Goal: Contribute content: Contribute content

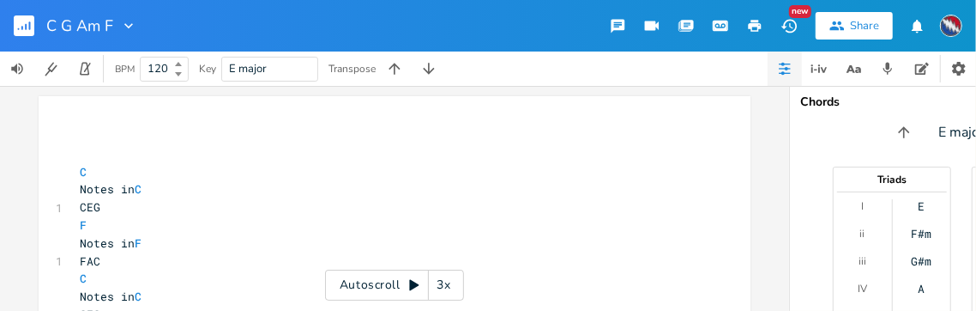
scroll to position [0, 8]
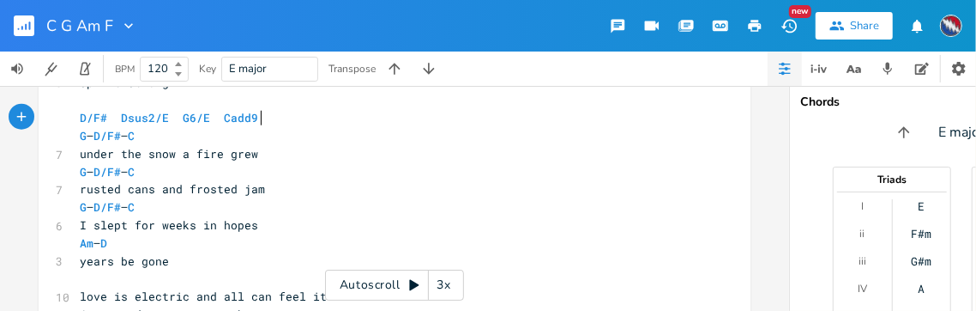
click at [135, 136] on span "G – D/F# – C" at bounding box center [107, 135] width 55 height 15
click at [135, 139] on span "G – D/F# – C" at bounding box center [107, 135] width 55 height 15
type textarea "Em"
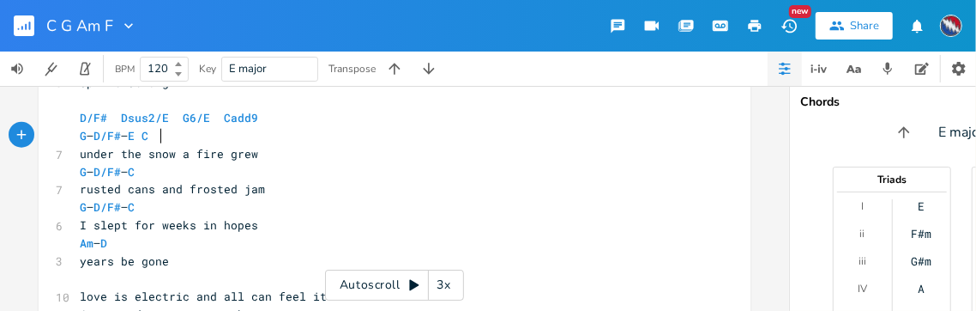
scroll to position [0, 17]
click at [240, 151] on span "under the snow a fire grew" at bounding box center [169, 153] width 178 height 15
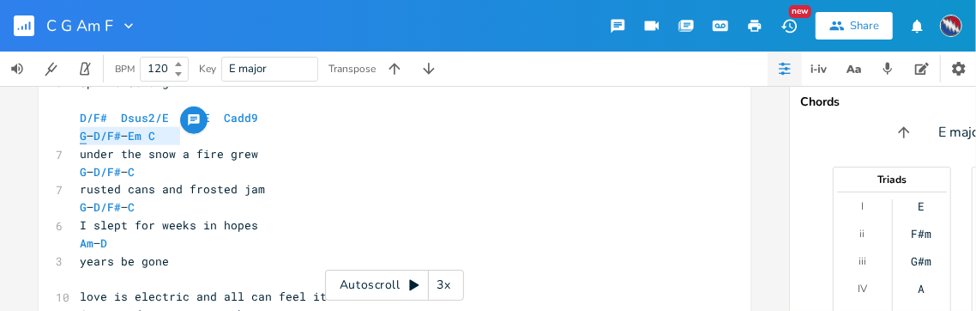
drag, startPoint x: 176, startPoint y: 136, endPoint x: 76, endPoint y: 136, distance: 100.4
click at [76, 135] on pre "G – D/F# – Em C" at bounding box center [385, 136] width 619 height 18
type textarea "​G – D/F# – Em C"
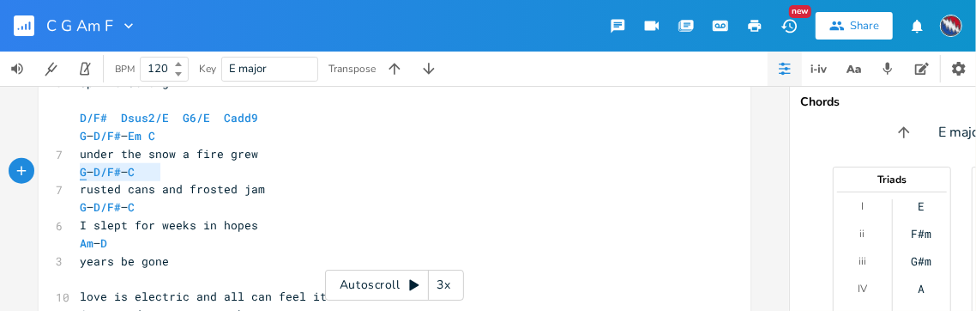
drag, startPoint x: 157, startPoint y: 171, endPoint x: 76, endPoint y: 170, distance: 81.5
click at [80, 170] on span "G – D/F# – C" at bounding box center [111, 171] width 62 height 15
type textarea "​G – D/F# – C"
paste textarea
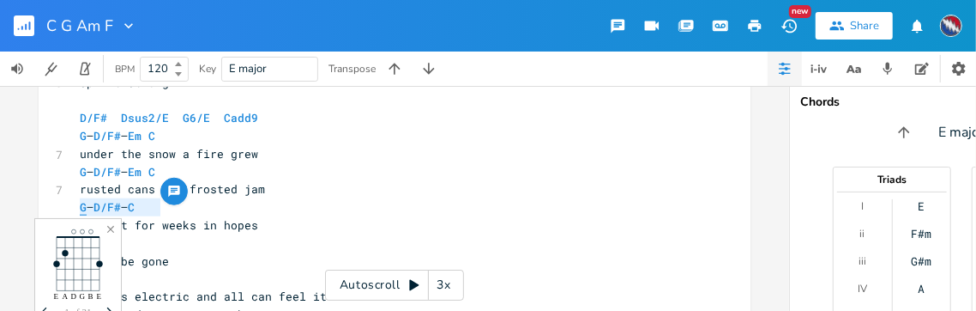
drag, startPoint x: 156, startPoint y: 205, endPoint x: 76, endPoint y: 204, distance: 79.8
click at [80, 204] on span "G – D/F# – C" at bounding box center [111, 206] width 62 height 15
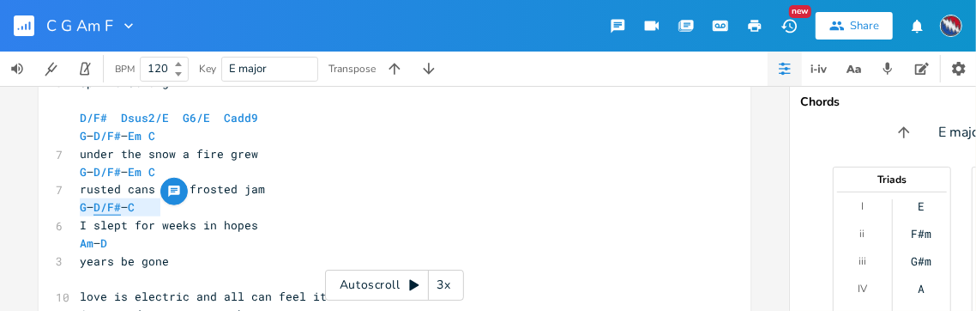
type textarea "​G – D/F# – C"
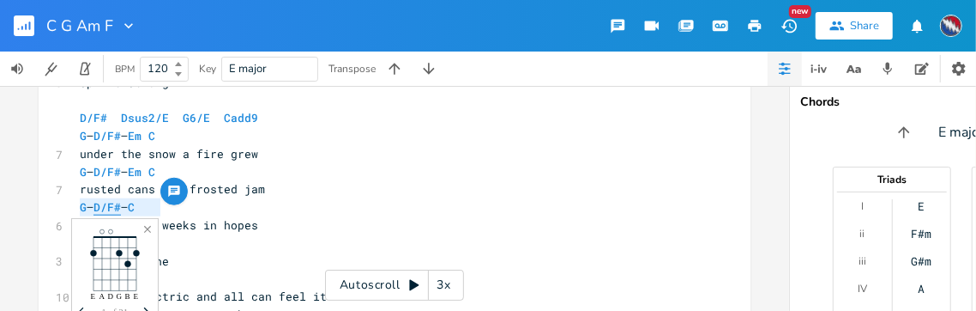
paste textarea
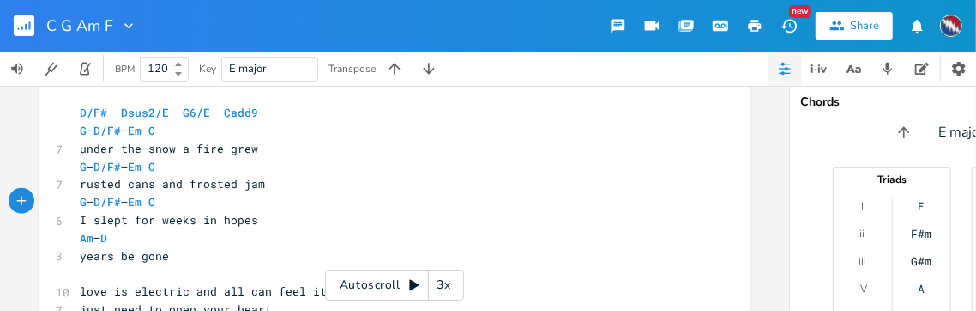
scroll to position [976, 0]
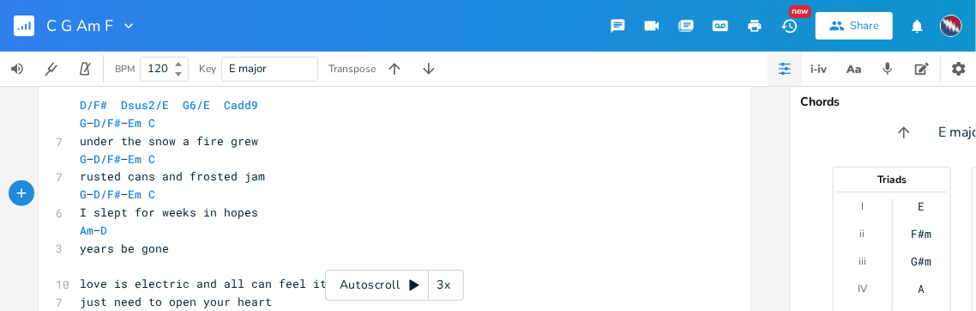
click at [115, 231] on pre "Am – D" at bounding box center [385, 230] width 619 height 18
type textarea "sus4"
click at [204, 106] on span "D/F# Dsus2/E G6/E Cadd9" at bounding box center [172, 104] width 185 height 15
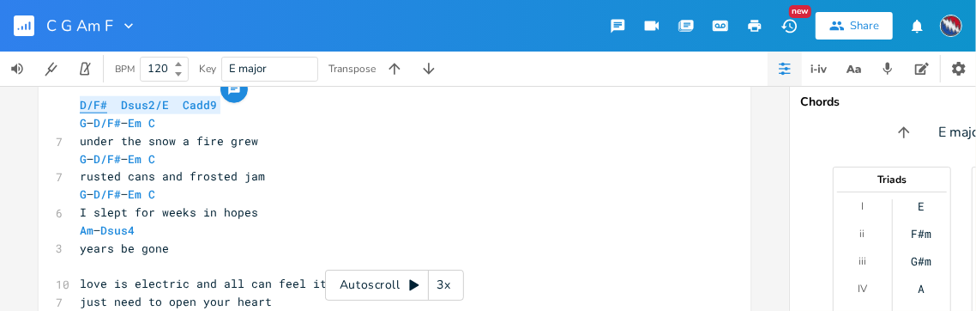
drag, startPoint x: 211, startPoint y: 106, endPoint x: 76, endPoint y: 109, distance: 134.7
click at [80, 109] on span "D/F# Dsus2/E Cadd9" at bounding box center [152, 104] width 144 height 15
type textarea "D/F# Dsus2/E Cadd9"
click at [76, 104] on pre "D/F# Dsus2/E Cadd9" at bounding box center [385, 105] width 619 height 18
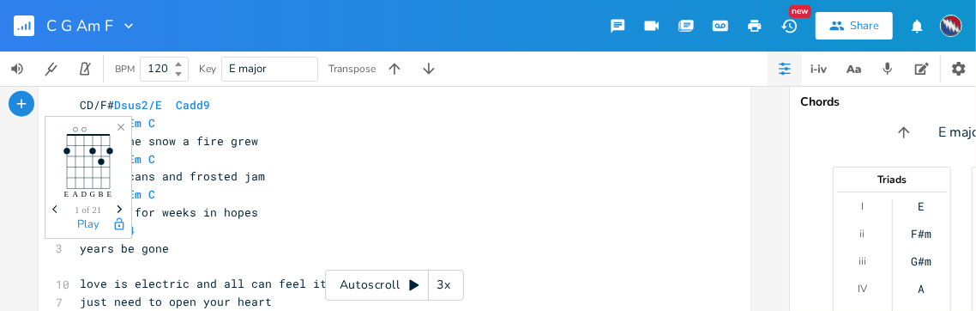
type textarea "Caa"
type textarea "dd9"
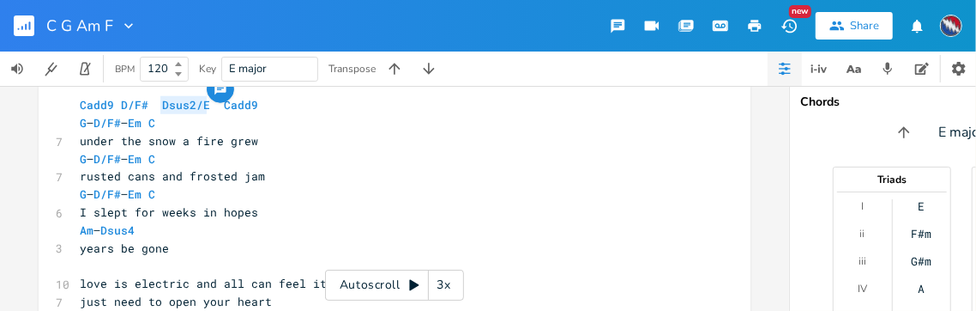
drag, startPoint x: 204, startPoint y: 103, endPoint x: 154, endPoint y: 110, distance: 51.1
click at [154, 110] on span "Cadd9 D/F# Dsus2/E Cadd9" at bounding box center [172, 104] width 185 height 15
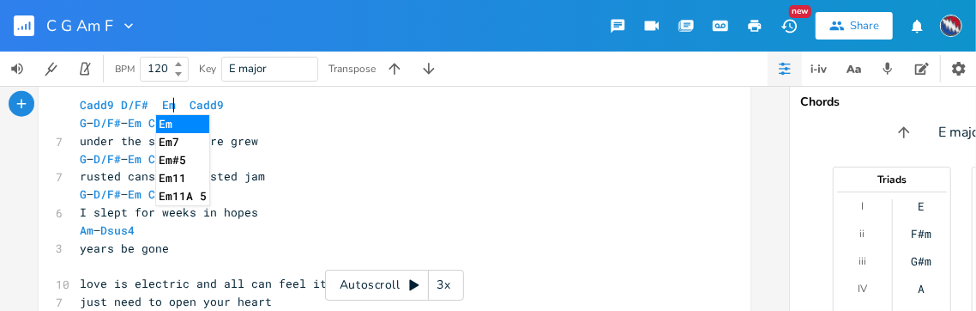
type textarea "Em7"
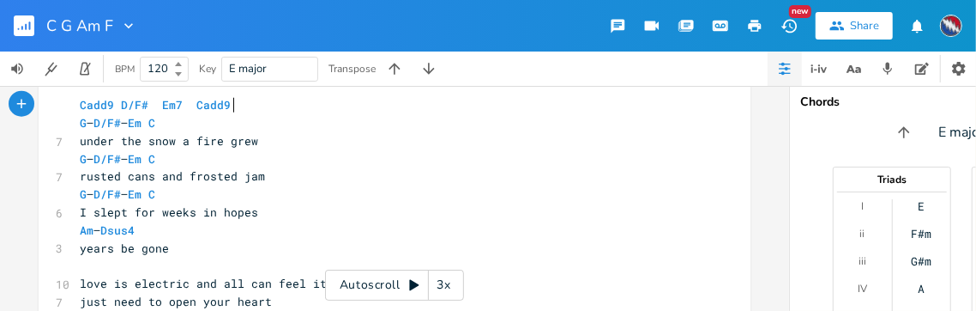
click at [256, 113] on pre "Cadd9 D/F# Em7 Cadd9" at bounding box center [385, 105] width 619 height 18
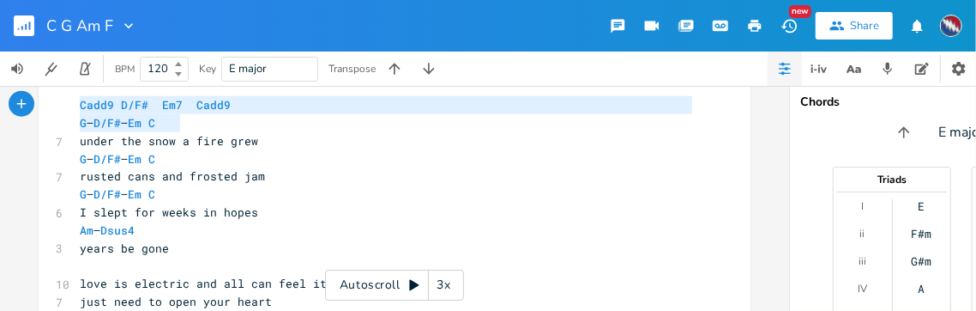
drag, startPoint x: 178, startPoint y: 124, endPoint x: 70, endPoint y: 109, distance: 109.1
type textarea "Cadd9 D/F# Em7 Cadd9 G – D/F# – Em C"
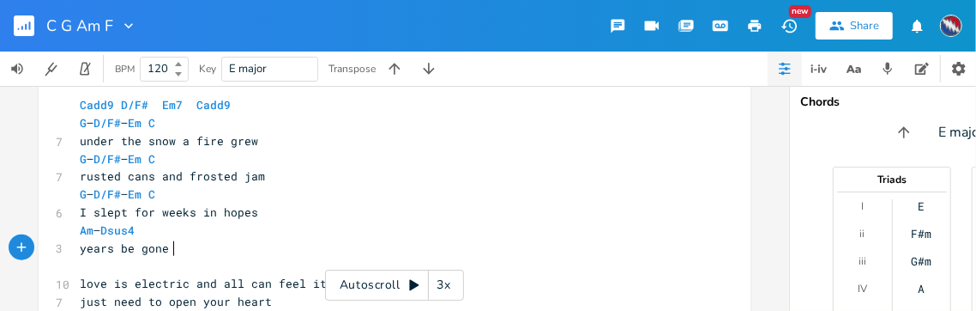
click at [173, 246] on pre "years be gone" at bounding box center [385, 248] width 619 height 18
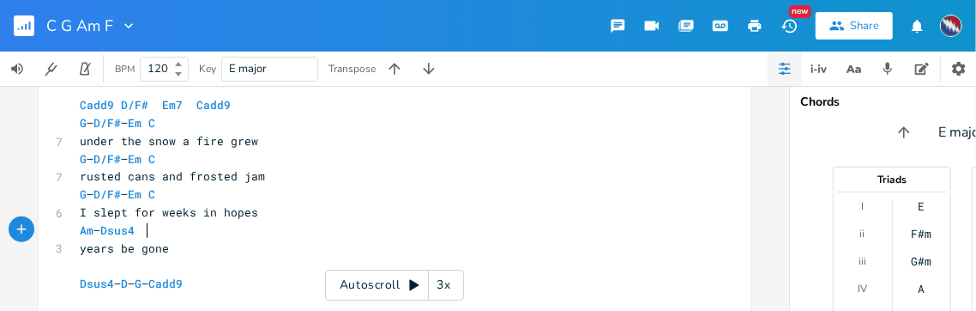
click at [142, 231] on span "Am – Dsus4" at bounding box center [111, 229] width 62 height 15
type textarea "- D"
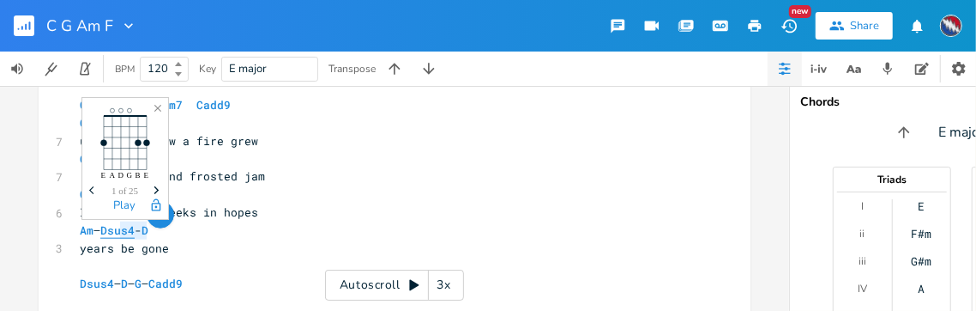
drag, startPoint x: 142, startPoint y: 231, endPoint x: 118, endPoint y: 231, distance: 24.0
click at [118, 231] on span "Am – Dsus4 - D" at bounding box center [118, 229] width 76 height 15
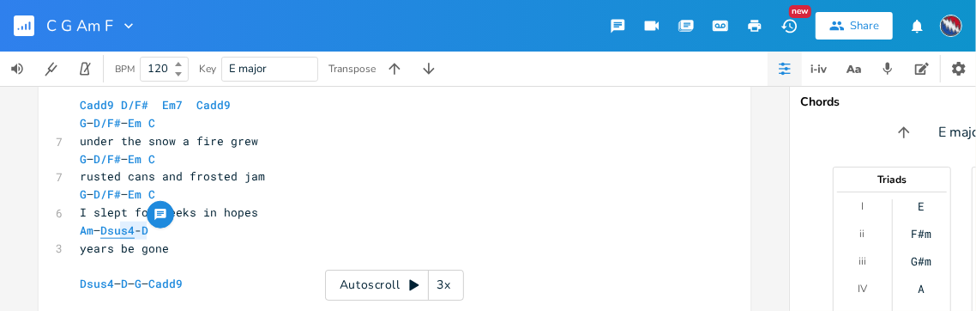
type textarea "7"
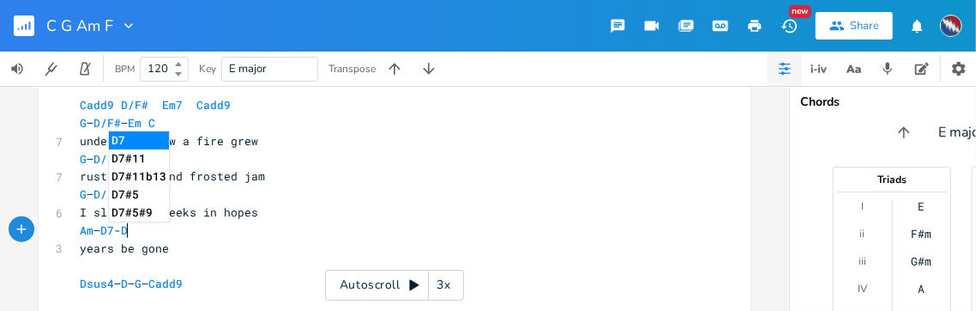
click at [135, 233] on span "Am – D7 - D" at bounding box center [107, 229] width 55 height 15
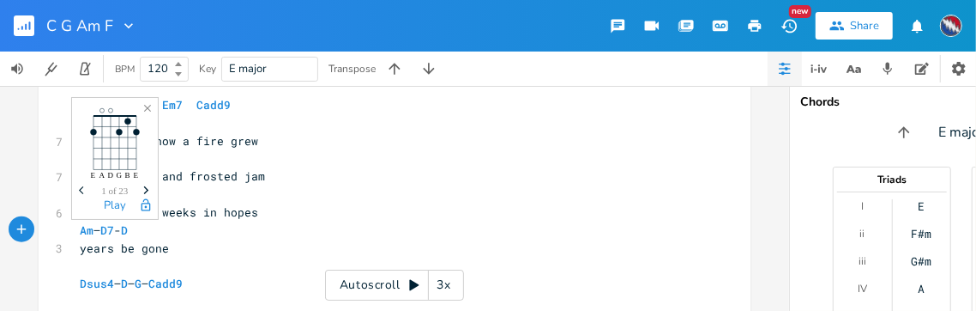
click at [144, 189] on icon "Next" at bounding box center [146, 189] width 9 height 9
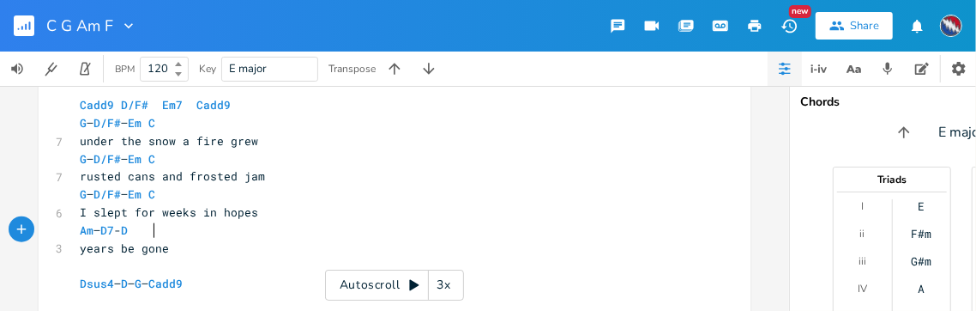
click at [135, 231] on span "Am – D7 - D" at bounding box center [107, 229] width 55 height 15
click at [222, 106] on span "Cadd9 D/F# Em7 Cadd9" at bounding box center [159, 104] width 158 height 15
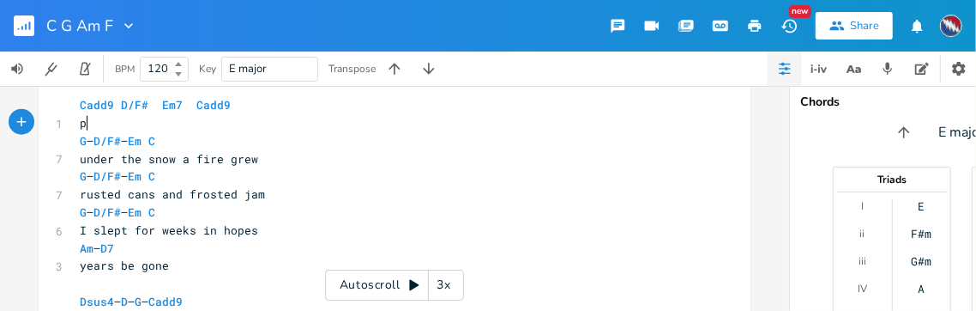
type textarea "pa"
type textarea "eople play"
type textarea "we know w e"
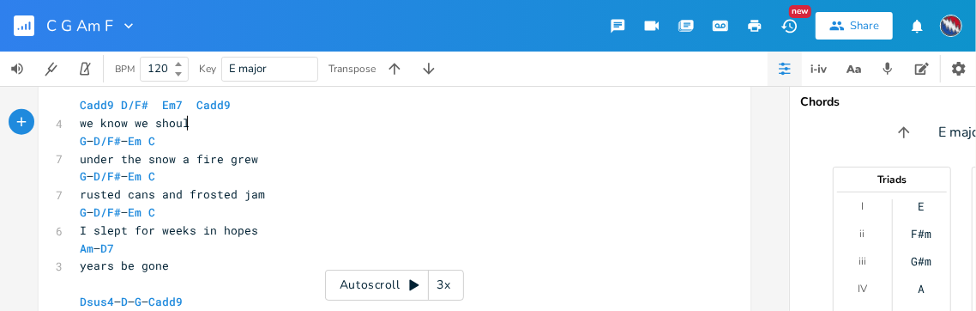
type textarea "e should"
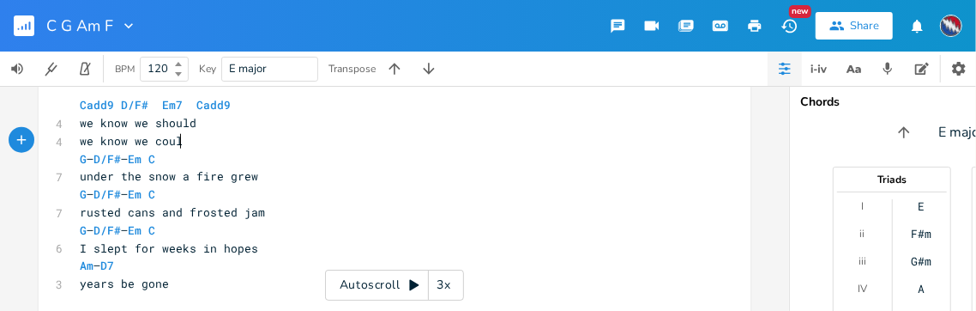
scroll to position [0, 94]
type textarea "we know we could"
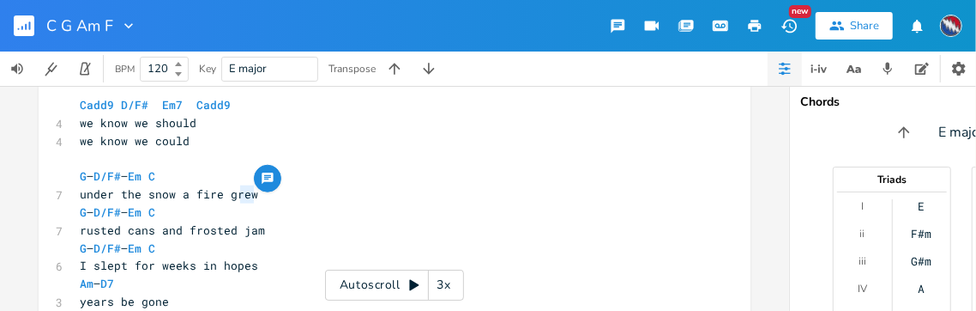
drag, startPoint x: 247, startPoint y: 196, endPoint x: 237, endPoint y: 197, distance: 10.4
click at [237, 197] on pre "under the snow a fire grew" at bounding box center [385, 194] width 619 height 18
type textarea "ows"
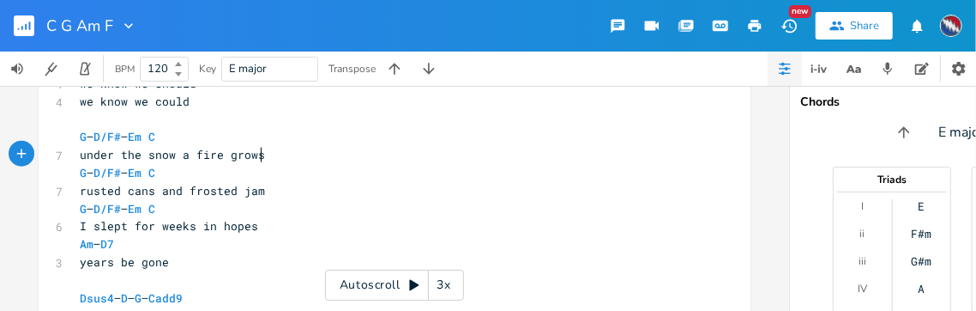
scroll to position [1035, 0]
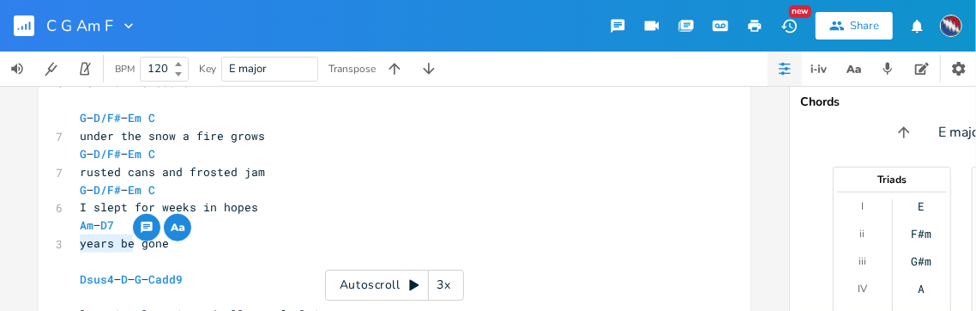
drag, startPoint x: 128, startPoint y: 244, endPoint x: 76, endPoint y: 245, distance: 51.5
click at [80, 245] on span "years be gone" at bounding box center [124, 242] width 89 height 15
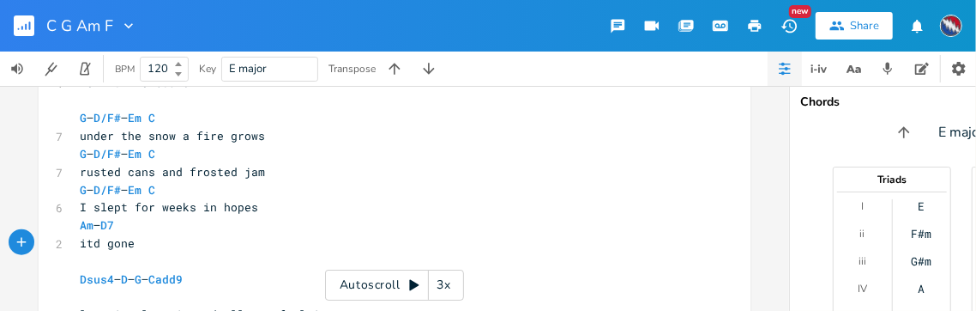
type textarea "itda"
type textarea "all be"
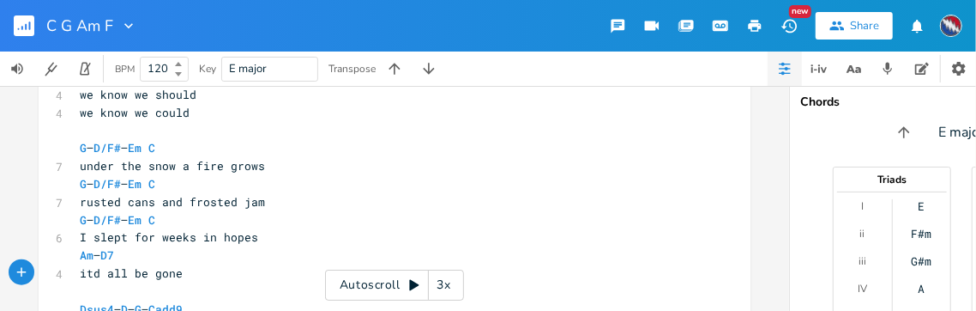
scroll to position [1012, 0]
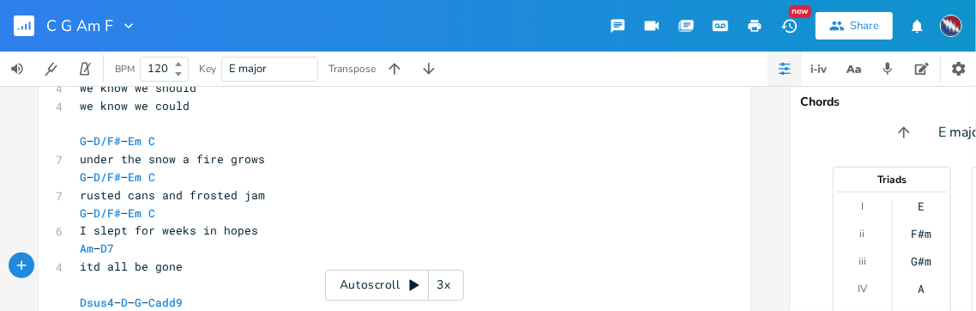
click at [142, 160] on span "under the snow a fire grows" at bounding box center [172, 158] width 185 height 15
click at [207, 178] on pre "G – D/F# – Em C" at bounding box center [385, 177] width 619 height 18
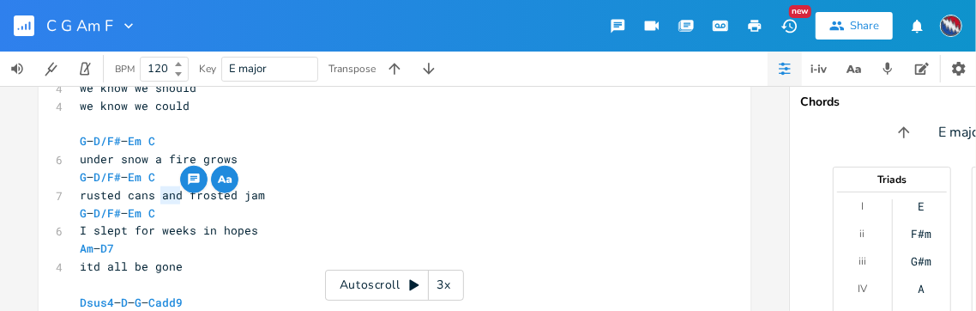
drag, startPoint x: 175, startPoint y: 196, endPoint x: 156, endPoint y: 197, distance: 19.0
click at [156, 197] on span "rusted cans and frosted jam" at bounding box center [172, 194] width 185 height 15
type textarea "of"
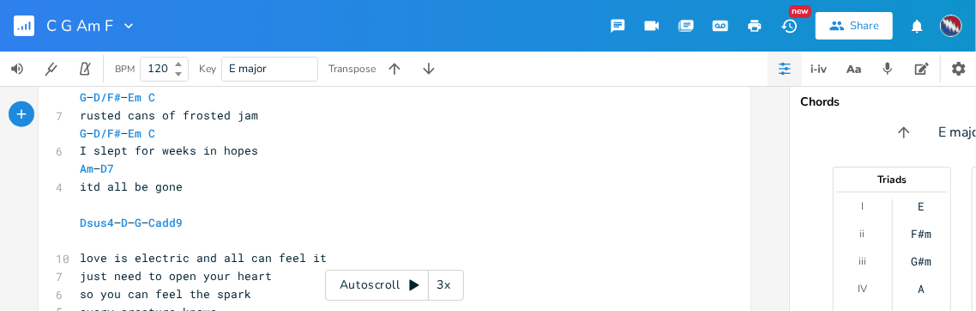
scroll to position [1133, 0]
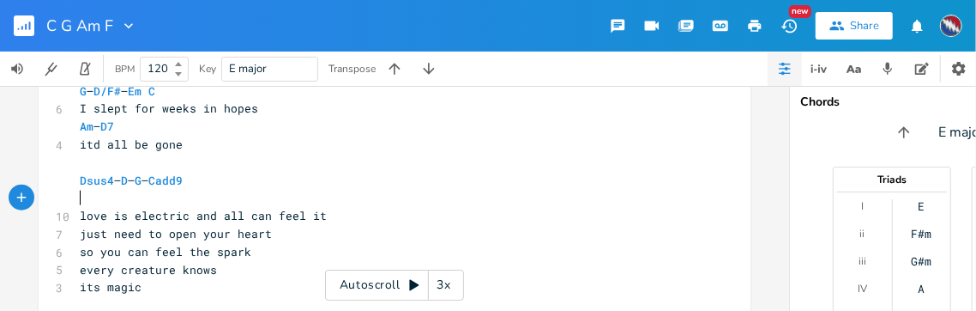
click at [88, 195] on pre "​" at bounding box center [385, 198] width 619 height 18
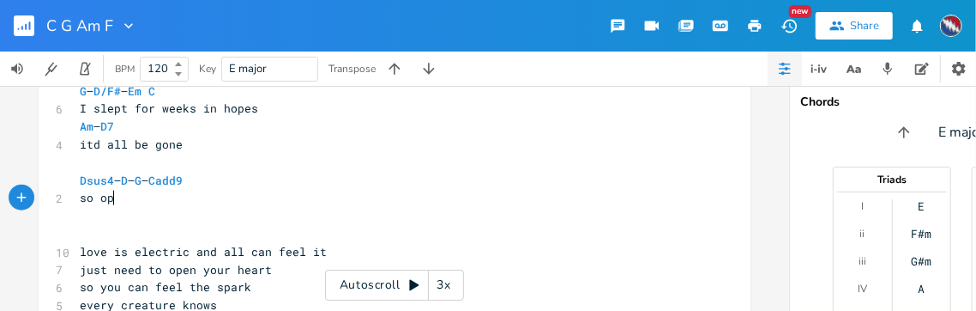
type textarea "so open"
type textarea "in my drea"
type textarea "come over"
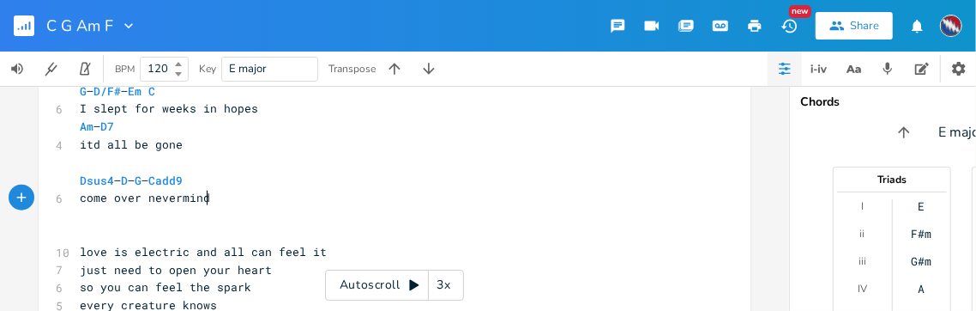
scroll to position [0, 55]
type textarea "nevermind i'm"
type textarea "th"
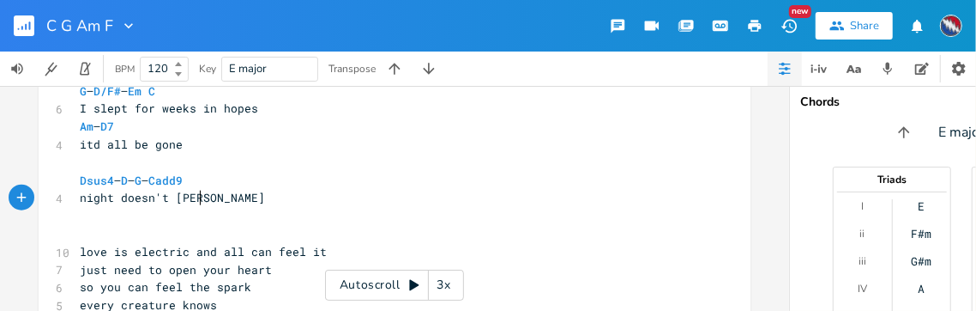
type textarea "night doesn't haunt"
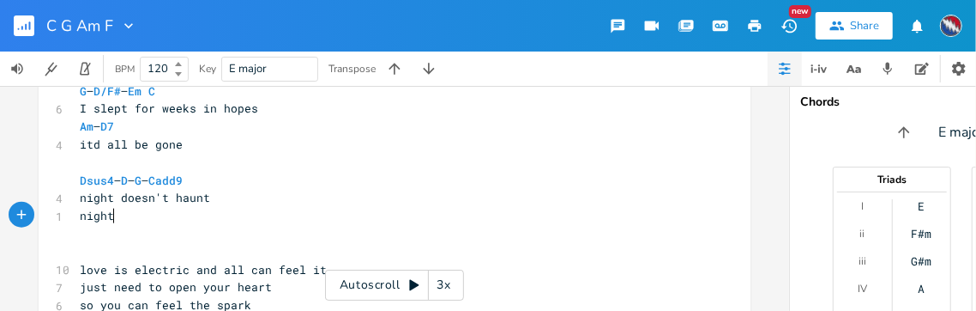
type textarea "night"
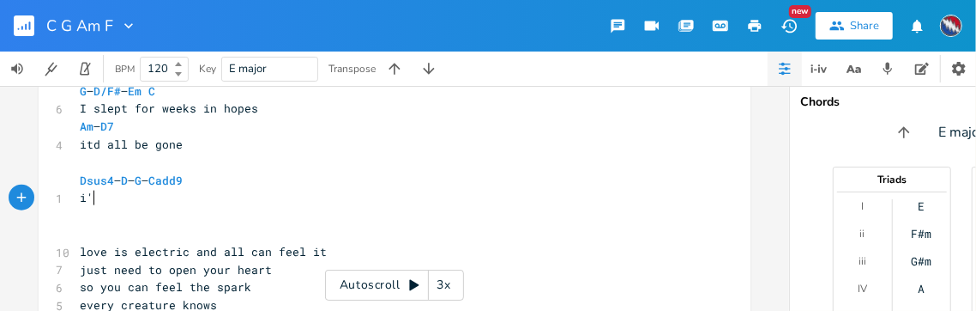
type textarea "i'm"
type textarea "I dug out from under your bed"
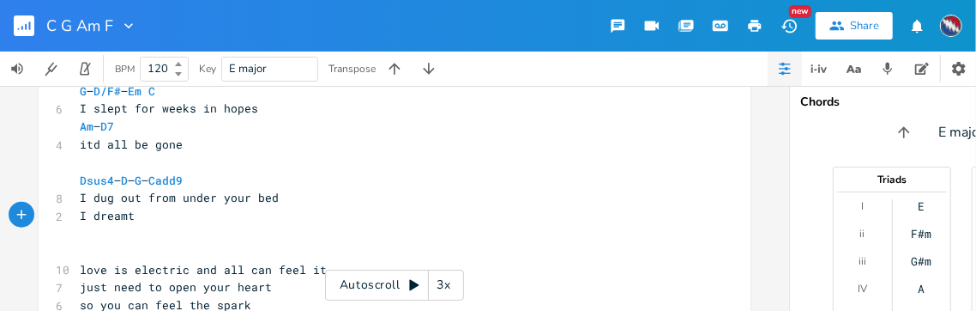
scroll to position [0, 44]
type textarea "I dreamt we"
type textarea "a spla"
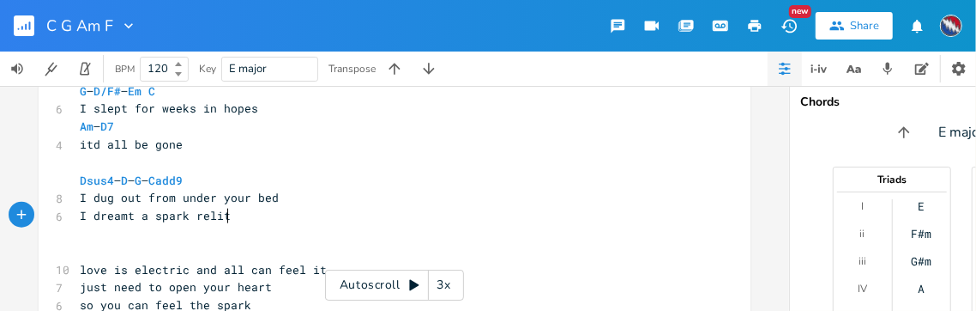
type textarea "ark relite"
type textarea "0"
type textarea "-lit"
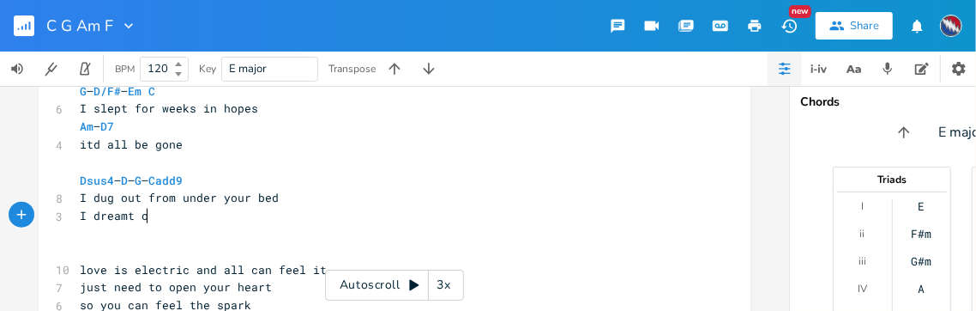
scroll to position [0, 8]
type textarea "of when"
type textarea "at you said"
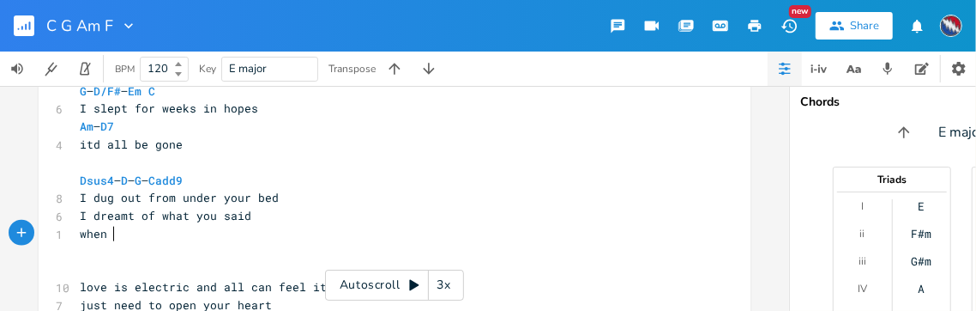
scroll to position [0, 42]
type textarea "when will you know whats in my head"
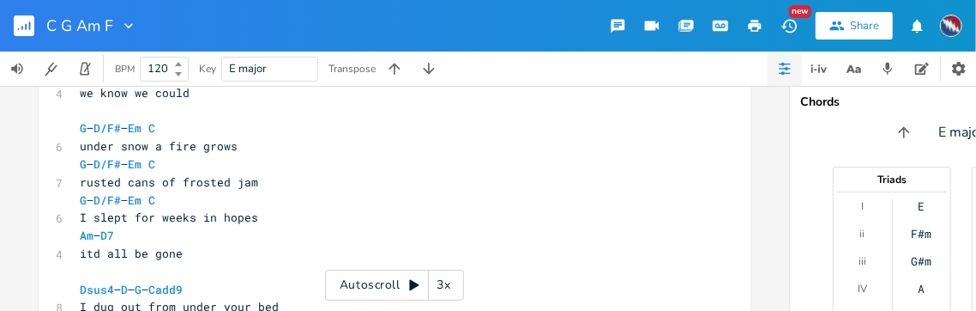
scroll to position [1009, 0]
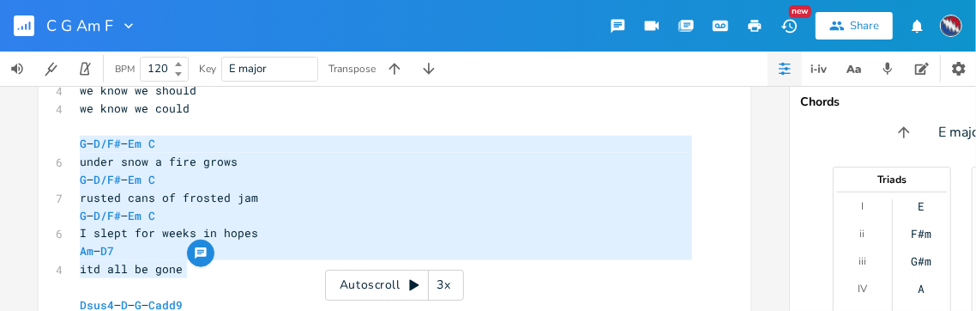
drag, startPoint x: 180, startPoint y: 270, endPoint x: 73, endPoint y: 151, distance: 160.4
type textarea "​G – D/F# – Em C under snow a fire grows G – D/F# – Em C rusted cans of frosted…"
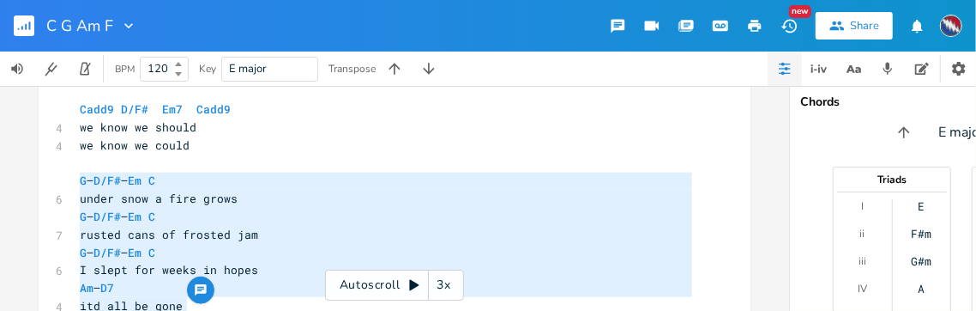
scroll to position [952, 0]
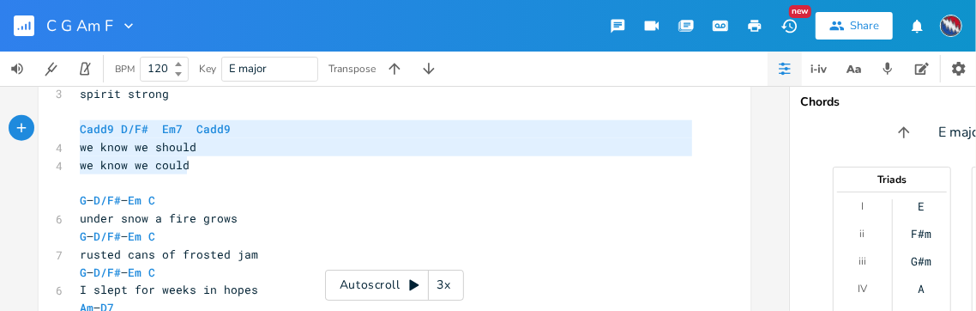
drag, startPoint x: 185, startPoint y: 165, endPoint x: 66, endPoint y: 135, distance: 123.0
type textarea "​Cadd9 D/F# Em7 Cadd9 we know we should we know we could"
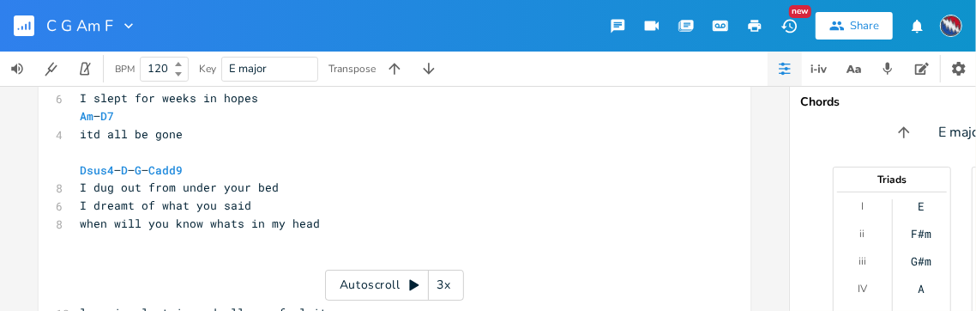
scroll to position [1219, 0]
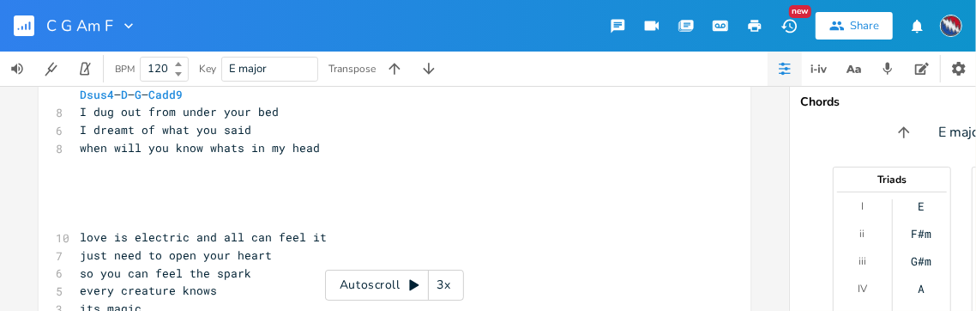
click at [82, 173] on pre "​" at bounding box center [385, 166] width 619 height 18
click at [76, 178] on pre "​" at bounding box center [385, 184] width 619 height 18
type textarea "​"
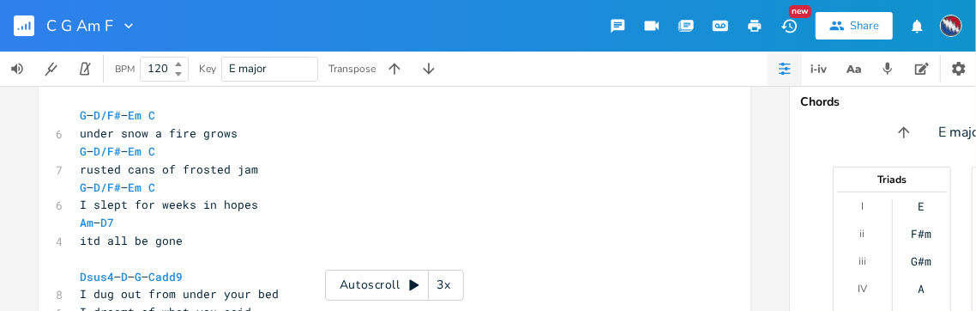
scroll to position [1032, 0]
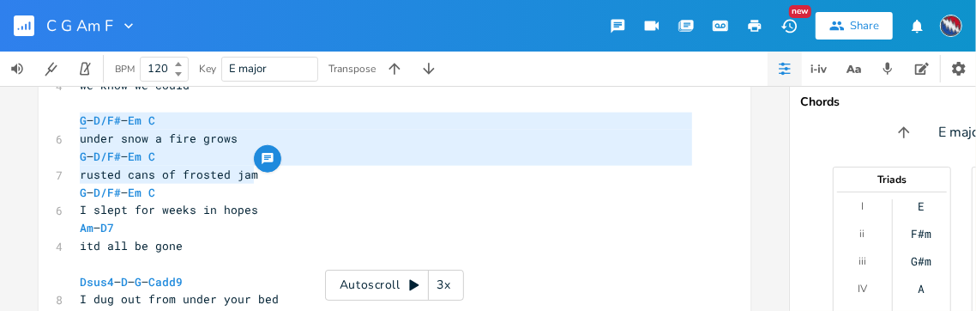
drag, startPoint x: 256, startPoint y: 174, endPoint x: 76, endPoint y: 122, distance: 187.6
type textarea "​G – D/F# – Em C under snow a fire grows G – D/F# – Em C rusted cans of frosted…"
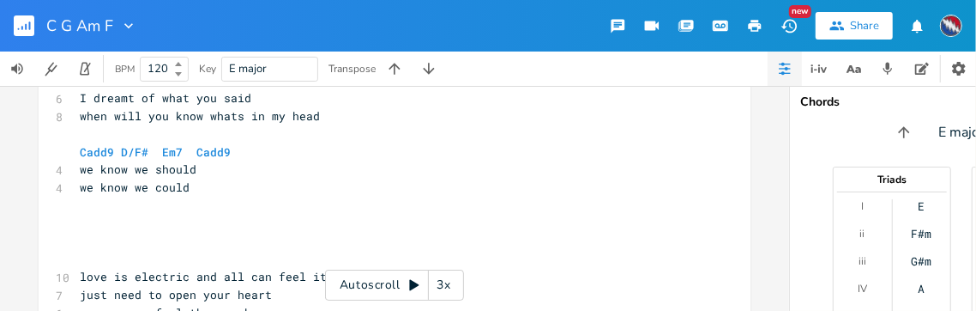
scroll to position [1260, 0]
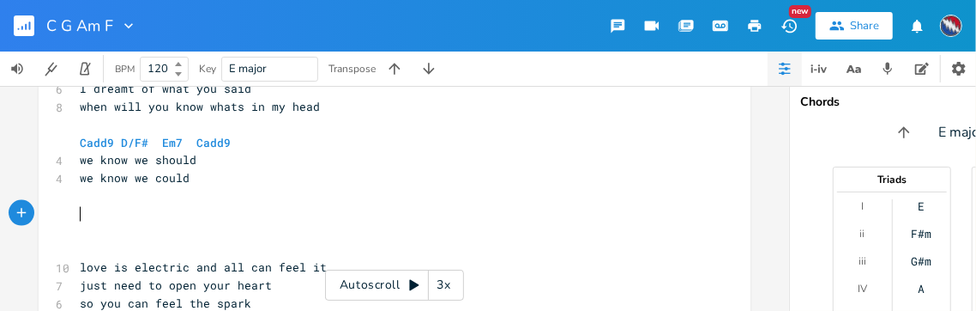
click at [77, 208] on pre "​" at bounding box center [385, 214] width 619 height 18
type textarea "​"
paste textarea
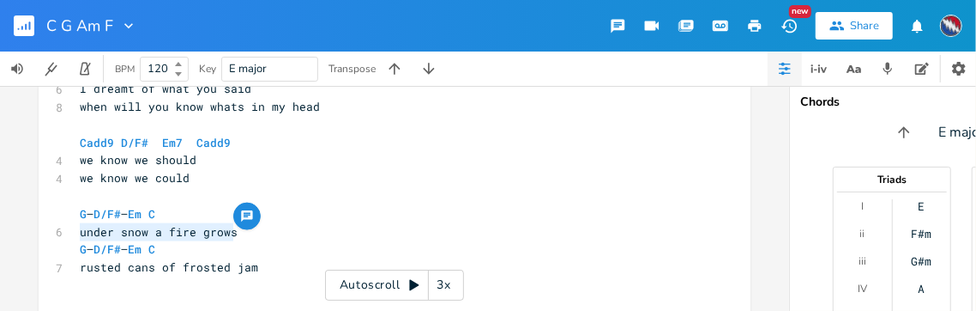
drag, startPoint x: 229, startPoint y: 232, endPoint x: 77, endPoint y: 235, distance: 151.9
click at [77, 235] on pre "under snow a fire grows" at bounding box center [385, 232] width 619 height 18
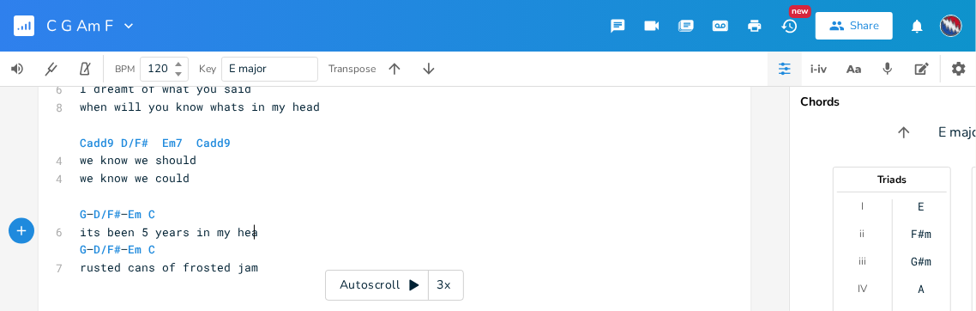
scroll to position [0, 137]
type textarea "its been 5 years in my head"
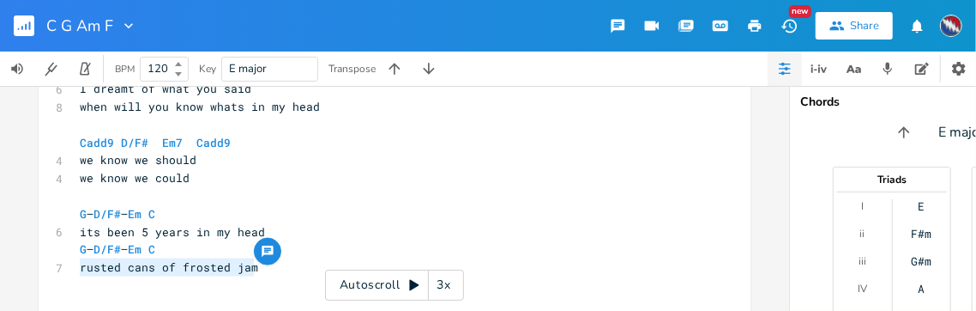
drag, startPoint x: 249, startPoint y: 268, endPoint x: 76, endPoint y: 268, distance: 172.5
click at [76, 268] on pre "rusted cans of frosted jam" at bounding box center [385, 267] width 619 height 18
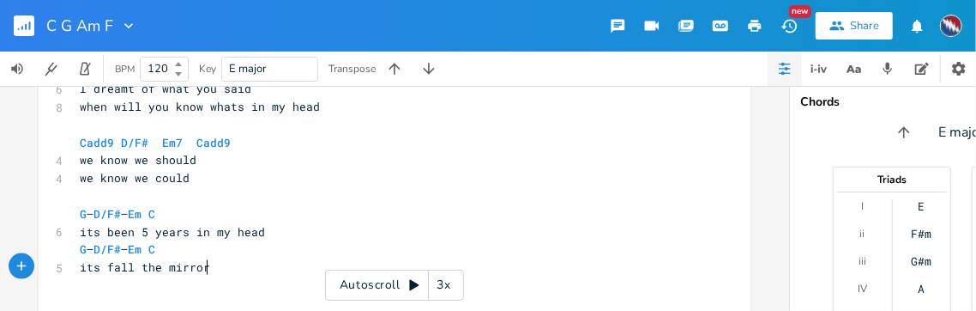
scroll to position [0, 86]
type textarea "its fall the mirror said"
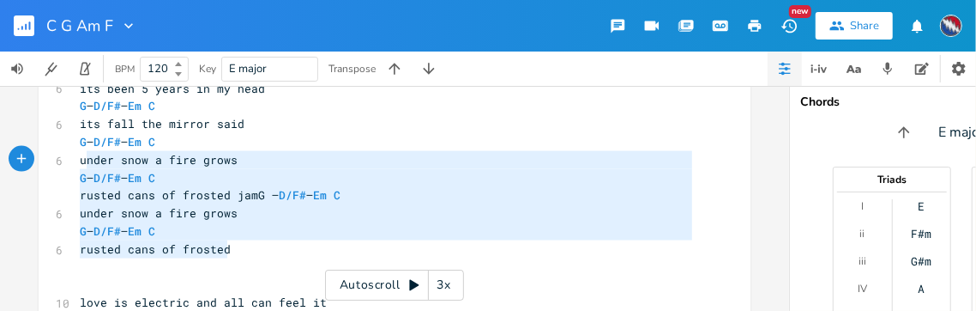
type textarea "under snow a fire grows G – D/F# – Em C rusted cans of frosted jamG – D/F# – Em…"
drag, startPoint x: 240, startPoint y: 250, endPoint x: 73, endPoint y: 164, distance: 188.0
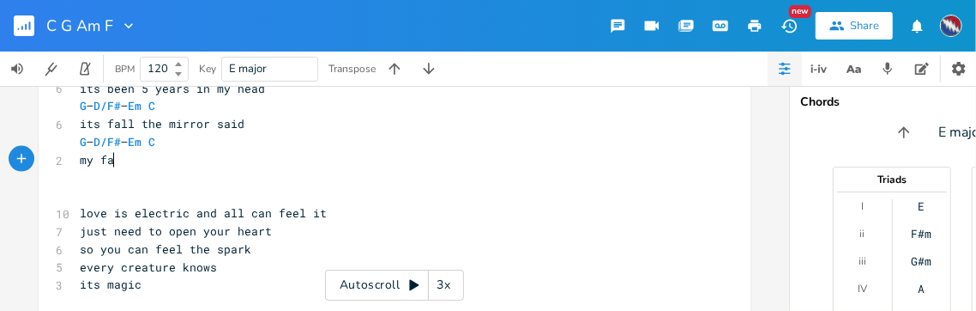
scroll to position [0, 31]
type textarea "my father"
type textarea "father"
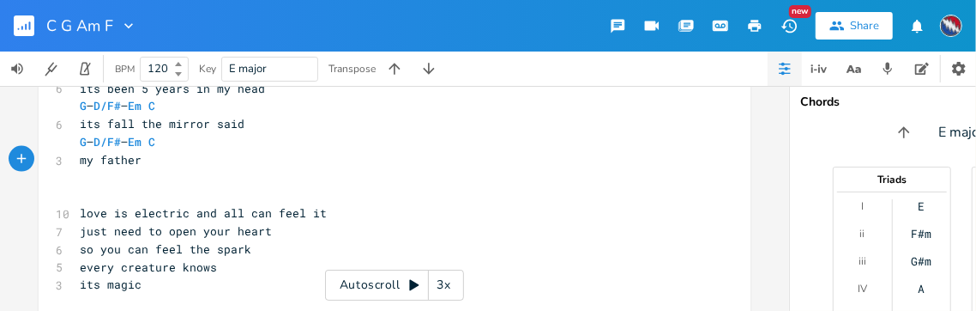
type textarea "my father s"
type textarea "shoke"
type textarea "prayed it would end"
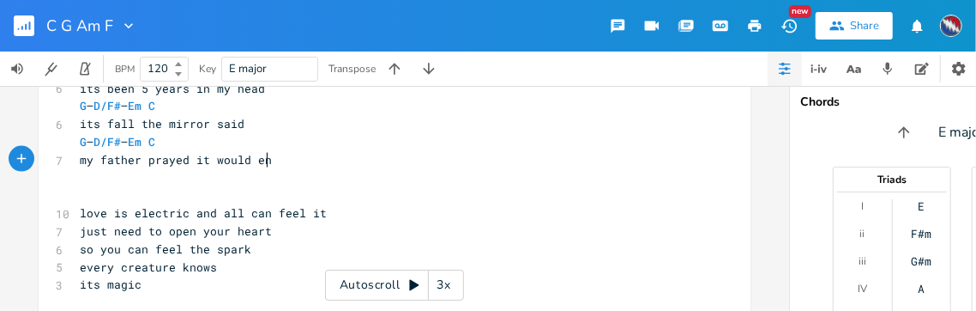
scroll to position [0, 100]
type textarea "my"
drag, startPoint x: 95, startPoint y: 161, endPoint x: 76, endPoint y: 161, distance: 18.9
click at [80, 161] on span "my father prayed it would end" at bounding box center [179, 159] width 199 height 15
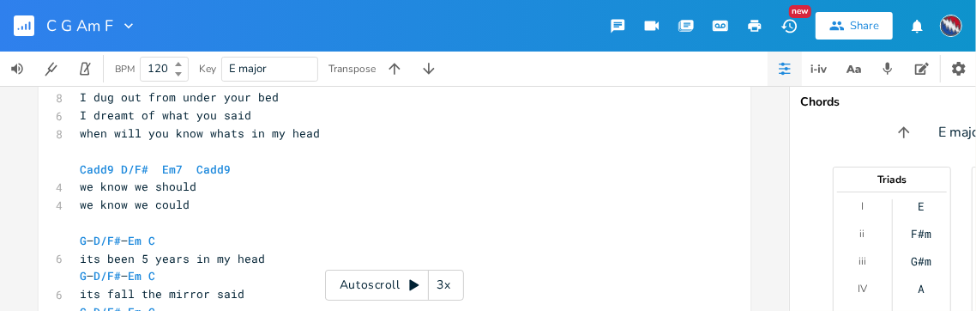
scroll to position [1229, 0]
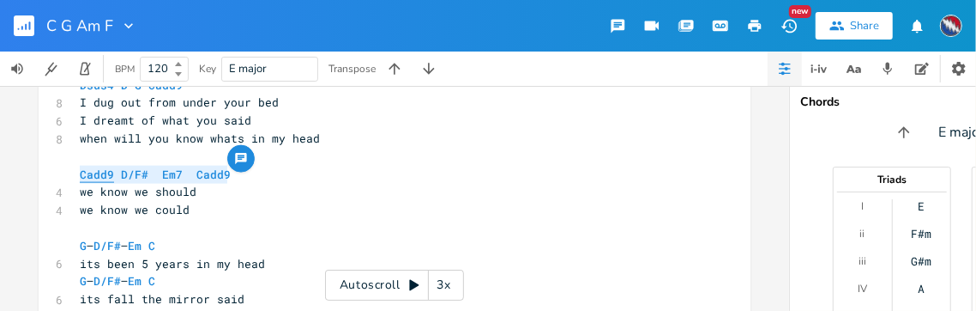
drag, startPoint x: 226, startPoint y: 176, endPoint x: 76, endPoint y: 173, distance: 150.2
click at [76, 173] on pre "Cadd9 D/F# Em7 Cadd9" at bounding box center [385, 175] width 619 height 18
type textarea "​Cadd9 D/F# Em7 Cadd9"
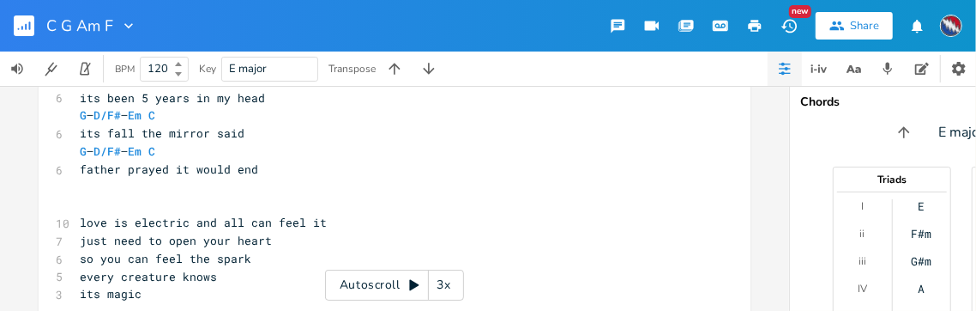
scroll to position [1395, 0]
click at [102, 199] on pre "​" at bounding box center [385, 204] width 619 height 18
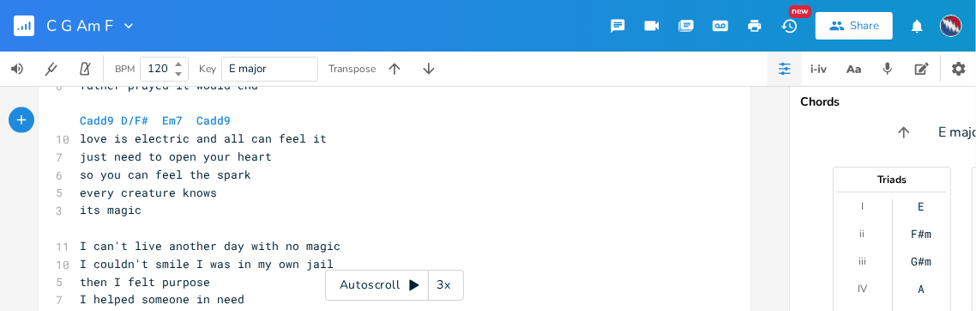
scroll to position [1477, 0]
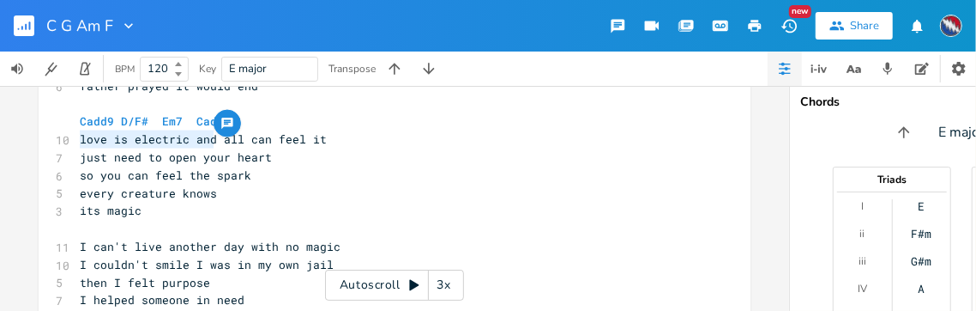
drag, startPoint x: 209, startPoint y: 140, endPoint x: 76, endPoint y: 142, distance: 133.0
click at [80, 142] on span "love is electric and all can feel it" at bounding box center [203, 138] width 247 height 15
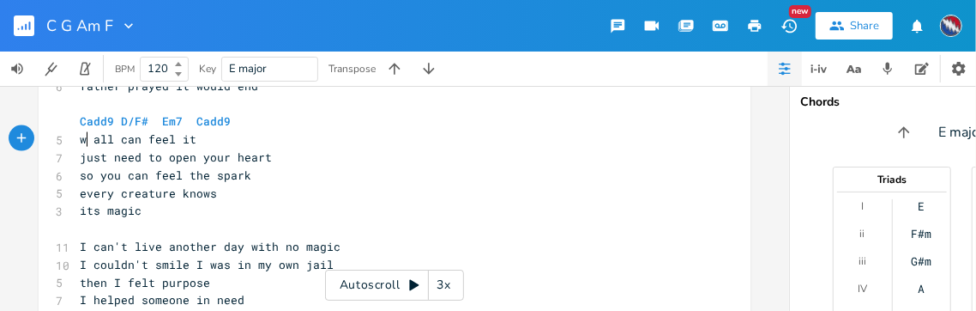
scroll to position [0, 14]
type textarea "we can"
type textarea "can"
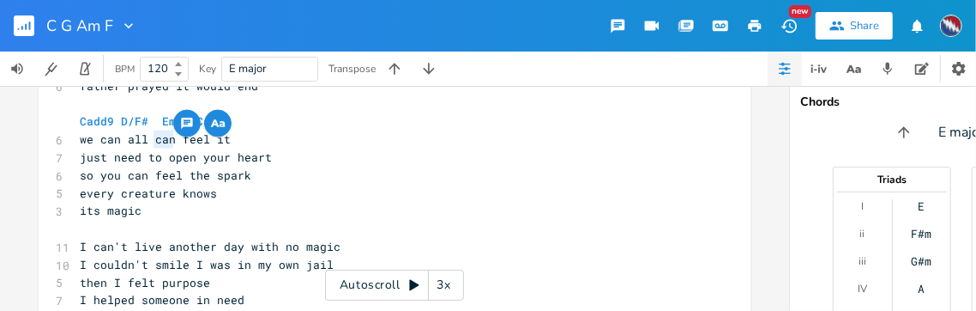
drag, startPoint x: 167, startPoint y: 142, endPoint x: 149, endPoint y: 142, distance: 18.0
click at [149, 142] on span "we can all can feel it" at bounding box center [155, 138] width 151 height 15
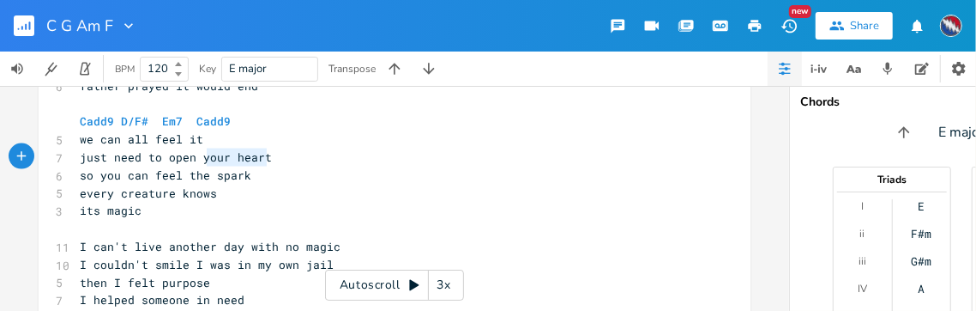
type textarea "your heart"
drag, startPoint x: 263, startPoint y: 158, endPoint x: 196, endPoint y: 159, distance: 66.1
click at [196, 159] on pre "just need to open your heart" at bounding box center [385, 157] width 619 height 18
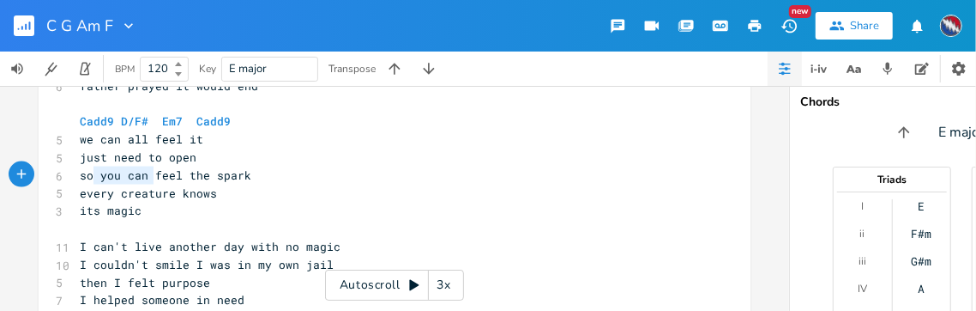
type textarea "so you can"
drag, startPoint x: 150, startPoint y: 176, endPoint x: 77, endPoint y: 176, distance: 72.9
click at [80, 176] on span "so you can feel the spark" at bounding box center [166, 174] width 172 height 15
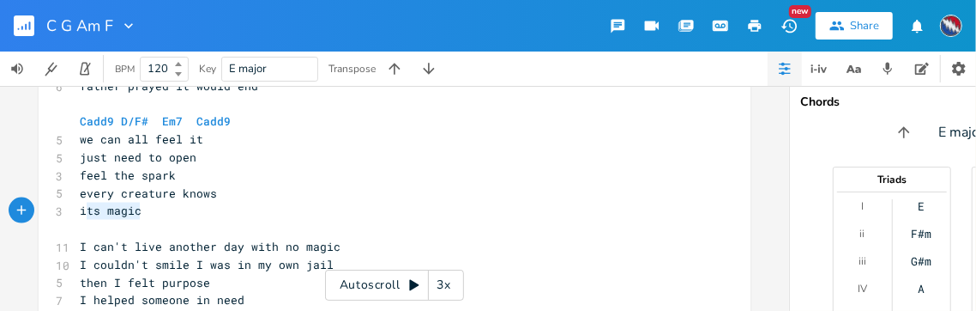
type textarea "its magic"
drag, startPoint x: 135, startPoint y: 212, endPoint x: 76, endPoint y: 212, distance: 58.3
click at [76, 212] on pre "its magic" at bounding box center [385, 211] width 619 height 18
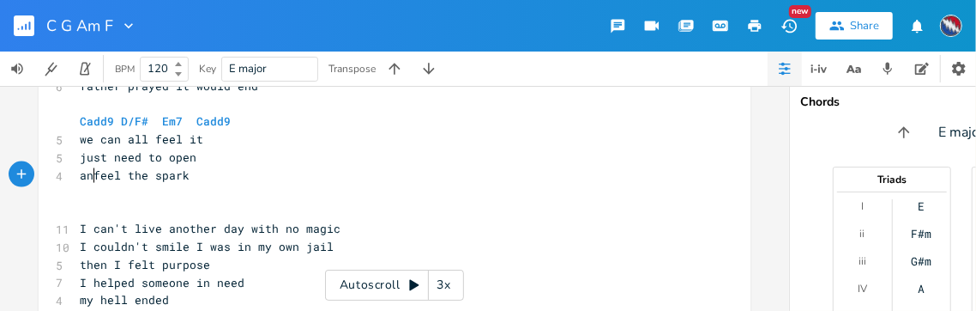
type textarea "and"
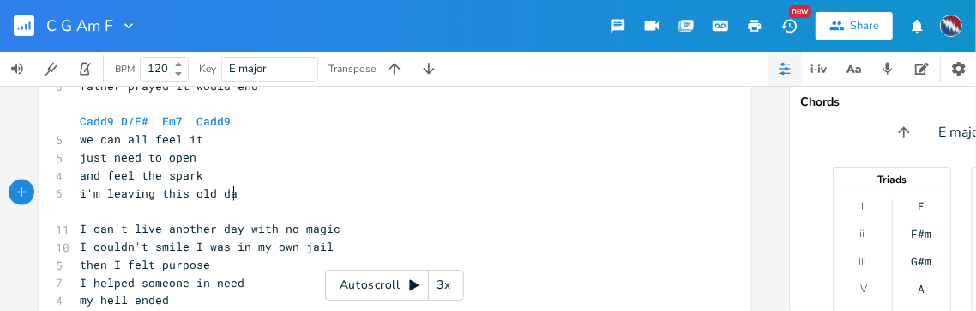
scroll to position [0, 119]
type textarea "i'm leaving this old dark"
drag, startPoint x: 181, startPoint y: 194, endPoint x: 172, endPoint y: 194, distance: 9.4
click at [172, 194] on span "i'm leaving this old dark" at bounding box center [166, 192] width 172 height 15
type textarea "e"
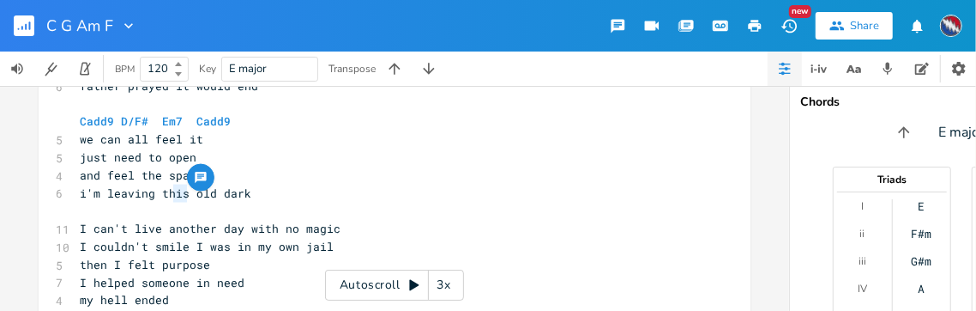
scroll to position [0, 6]
drag, startPoint x: 202, startPoint y: 194, endPoint x: 184, endPoint y: 195, distance: 17.2
click at [184, 195] on span "i'm leaving the old dark" at bounding box center [162, 192] width 165 height 15
type textarea "pen dripped"
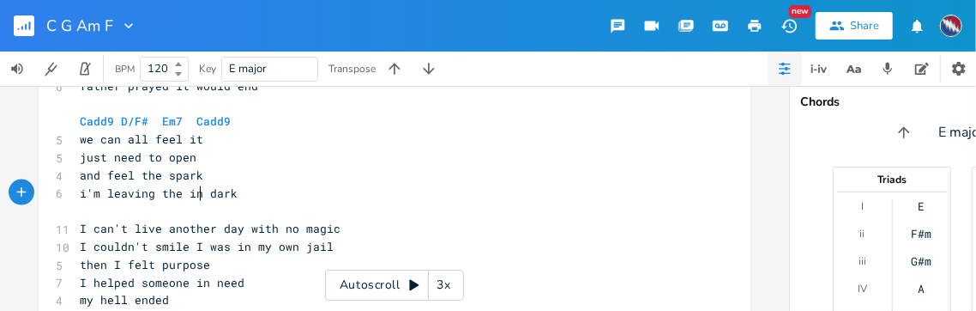
scroll to position [0, 13]
type textarea "ink stain"
type textarea "covered"
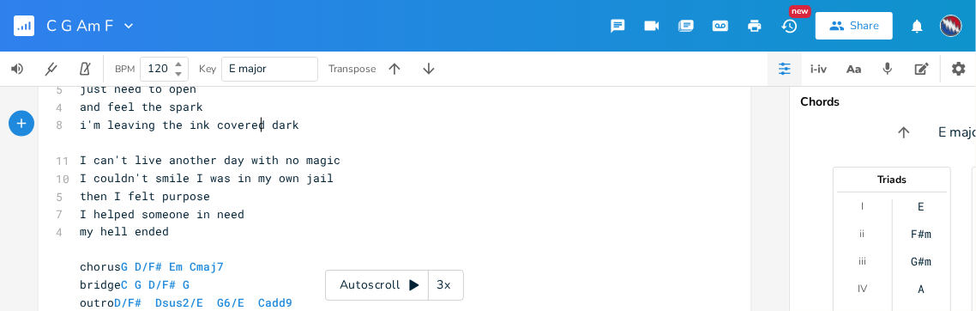
scroll to position [1550, 0]
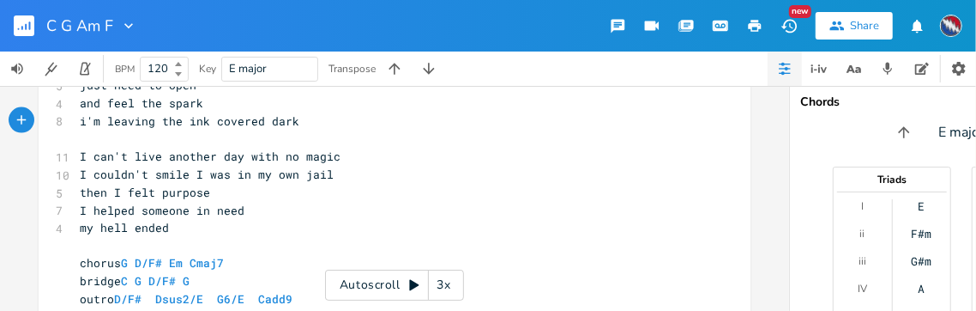
click at [80, 155] on span "I can't live another day with no magic" at bounding box center [210, 155] width 261 height 15
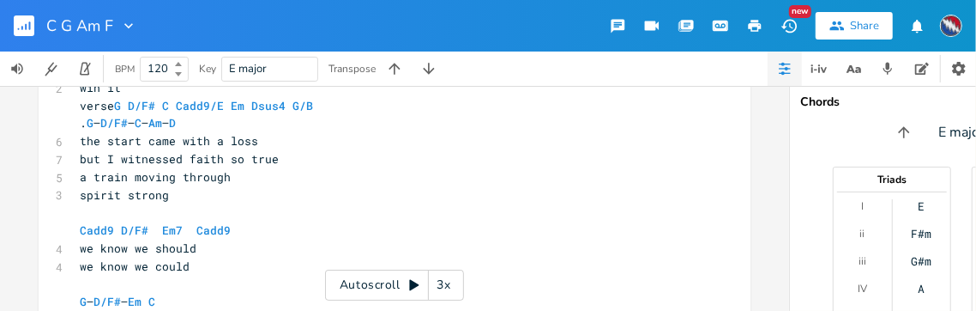
scroll to position [856, 0]
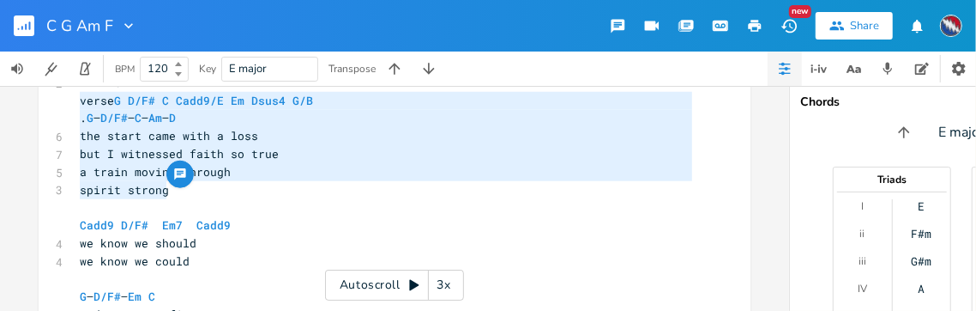
type textarea "verse G D/F# C Cadd9/E Em Dsus4 G/B . G – D/F# – C – Am – D the start came with…"
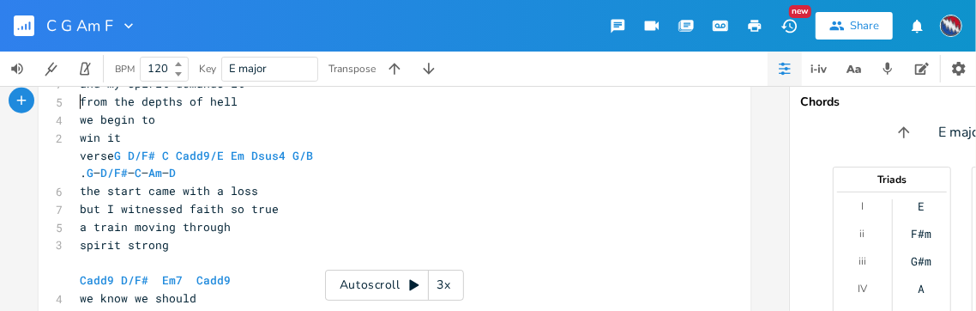
scroll to position [694, 0]
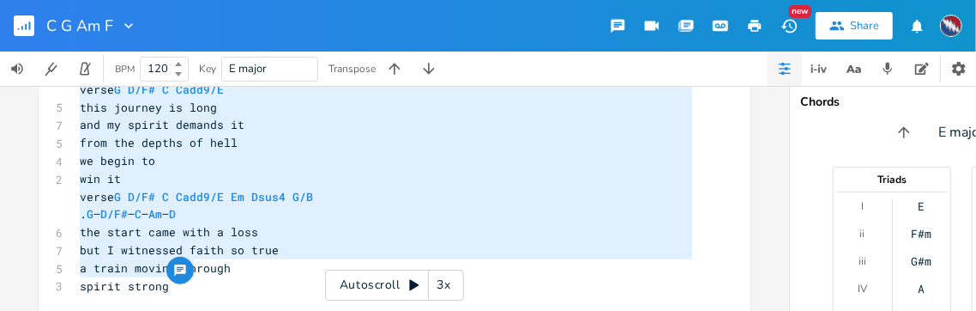
type textarea "intro D/F# Dsus2/E G6/E Cadd9 verse G D/F# C Cadd9/E this journey is long and m…"
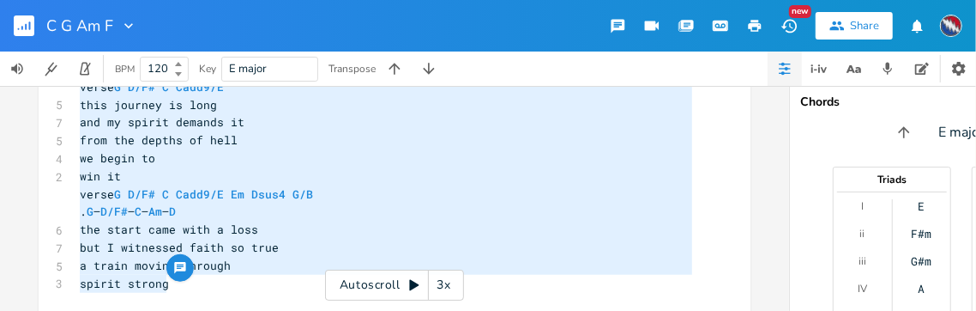
scroll to position [766, 0]
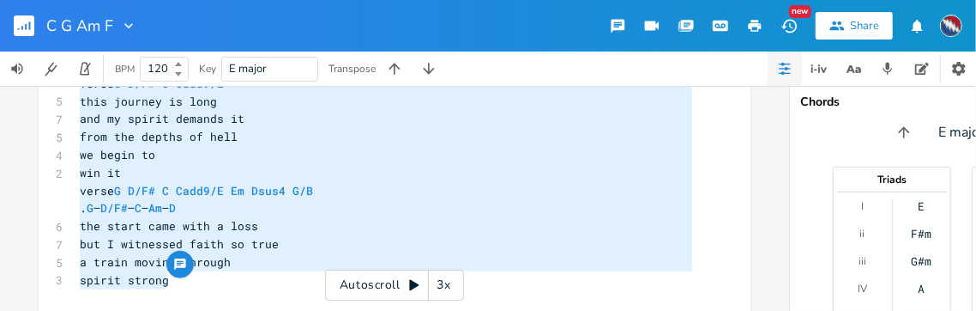
drag, startPoint x: 76, startPoint y: 137, endPoint x: 191, endPoint y: 281, distance: 184.2
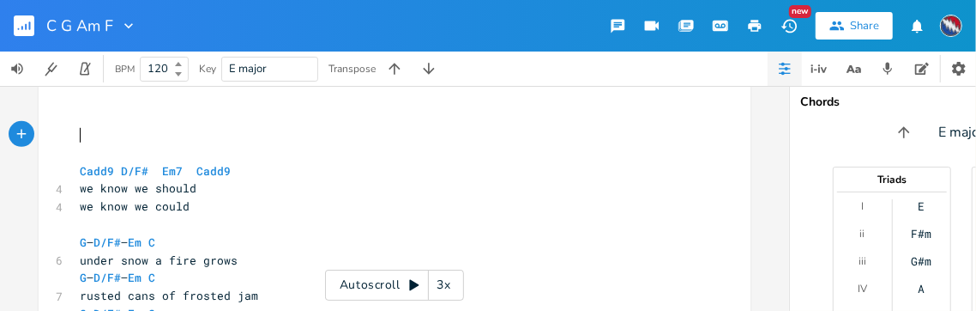
scroll to position [690, 0]
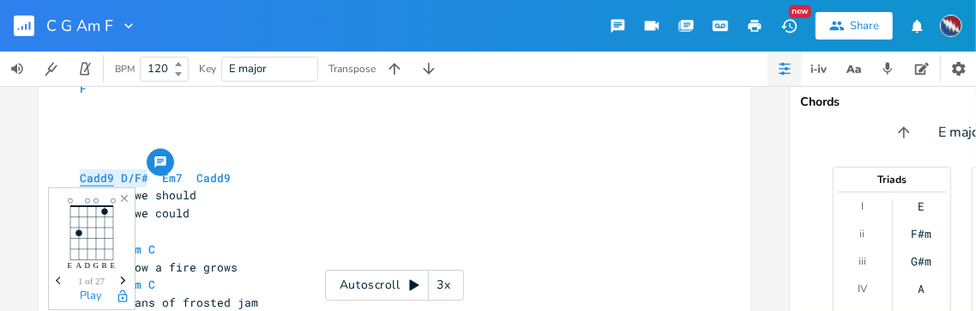
drag, startPoint x: 142, startPoint y: 177, endPoint x: 76, endPoint y: 177, distance: 66.1
click at [80, 177] on span "Cadd9 D/F# Em7 Cadd9" at bounding box center [155, 177] width 151 height 15
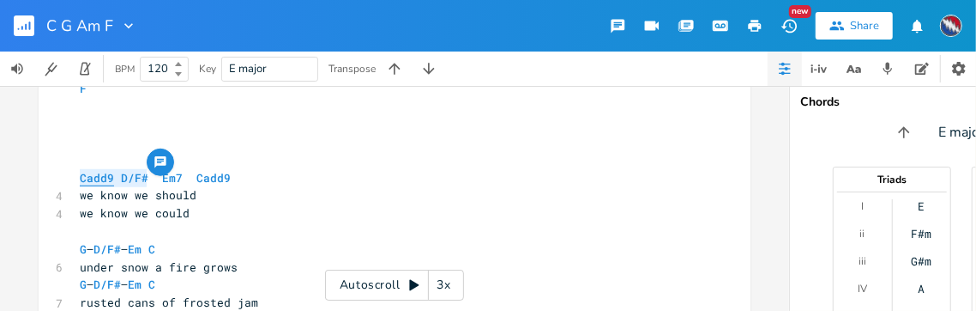
type textarea "​Cadd9 D/F#"
click at [78, 143] on pre "​" at bounding box center [385, 142] width 619 height 18
type textarea "​"
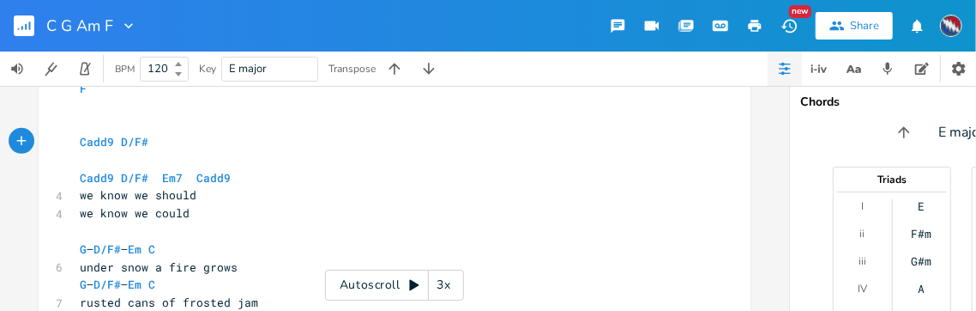
click at [419, 280] on icon at bounding box center [415, 285] width 14 height 14
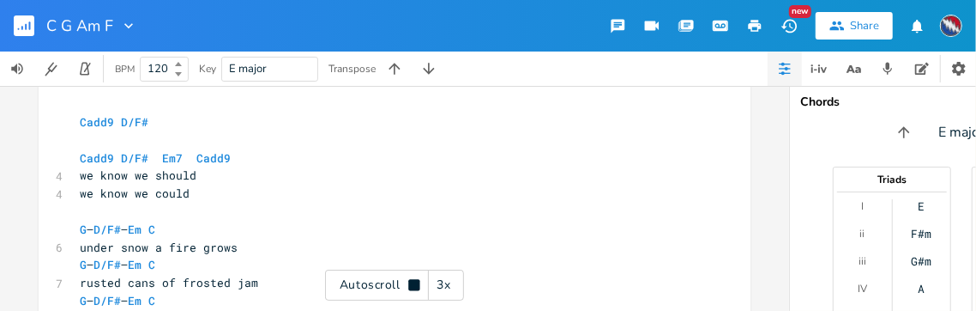
click at [439, 282] on div "3x" at bounding box center [444, 284] width 31 height 31
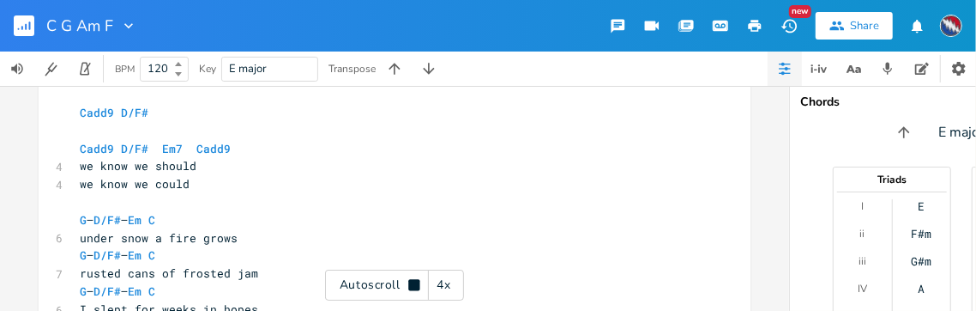
click at [440, 286] on div "4x" at bounding box center [444, 284] width 31 height 31
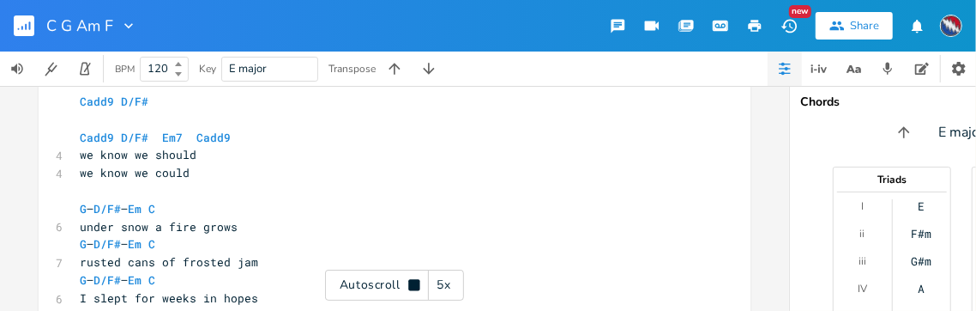
click at [440, 287] on div "5x" at bounding box center [444, 284] width 31 height 31
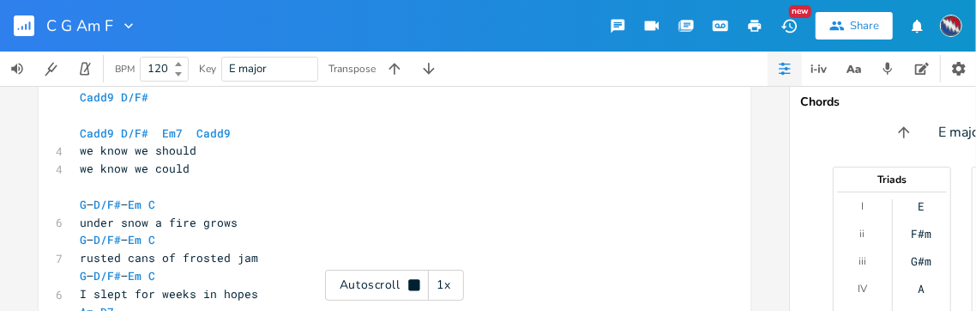
click at [440, 287] on div "1x" at bounding box center [444, 284] width 31 height 31
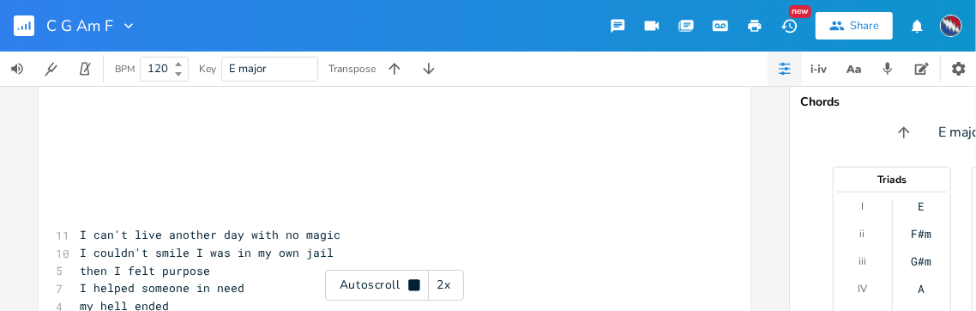
click at [442, 285] on div "2x" at bounding box center [444, 284] width 31 height 31
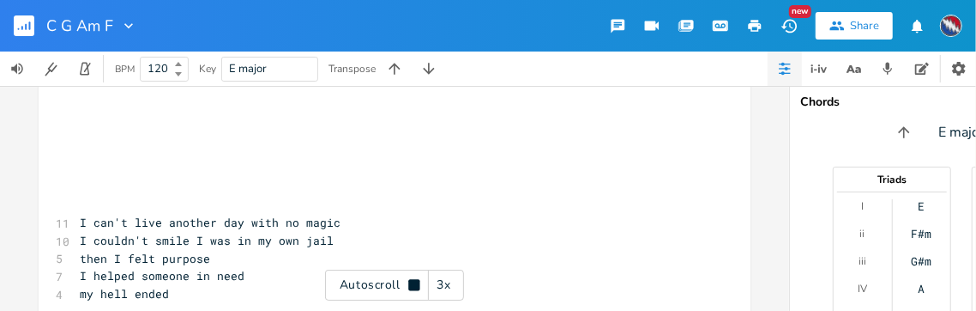
click at [416, 289] on icon at bounding box center [413, 284] width 11 height 11
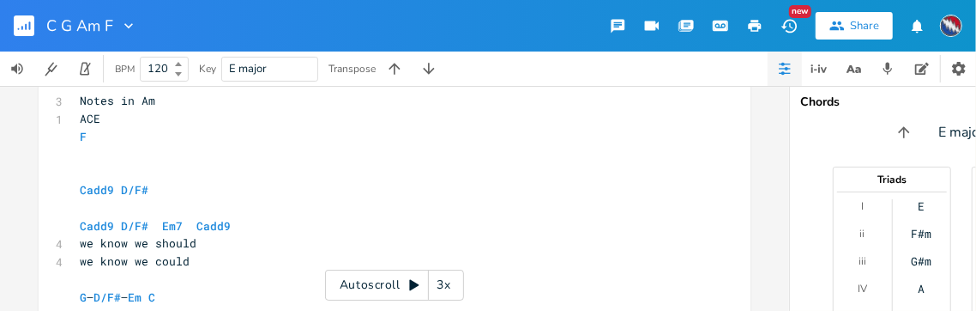
scroll to position [637, 0]
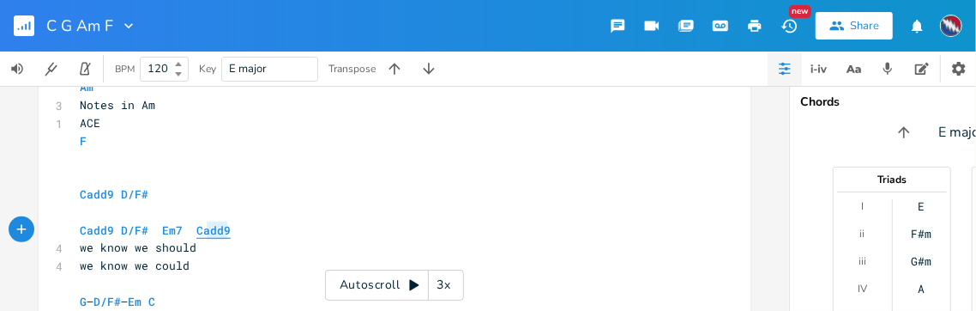
type textarea "Cadd9"
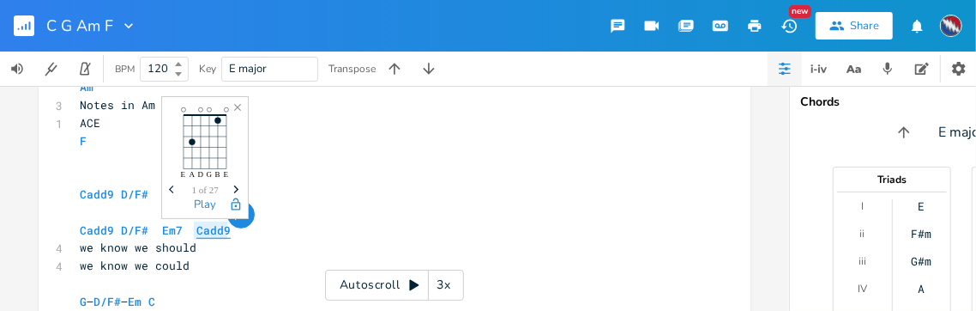
drag, startPoint x: 224, startPoint y: 231, endPoint x: 191, endPoint y: 229, distance: 32.6
click at [191, 229] on pre "Cadd9 D/F# Em7 Cadd9" at bounding box center [385, 230] width 619 height 18
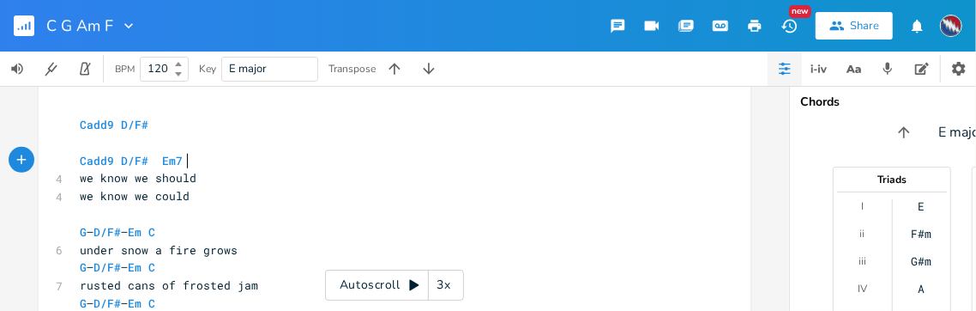
scroll to position [709, 0]
click at [176, 229] on pre "G – D/F# – Em C" at bounding box center [385, 230] width 619 height 18
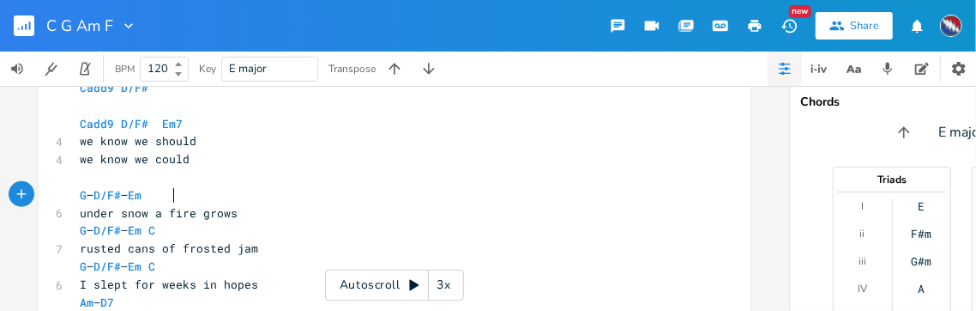
scroll to position [748, 0]
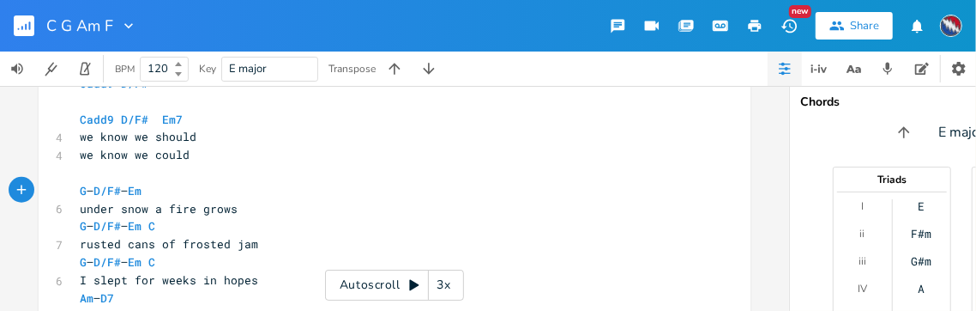
click at [162, 227] on span "G – D/F# – Em C" at bounding box center [121, 225] width 82 height 15
click at [162, 261] on span "G – D/F# – Em C" at bounding box center [121, 261] width 82 height 15
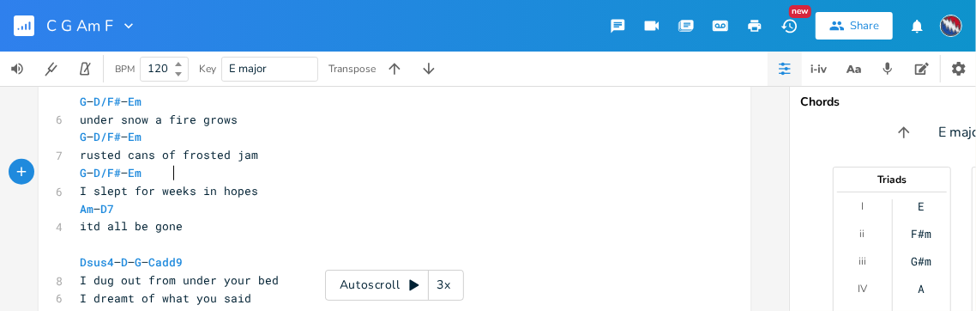
scroll to position [839, 0]
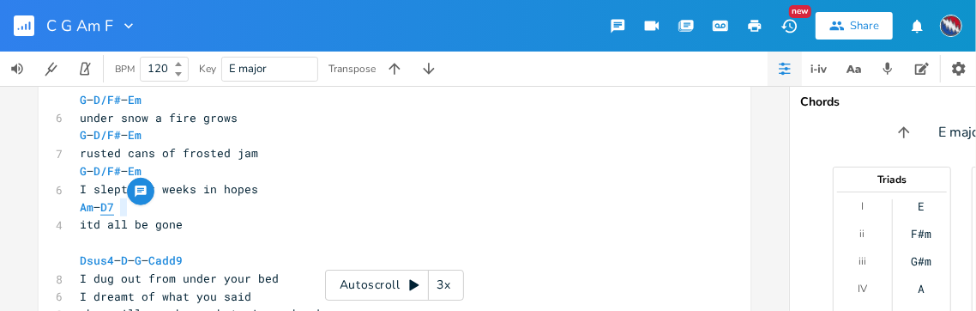
type textarea "D7"
drag, startPoint x: 123, startPoint y: 206, endPoint x: 109, endPoint y: 208, distance: 13.8
click at [109, 208] on span "Am – D7" at bounding box center [104, 206] width 48 height 15
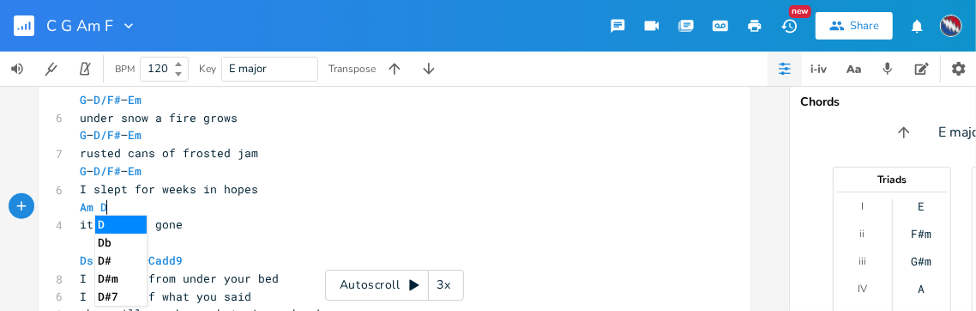
type textarea "D7"
click at [233, 226] on pre "itd all be gone" at bounding box center [385, 224] width 619 height 18
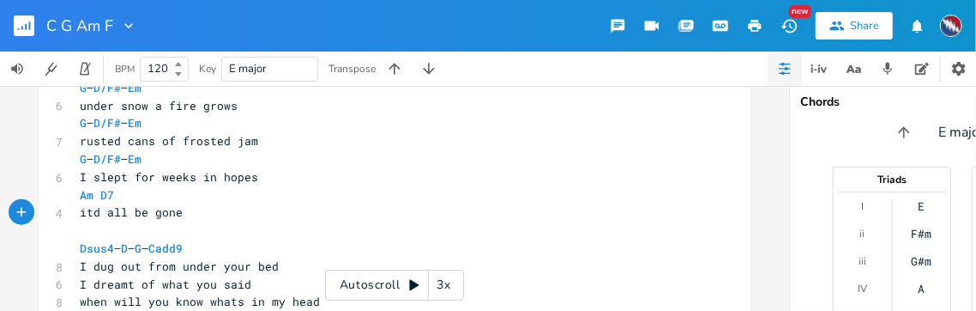
scroll to position [862, 0]
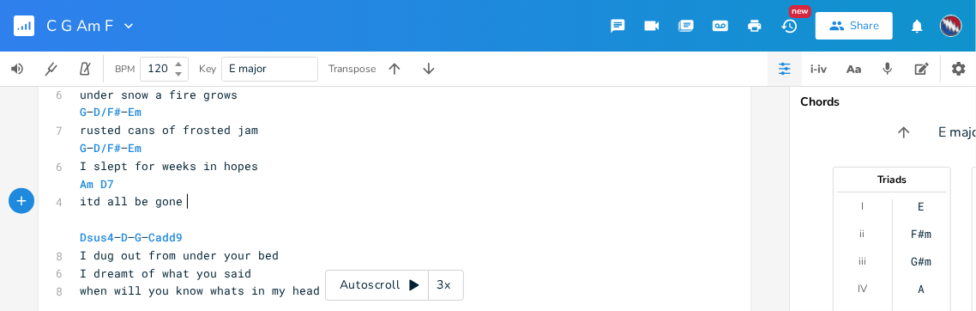
click at [167, 237] on span "Dsus4 – D – G – Cadd9" at bounding box center [131, 236] width 103 height 15
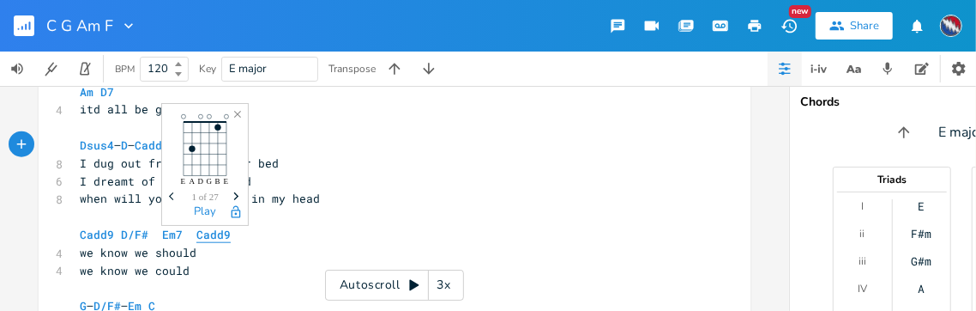
scroll to position [963, 0]
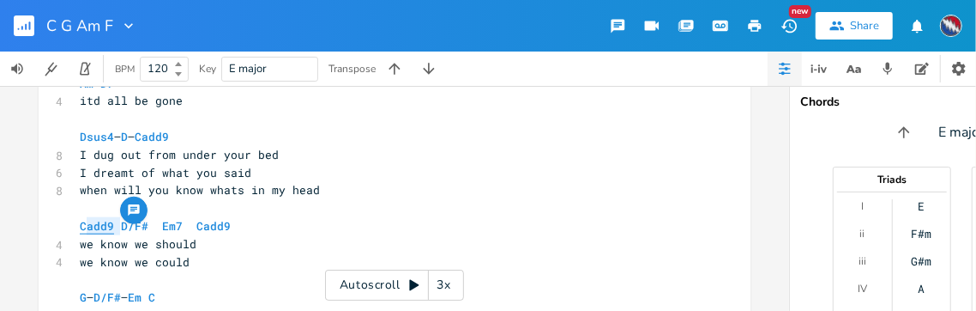
type textarea "Cadd9"
drag, startPoint x: 112, startPoint y: 225, endPoint x: 76, endPoint y: 225, distance: 36.9
click at [80, 225] on span "Cadd9 D/F# Em7 Cadd9" at bounding box center [155, 225] width 151 height 15
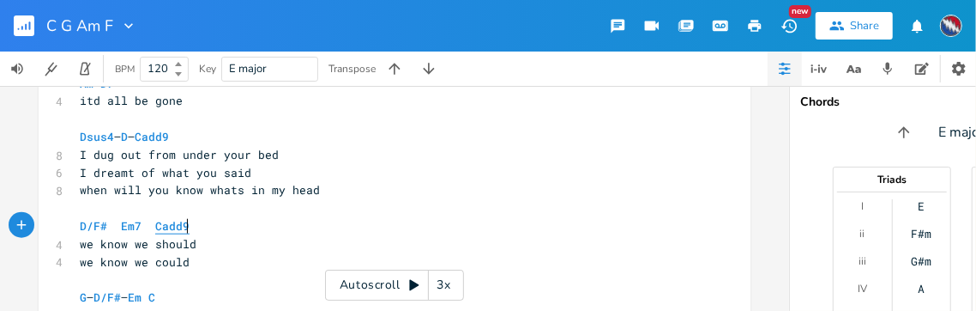
type textarea "Cadd9"
drag, startPoint x: 183, startPoint y: 226, endPoint x: 148, endPoint y: 226, distance: 35.2
click at [147, 226] on pre "D/F# Em7 Cadd9" at bounding box center [385, 226] width 619 height 18
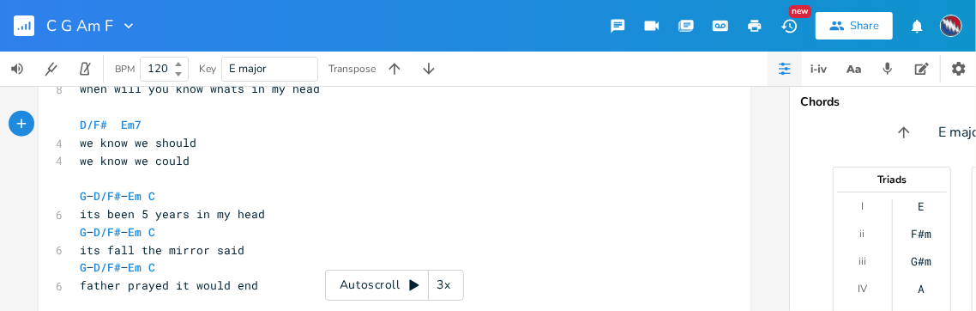
scroll to position [1066, 0]
click at [176, 193] on pre "G – D/F# – Em C" at bounding box center [385, 194] width 619 height 18
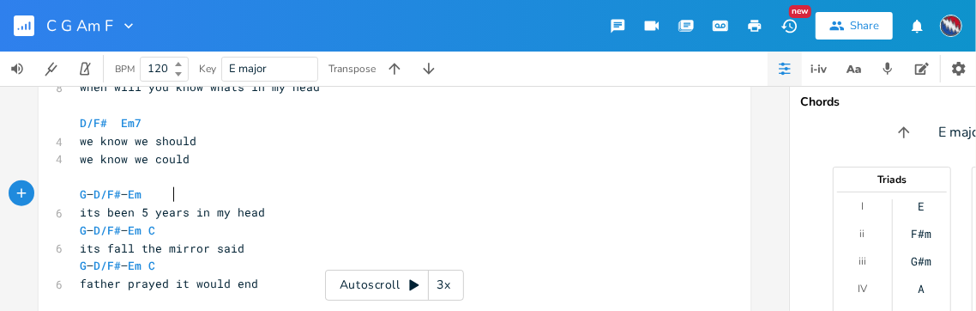
click at [162, 230] on span "G – D/F# – Em C" at bounding box center [121, 229] width 82 height 15
click at [176, 263] on pre "G – D/F# – Em C" at bounding box center [385, 266] width 619 height 18
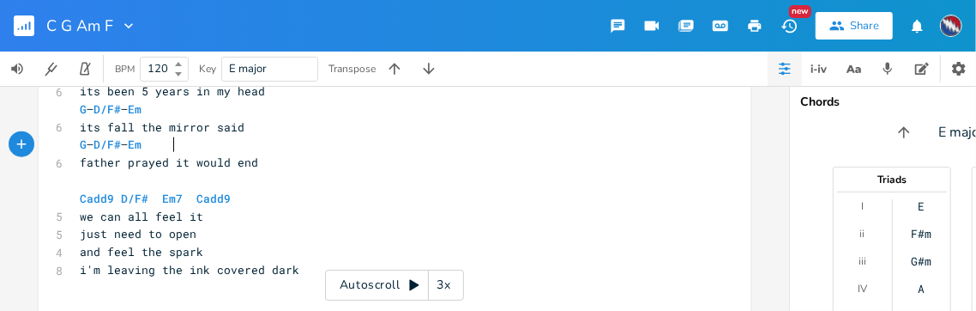
scroll to position [1175, 0]
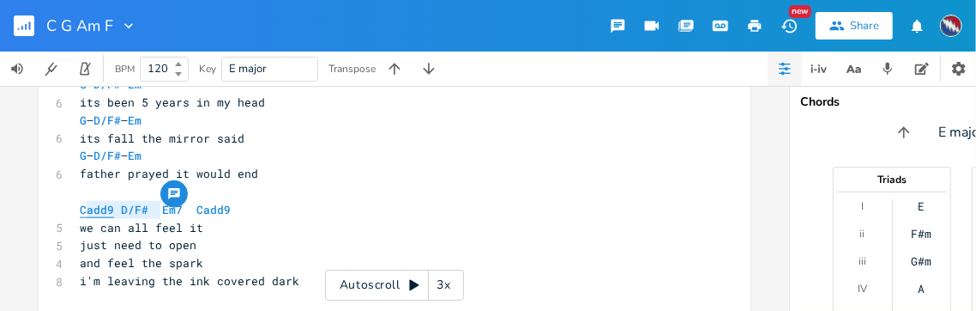
type textarea "Cadd9 D/F#"
drag, startPoint x: 154, startPoint y: 208, endPoint x: 79, endPoint y: 212, distance: 75.6
click at [75, 213] on body "C G Am F New Share BPM 120 Key E major Transpose Cadd9 D/F# xxxxxxxxxx ​ ​ C No…" at bounding box center [488, 155] width 976 height 311
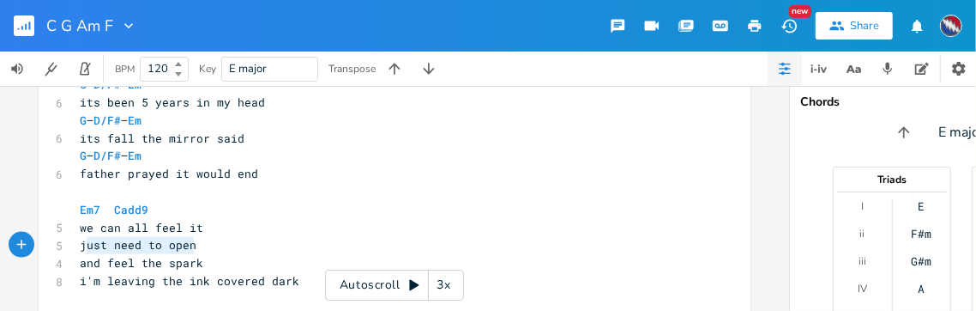
type textarea "just need to open"
drag, startPoint x: 188, startPoint y: 245, endPoint x: 70, endPoint y: 247, distance: 117.6
click at [76, 247] on pre "just need to open" at bounding box center [385, 245] width 619 height 18
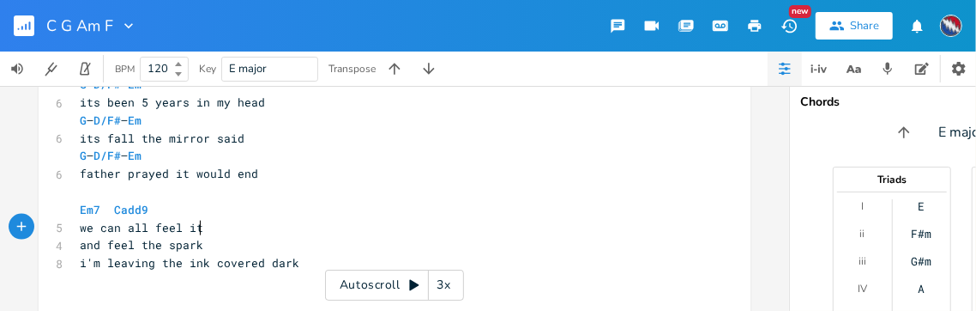
click at [209, 264] on span "i'm leaving the ink covered dark" at bounding box center [190, 262] width 220 height 15
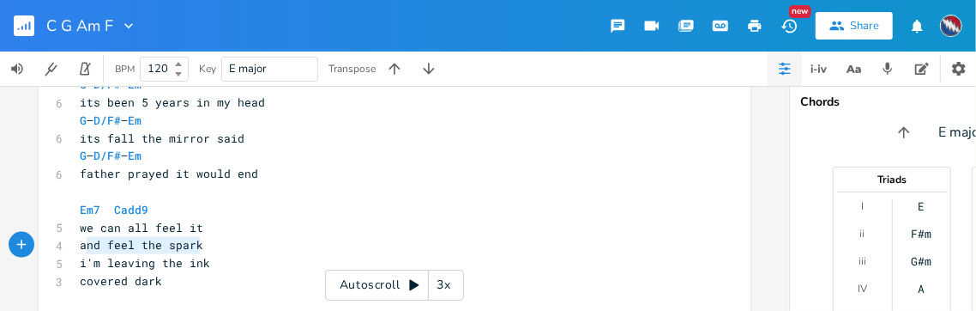
type textarea "and feel the spark"
drag, startPoint x: 196, startPoint y: 245, endPoint x: 65, endPoint y: 247, distance: 130.4
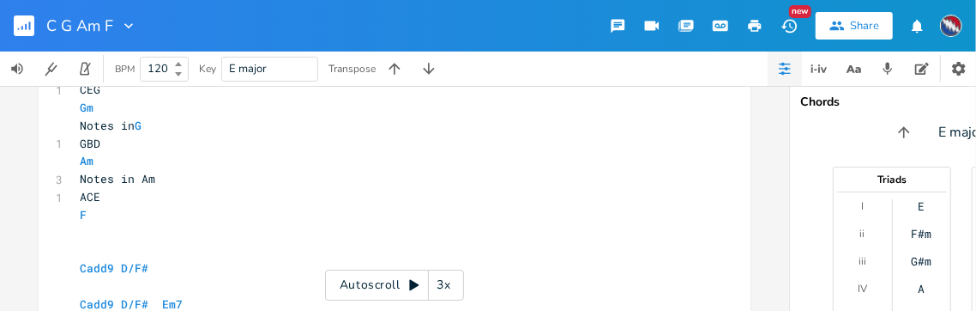
scroll to position [0, 0]
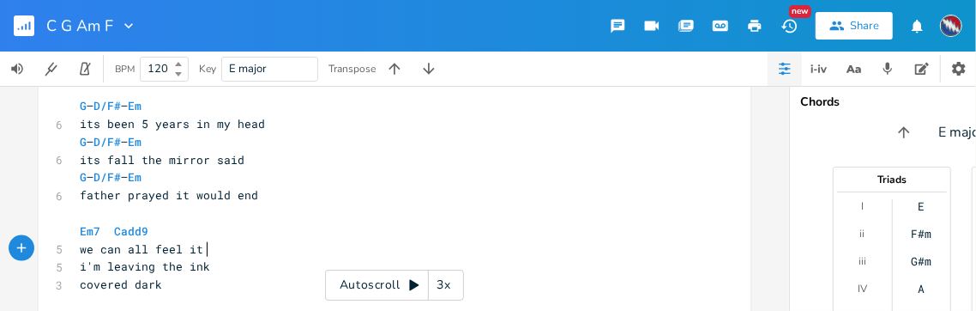
click at [414, 286] on icon at bounding box center [413, 285] width 9 height 11
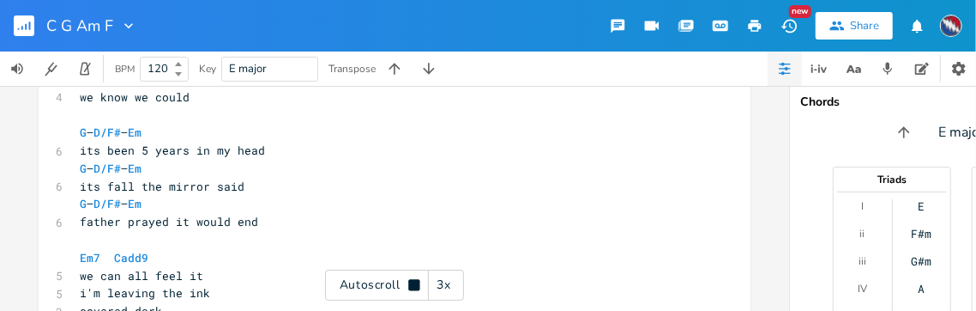
click at [414, 285] on icon at bounding box center [413, 284] width 11 height 11
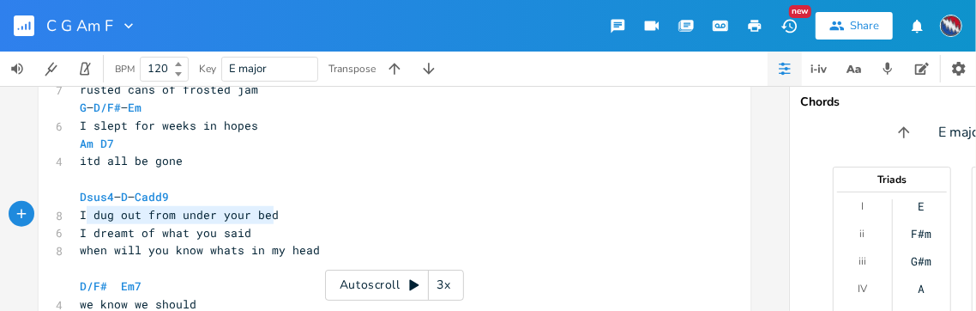
type textarea "I dug out from under your bed"
drag, startPoint x: 274, startPoint y: 214, endPoint x: 76, endPoint y: 217, distance: 198.2
click at [76, 217] on pre "I dug out from under your bed" at bounding box center [385, 215] width 619 height 18
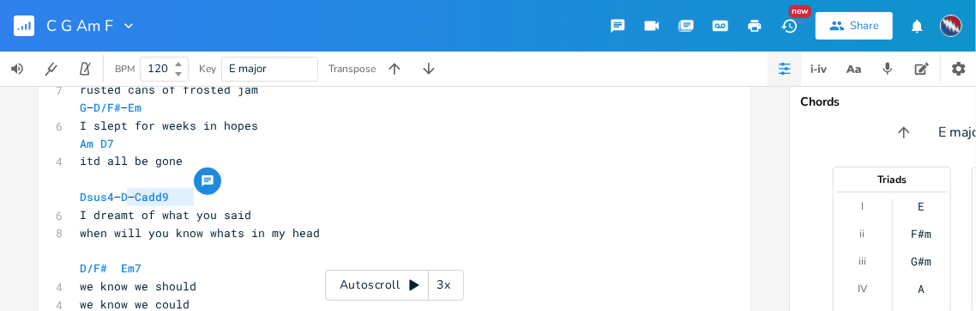
type textarea "– D – Cadd9"
drag, startPoint x: 190, startPoint y: 196, endPoint x: 117, endPoint y: 198, distance: 72.9
click at [117, 198] on pre "Dsus4 – D – Cadd9" at bounding box center [385, 197] width 619 height 18
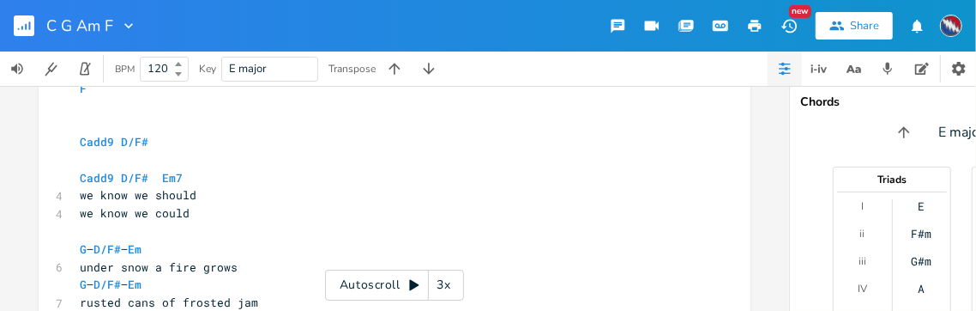
scroll to position [690, 0]
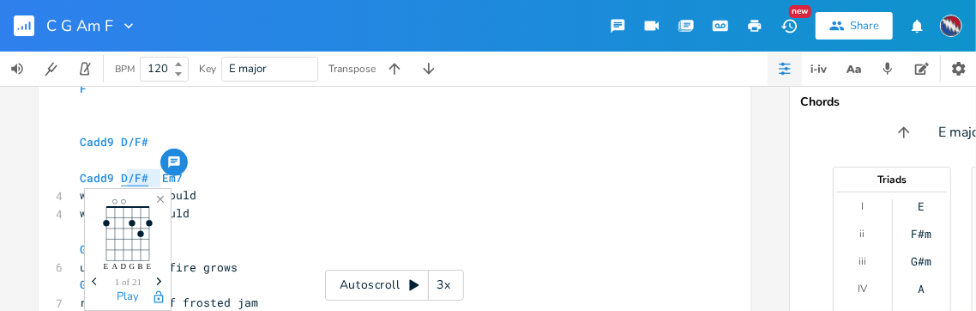
type textarea "D/F#"
drag, startPoint x: 154, startPoint y: 179, endPoint x: 116, endPoint y: 181, distance: 38.6
click at [116, 181] on body "C G Am F New Share BPM 120 Key E major Transpose D/F# xxxxxxxxxx ​ ​ C Notes in…" at bounding box center [488, 155] width 976 height 311
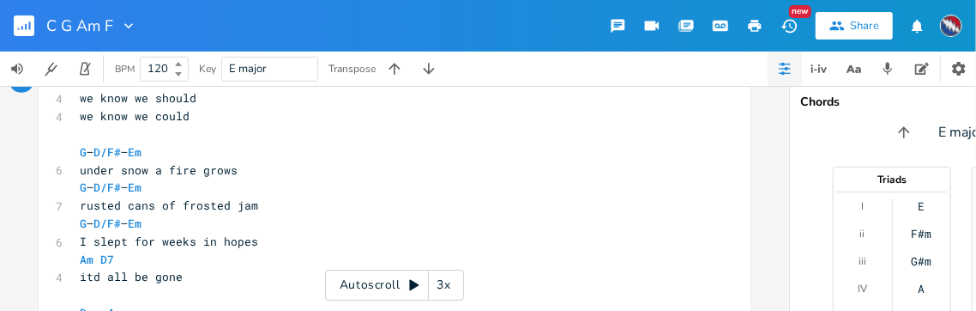
scroll to position [789, 0]
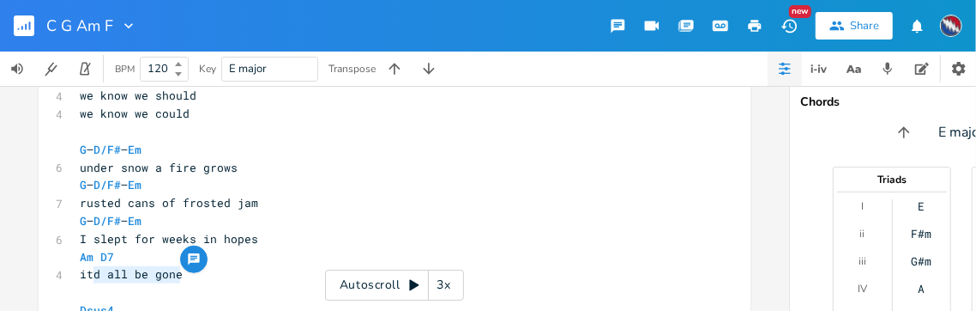
type textarea "itd all be gone"
drag, startPoint x: 175, startPoint y: 275, endPoint x: 76, endPoint y: 274, distance: 99.5
click at [80, 274] on span "itd all be gone" at bounding box center [131, 273] width 103 height 15
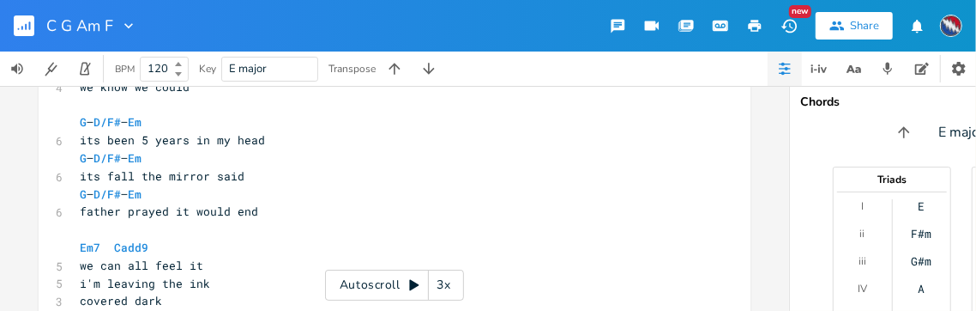
scroll to position [1274, 0]
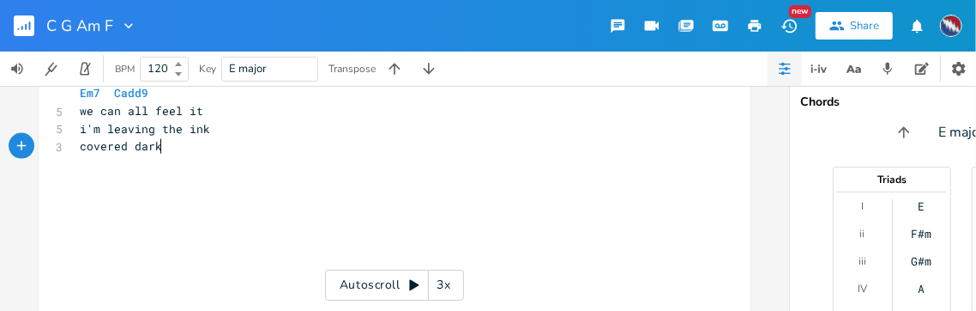
click at [156, 148] on pre "covered dark" at bounding box center [385, 146] width 619 height 18
type textarea "without te"
type textarea "he pen"
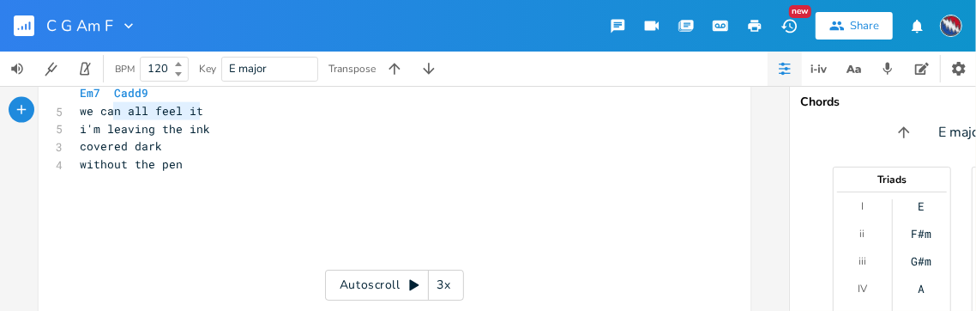
type textarea "we can all feel it"
drag, startPoint x: 195, startPoint y: 112, endPoint x: 75, endPoint y: 114, distance: 120.1
click at [80, 114] on span "we can all feel it" at bounding box center [142, 110] width 124 height 15
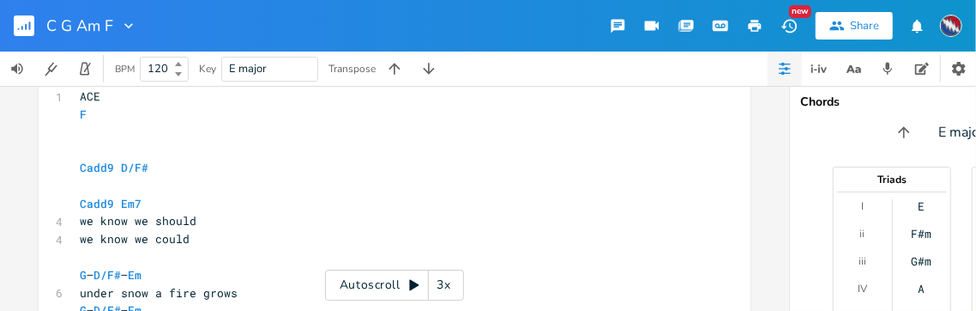
scroll to position [645, 0]
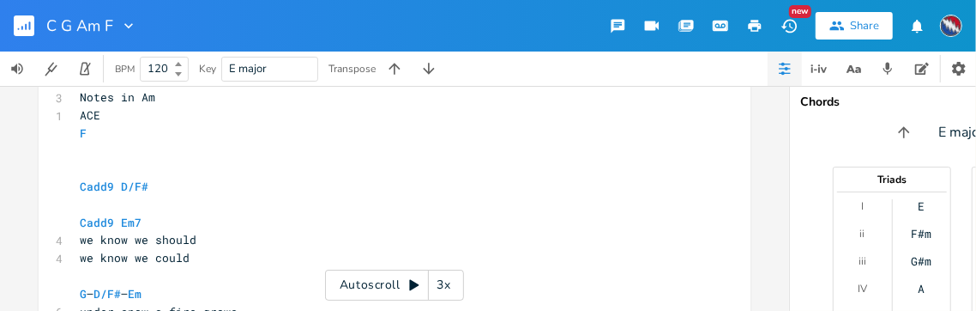
click at [412, 281] on icon at bounding box center [413, 285] width 9 height 11
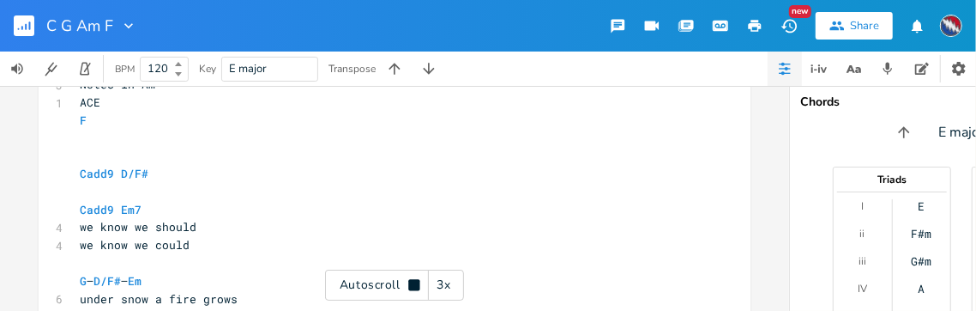
click at [444, 281] on div "3x" at bounding box center [444, 284] width 31 height 31
click at [444, 281] on div "4x" at bounding box center [444, 284] width 31 height 31
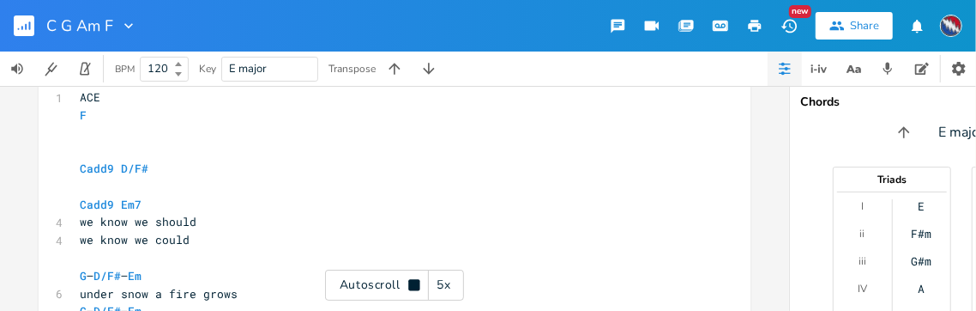
click at [444, 281] on div "5x" at bounding box center [444, 284] width 31 height 31
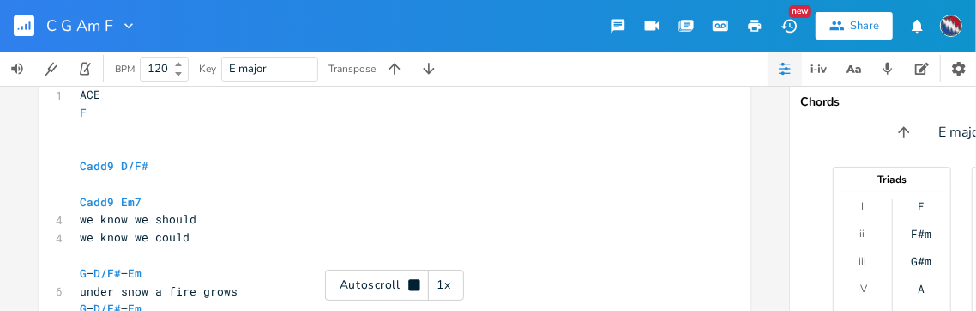
click at [444, 281] on div "1x" at bounding box center [444, 284] width 31 height 31
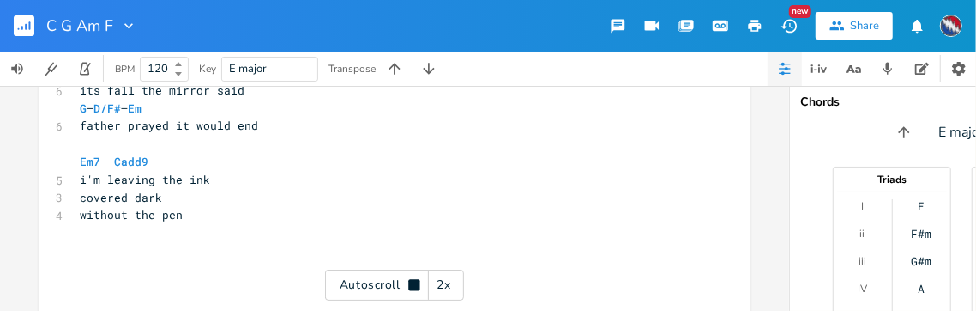
click at [409, 282] on icon at bounding box center [413, 284] width 11 height 11
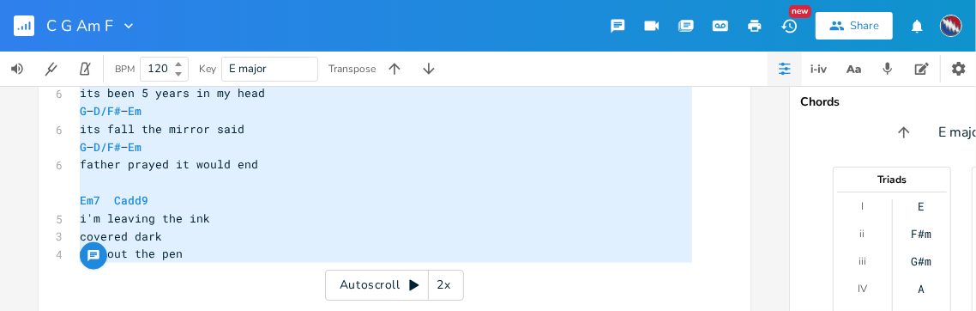
scroll to position [1168, 0]
type textarea "Cadd9 D/F# Cadd9 Em7 we know we should we know we could G – D/F# – Em under sno…"
drag, startPoint x: 71, startPoint y: 216, endPoint x: 158, endPoint y: 273, distance: 103.5
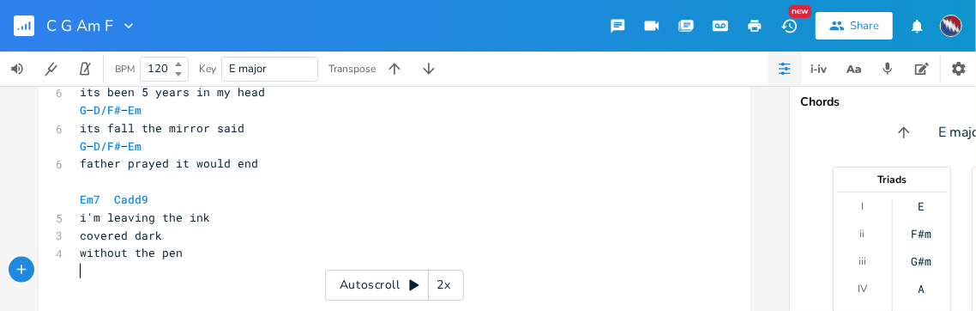
click at [158, 272] on pre "​" at bounding box center [385, 271] width 619 height 18
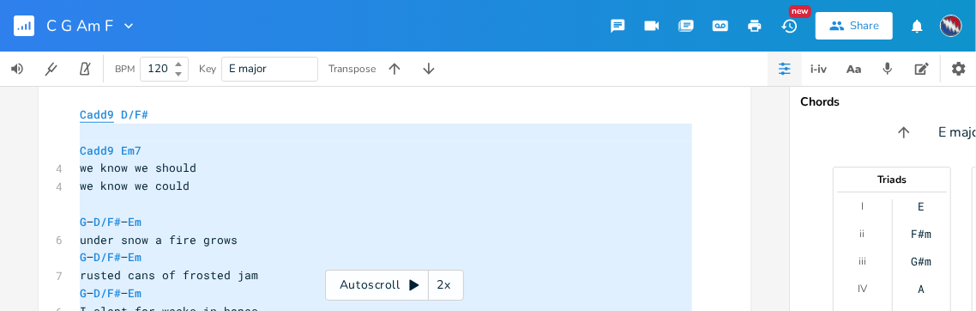
scroll to position [716, 0]
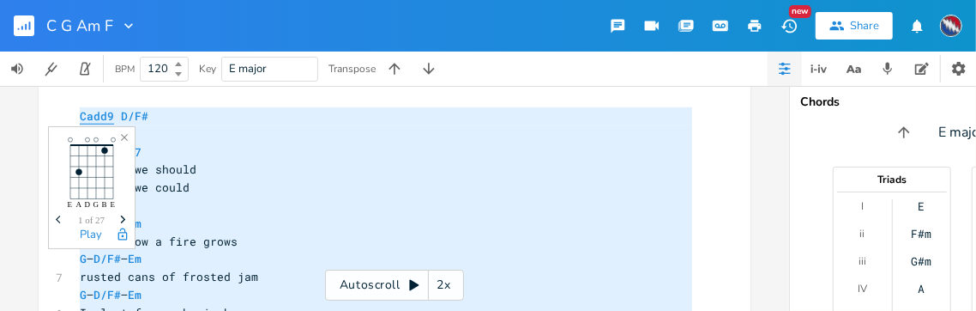
drag, startPoint x: 179, startPoint y: 251, endPoint x: 74, endPoint y: 116, distance: 171.8
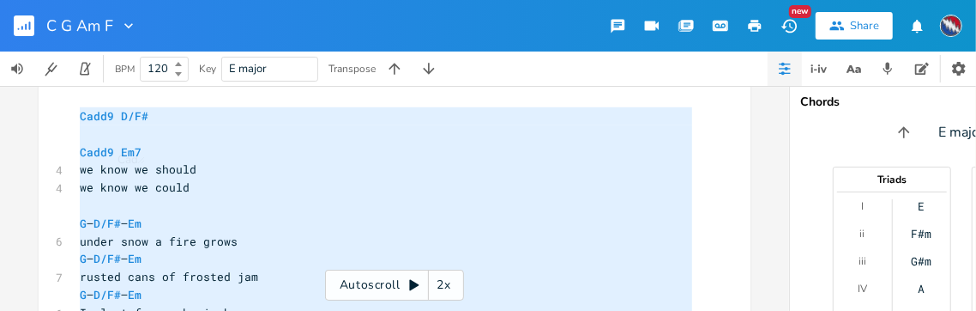
scroll to position [0, 0]
type textarea "Cadd9 D/F# Cadd9 Em7 we know we should we know we could G – D/F# – Em under sno…"
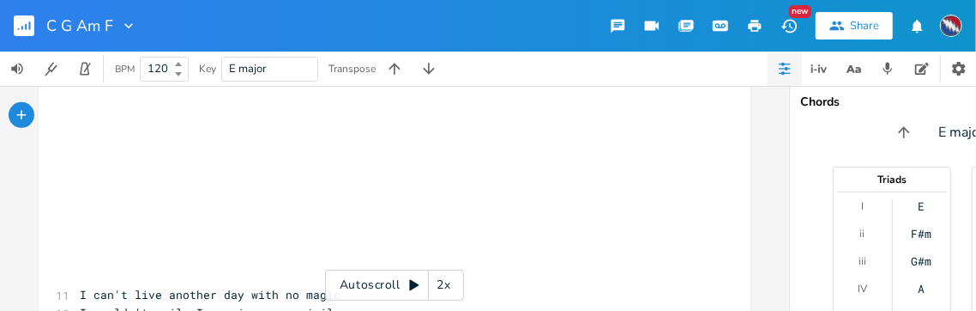
type textarea "​"
paste textarea
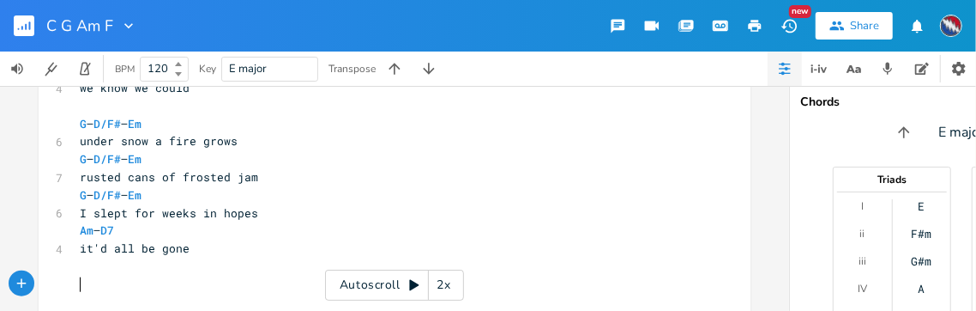
click at [81, 281] on pre "​" at bounding box center [385, 284] width 619 height 18
type textarea "​"
paste textarea
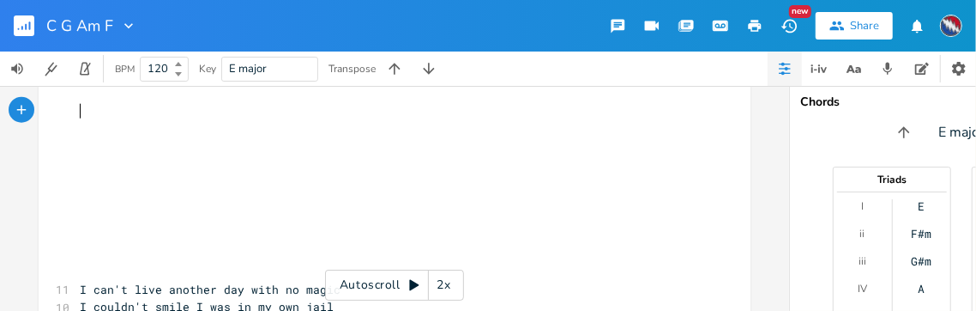
scroll to position [1097, 0]
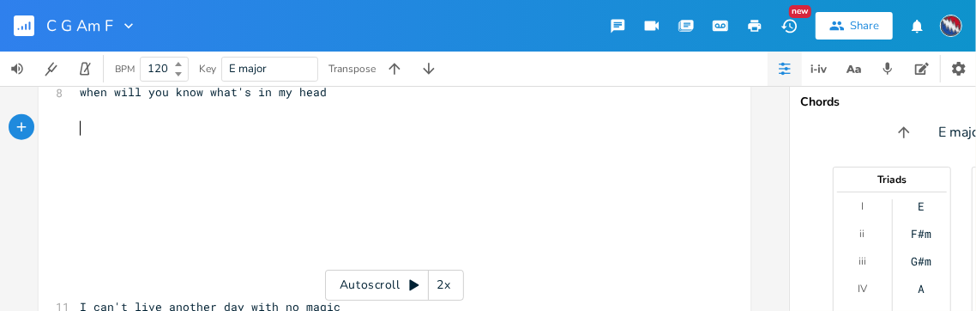
click at [83, 124] on pre "​" at bounding box center [385, 128] width 619 height 18
type textarea "​"
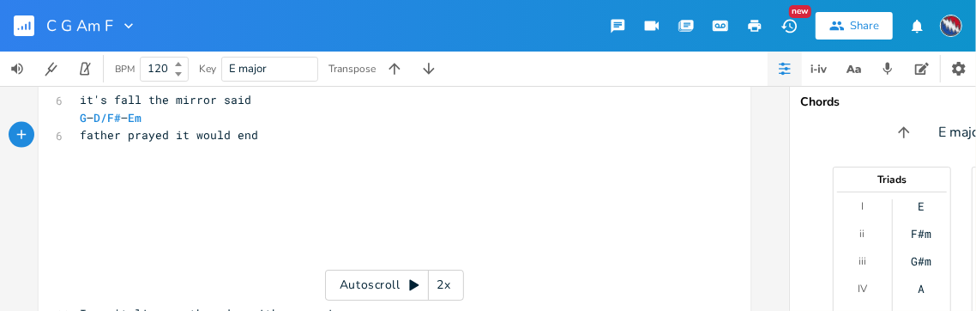
scroll to position [1294, 0]
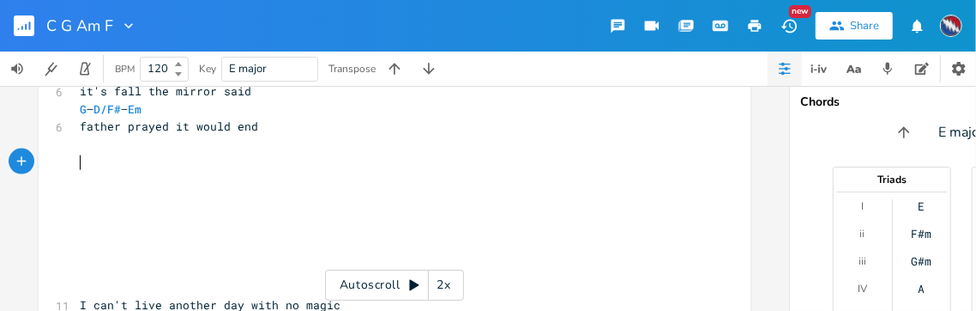
click at [81, 165] on pre "​" at bounding box center [385, 163] width 619 height 18
type textarea "​"
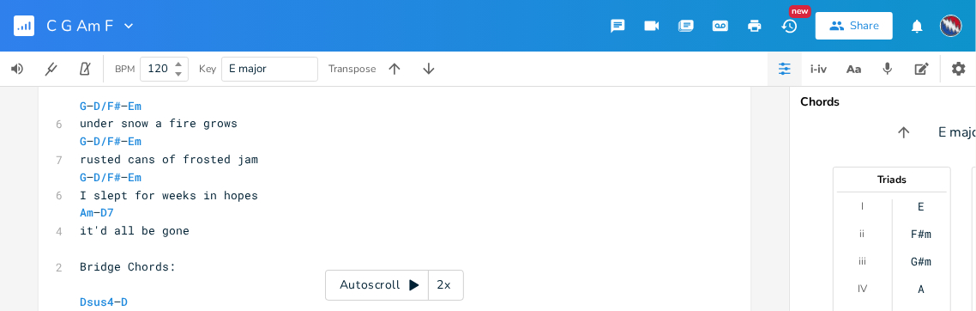
scroll to position [893, 0]
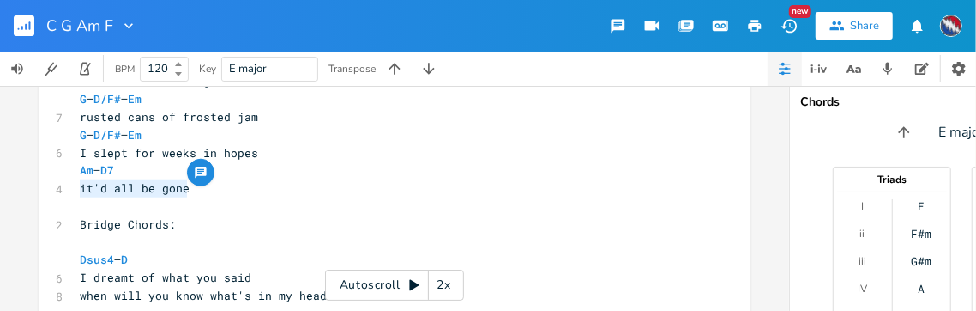
type textarea "Am – D7 it'd all be gone"
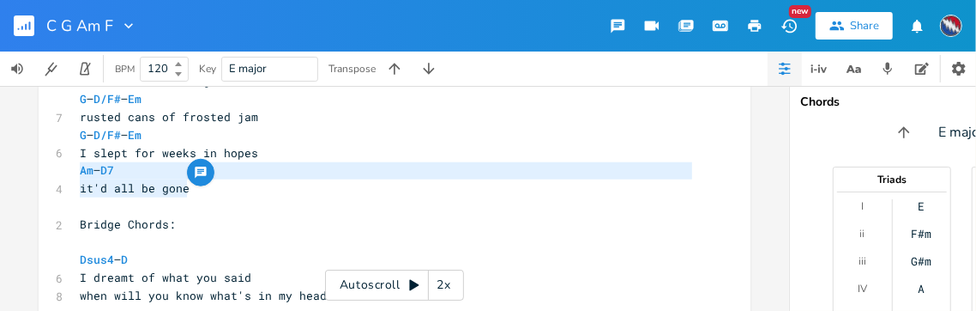
drag, startPoint x: 181, startPoint y: 190, endPoint x: 72, endPoint y: 177, distance: 109.7
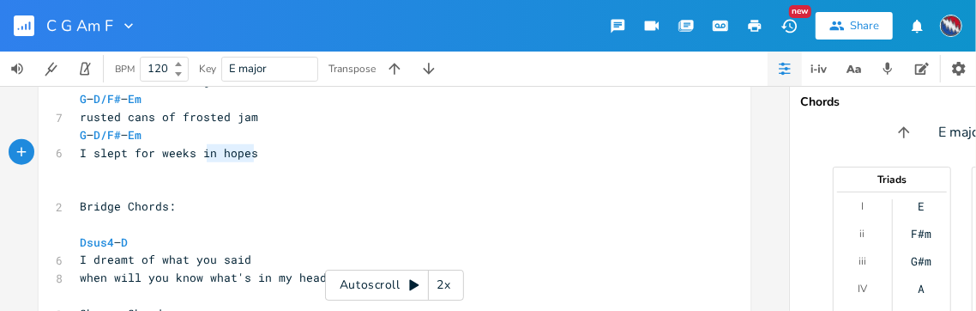
type textarea "in hopes"
drag, startPoint x: 248, startPoint y: 154, endPoint x: 197, endPoint y: 153, distance: 50.6
click at [197, 153] on span "I slept for weeks in hopes" at bounding box center [169, 152] width 178 height 15
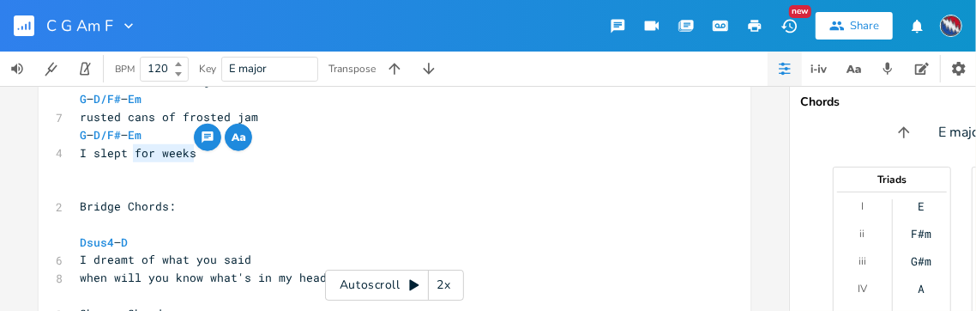
drag, startPoint x: 189, startPoint y: 154, endPoint x: 130, endPoint y: 154, distance: 58.3
click at [130, 154] on span "I slept for weeks" at bounding box center [138, 152] width 117 height 15
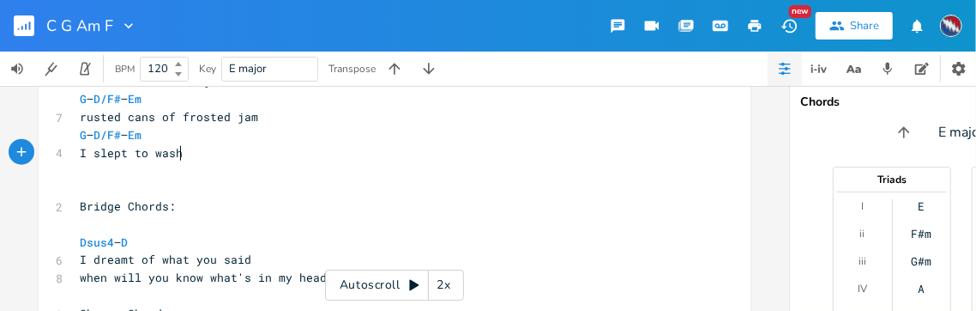
scroll to position [0, 39]
type textarea "to wash m"
type textarea "my head"
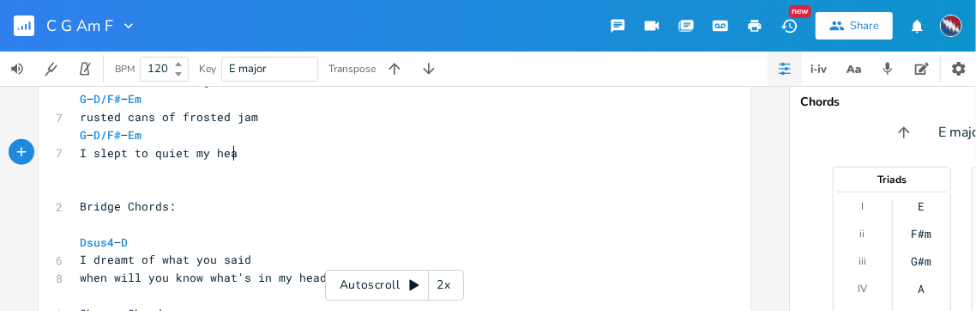
type textarea "to quiet my head"
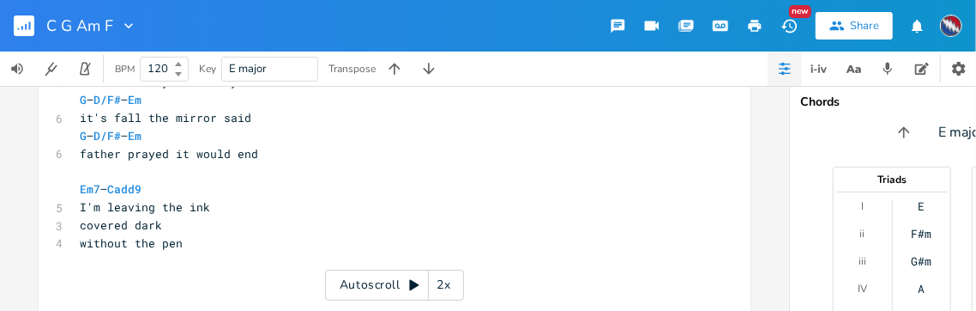
scroll to position [1255, 0]
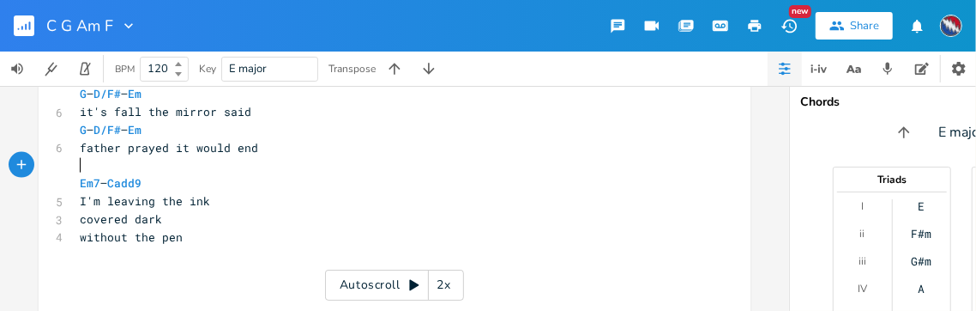
click at [137, 165] on pre "​" at bounding box center [385, 165] width 619 height 18
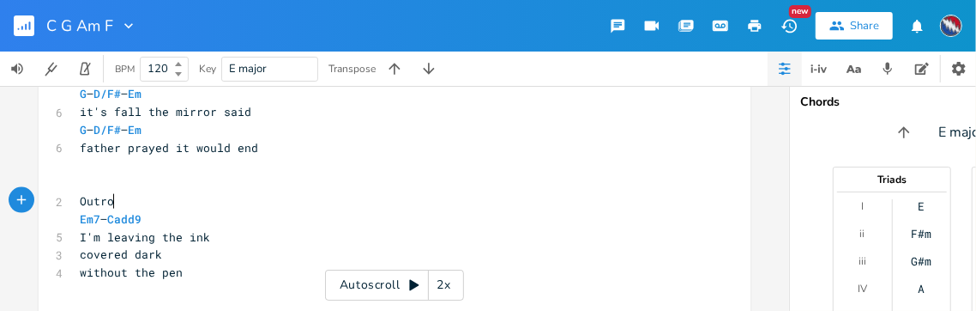
scroll to position [0, 27]
type textarea "Outro"
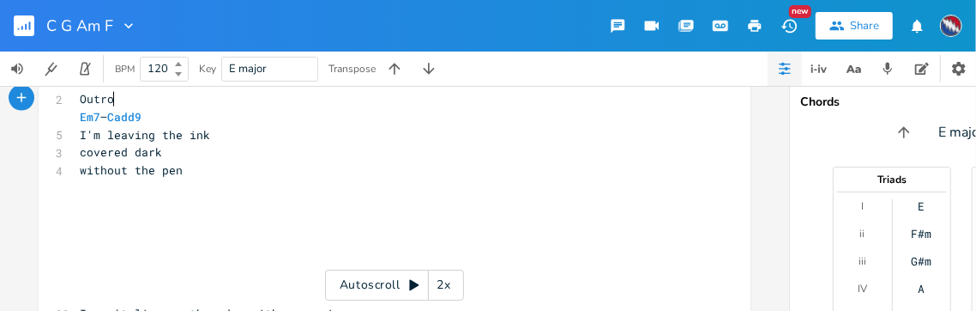
scroll to position [1411, 0]
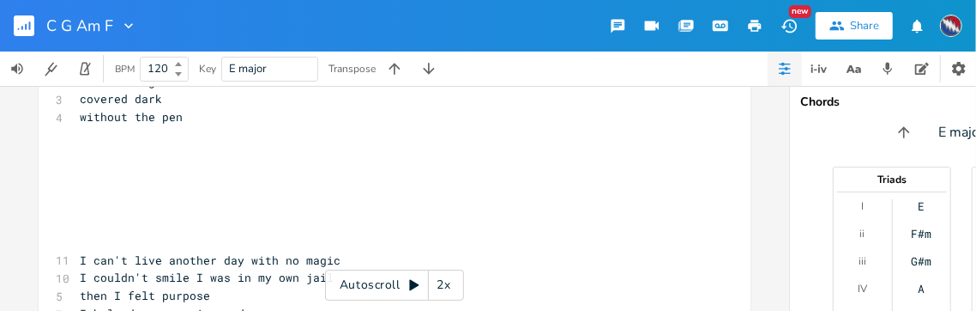
click at [97, 160] on pre "​" at bounding box center [385, 153] width 619 height 18
type textarea "​"
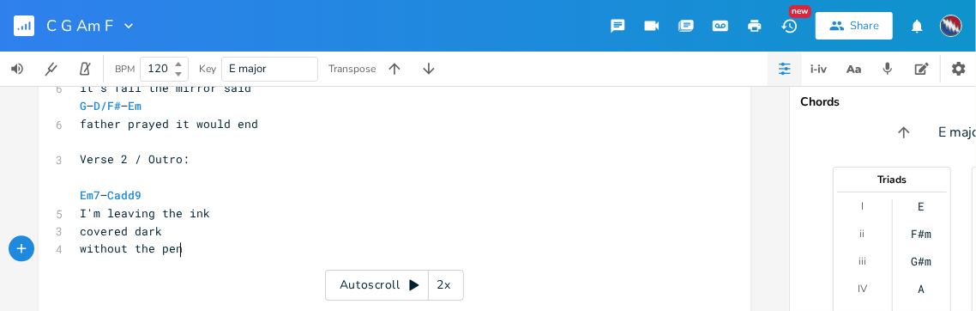
scroll to position [2118, 0]
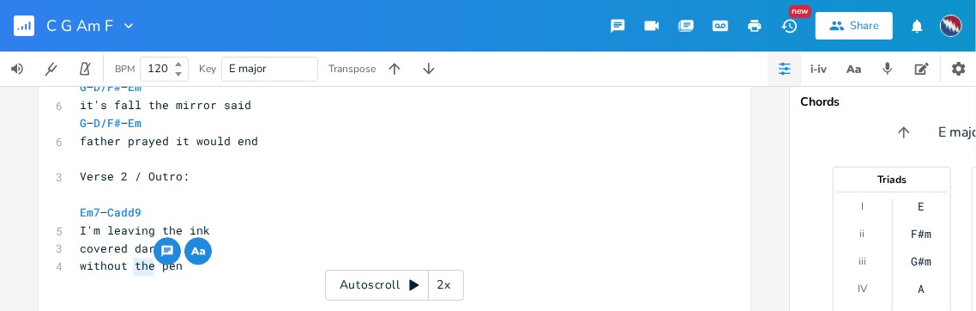
drag, startPoint x: 148, startPoint y: 267, endPoint x: 130, endPoint y: 267, distance: 17.2
click at [130, 267] on span "without the pen" at bounding box center [131, 264] width 103 height 15
type textarea "a"
click at [161, 267] on span "without a pen" at bounding box center [124, 264] width 89 height 15
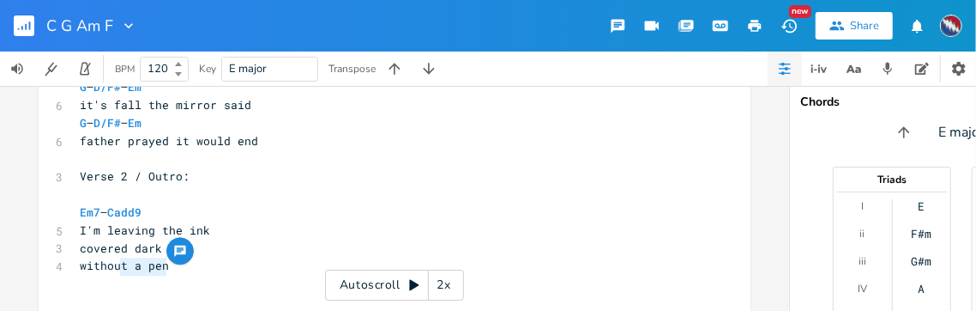
type textarea "out a pen"
drag, startPoint x: 162, startPoint y: 268, endPoint x: 103, endPoint y: 268, distance: 59.2
click at [103, 268] on pre "without a pen" at bounding box center [385, 266] width 619 height 18
type textarea "nothing said"
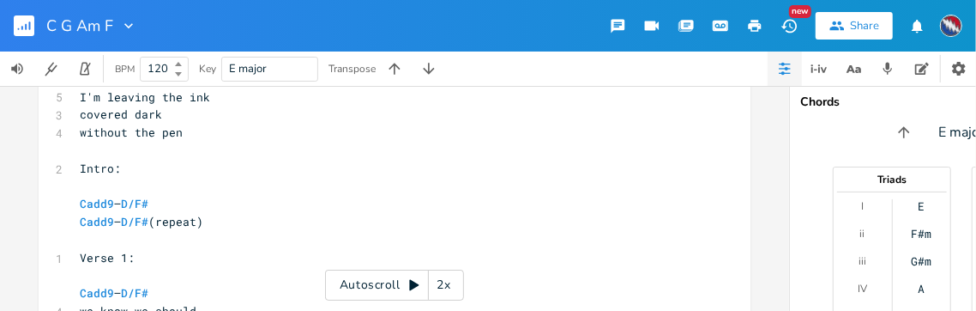
scroll to position [1377, 0]
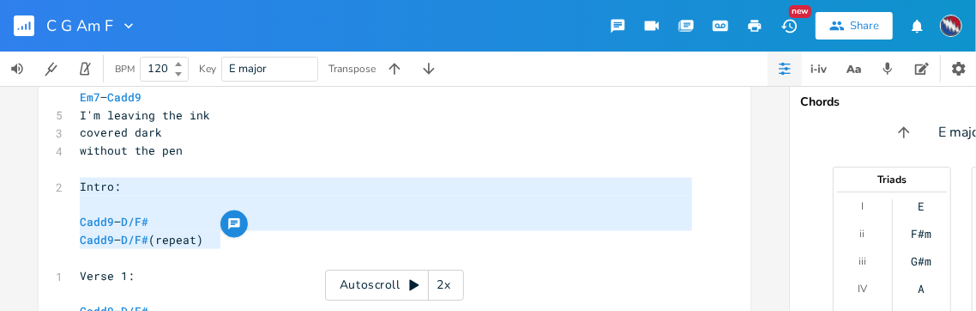
drag, startPoint x: 224, startPoint y: 242, endPoint x: 68, endPoint y: 191, distance: 164.2
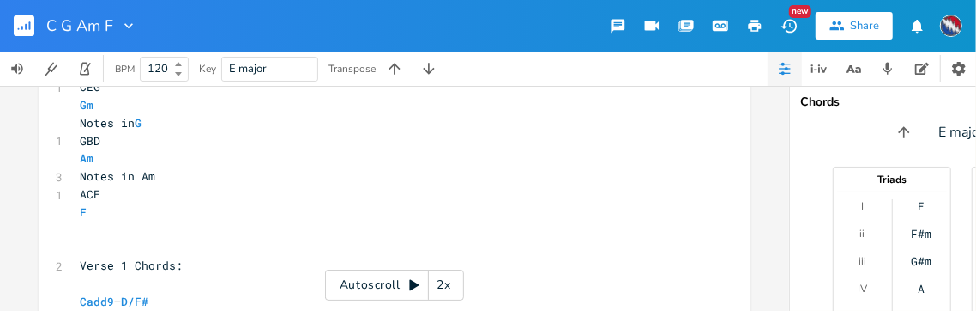
scroll to position [673, 0]
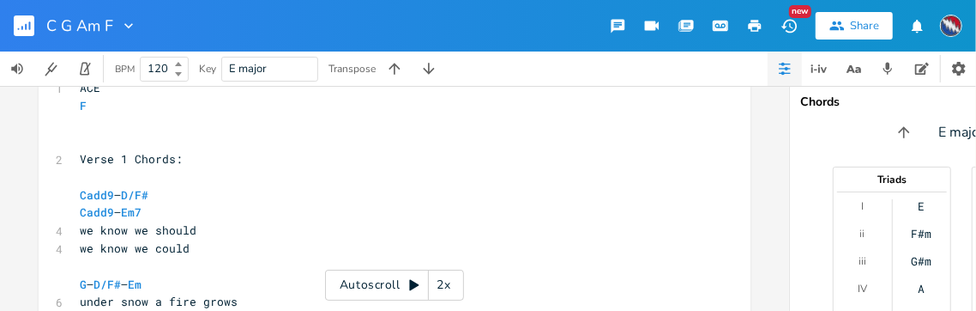
type textarea "Intro: Cadd9 – D/F# Cadd9 – D/F# (repeat)"
click at [80, 134] on pre "​" at bounding box center [385, 141] width 619 height 18
type textarea "​"
paste textarea
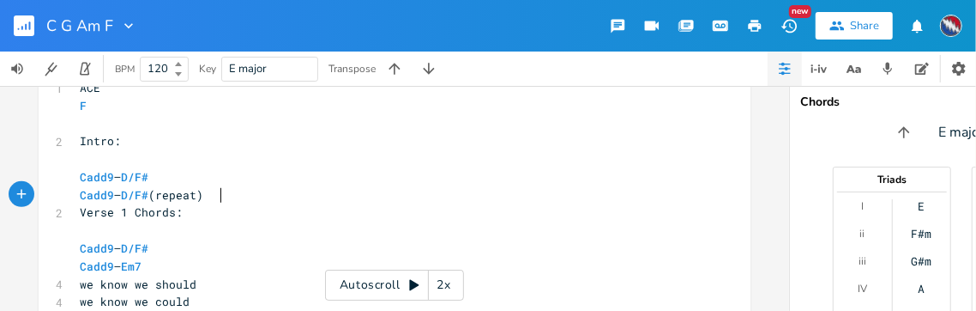
click at [222, 197] on pre "Cadd9 – D/F# (repeat)" at bounding box center [385, 195] width 619 height 18
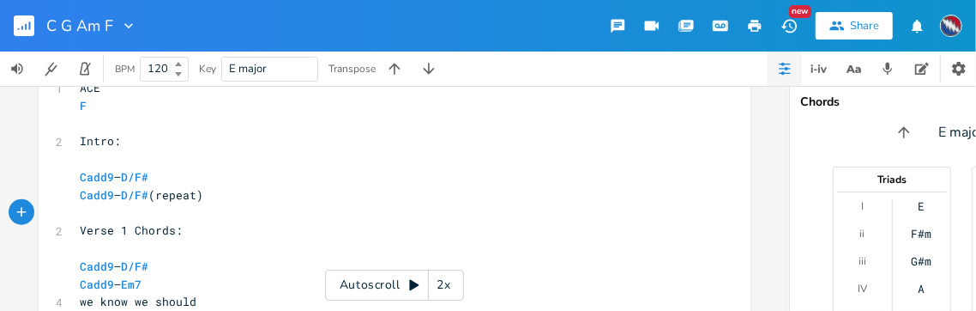
click at [410, 284] on icon at bounding box center [413, 285] width 9 height 11
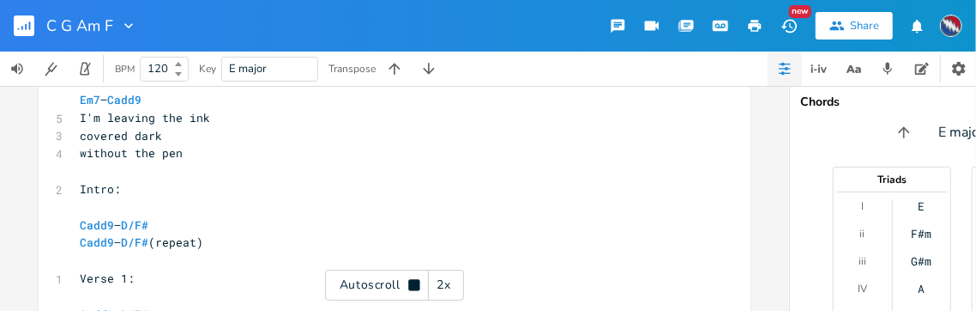
click at [415, 286] on icon at bounding box center [413, 284] width 11 height 11
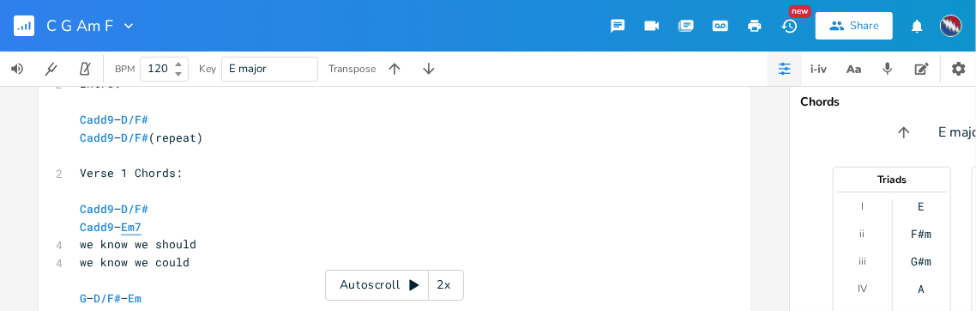
scroll to position [0, 0]
type textarea "Cadd9 – Em7"
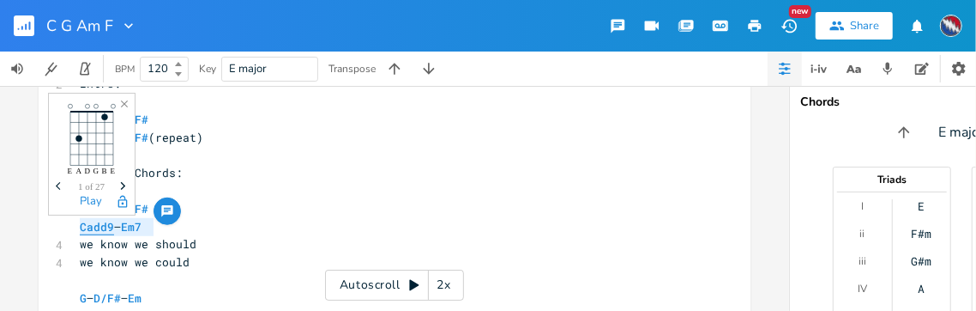
drag, startPoint x: 152, startPoint y: 226, endPoint x: 75, endPoint y: 227, distance: 77.2
click at [76, 227] on pre "Cadd9 – Em7" at bounding box center [385, 227] width 619 height 18
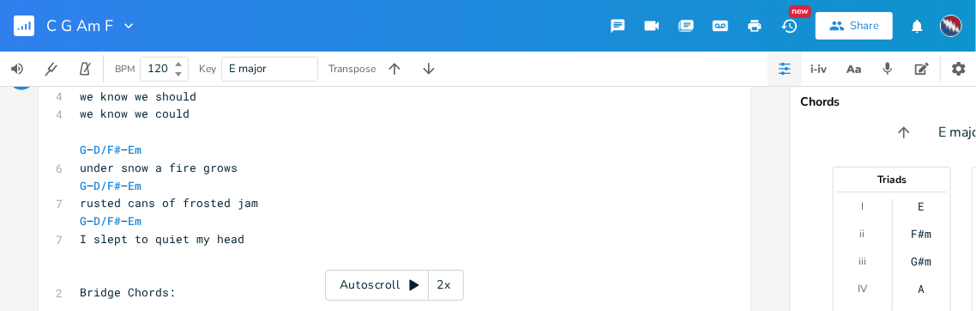
scroll to position [862, 0]
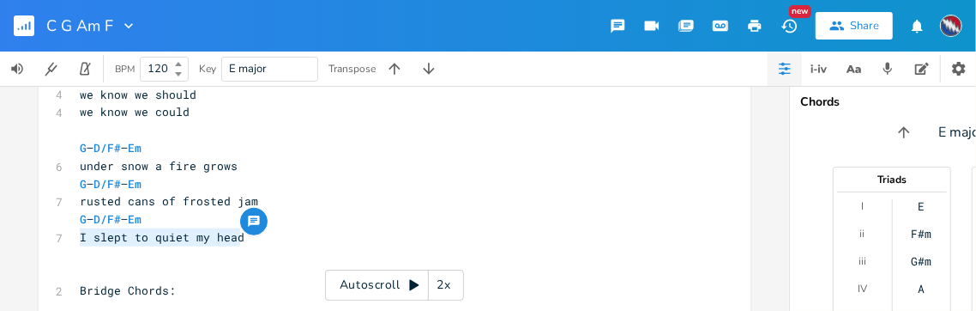
drag, startPoint x: 234, startPoint y: 238, endPoint x: 75, endPoint y: 241, distance: 159.6
click at [80, 241] on span "I slept to quiet my head" at bounding box center [162, 236] width 165 height 15
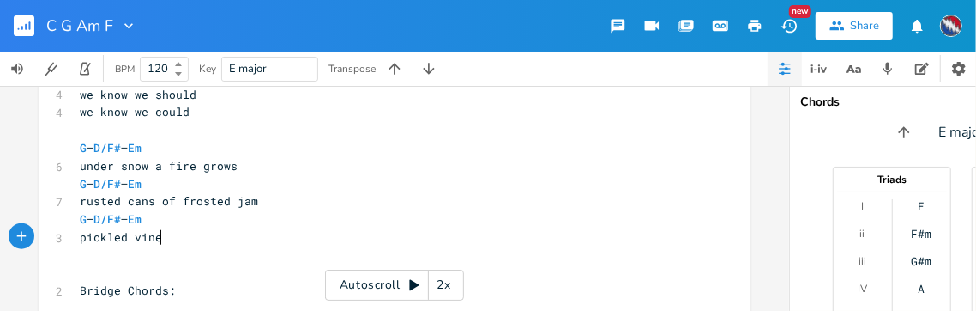
scroll to position [0, 63]
type textarea "pickled vines"
type textarea "harvest time"
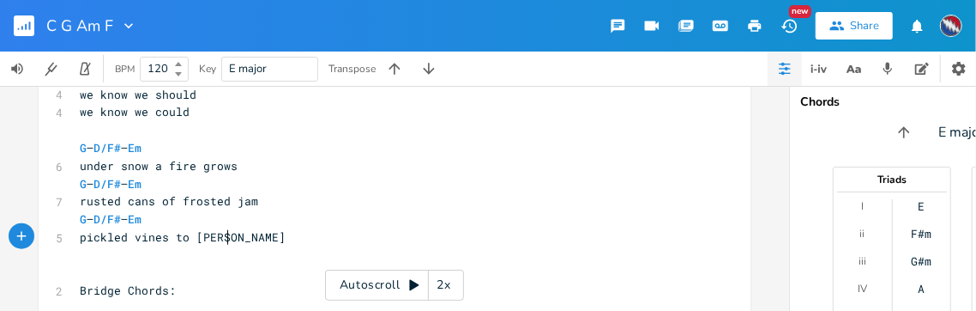
type textarea "to harvest"
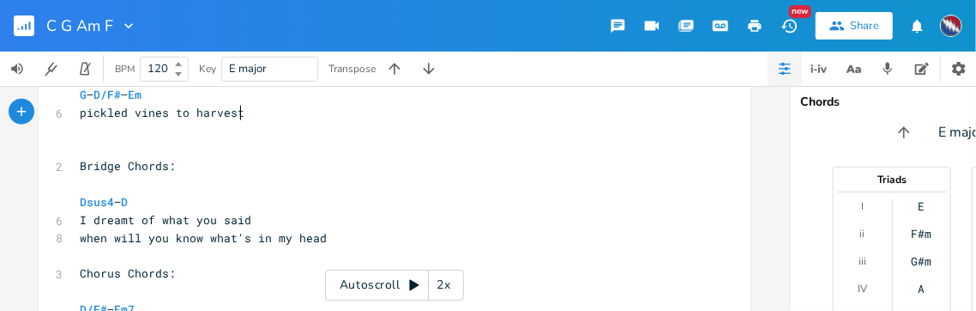
scroll to position [990, 0]
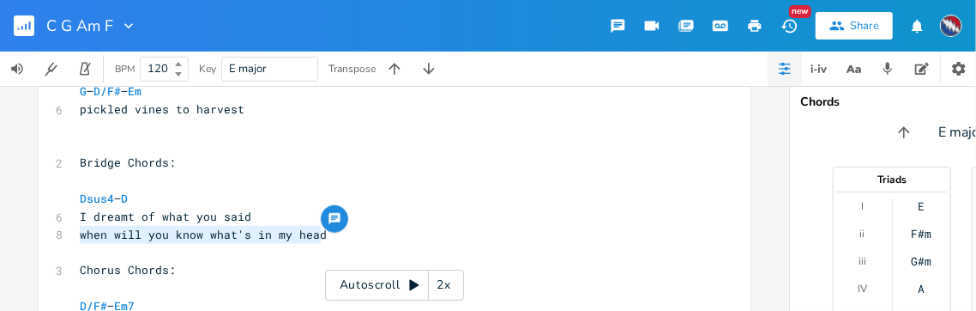
drag, startPoint x: 317, startPoint y: 234, endPoint x: 71, endPoint y: 233, distance: 245.4
click at [76, 233] on pre "when will you know what's in my head" at bounding box center [385, 235] width 619 height 18
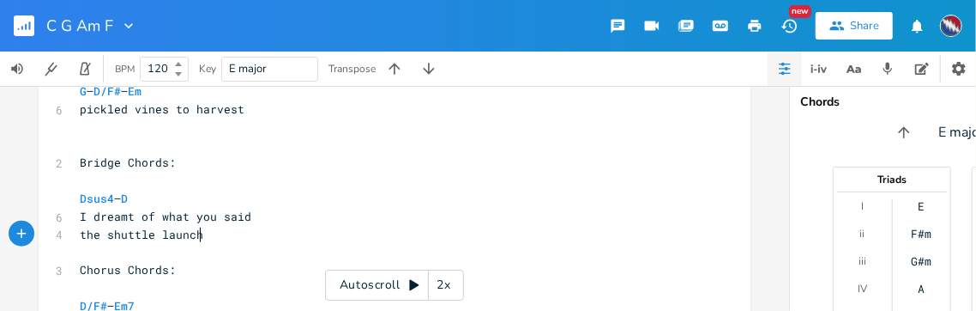
scroll to position [0, 90]
type textarea "the shuttle launch"
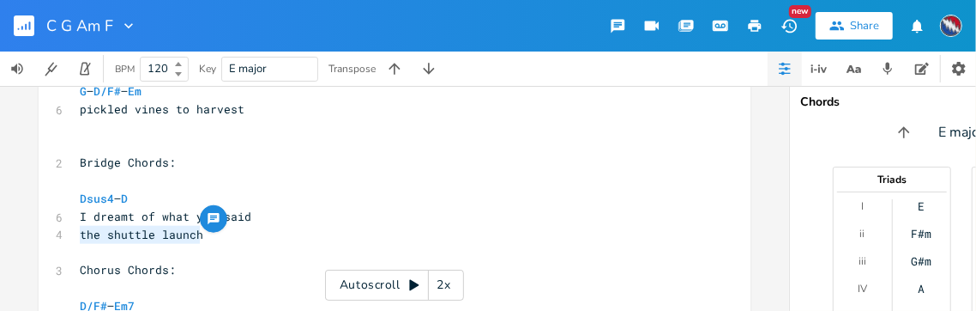
drag, startPoint x: 198, startPoint y: 235, endPoint x: 75, endPoint y: 234, distance: 123.6
click at [76, 234] on pre "the shuttle launch" at bounding box center [385, 235] width 619 height 18
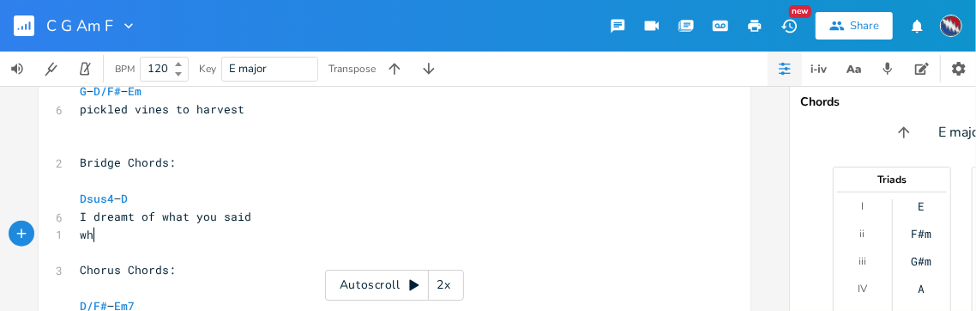
type textarea "whne"
type textarea "en mimi"
type textarea "starry nights"
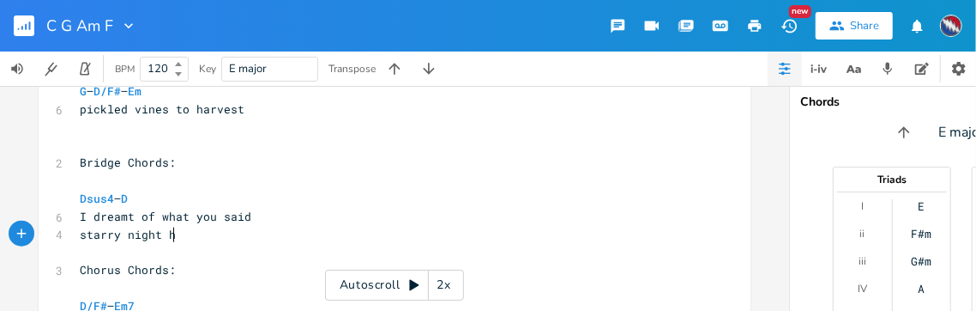
scroll to position [0, 8]
type textarea "he"
type textarea "did the trick"
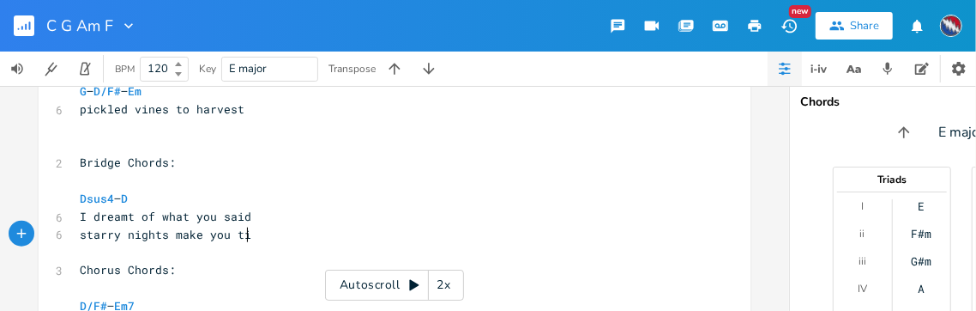
type textarea "s make you tick"
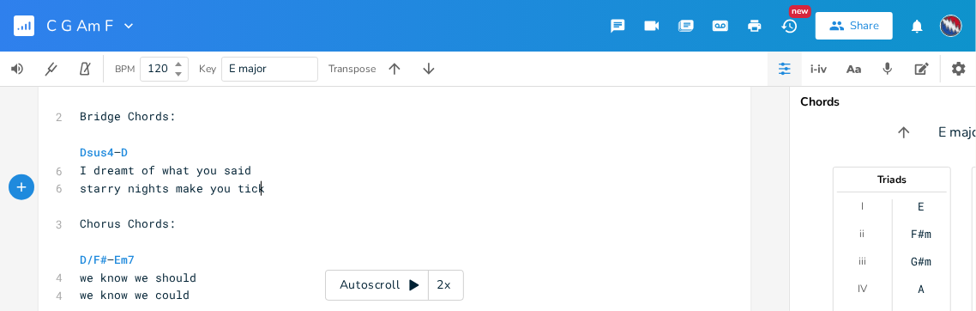
scroll to position [1042, 0]
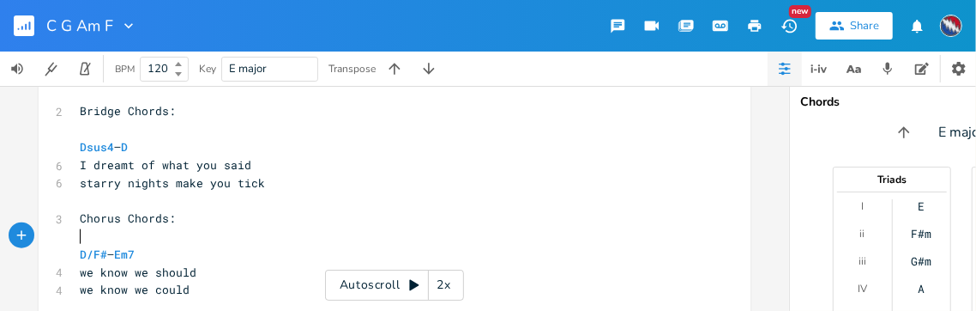
type textarea "Chorus Chords:"
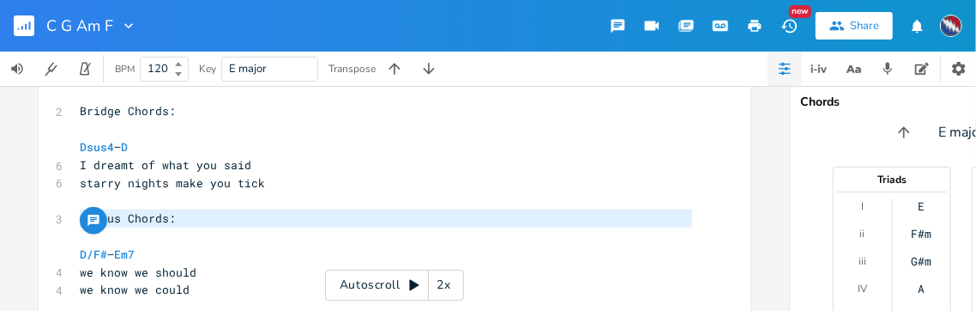
drag, startPoint x: 112, startPoint y: 233, endPoint x: 72, endPoint y: 219, distance: 42.9
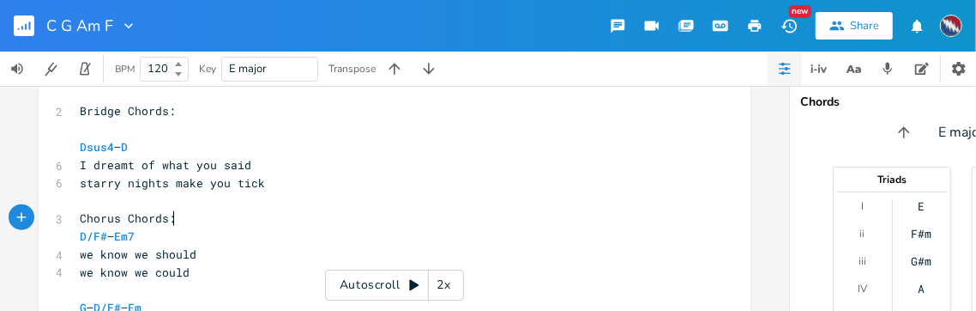
type textarea "Chorus Chords:"
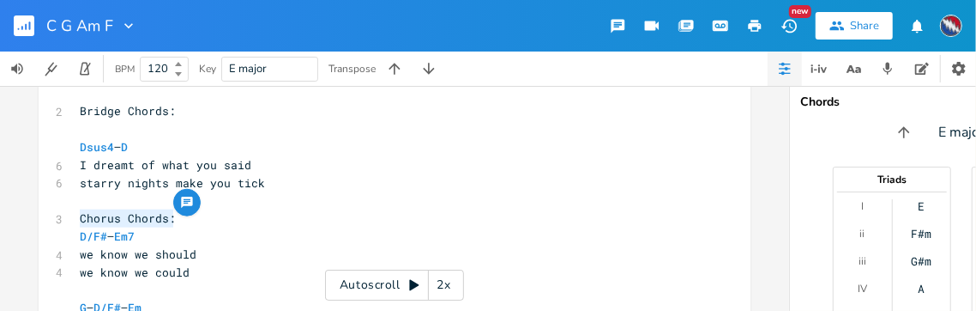
drag, startPoint x: 172, startPoint y: 219, endPoint x: 63, endPoint y: 221, distance: 108.1
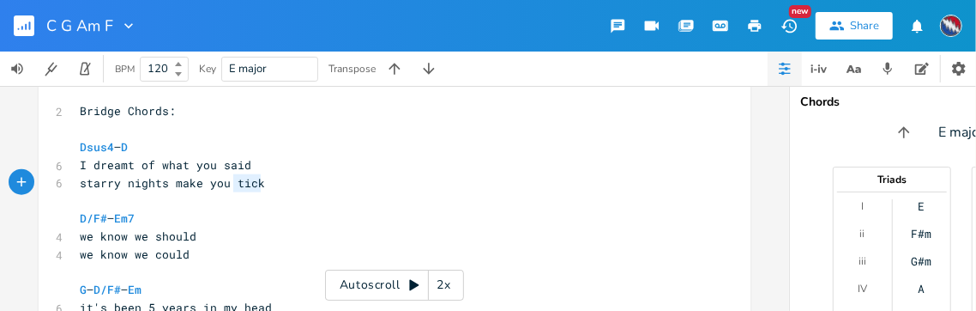
drag, startPoint x: 255, startPoint y: 183, endPoint x: 234, endPoint y: 189, distance: 21.4
click at [231, 186] on pre "starry nights make you tick" at bounding box center [385, 183] width 619 height 18
type textarea "kl"
type textarea "click"
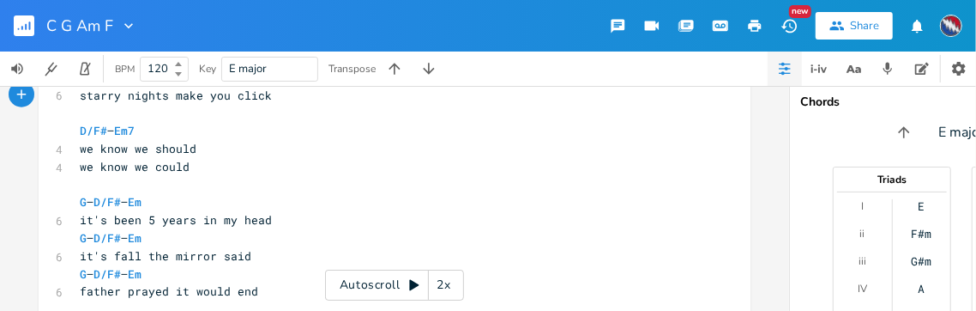
scroll to position [1139, 0]
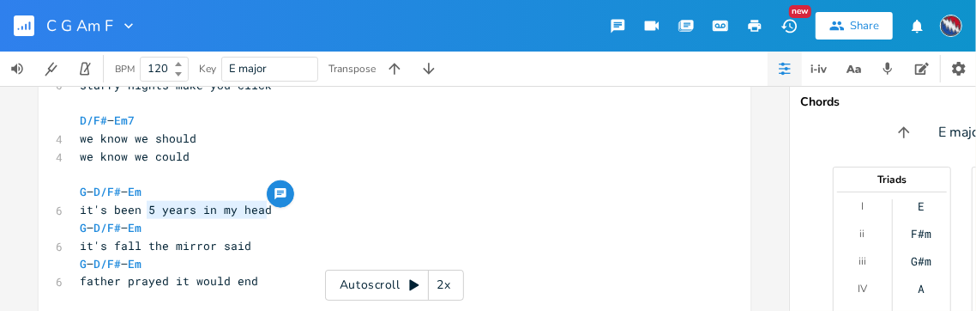
drag, startPoint x: 263, startPoint y: 210, endPoint x: 143, endPoint y: 212, distance: 119.3
click at [143, 212] on pre "it's been 5 years in my head" at bounding box center [385, 210] width 619 height 18
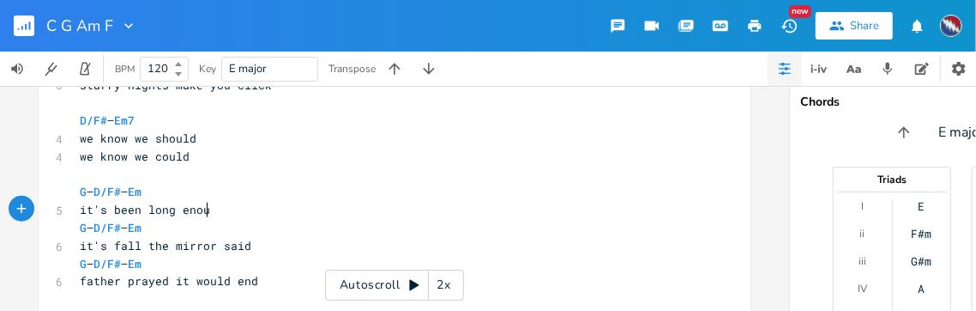
scroll to position [0, 63]
type textarea "long enough"
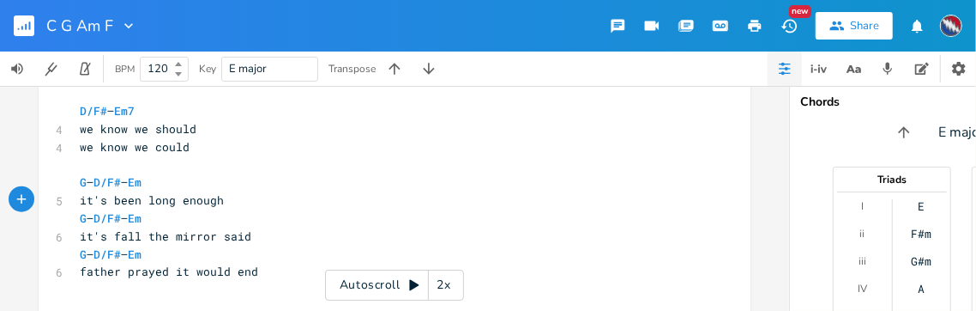
scroll to position [1150, 0]
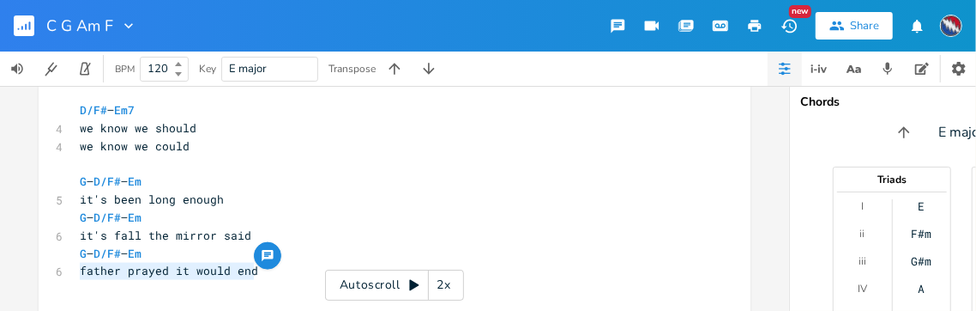
drag, startPoint x: 250, startPoint y: 274, endPoint x: 73, endPoint y: 272, distance: 176.8
click at [76, 272] on pre "father prayed it would end" at bounding box center [385, 271] width 619 height 18
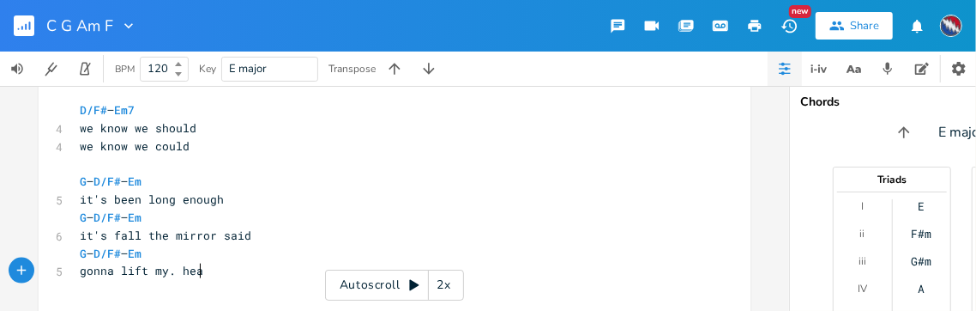
scroll to position [0, 95]
type textarea "gonna lift my. head"
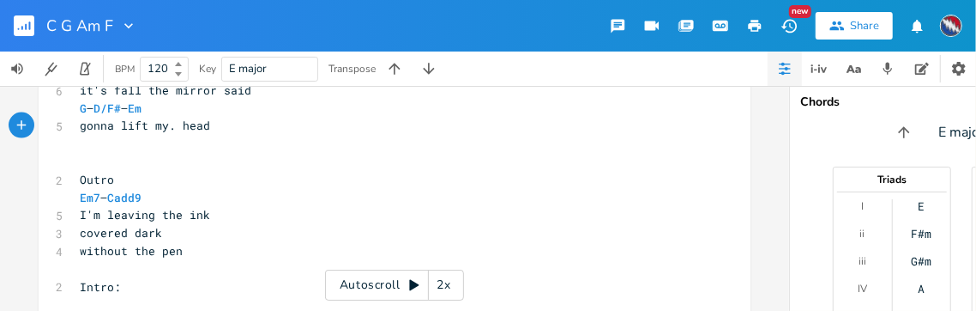
scroll to position [1296, 0]
drag, startPoint x: 174, startPoint y: 215, endPoint x: 158, endPoint y: 216, distance: 16.3
click at [158, 216] on span "I'm leaving the ink" at bounding box center [145, 213] width 130 height 15
type textarea "some"
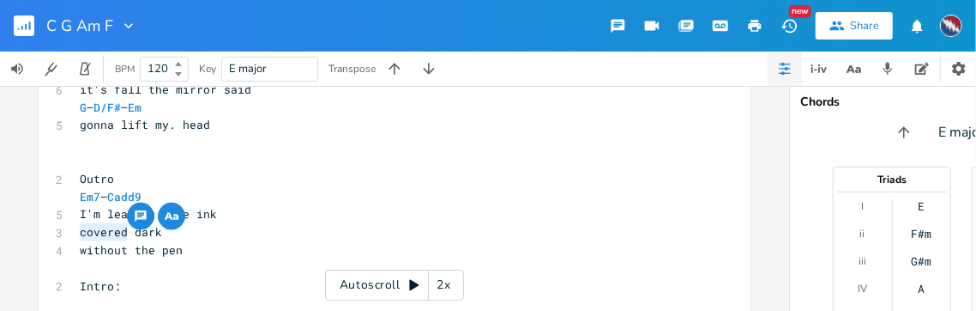
drag, startPoint x: 121, startPoint y: 233, endPoint x: 77, endPoint y: 233, distance: 43.8
click at [80, 233] on span "covered dark" at bounding box center [121, 231] width 82 height 15
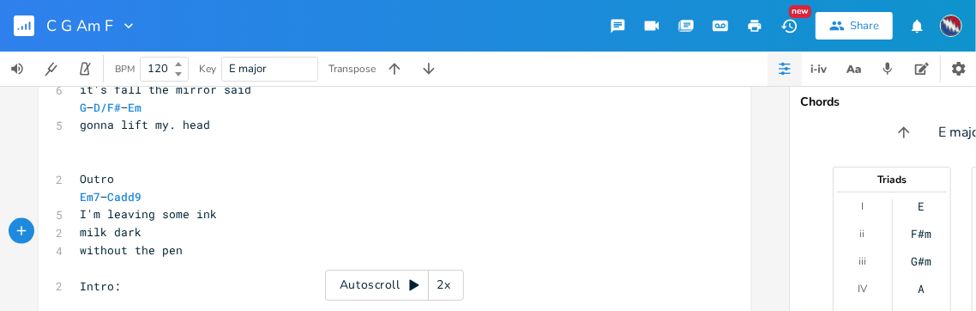
type textarea "milky"
drag, startPoint x: 148, startPoint y: 250, endPoint x: 130, endPoint y: 251, distance: 18.0
click at [130, 251] on span "without the pen" at bounding box center [131, 249] width 103 height 15
type textarea "a"
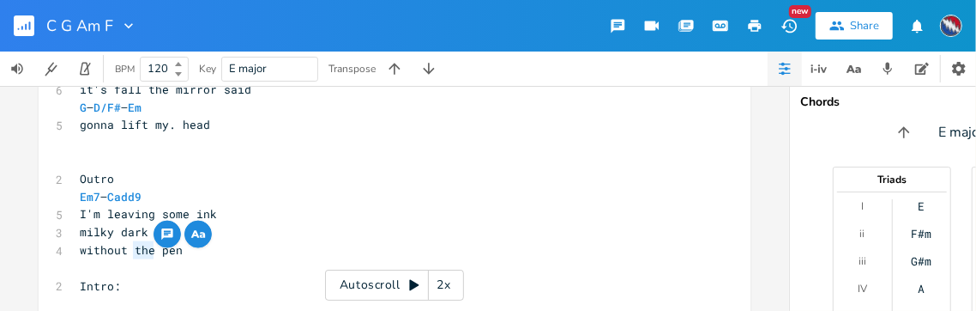
scroll to position [0, 6]
click at [165, 251] on pre "without a pen" at bounding box center [385, 250] width 619 height 18
type textarea "but no pen"
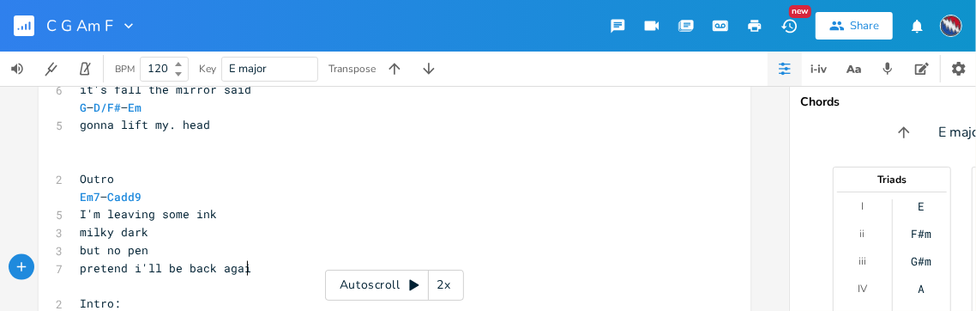
type textarea "pretend i'll be back again"
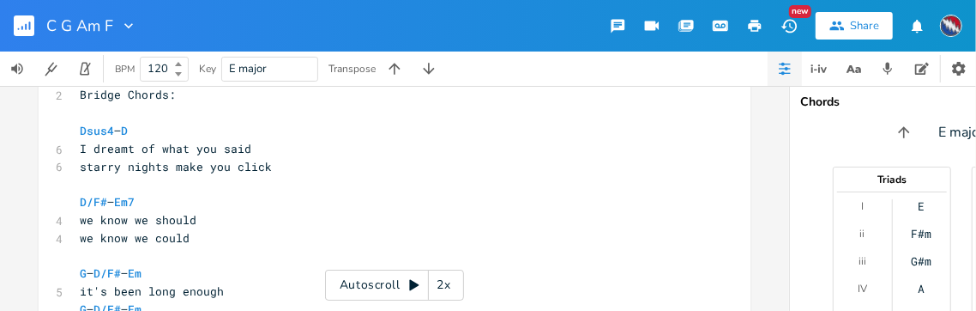
scroll to position [1065, 0]
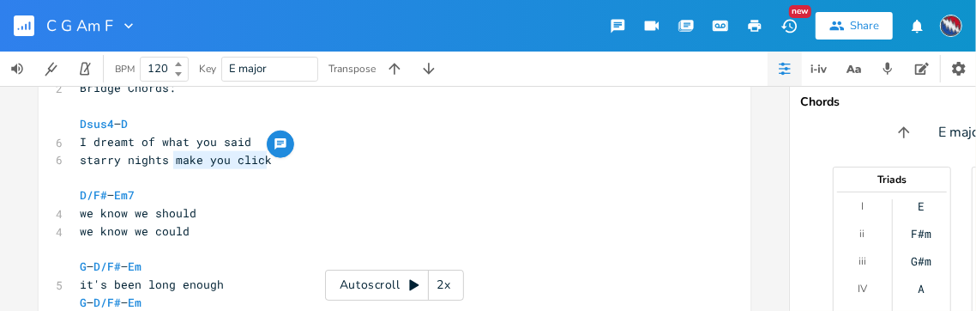
drag, startPoint x: 262, startPoint y: 160, endPoint x: 171, endPoint y: 162, distance: 91.0
click at [171, 162] on pre "starry nights make you click" at bounding box center [385, 160] width 619 height 18
type textarea "in"
type textarea "wi"
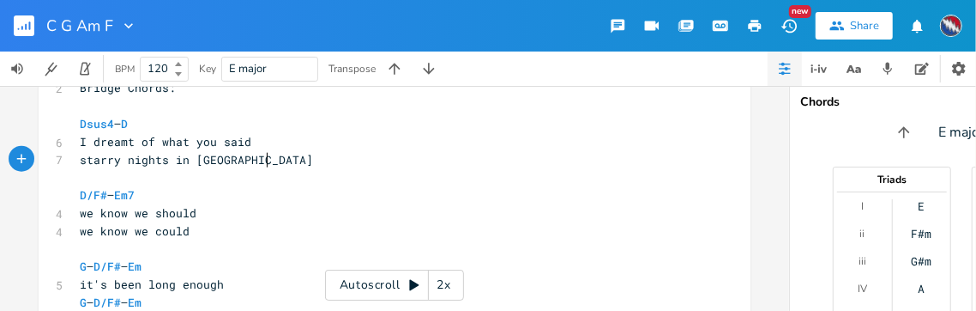
type textarea "in jacksonville"
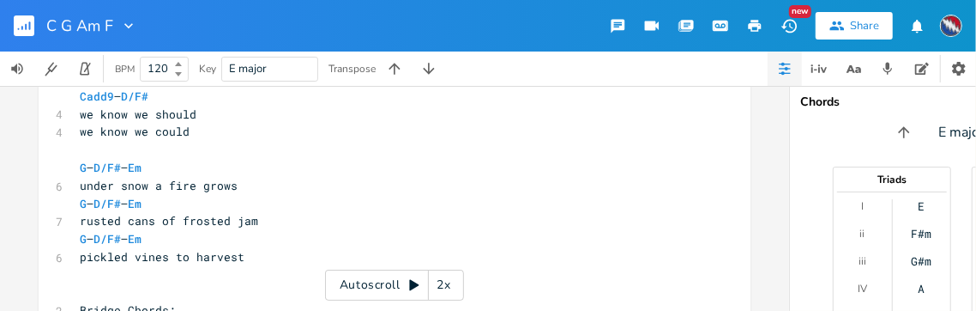
scroll to position [892, 0]
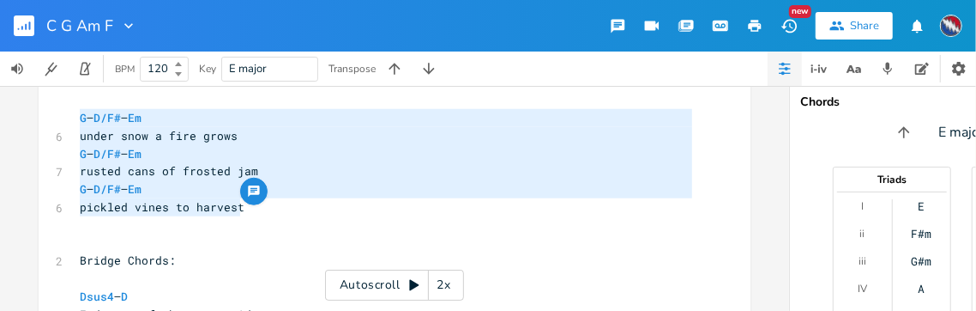
drag, startPoint x: 239, startPoint y: 208, endPoint x: 78, endPoint y: 129, distance: 179.2
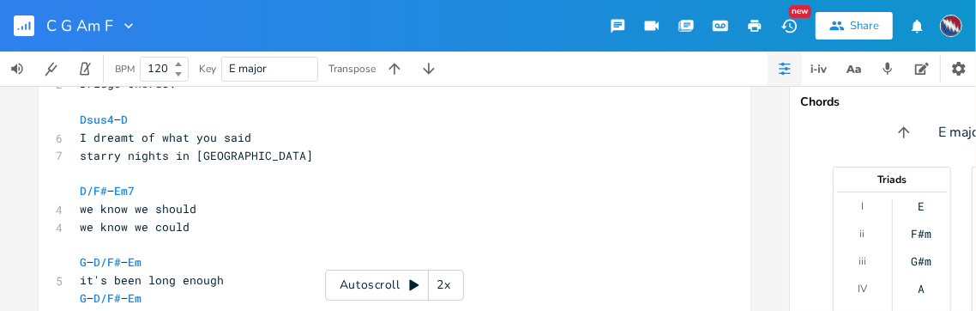
scroll to position [1071, 0]
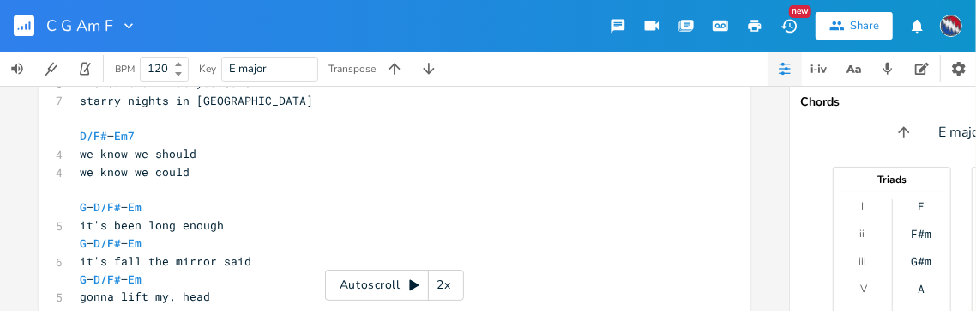
type textarea "G – D/F# – Em under snow a fire grows G – D/F# – Em rusted cans of frosted jam …"
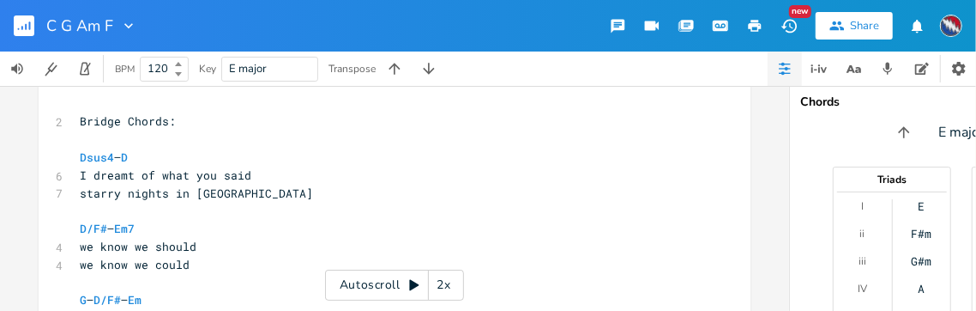
scroll to position [1030, 0]
click at [269, 190] on pre "starry nights in jacksonville" at bounding box center [385, 194] width 619 height 18
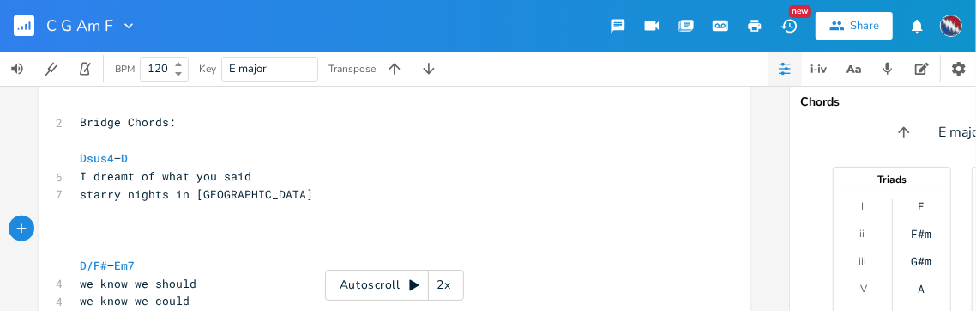
type textarea "x"
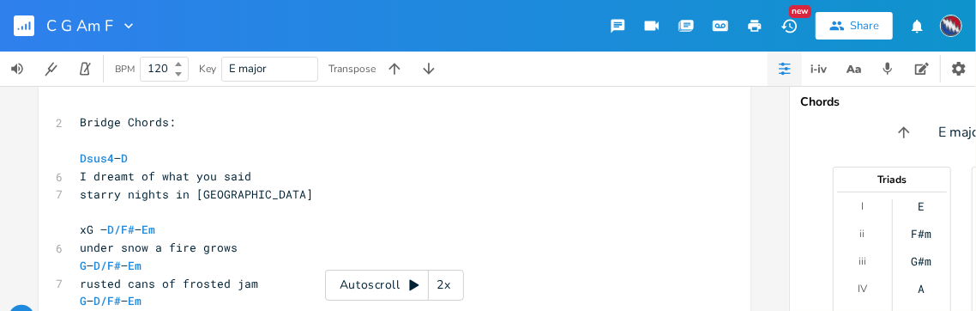
scroll to position [1101, 0]
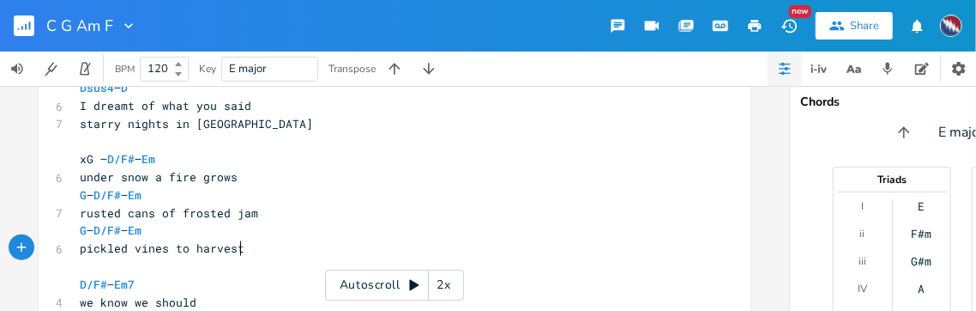
click at [82, 160] on span "xG – D/F# – Em" at bounding box center [118, 158] width 76 height 15
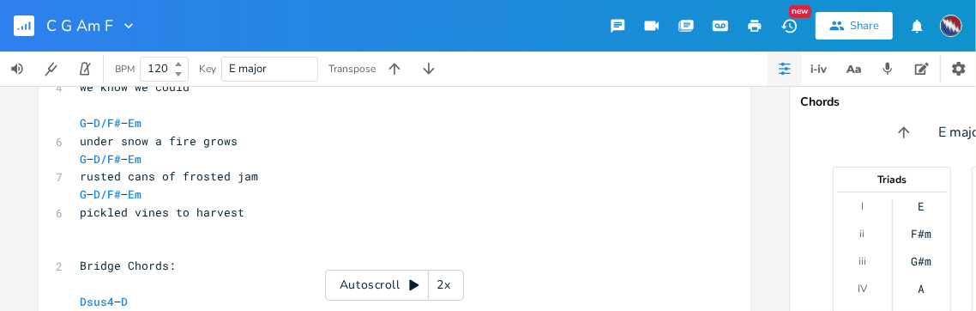
scroll to position [902, 0]
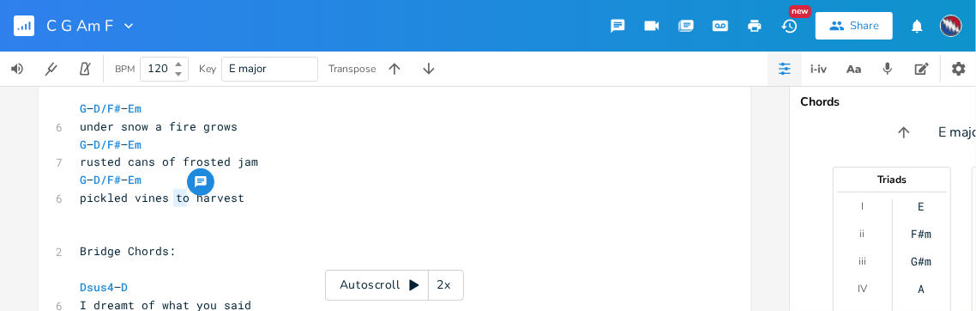
drag, startPoint x: 181, startPoint y: 198, endPoint x: 172, endPoint y: 199, distance: 9.5
click at [171, 199] on span "pickled vines to harvest" at bounding box center [162, 197] width 165 height 15
type textarea "in"
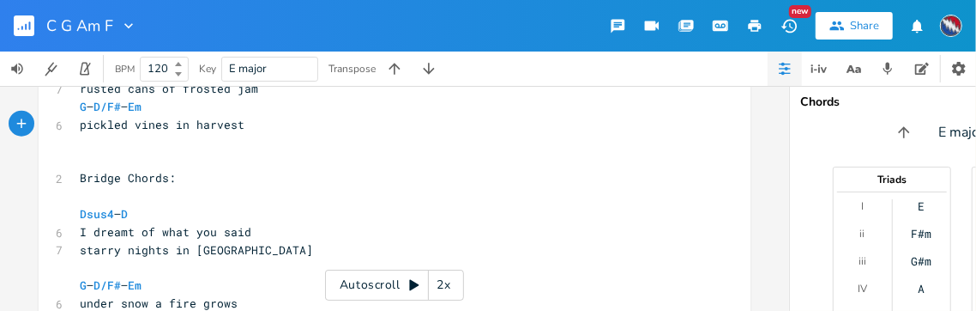
scroll to position [1018, 0]
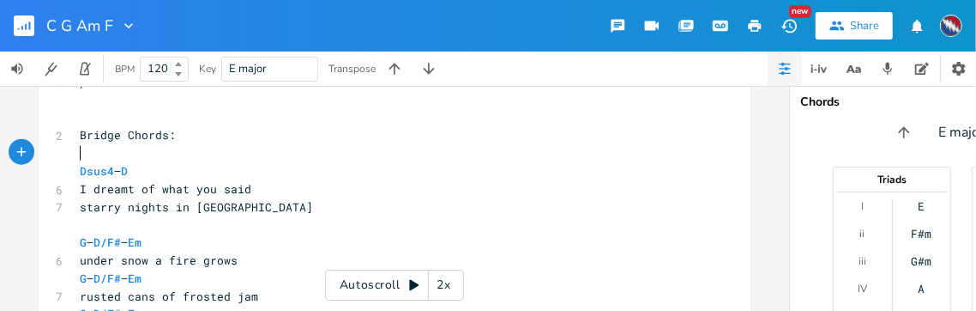
type textarea "Bridge Chords:"
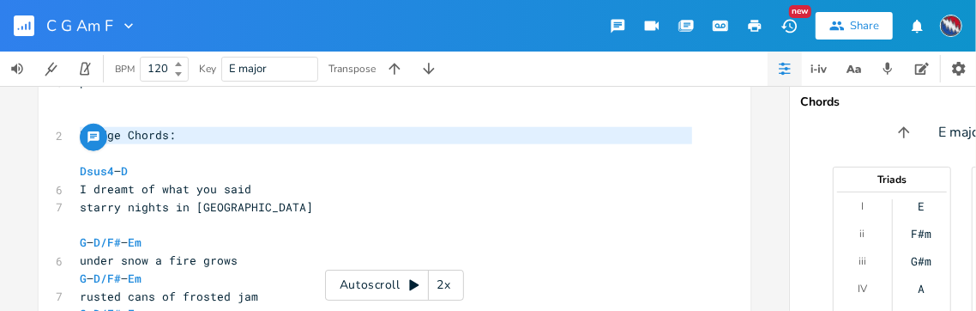
drag, startPoint x: 85, startPoint y: 154, endPoint x: 64, endPoint y: 138, distance: 26.3
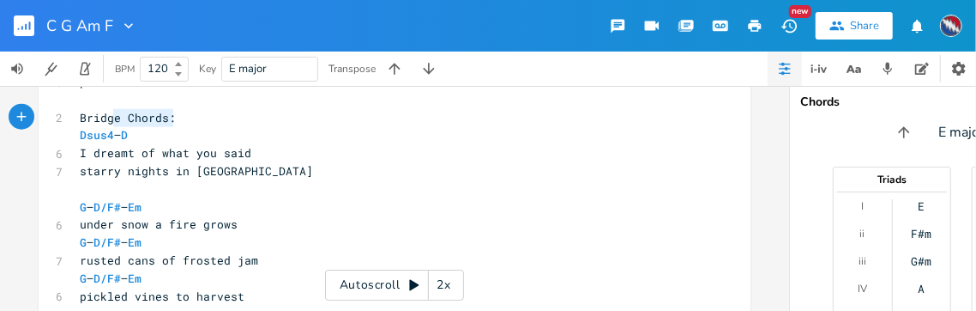
type textarea "Bridge Chords:"
drag, startPoint x: 172, startPoint y: 119, endPoint x: 68, endPoint y: 124, distance: 103.9
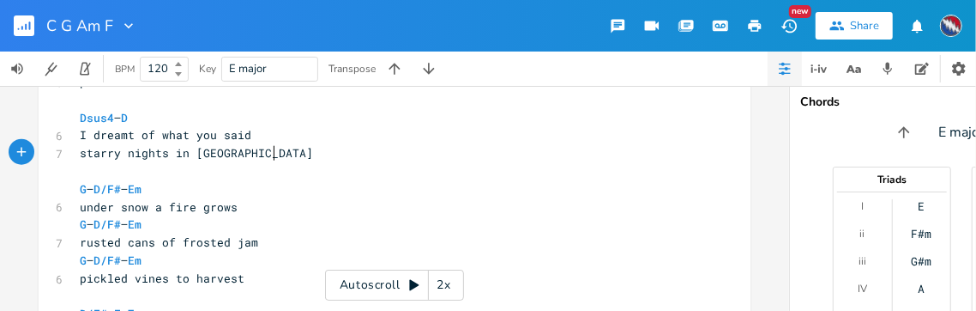
type textarea "ville"
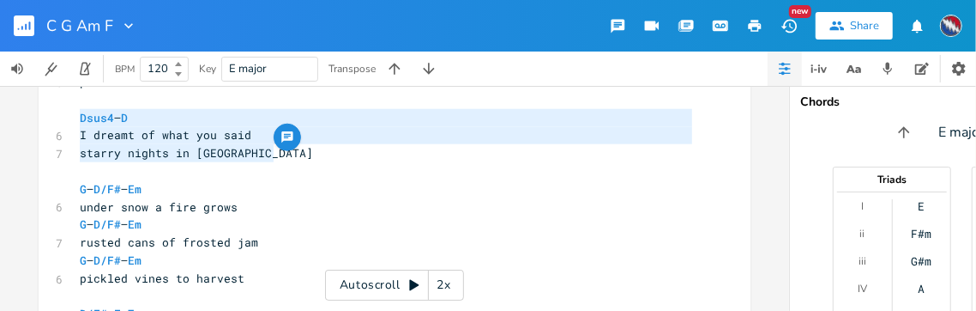
drag, startPoint x: 276, startPoint y: 154, endPoint x: 94, endPoint y: 133, distance: 184.0
type textarea "​Dsus4 – D I dreamt of what you said starry nights in jacksonville"
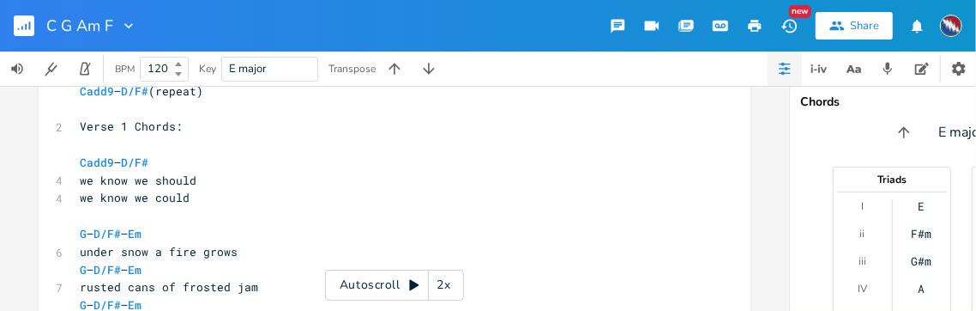
scroll to position [757, 0]
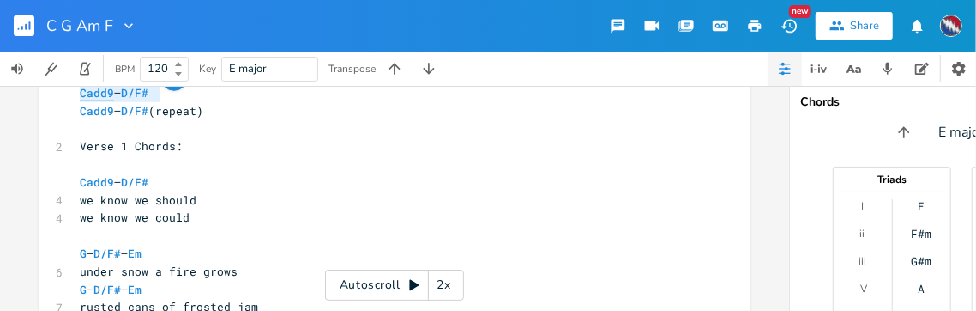
drag, startPoint x: 158, startPoint y: 90, endPoint x: 82, endPoint y: 91, distance: 75.5
click at [76, 89] on pre "Cadd9 – D/F#" at bounding box center [385, 93] width 619 height 18
type textarea "​Cadd9 – D/F#"
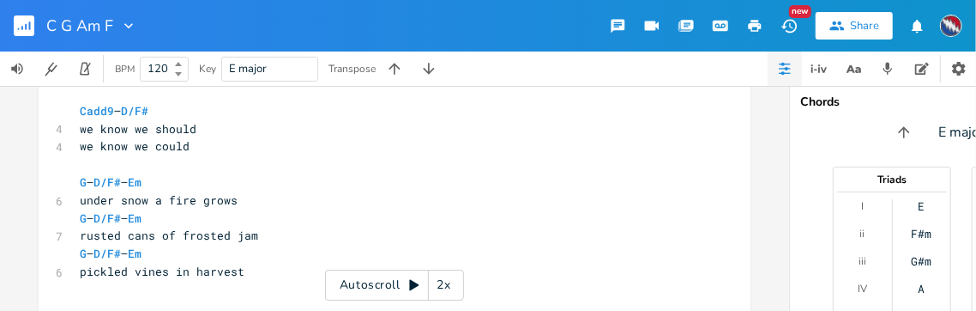
scroll to position [921, 0]
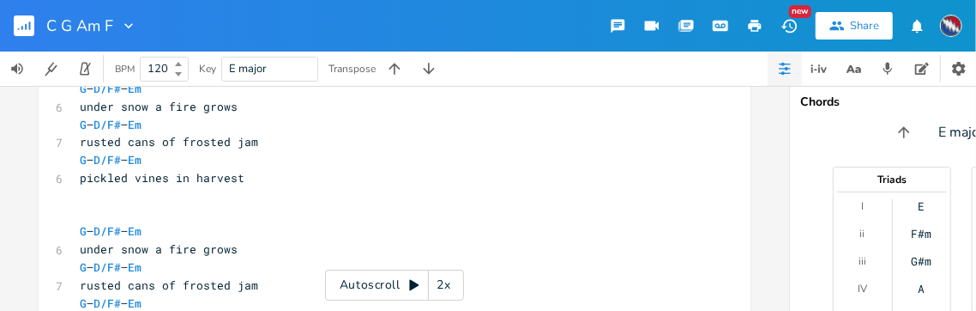
click at [81, 203] on pre "​" at bounding box center [385, 196] width 619 height 18
type textarea "​"
paste textarea
click at [80, 195] on span "Cadd9" at bounding box center [97, 196] width 34 height 16
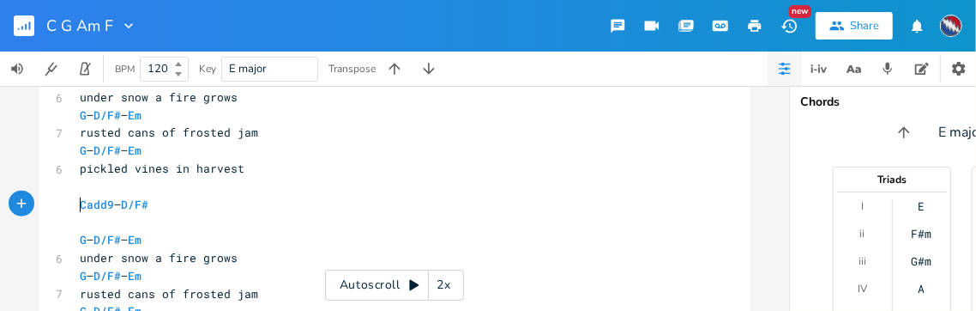
scroll to position [939, 0]
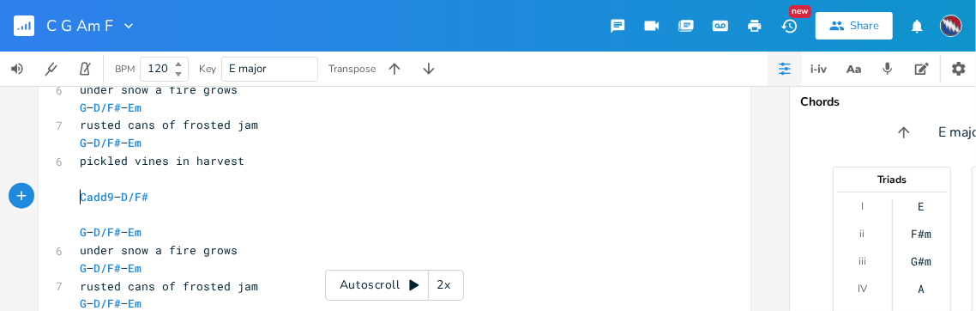
click at [108, 209] on pre "​" at bounding box center [385, 214] width 619 height 18
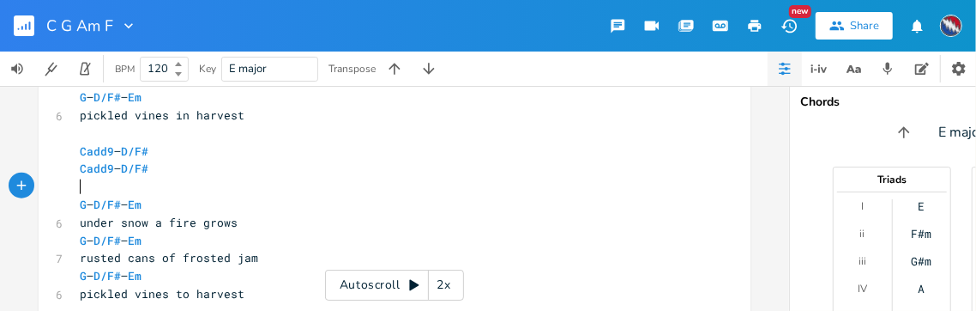
scroll to position [1000, 0]
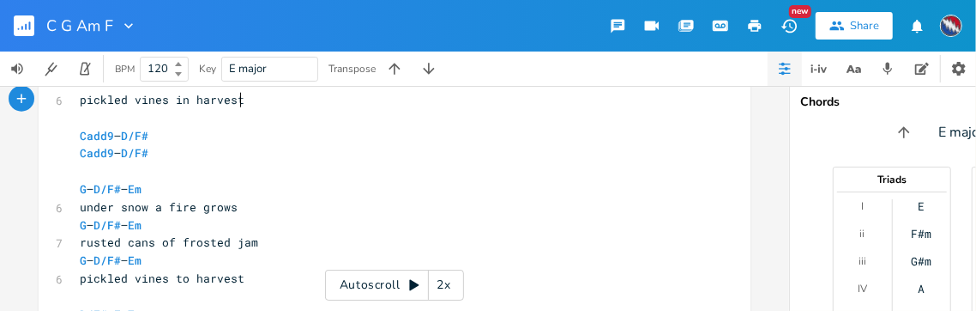
drag, startPoint x: 236, startPoint y: 101, endPoint x: 247, endPoint y: 109, distance: 13.6
click at [236, 102] on span "pickled vines in harvest" at bounding box center [162, 99] width 165 height 15
type textarea "co"
type textarea "cold"
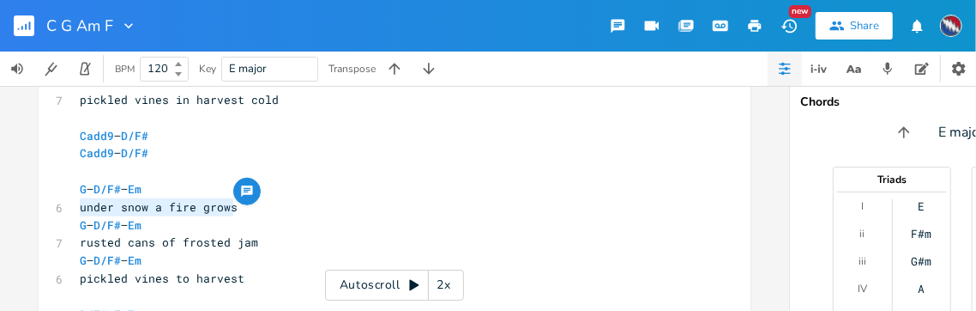
drag, startPoint x: 228, startPoint y: 208, endPoint x: 75, endPoint y: 212, distance: 153.6
click at [80, 212] on span "under snow a fire grows" at bounding box center [159, 206] width 158 height 15
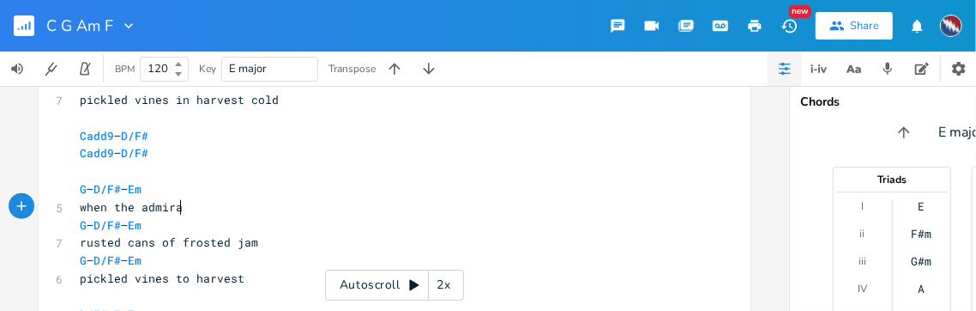
scroll to position [0, 88]
type textarea "when the admiral calls"
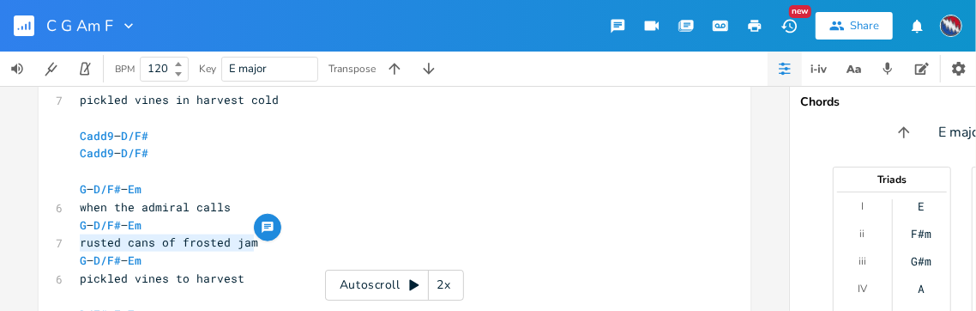
drag, startPoint x: 250, startPoint y: 245, endPoint x: 74, endPoint y: 242, distance: 175.9
click at [76, 242] on pre "rusted cans of frosted jam" at bounding box center [385, 242] width 619 height 18
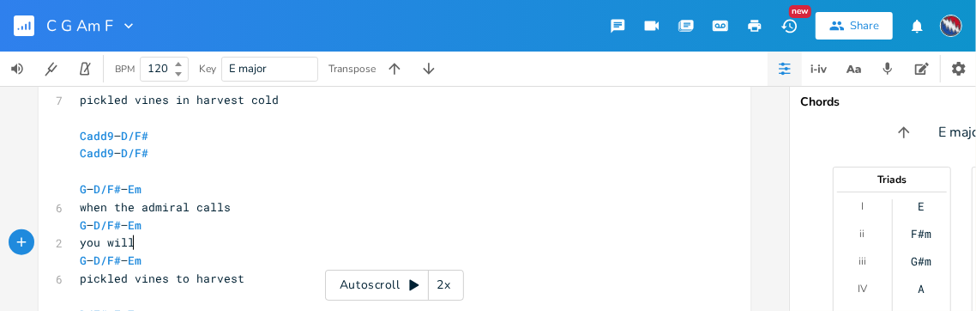
type textarea "you will a"
type textarea "lways go"
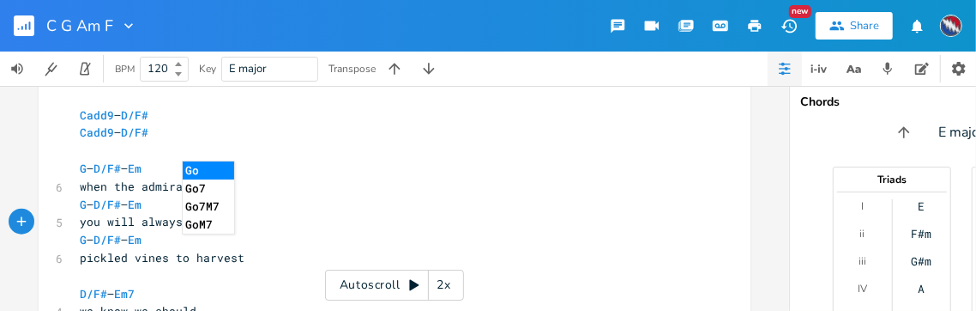
scroll to position [1030, 0]
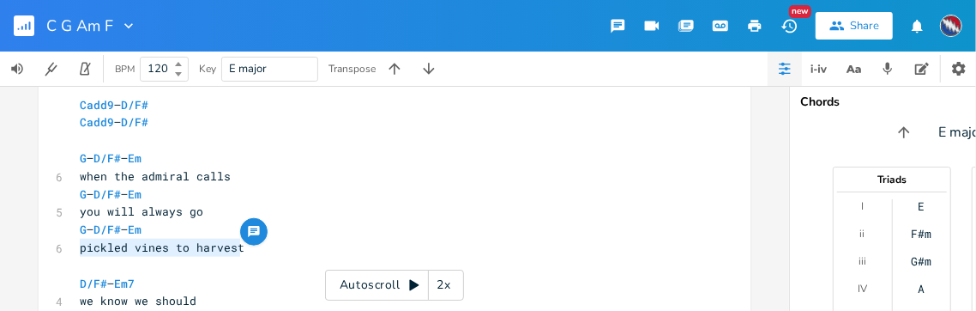
drag, startPoint x: 237, startPoint y: 249, endPoint x: 76, endPoint y: 251, distance: 160.5
click at [76, 251] on pre "pickled vines to harvest" at bounding box center [385, 248] width 619 height 18
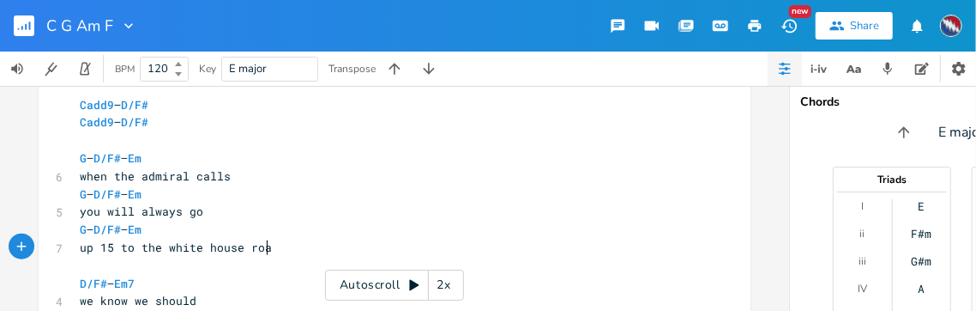
scroll to position [0, 153]
type textarea "up 15 to the white house road"
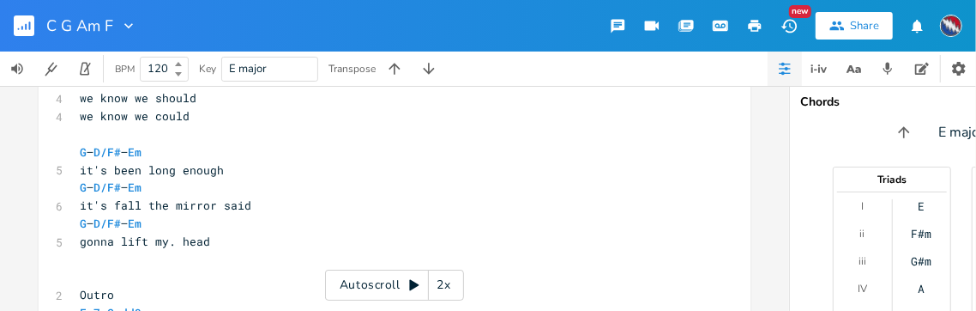
scroll to position [1243, 0]
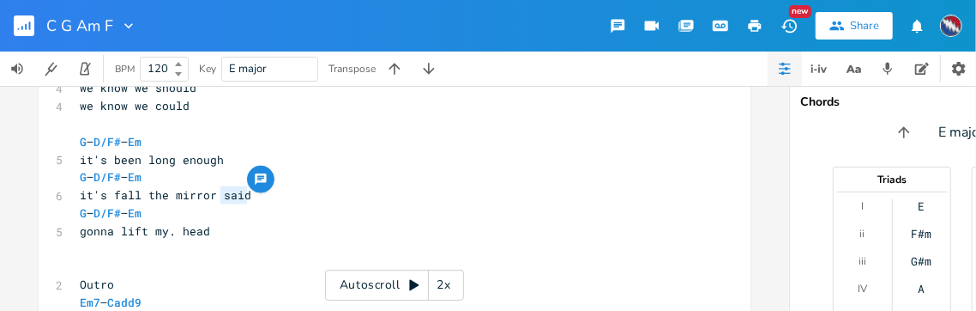
drag, startPoint x: 243, startPoint y: 196, endPoint x: 216, endPoint y: 199, distance: 26.7
click at [216, 199] on pre "it's fall the mirror said" at bounding box center [385, 195] width 619 height 18
type textarea "proclaimed"
click at [166, 233] on span "gonna lift my. head" at bounding box center [145, 230] width 130 height 15
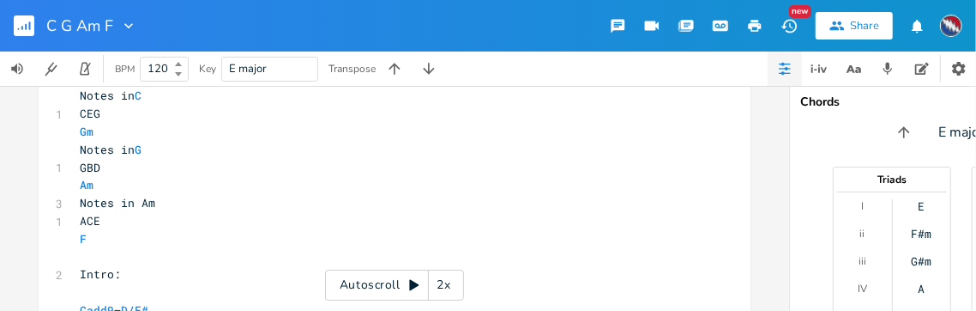
scroll to position [540, 0]
click at [414, 287] on icon at bounding box center [413, 285] width 9 height 11
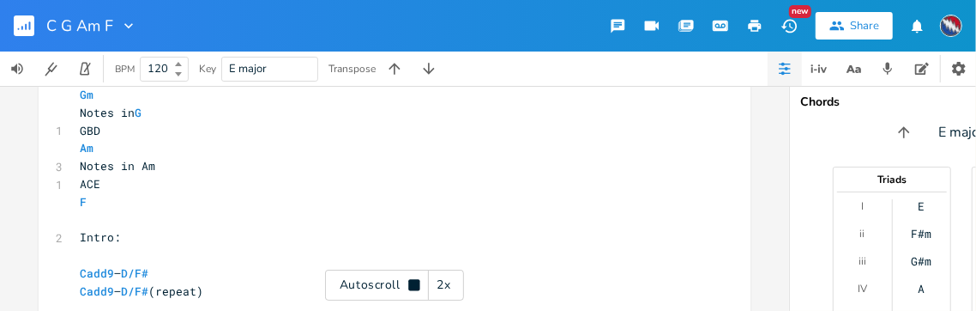
click at [445, 283] on div "2x" at bounding box center [444, 284] width 31 height 31
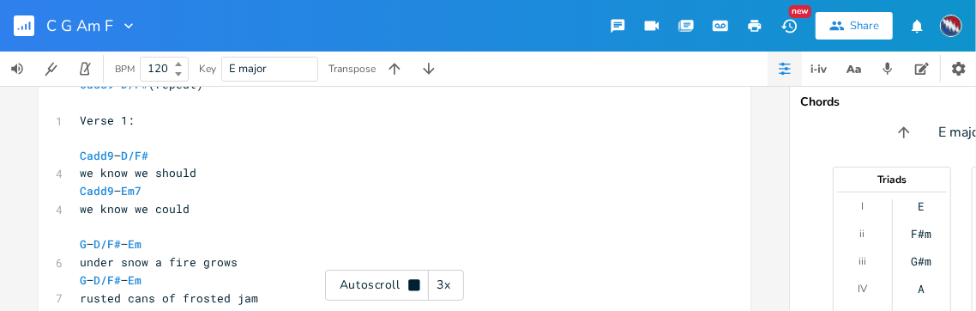
click at [411, 281] on icon at bounding box center [413, 284] width 11 height 11
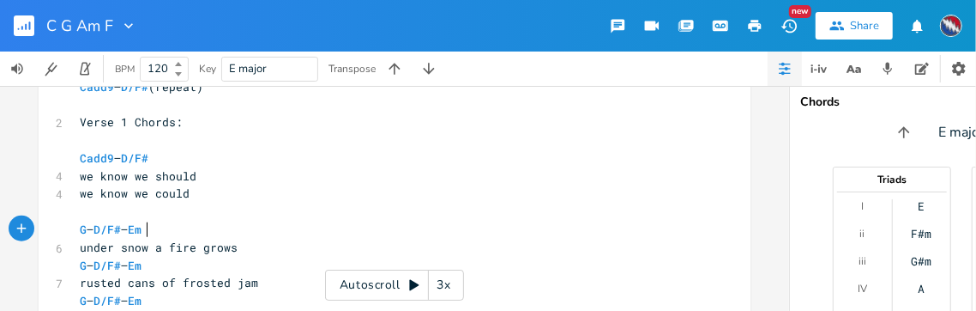
scroll to position [0, 0]
type textarea "D/F# –"
drag, startPoint x: 142, startPoint y: 229, endPoint x: 105, endPoint y: 231, distance: 36.9
click at [105, 231] on span "G – D/F# – Em" at bounding box center [111, 228] width 62 height 15
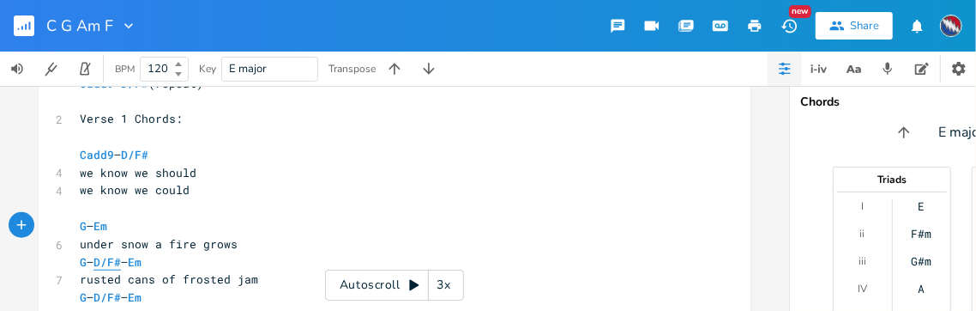
scroll to position [794, 0]
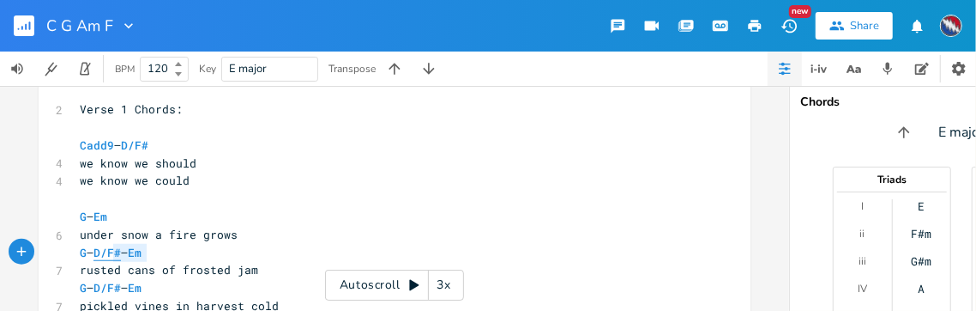
type textarea "D/F# –"
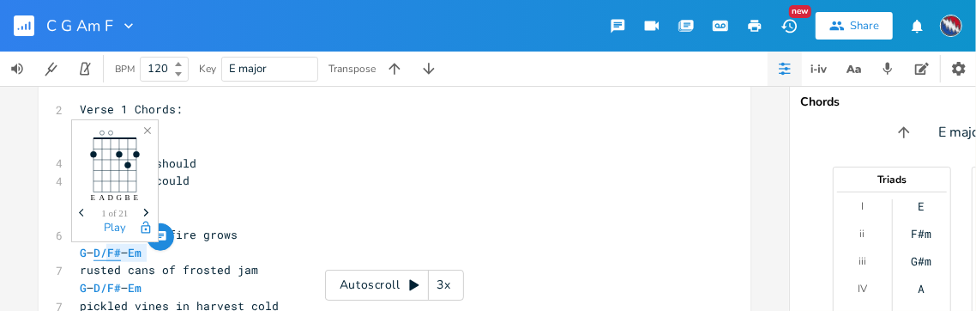
drag, startPoint x: 141, startPoint y: 253, endPoint x: 103, endPoint y: 252, distance: 37.8
click at [103, 252] on span "G – D/F# – Em" at bounding box center [111, 252] width 62 height 15
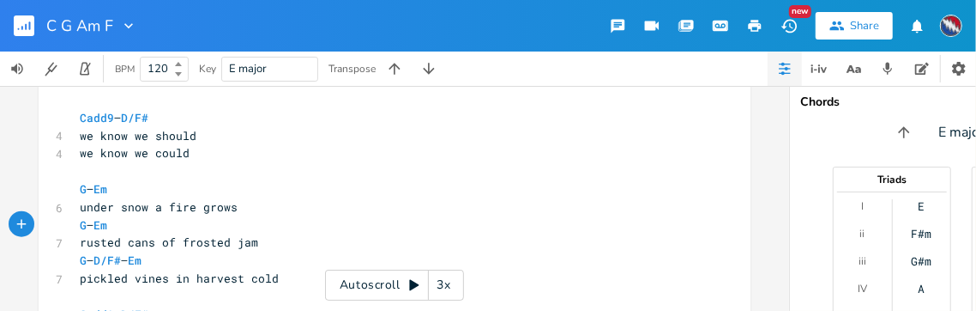
scroll to position [849, 0]
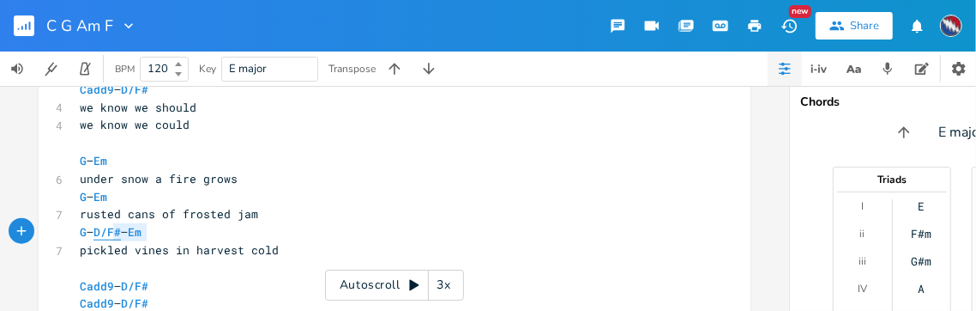
type textarea "D/F# –"
drag, startPoint x: 142, startPoint y: 233, endPoint x: 102, endPoint y: 233, distance: 39.5
click at [102, 233] on span "G – D/F# – Em" at bounding box center [111, 231] width 62 height 15
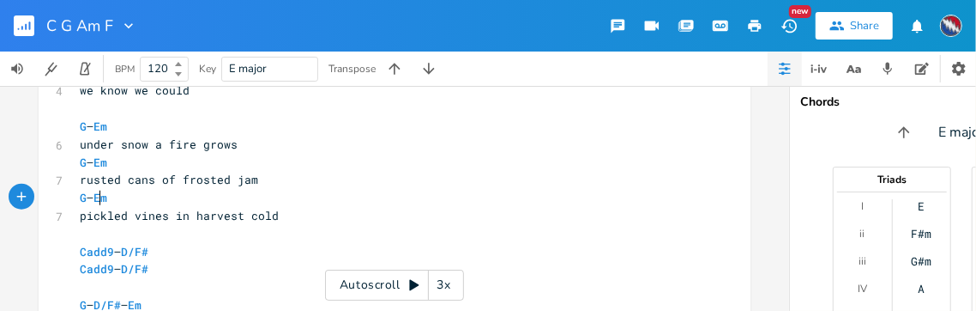
scroll to position [921, 0]
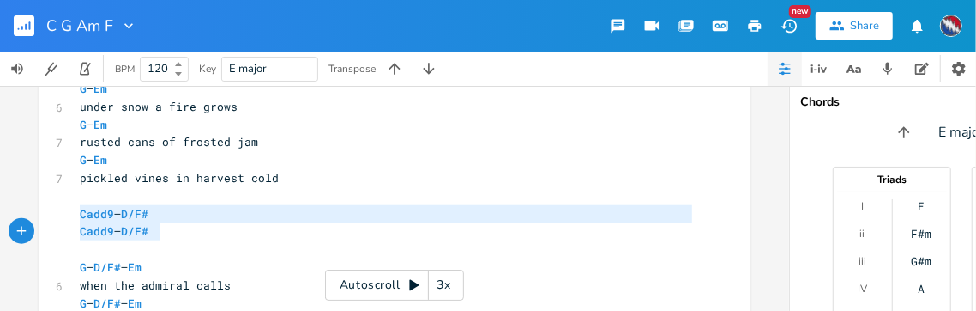
type textarea "Cadd9 – D/F# Cadd9 – D/F#"
drag, startPoint x: 157, startPoint y: 230, endPoint x: 74, endPoint y: 219, distance: 84.0
click at [160, 239] on pre "Cadd9 – D/F#" at bounding box center [385, 231] width 619 height 18
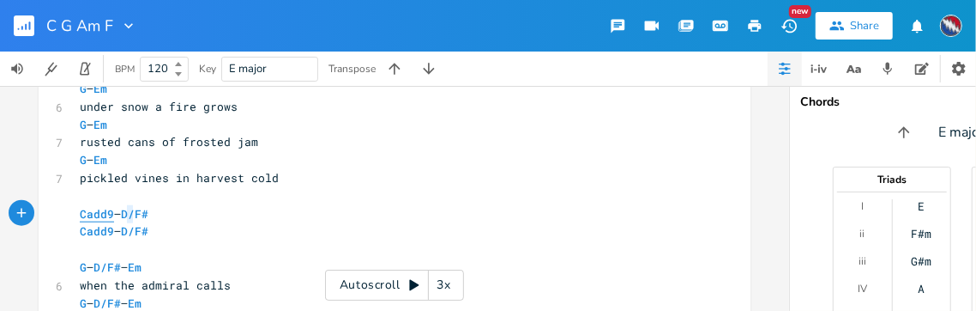
type textarea "Cadd9 –"
drag, startPoint x: 126, startPoint y: 213, endPoint x: 70, endPoint y: 215, distance: 55.8
click at [76, 215] on pre "Cadd9 – D/F#" at bounding box center [385, 214] width 619 height 18
type textarea "add9 –"
drag, startPoint x: 127, startPoint y: 232, endPoint x: 79, endPoint y: 231, distance: 48.1
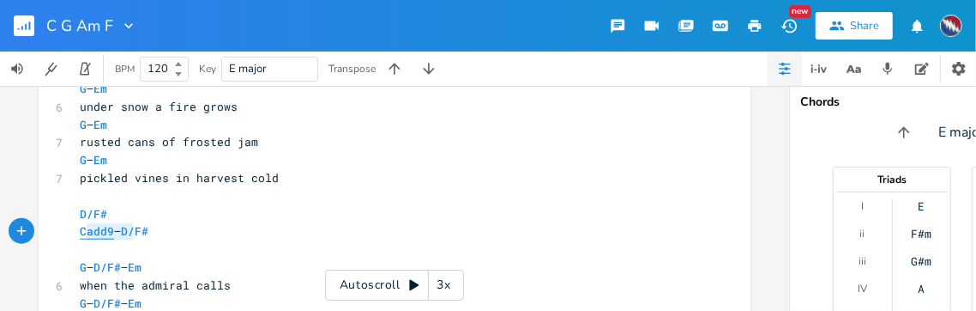
click at [80, 231] on span "Cadd9 – D/F#" at bounding box center [114, 230] width 69 height 15
type textarea "D/F#"
drag, startPoint x: 110, startPoint y: 230, endPoint x: 72, endPoint y: 229, distance: 37.8
click at [76, 229] on pre "D/F#" at bounding box center [385, 231] width 619 height 18
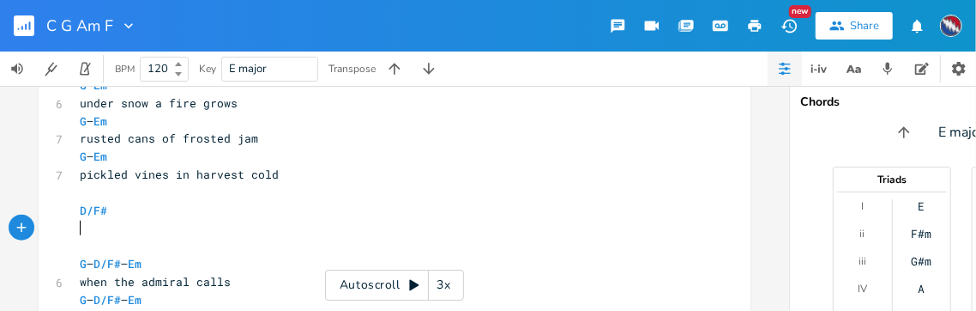
scroll to position [931, 0]
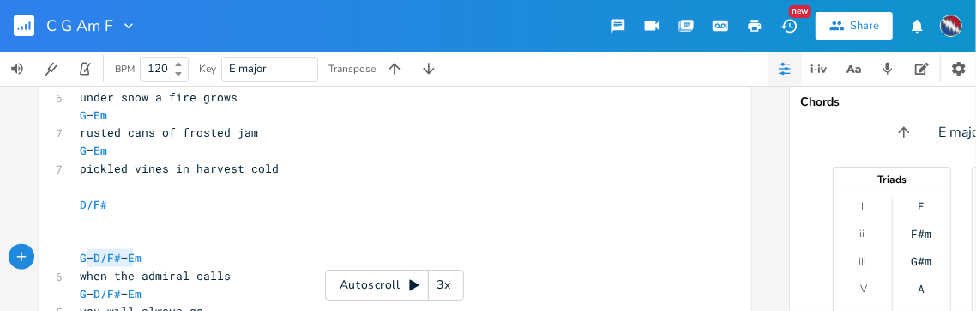
type textarea "– D/F#"
drag, startPoint x: 130, startPoint y: 258, endPoint x: 86, endPoint y: 261, distance: 43.8
click at [86, 261] on span "G – D/F# – Em" at bounding box center [111, 257] width 62 height 15
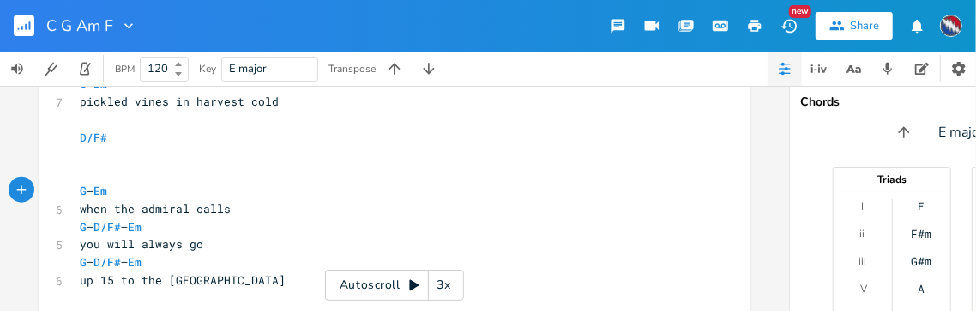
scroll to position [999, 0]
type textarea "D/F# –"
drag, startPoint x: 142, startPoint y: 226, endPoint x: 97, endPoint y: 227, distance: 44.6
click at [97, 227] on span "G – D/F# – Em" at bounding box center [111, 225] width 62 height 15
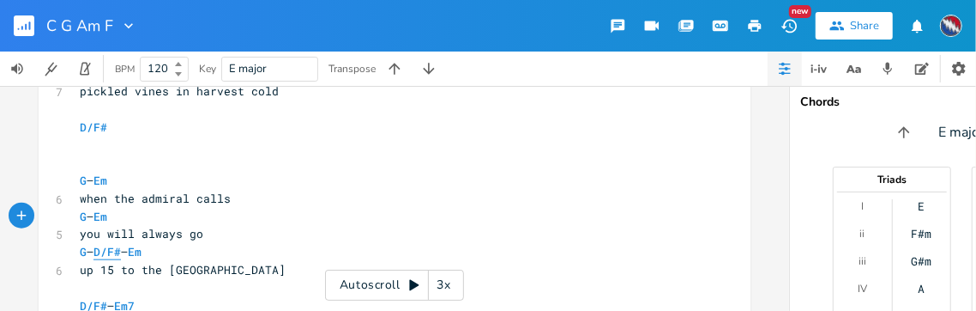
scroll to position [1012, 0]
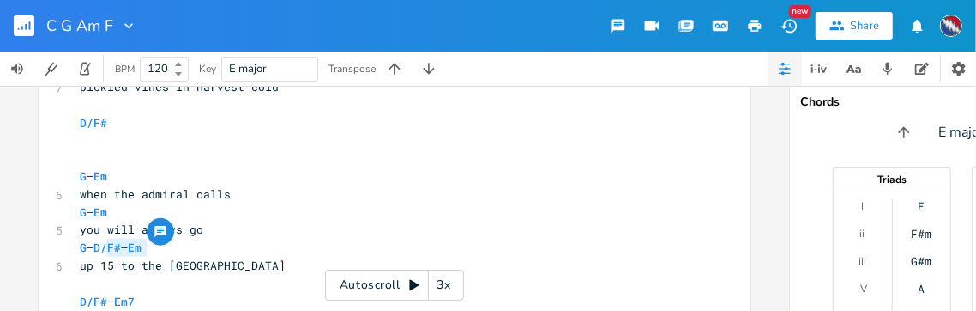
type textarea "D/F# –"
drag, startPoint x: 142, startPoint y: 248, endPoint x: 96, endPoint y: 249, distance: 45.5
click at [95, 249] on span "G – D/F# – Em" at bounding box center [111, 246] width 62 height 15
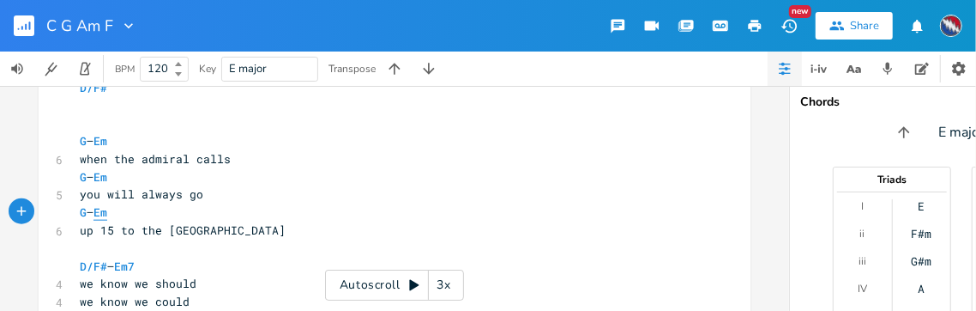
scroll to position [1106, 0]
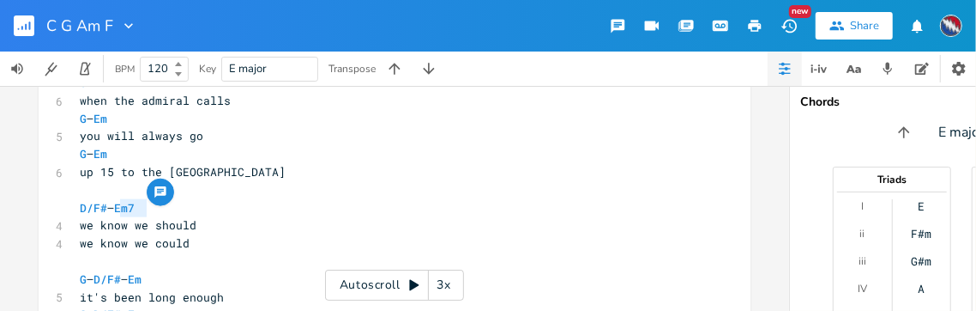
type textarea "– Em7"
drag, startPoint x: 142, startPoint y: 208, endPoint x: 109, endPoint y: 210, distance: 32.6
click at [109, 210] on pre "D/F# – Em7" at bounding box center [385, 208] width 619 height 18
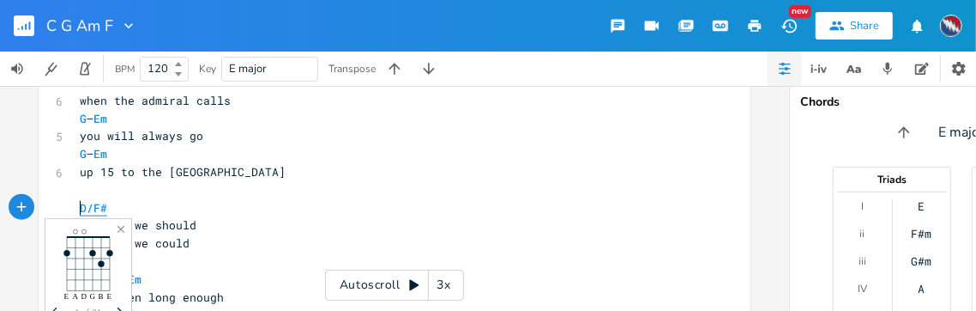
click at [80, 208] on span "D/F#" at bounding box center [93, 208] width 27 height 16
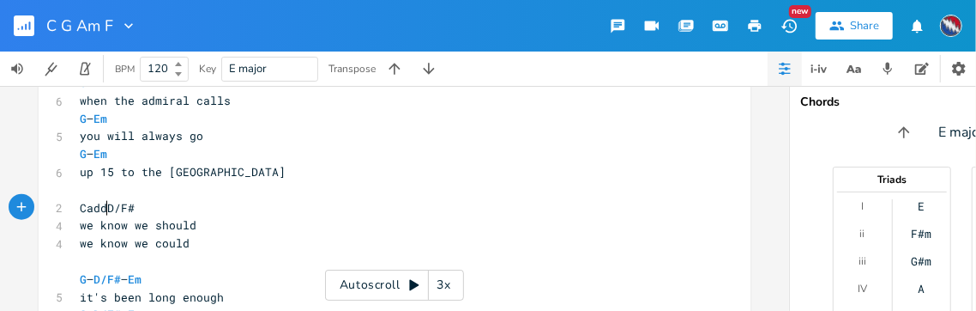
type textarea "Cadd9"
type textarea "9 -"
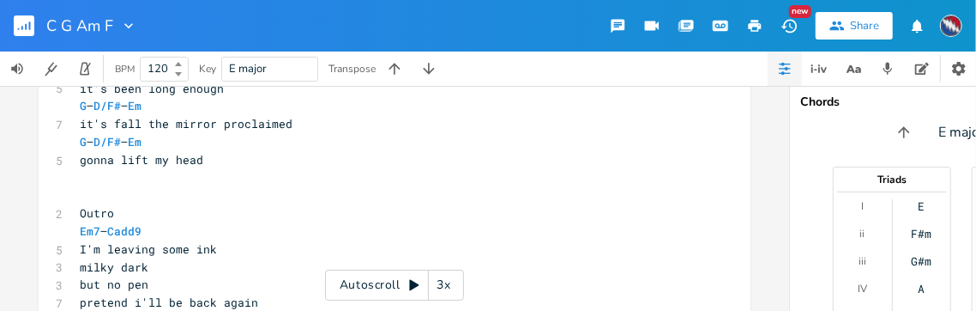
scroll to position [1328, 0]
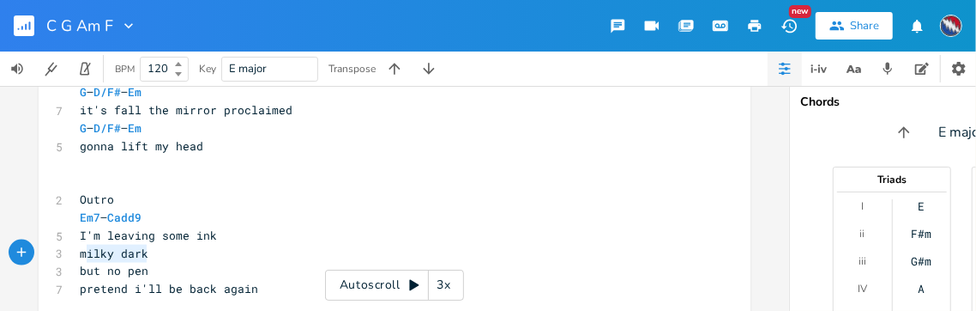
type textarea "milky dark"
drag, startPoint x: 143, startPoint y: 254, endPoint x: 74, endPoint y: 251, distance: 69.6
click at [76, 251] on pre "milky dark" at bounding box center [385, 254] width 619 height 18
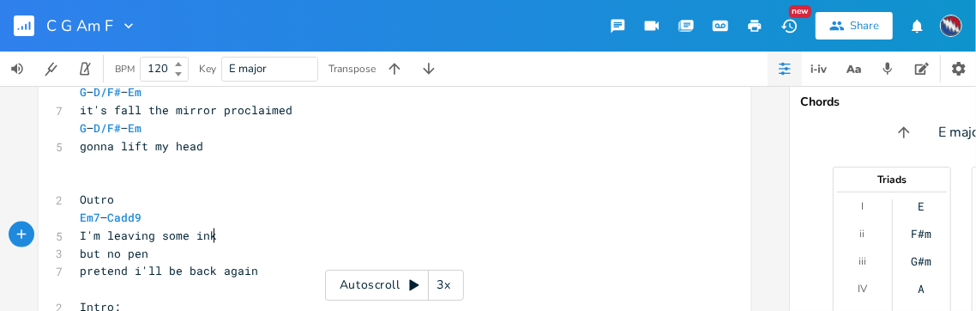
scroll to position [1343, 0]
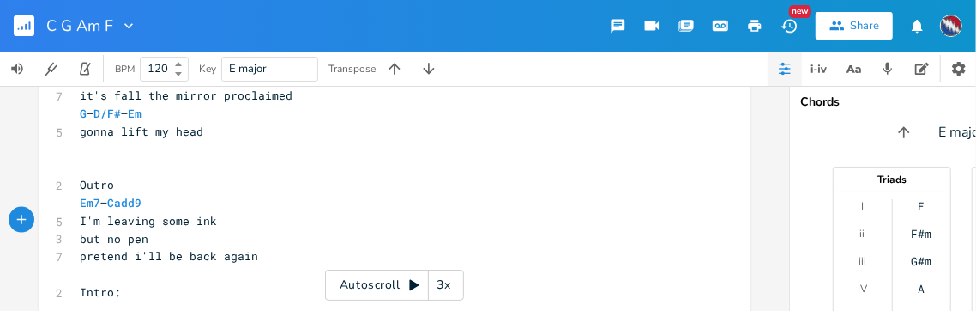
click at [85, 275] on pre "​" at bounding box center [385, 274] width 619 height 18
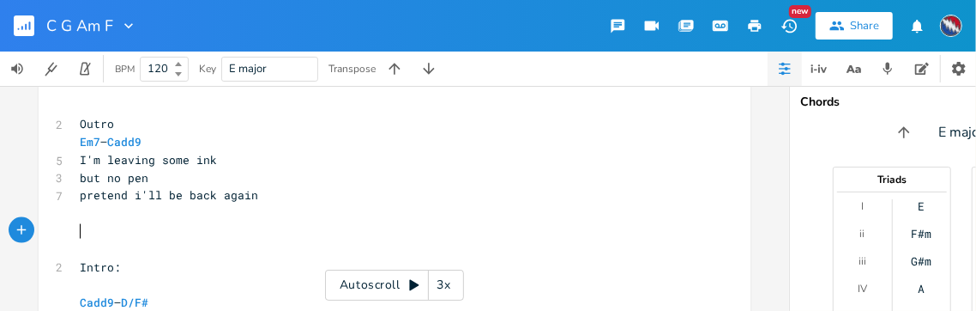
click at [77, 228] on pre "​" at bounding box center [385, 231] width 619 height 18
type textarea "G"
click at [152, 214] on pre "​" at bounding box center [385, 213] width 619 height 18
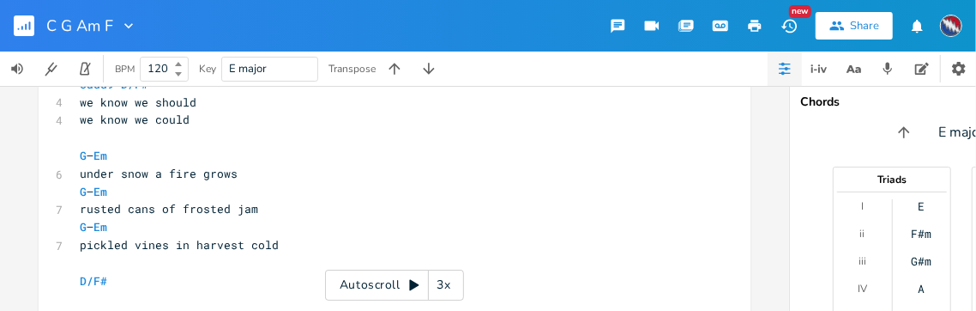
scroll to position [854, 0]
drag, startPoint x: 108, startPoint y: 174, endPoint x: 72, endPoint y: 176, distance: 36.1
click at [76, 176] on pre "under snow a fire grows" at bounding box center [385, 175] width 619 height 18
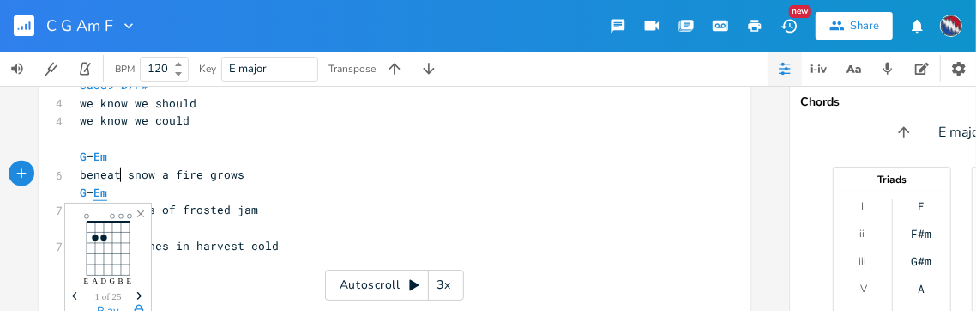
type textarea "beneatg"
type textarea "h"
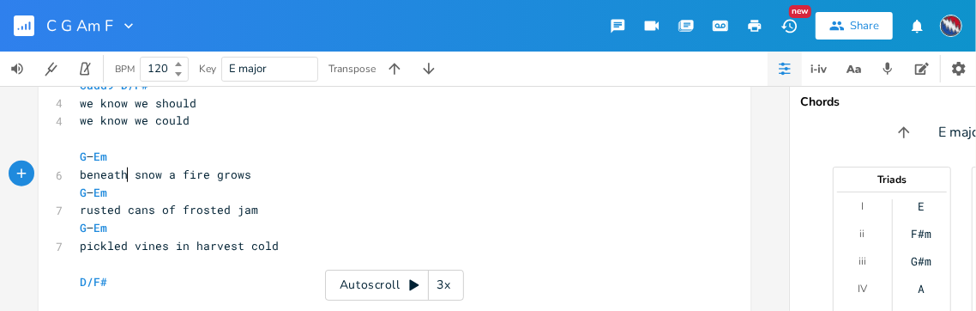
click at [146, 187] on pre "G – Em" at bounding box center [385, 193] width 619 height 18
drag, startPoint x: 242, startPoint y: 246, endPoint x: 189, endPoint y: 245, distance: 53.2
click at [189, 245] on span "pickled vines in harvest cold" at bounding box center [179, 245] width 199 height 15
type textarea "the"
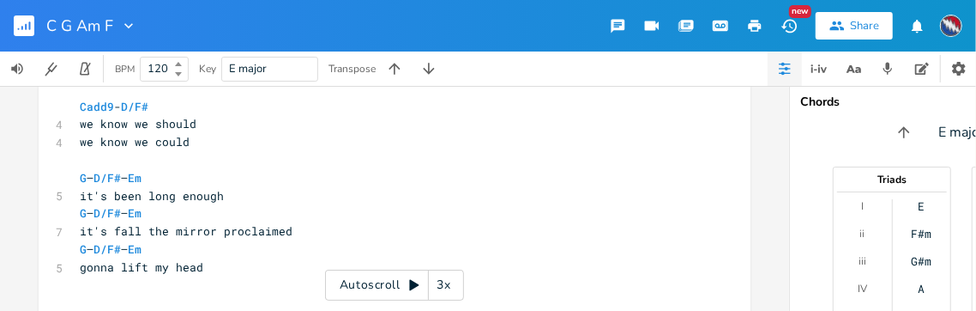
scroll to position [1210, 0]
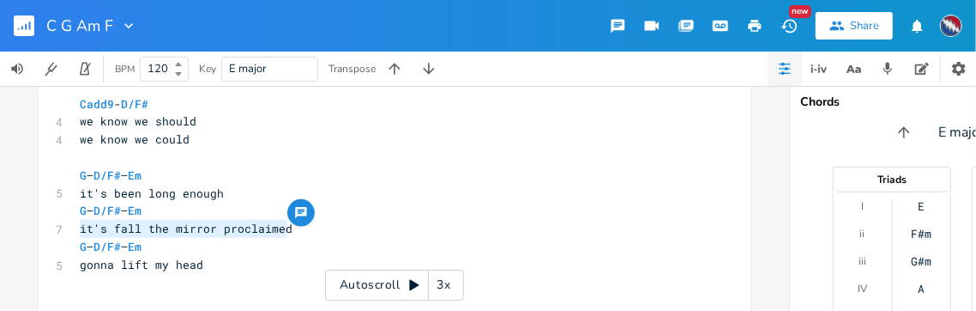
drag, startPoint x: 282, startPoint y: 229, endPoint x: 76, endPoint y: 227, distance: 205.9
click at [76, 227] on pre "it's fall the mirror proclaimed" at bounding box center [385, 229] width 619 height 18
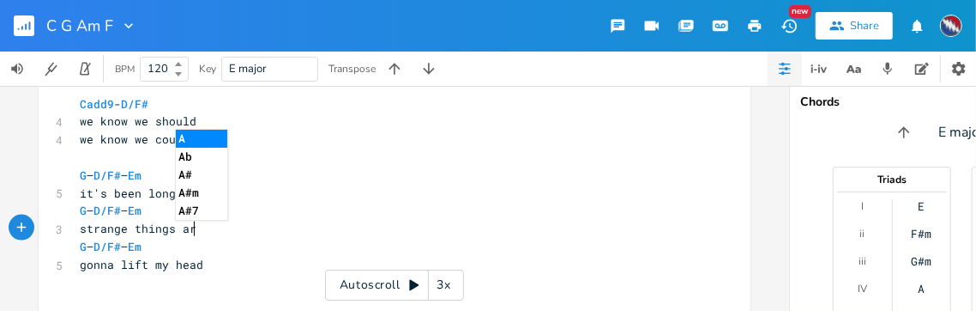
type textarea "strange things are"
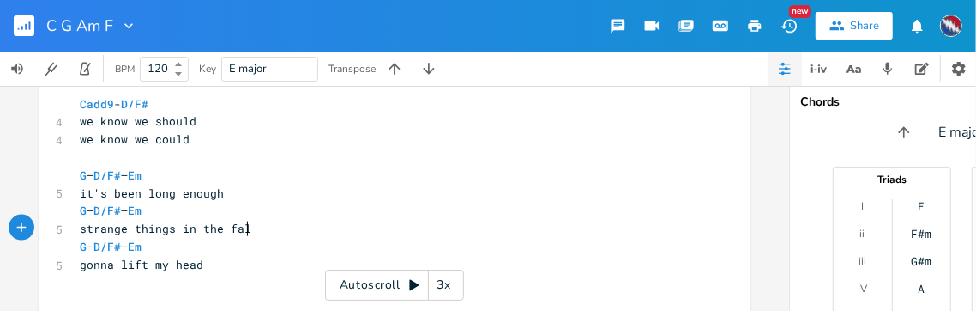
type textarea "in the fall"
click at [113, 264] on span "gonna lift my head" at bounding box center [142, 264] width 124 height 15
type textarea "finally"
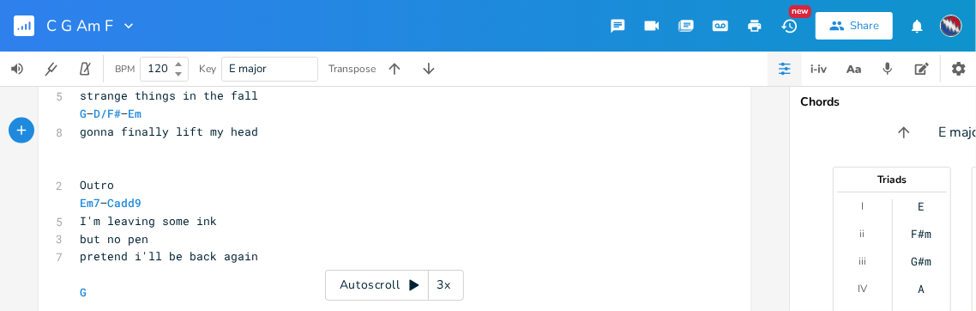
scroll to position [1369, 0]
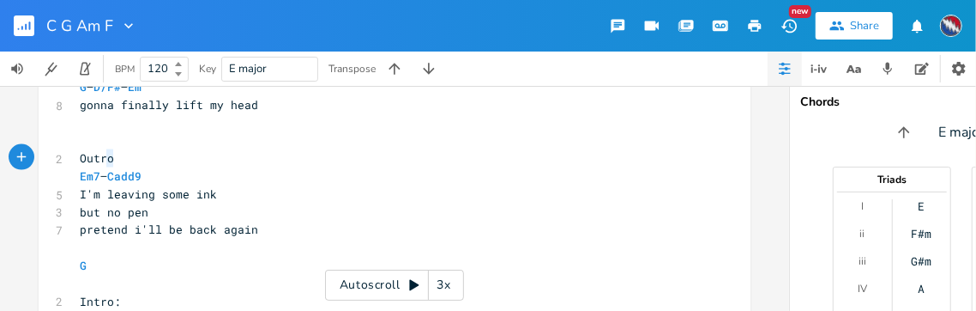
type textarea "Outro"
drag, startPoint x: 116, startPoint y: 159, endPoint x: 70, endPoint y: 160, distance: 45.5
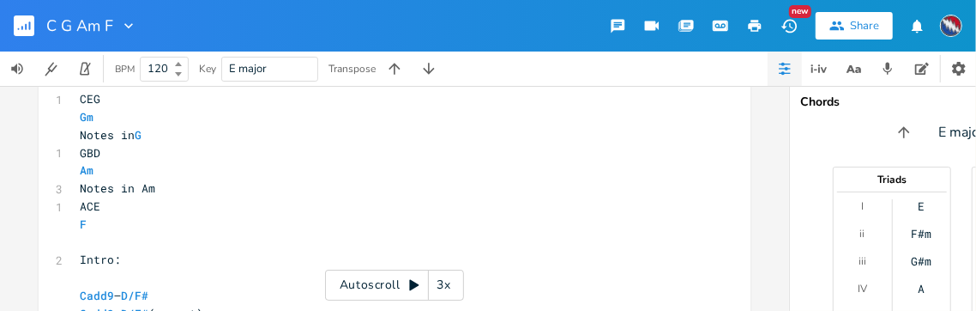
scroll to position [594, 0]
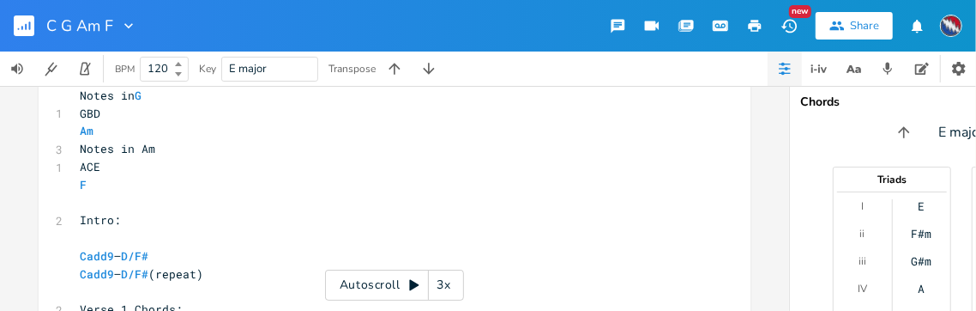
click at [413, 286] on icon at bounding box center [413, 285] width 9 height 11
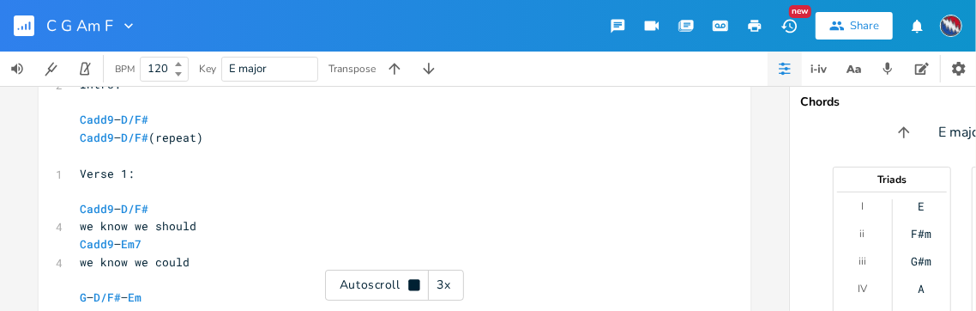
click at [413, 284] on icon at bounding box center [413, 284] width 11 height 11
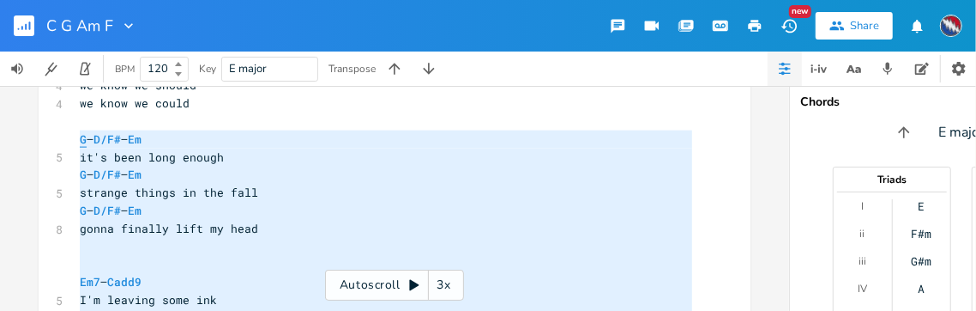
scroll to position [1243, 0]
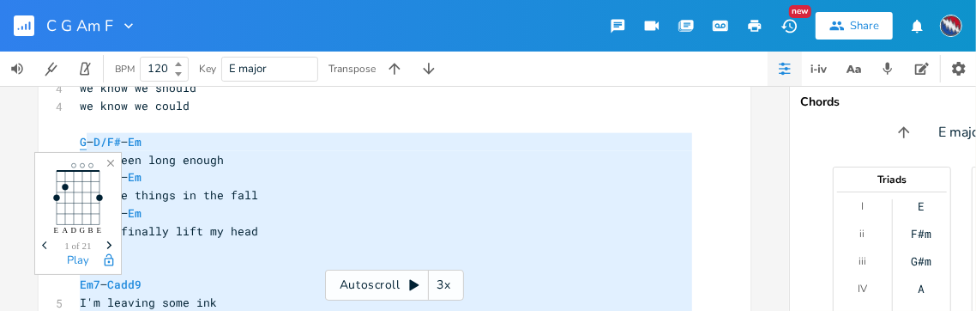
type textarea "G – D/F# – Em it's been long enough G – D/F# – Em strange things in the fall G …"
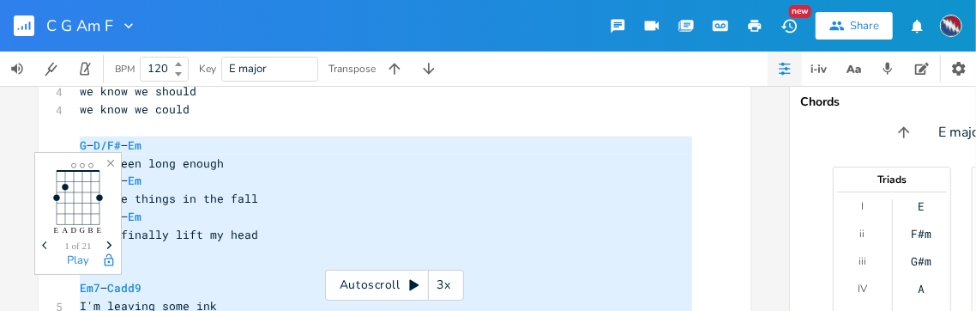
drag, startPoint x: 86, startPoint y: 224, endPoint x: 77, endPoint y: 142, distance: 82.0
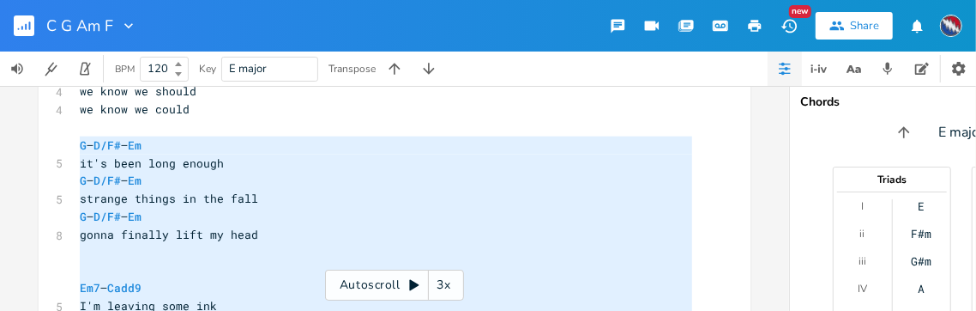
click at [173, 144] on pre "G – D/F# – Em" at bounding box center [385, 145] width 619 height 18
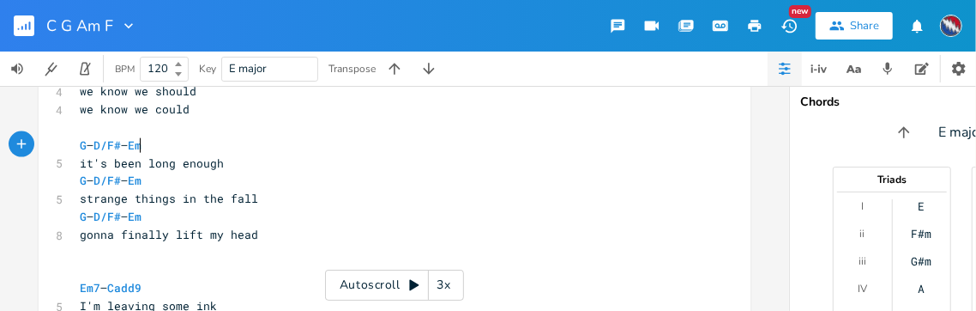
click at [135, 144] on span "G – D/F# – Em" at bounding box center [111, 144] width 62 height 15
click at [136, 181] on span "G – D/F# – Em" at bounding box center [111, 179] width 62 height 15
click at [135, 218] on span "G – D/F# – Em" at bounding box center [111, 215] width 62 height 15
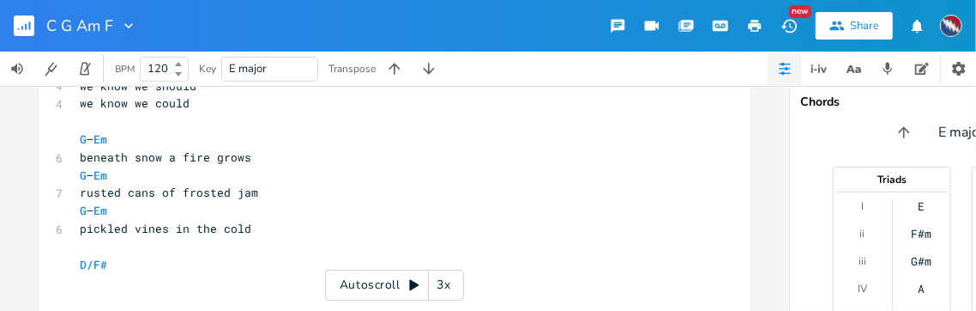
scroll to position [852, 0]
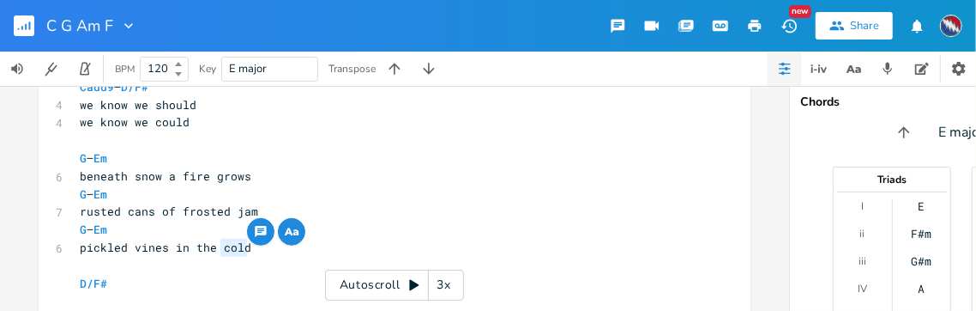
drag, startPoint x: 242, startPoint y: 246, endPoint x: 213, endPoint y: 246, distance: 29.2
click at [213, 246] on span "pickled vines in the cold" at bounding box center [166, 246] width 172 height 15
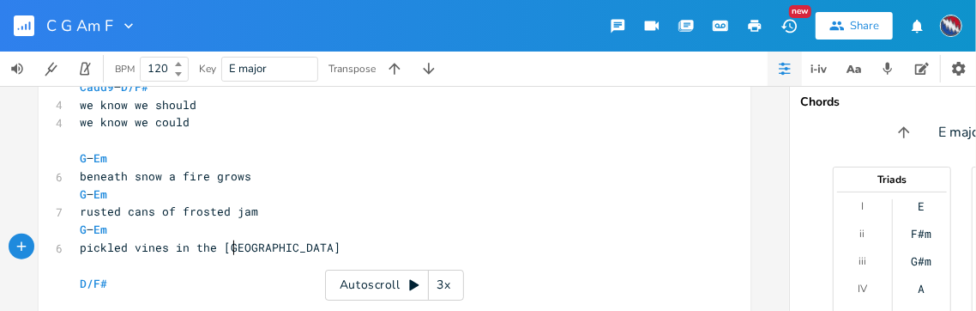
type textarea "wind"
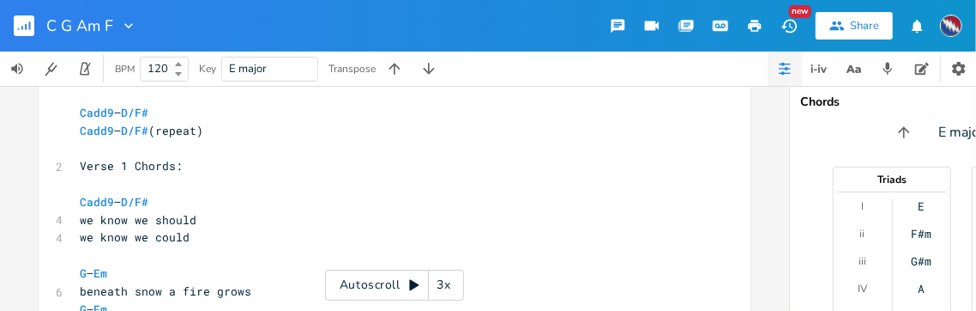
scroll to position [722, 0]
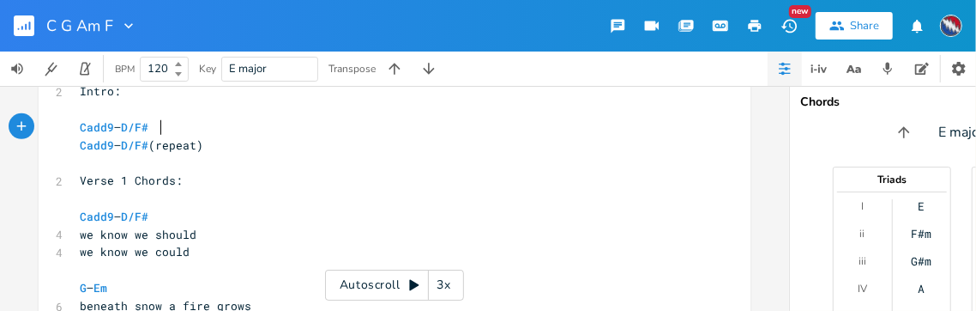
click at [157, 127] on pre "Cadd9 – D/F#" at bounding box center [385, 127] width 619 height 18
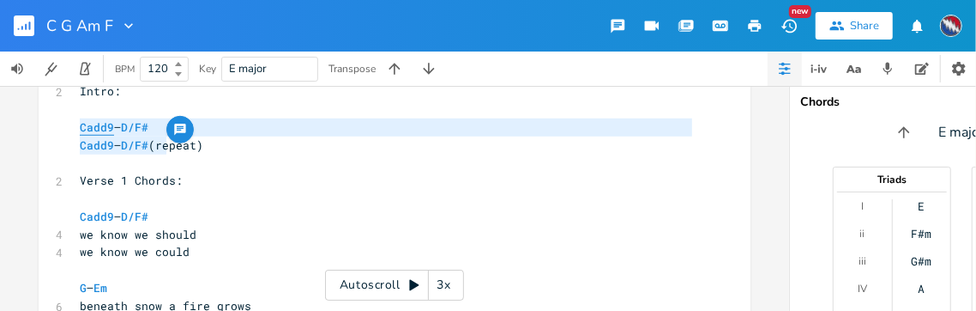
drag, startPoint x: 160, startPoint y: 144, endPoint x: 76, endPoint y: 128, distance: 85.6
type textarea "​Cadd9 – D/F# Cadd9 – D/F#"
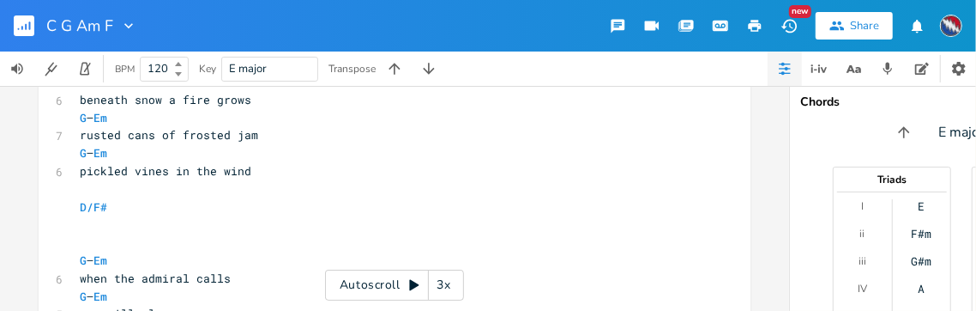
scroll to position [945, 0]
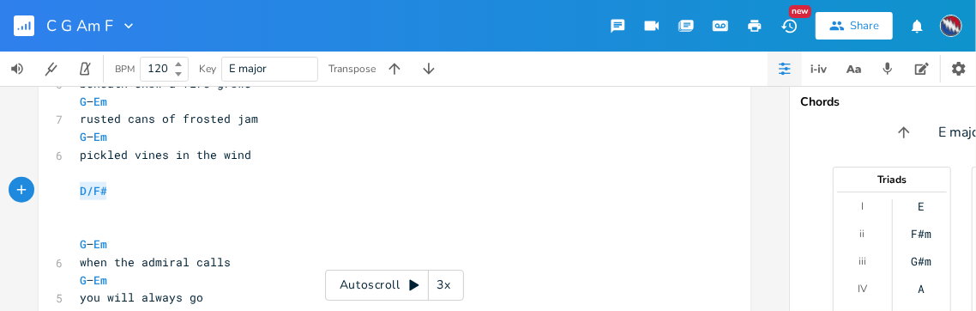
drag, startPoint x: 115, startPoint y: 190, endPoint x: 66, endPoint y: 190, distance: 48.9
type textarea "​D/F#"
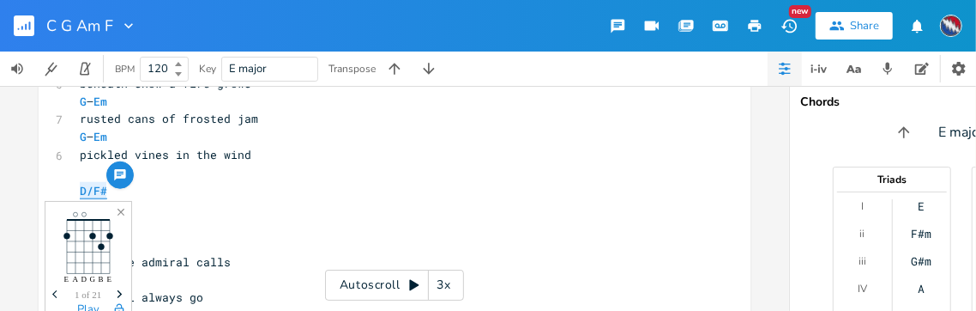
paste textarea
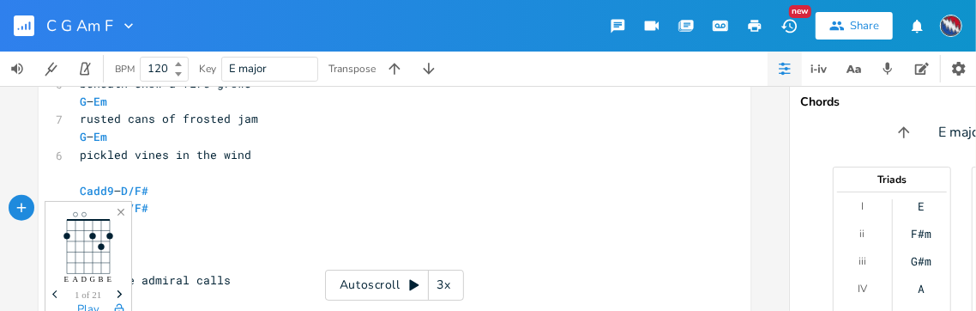
click at [184, 212] on pre "Cadd9 – D/F#" at bounding box center [385, 208] width 619 height 18
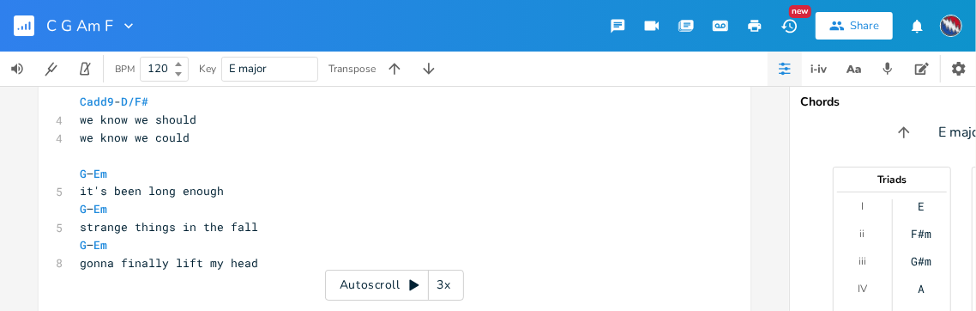
scroll to position [1235, 0]
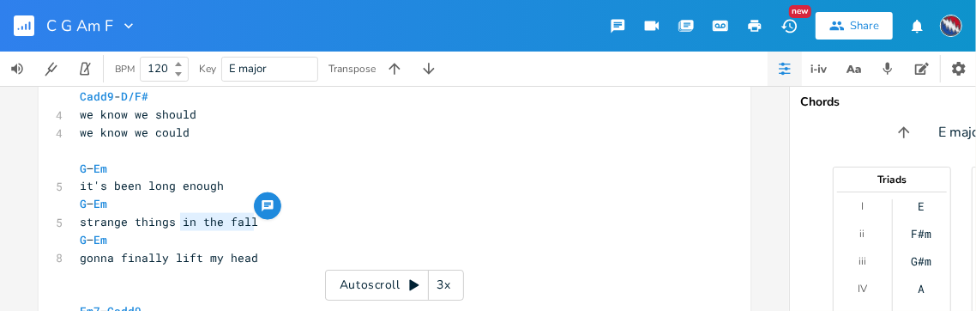
drag, startPoint x: 250, startPoint y: 222, endPoint x: 177, endPoint y: 225, distance: 73.0
click at [177, 225] on pre "strange things in the fall" at bounding box center [385, 222] width 619 height 18
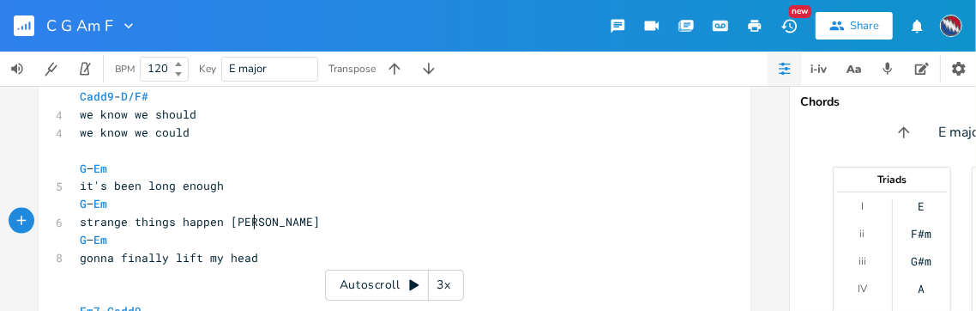
type textarea "happen enough"
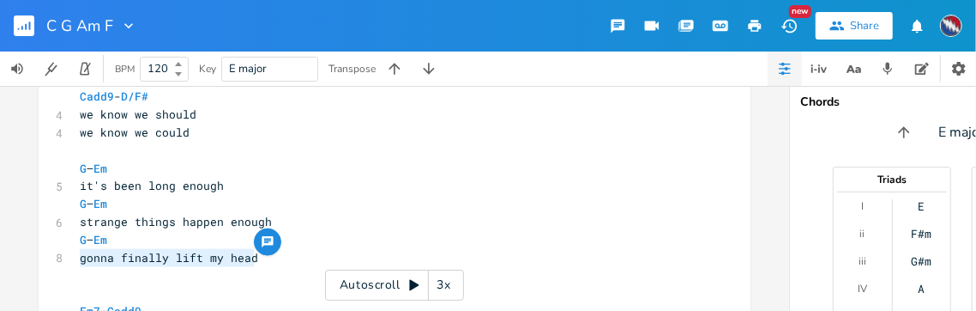
drag, startPoint x: 250, startPoint y: 257, endPoint x: 77, endPoint y: 258, distance: 172.5
click at [77, 258] on pre "gonna finally lift my head" at bounding box center [385, 258] width 619 height 18
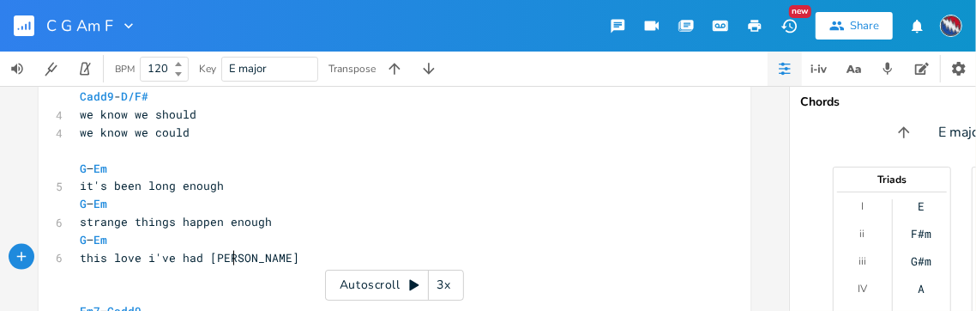
type textarea "this love i've had enough"
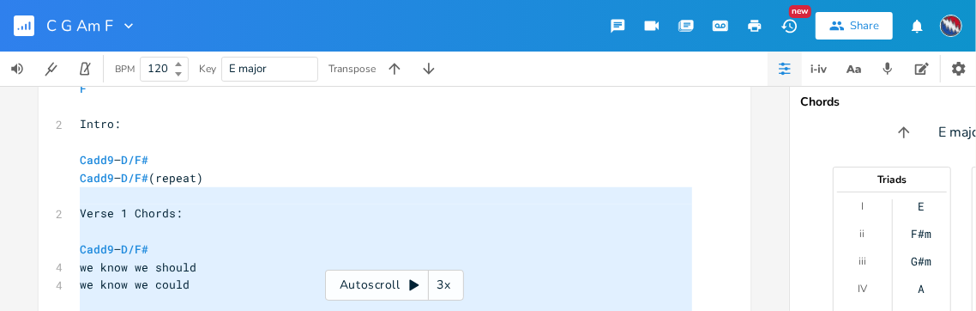
scroll to position [677, 0]
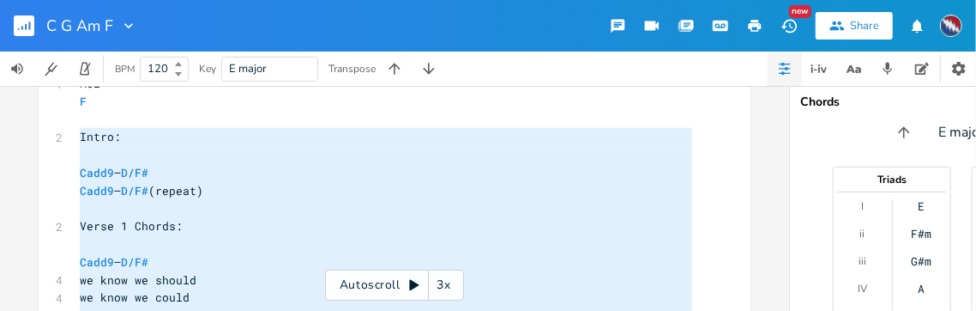
drag, startPoint x: 89, startPoint y: 245, endPoint x: 72, endPoint y: 139, distance: 107.8
type textarea "Intro: Cadd9 – D/F# Cadd9 – D/F# (repeat) Verse 1 Chords: Cadd9 – D/F# we know …"
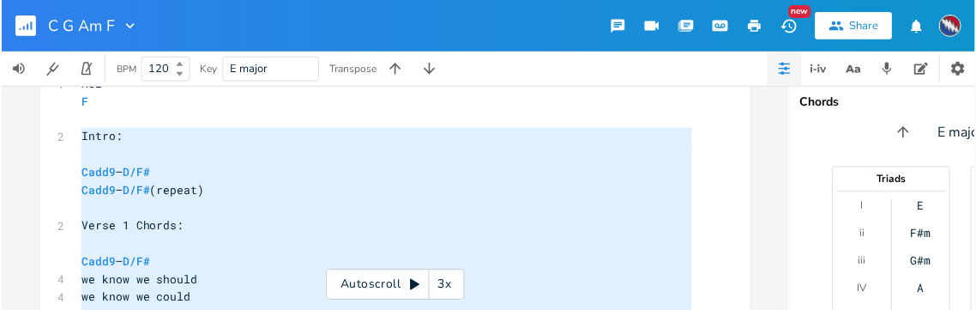
scroll to position [0, 124]
click at [249, 165] on pre "Cadd9 – D/F#" at bounding box center [385, 173] width 619 height 18
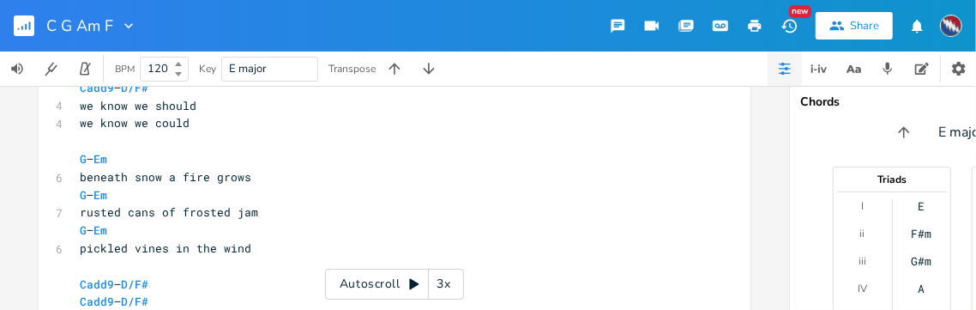
scroll to position [852, 0]
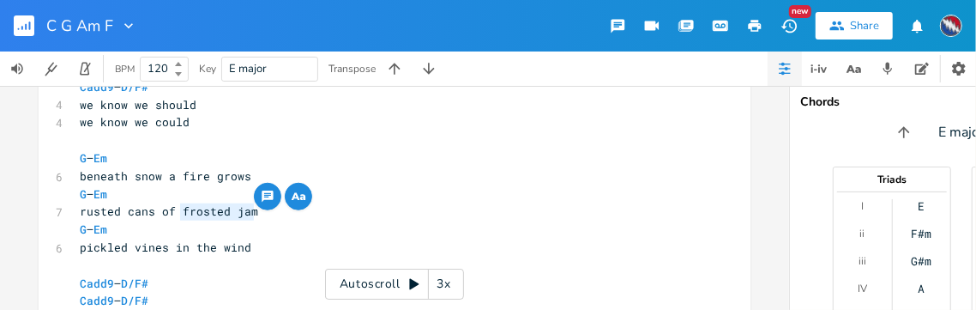
drag, startPoint x: 249, startPoint y: 212, endPoint x: 176, endPoint y: 215, distance: 73.0
click at [176, 215] on pre "rusted cans of frosted jam" at bounding box center [385, 211] width 619 height 18
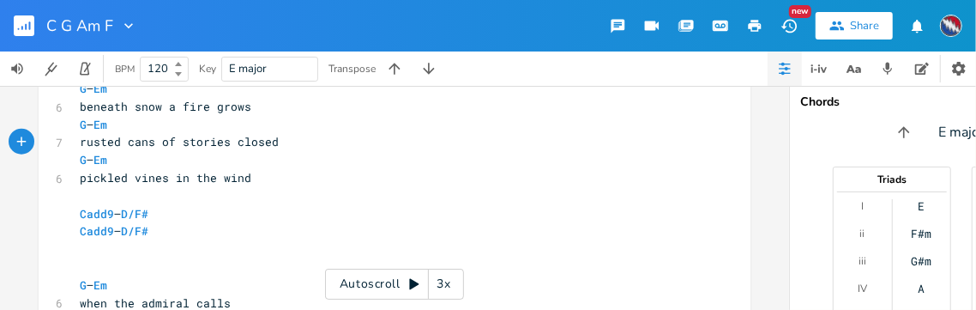
scroll to position [950, 0]
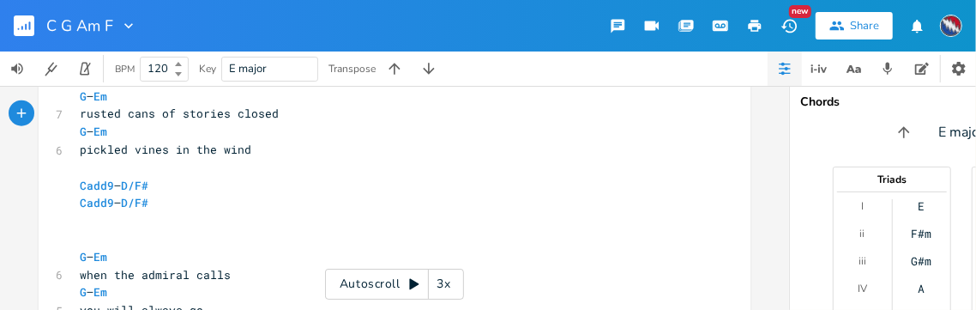
type textarea "stories closed"
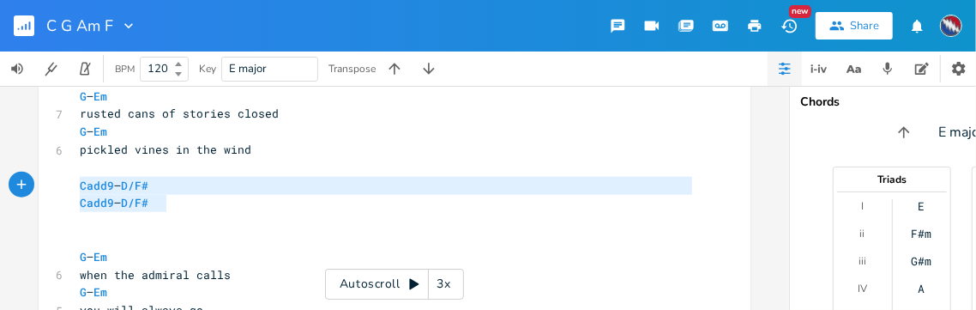
drag, startPoint x: 159, startPoint y: 202, endPoint x: 68, endPoint y: 193, distance: 91.4
type textarea "​Cadd9 – D/F# Cadd9 – D/F#"
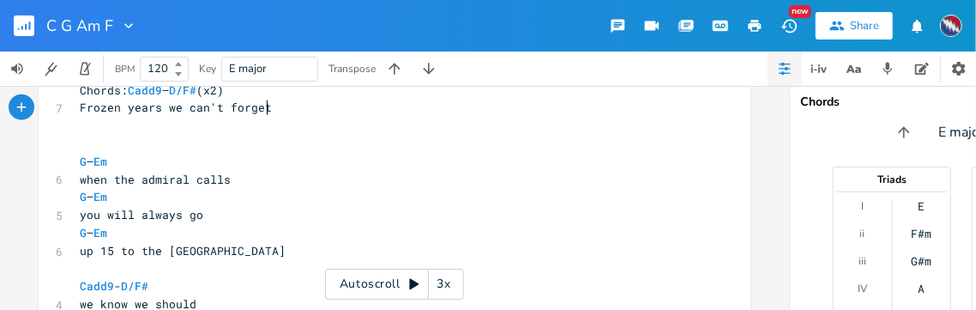
scroll to position [1046, 0]
click at [270, 250] on pre "up 15 to the white house road" at bounding box center [385, 250] width 619 height 18
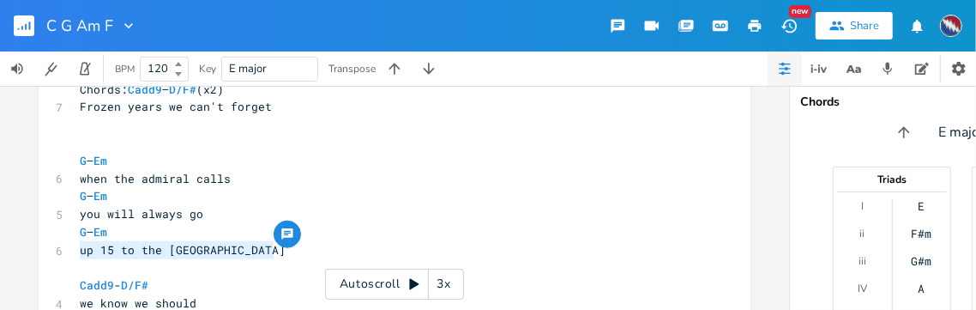
drag, startPoint x: 271, startPoint y: 250, endPoint x: 78, endPoint y: 251, distance: 193.1
click at [77, 251] on pre "up 15 to the white house road" at bounding box center [385, 250] width 619 height 18
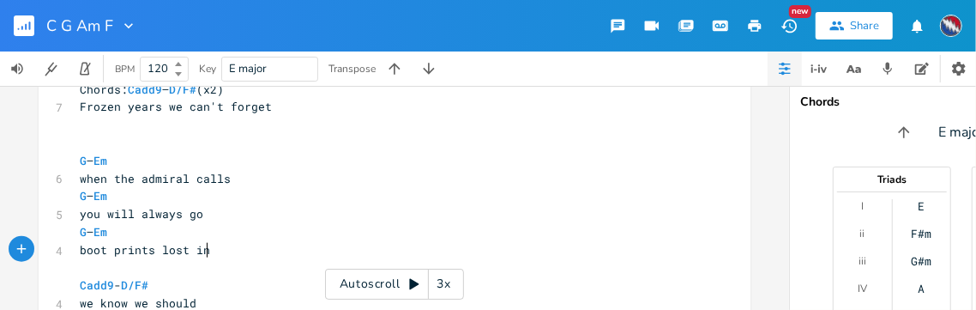
type textarea "boot prints lost ind"
type textarea "drifting snow"
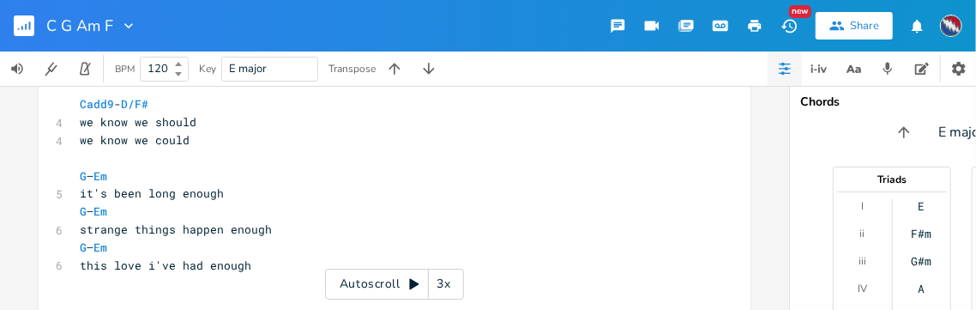
scroll to position [1228, 0]
click at [218, 190] on pre "it's been long enough" at bounding box center [385, 193] width 619 height 18
drag, startPoint x: 207, startPoint y: 192, endPoint x: 143, endPoint y: 186, distance: 63.8
click at [143, 186] on pre "it's been long enough" at bounding box center [385, 193] width 619 height 18
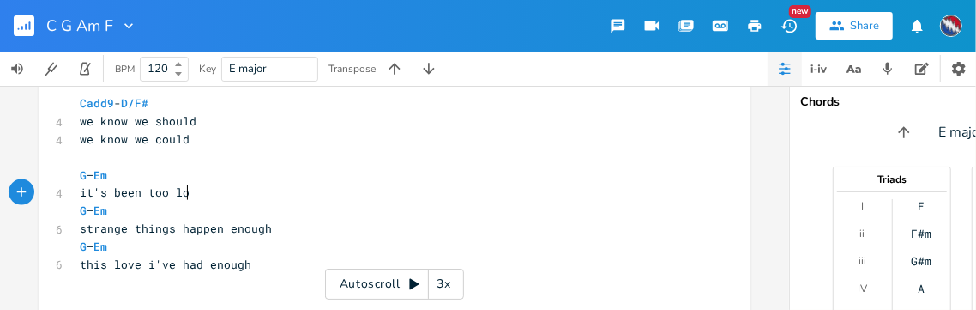
type textarea "too long"
type textarea "bloom"
type textarea "silence blooms"
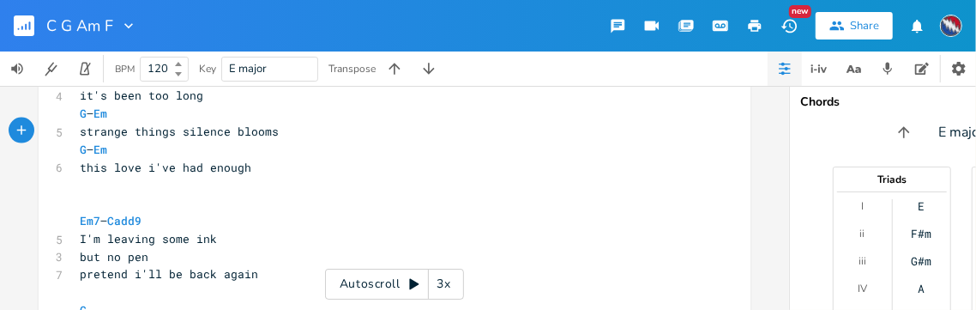
scroll to position [1417, 0]
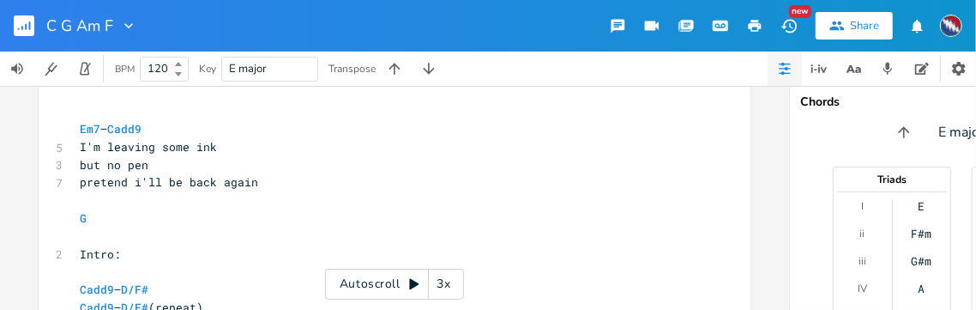
click at [87, 219] on pre "G" at bounding box center [385, 218] width 619 height 18
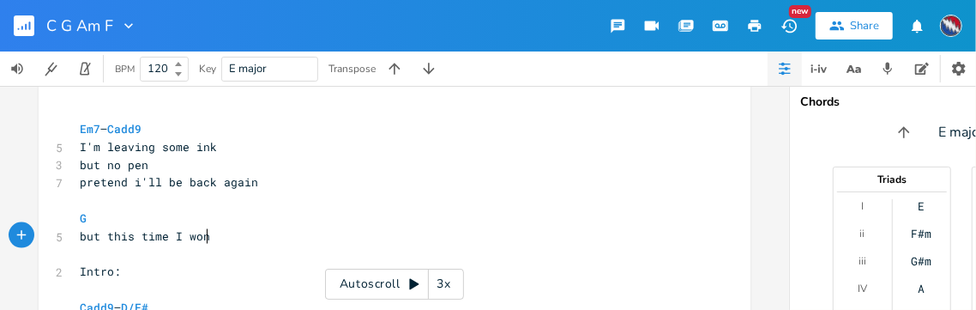
type textarea "but this time I won't"
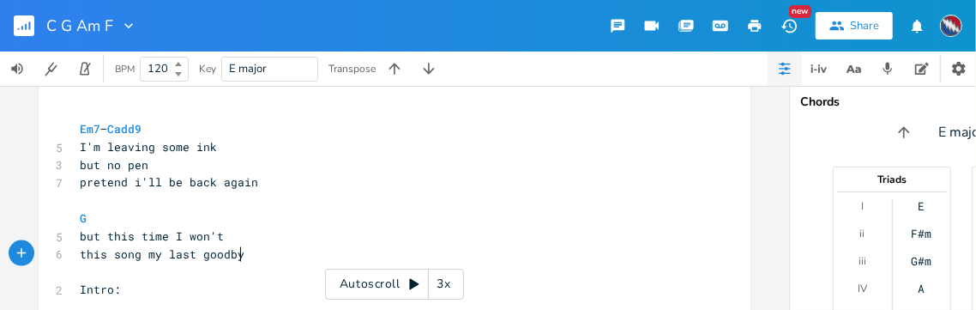
type textarea "this song my last goodbye"
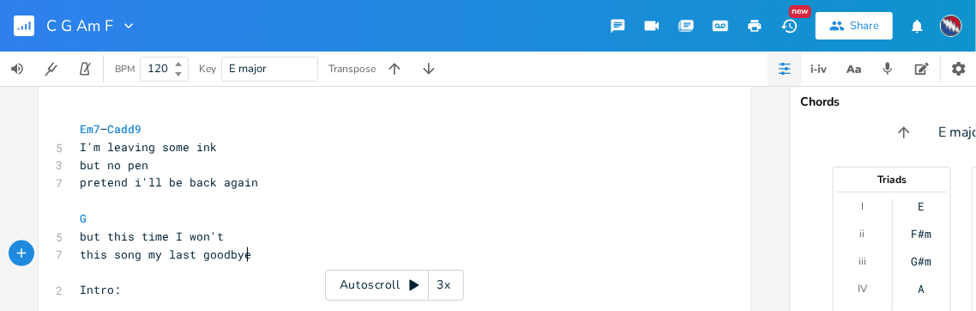
scroll to position [0, 133]
click at [136, 257] on span "this song my last goodbye" at bounding box center [166, 252] width 172 height 15
type textarea "s"
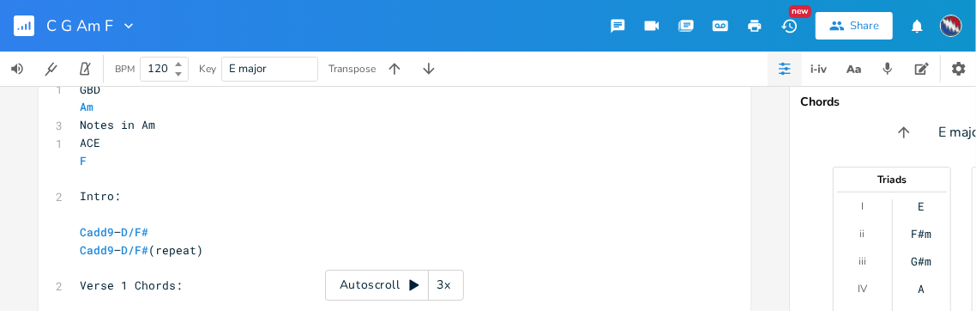
scroll to position [578, 0]
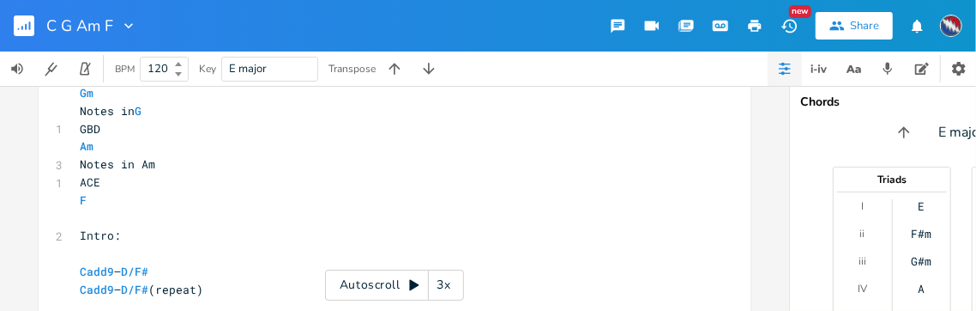
type textarea "is"
click at [416, 284] on icon at bounding box center [413, 285] width 9 height 11
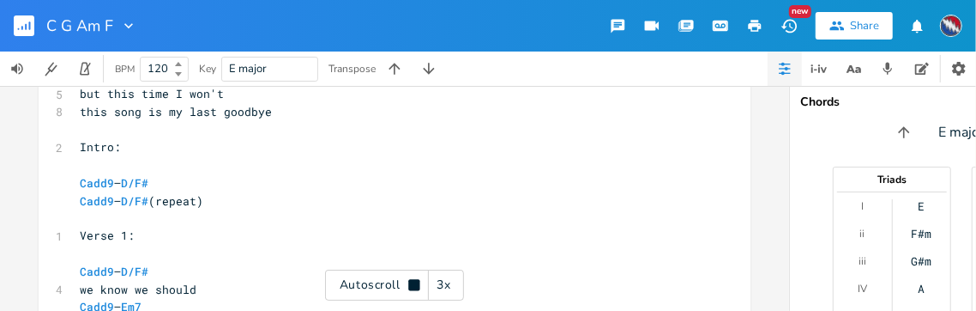
click at [412, 284] on icon at bounding box center [413, 284] width 11 height 11
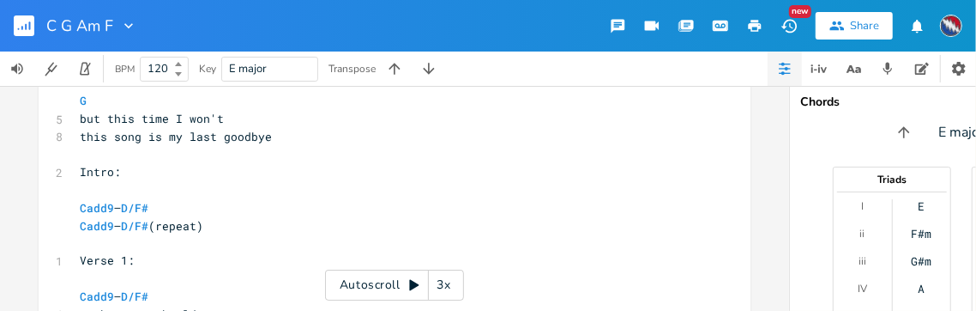
scroll to position [1383, 0]
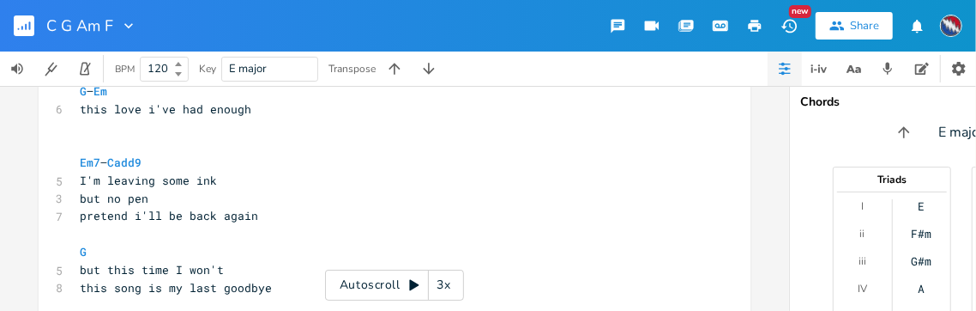
click at [169, 269] on span "but this time I won't" at bounding box center [152, 269] width 144 height 15
type textarea "this time"
drag, startPoint x: 169, startPoint y: 268, endPoint x: 102, endPoint y: 268, distance: 66.9
click at [102, 268] on span "but this time I won't" at bounding box center [152, 269] width 144 height 15
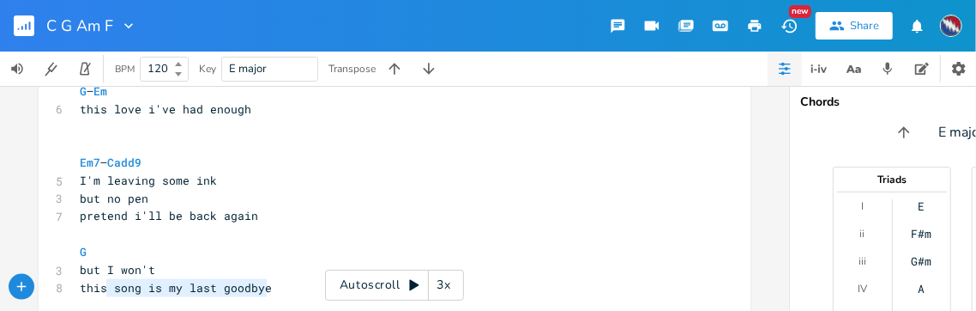
type textarea "this song is my last goodbye"
drag, startPoint x: 274, startPoint y: 288, endPoint x: 76, endPoint y: 289, distance: 197.3
click at [76, 289] on pre "this song is my last goodbye" at bounding box center [385, 288] width 619 height 18
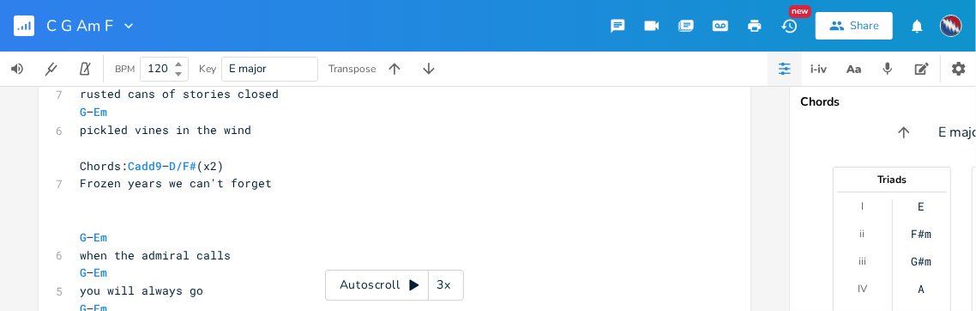
scroll to position [964, 0]
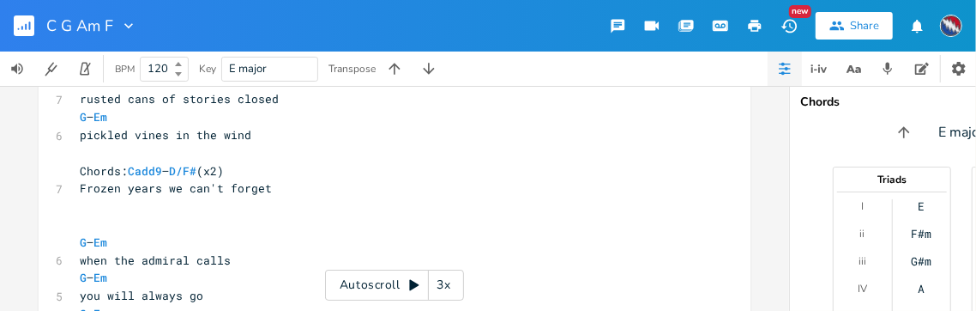
click at [127, 171] on span "Chords: Cadd9 – D/F# (x2)" at bounding box center [152, 170] width 144 height 15
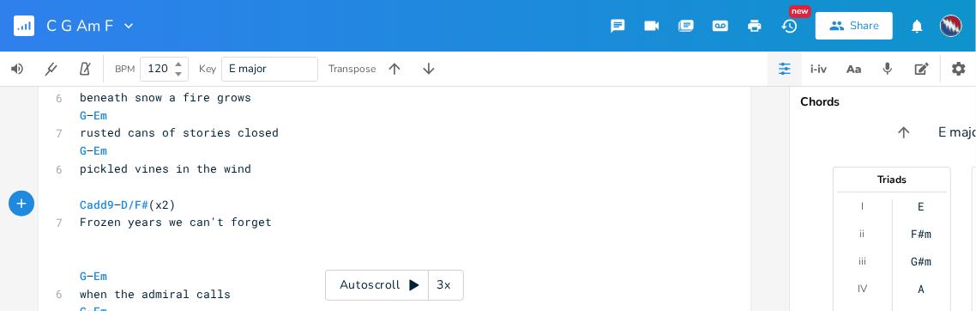
scroll to position [887, 0]
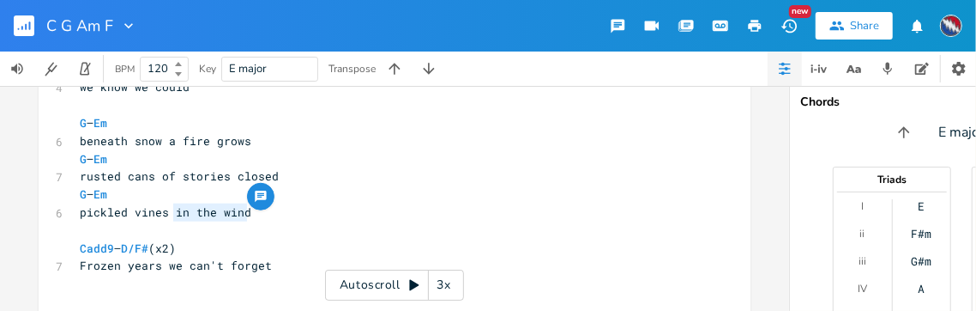
drag, startPoint x: 243, startPoint y: 213, endPoint x: 172, endPoint y: 213, distance: 71.2
click at [172, 213] on span "pickled vines in the wind" at bounding box center [166, 211] width 172 height 15
type textarea "look thin"
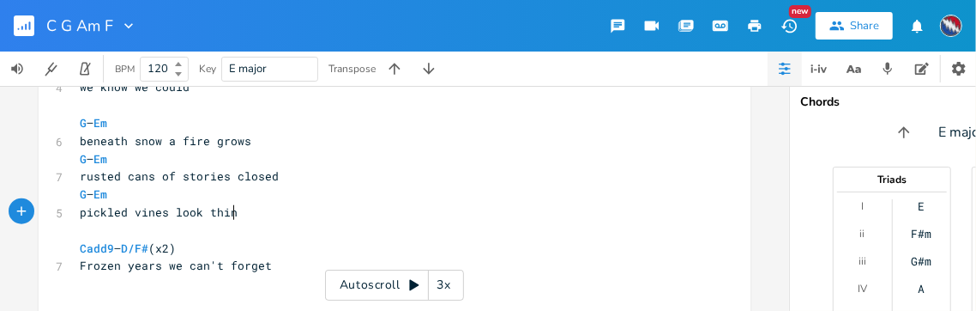
click at [192, 249] on pre "Cadd9 – D/F# (x2)" at bounding box center [385, 248] width 619 height 18
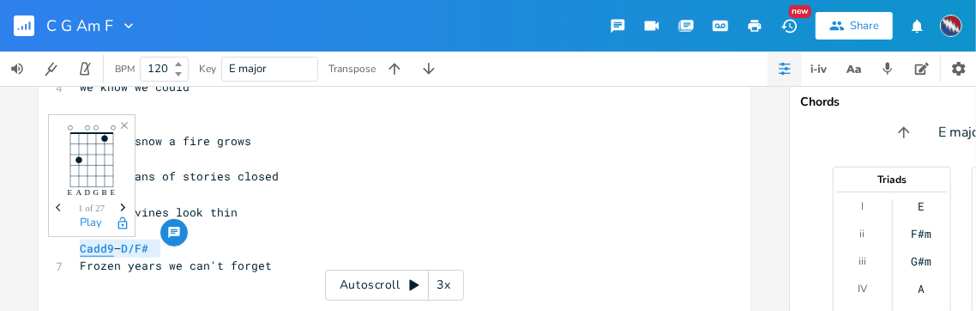
drag, startPoint x: 154, startPoint y: 251, endPoint x: 78, endPoint y: 247, distance: 76.5
click at [76, 246] on pre "Cadd9 – D/F#" at bounding box center [385, 248] width 619 height 18
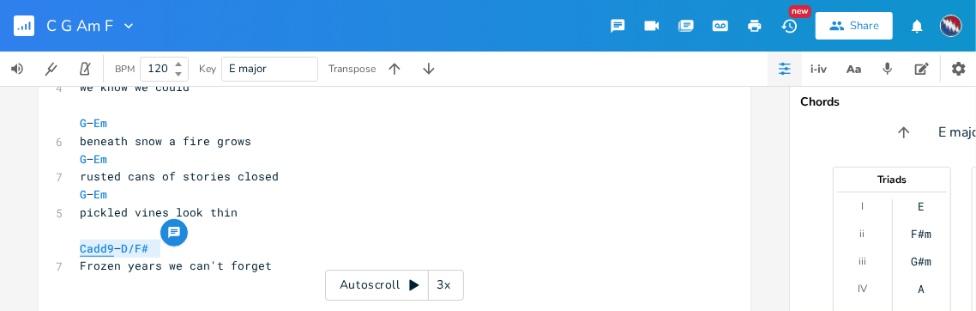
type textarea "​Cadd9 – D/F#"
click at [157, 250] on pre "Cadd9 – D/F#" at bounding box center [385, 248] width 619 height 18
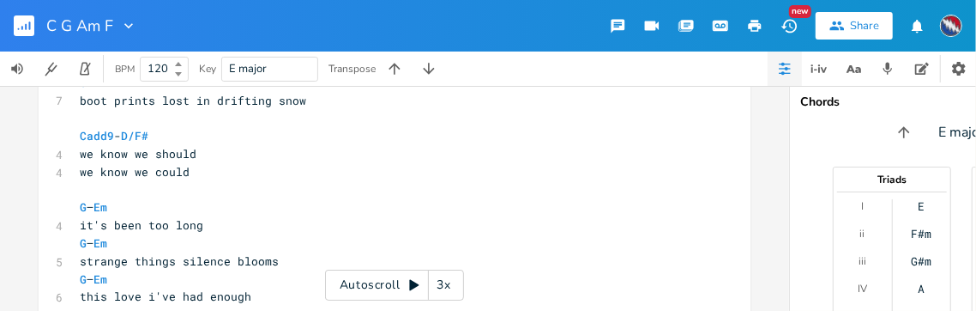
scroll to position [1299, 0]
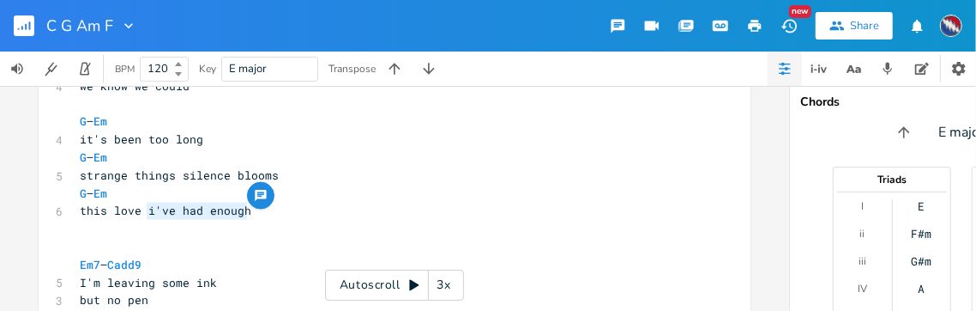
drag, startPoint x: 242, startPoint y: 213, endPoint x: 144, endPoint y: 214, distance: 97.8
click at [144, 214] on pre "this love i've had enough" at bounding box center [385, 211] width 619 height 18
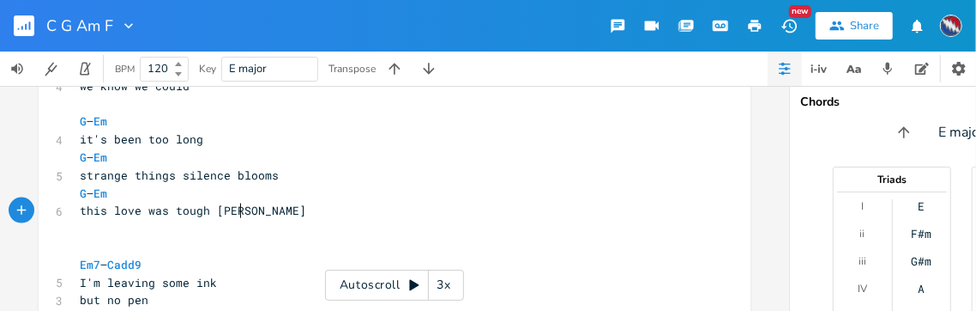
type textarea "was tough enough"
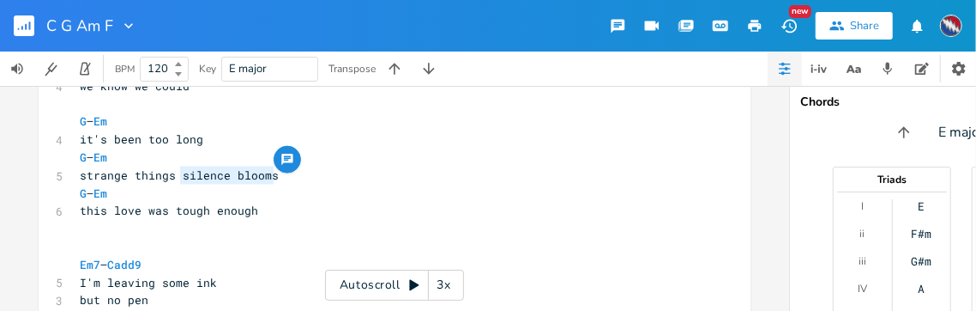
drag, startPoint x: 269, startPoint y: 175, endPoint x: 177, endPoint y: 179, distance: 91.9
click at [177, 179] on pre "strange things silence blooms" at bounding box center [385, 175] width 619 height 18
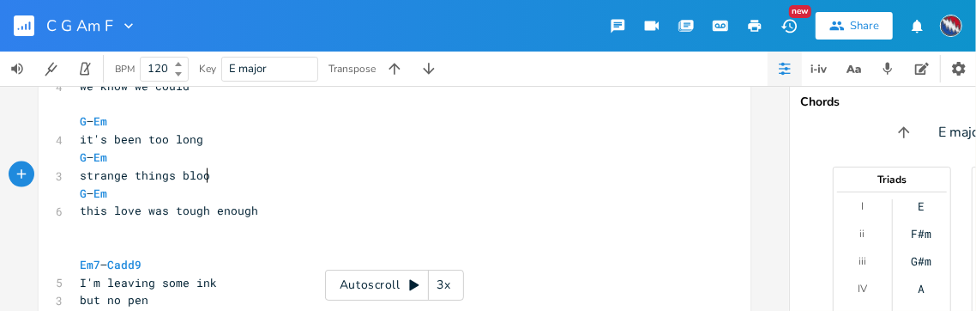
type textarea "bloom"
click at [194, 143] on span "it's been too long" at bounding box center [142, 138] width 124 height 15
type textarea "p"
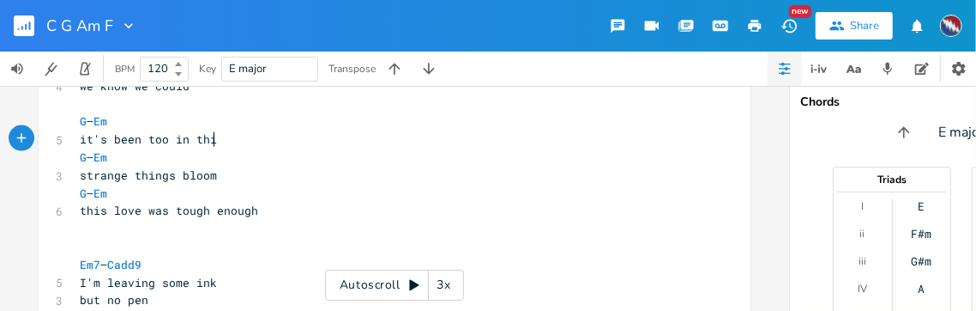
type textarea "in this"
type textarea "long to remember when"
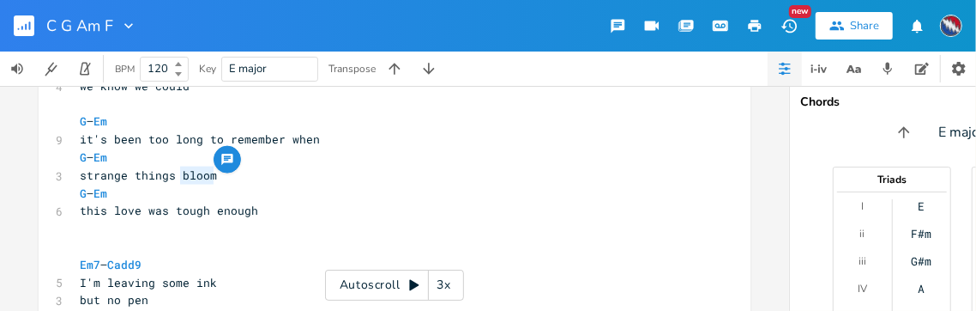
drag, startPoint x: 209, startPoint y: 176, endPoint x: 177, endPoint y: 177, distance: 32.6
click at [177, 177] on pre "strange things bloom" at bounding box center [385, 175] width 619 height 18
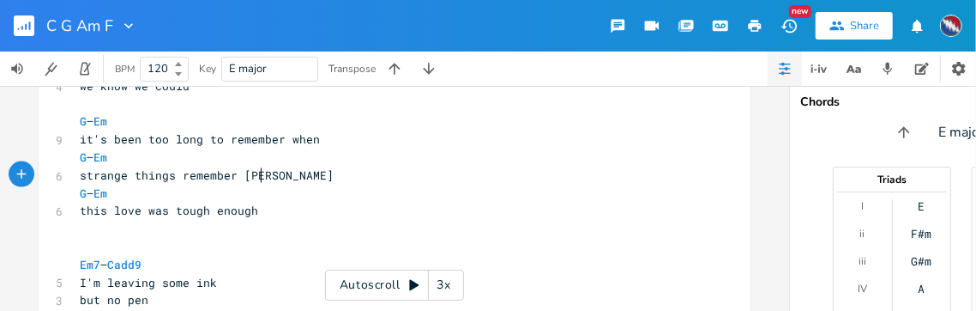
type textarea "remember when"
click at [249, 213] on pre "this love was tough enough" at bounding box center [385, 211] width 619 height 18
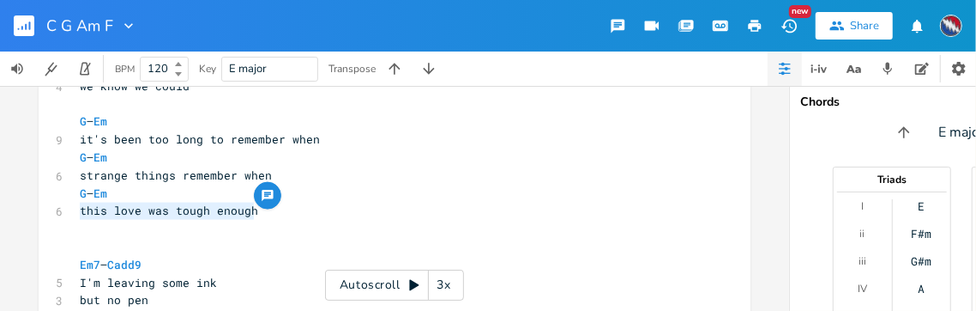
drag, startPoint x: 252, startPoint y: 211, endPoint x: 77, endPoint y: 219, distance: 175.2
click at [77, 219] on pre "this love was tough enough" at bounding box center [385, 211] width 619 height 18
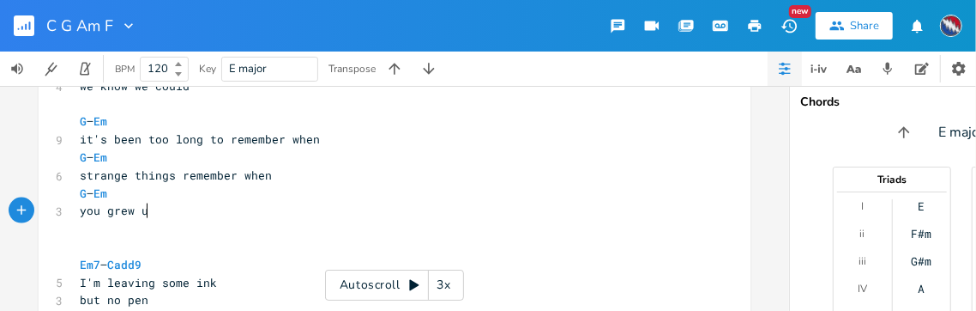
scroll to position [0, 62]
type textarea "you grew up"
type textarea "into a"
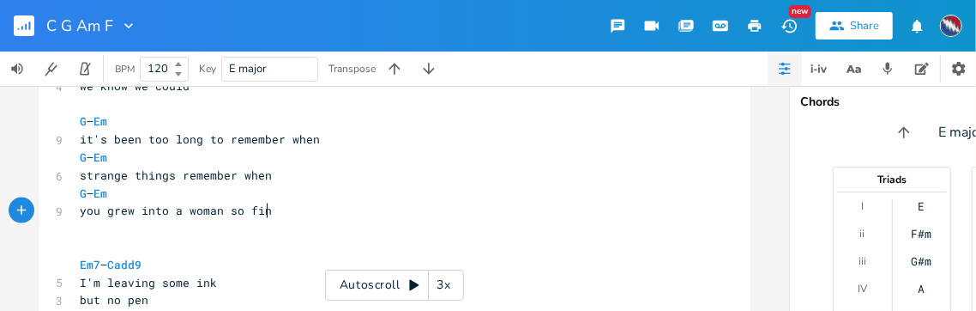
type textarea "a woman so fine"
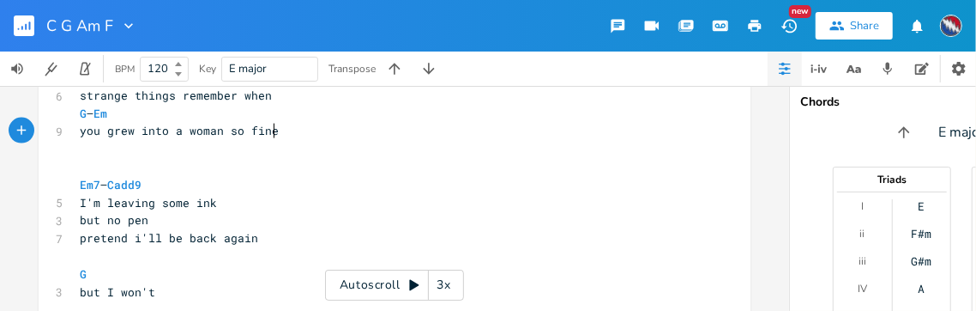
scroll to position [1395, 0]
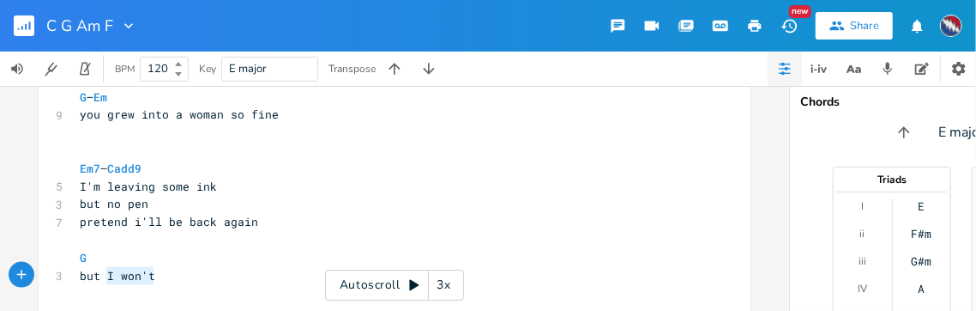
drag, startPoint x: 149, startPoint y: 275, endPoint x: 102, endPoint y: 275, distance: 47.2
click at [102, 275] on pre "but I won't" at bounding box center [385, 276] width 619 height 18
type textarea "we know you ai"
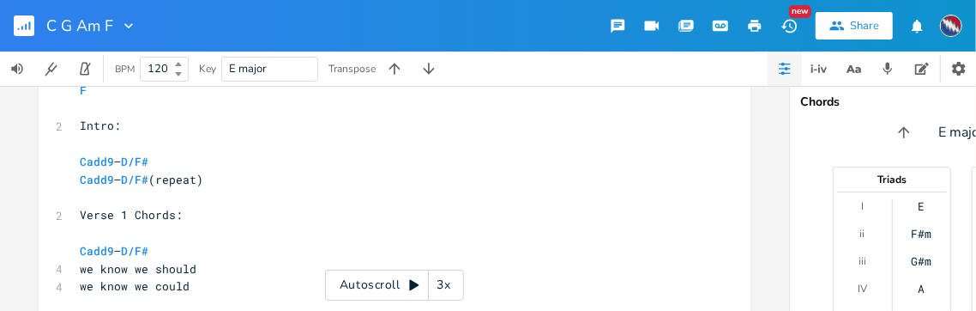
scroll to position [686, 0]
type textarea "said don't"
click at [413, 284] on icon at bounding box center [413, 285] width 9 height 11
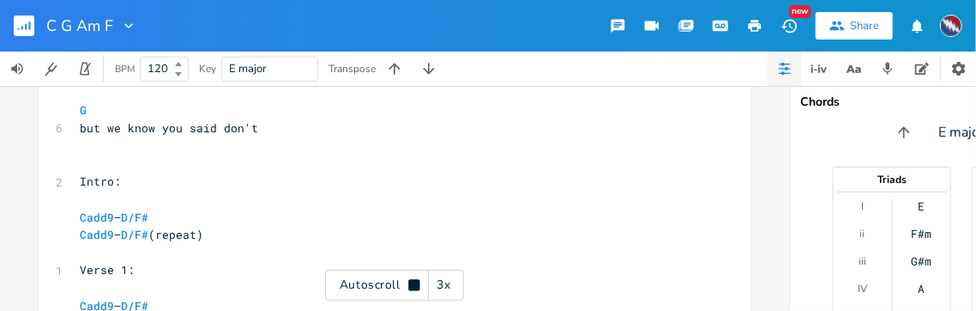
click at [414, 286] on icon at bounding box center [413, 284] width 11 height 11
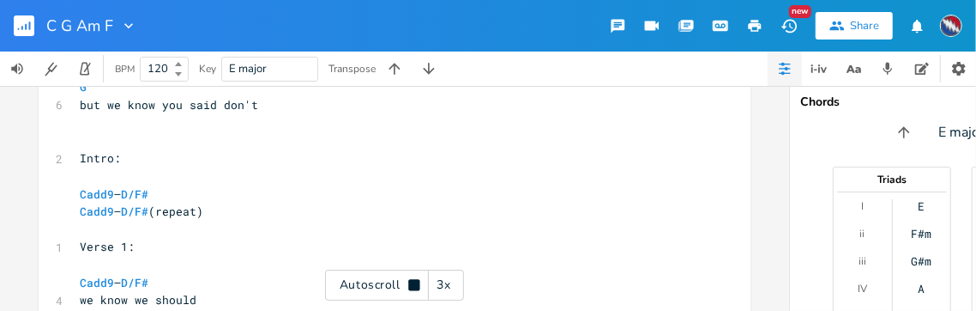
click at [411, 284] on icon at bounding box center [413, 284] width 11 height 11
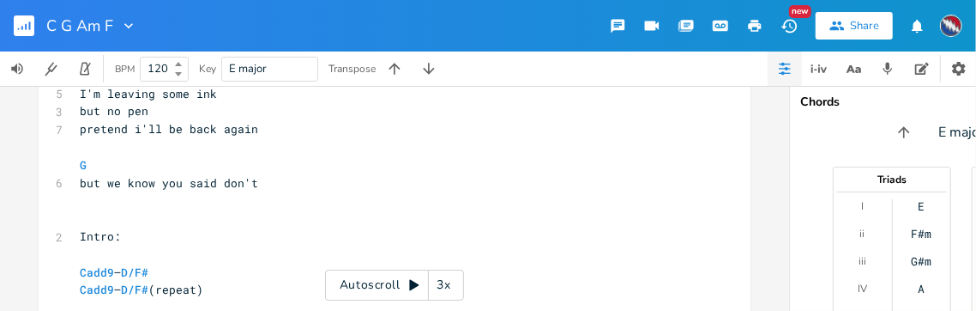
scroll to position [1416, 0]
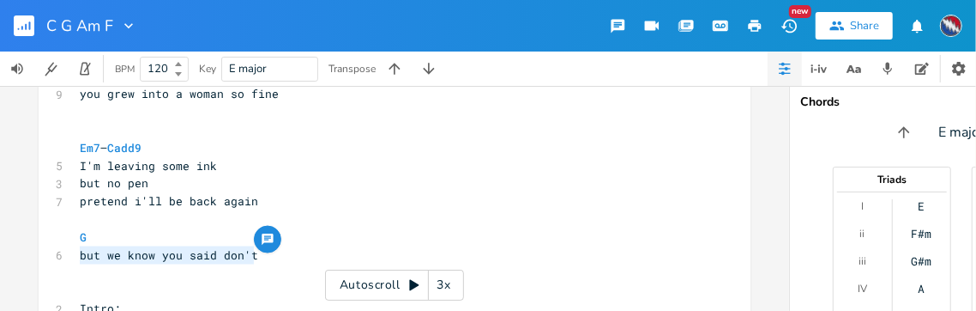
drag, startPoint x: 250, startPoint y: 255, endPoint x: 76, endPoint y: 254, distance: 173.3
click at [76, 254] on pre "but we know you said don't" at bounding box center [385, 255] width 619 height 18
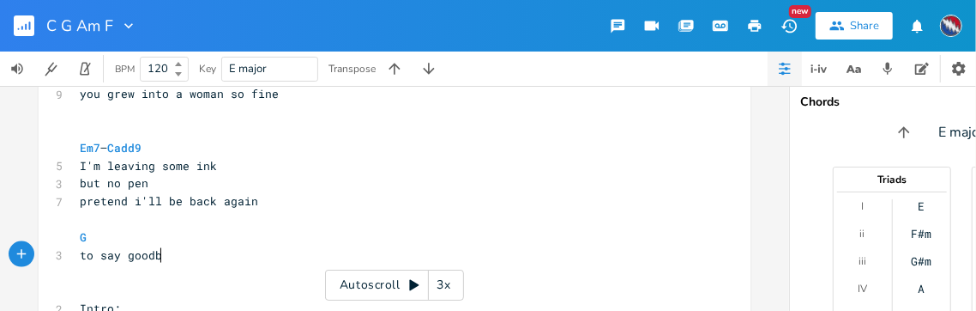
type textarea "to say goodbye"
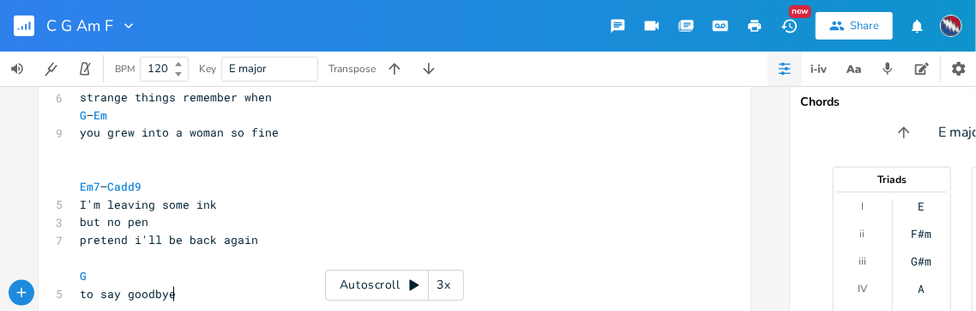
scroll to position [1332, 0]
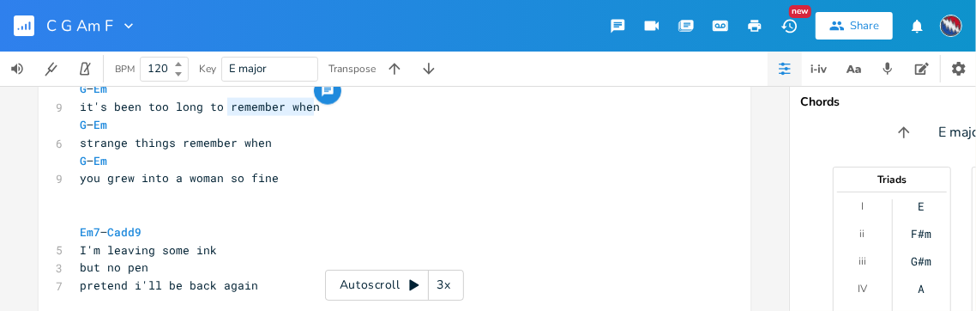
drag, startPoint x: 310, startPoint y: 108, endPoint x: 225, endPoint y: 112, distance: 85.0
click at [225, 112] on pre "it's been too long to remember when" at bounding box center [385, 107] width 619 height 18
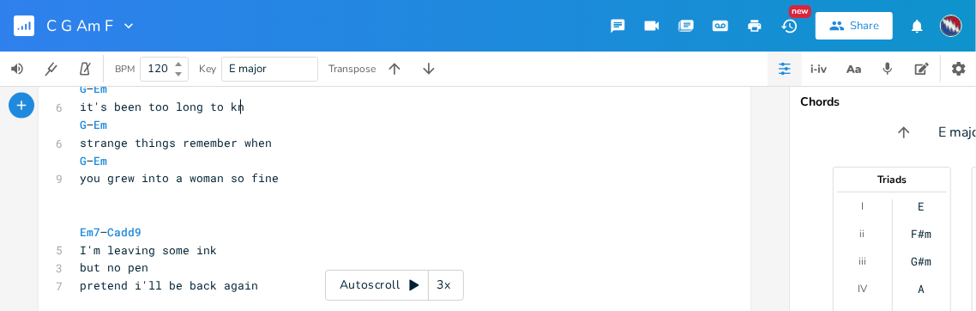
type textarea "know"
click at [80, 143] on span "strange things remember when" at bounding box center [176, 142] width 192 height 15
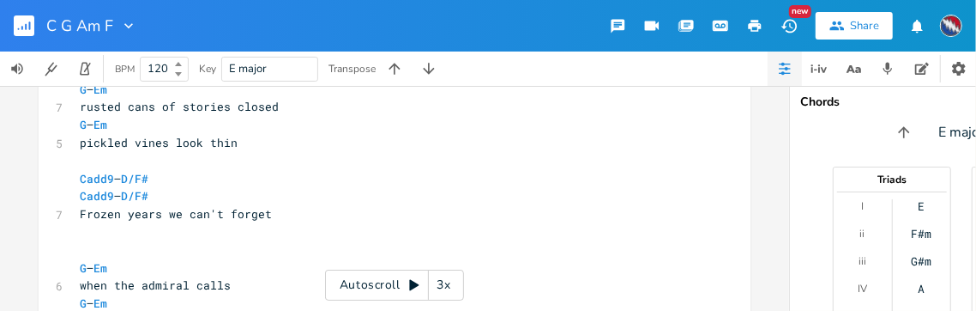
scroll to position [969, 0]
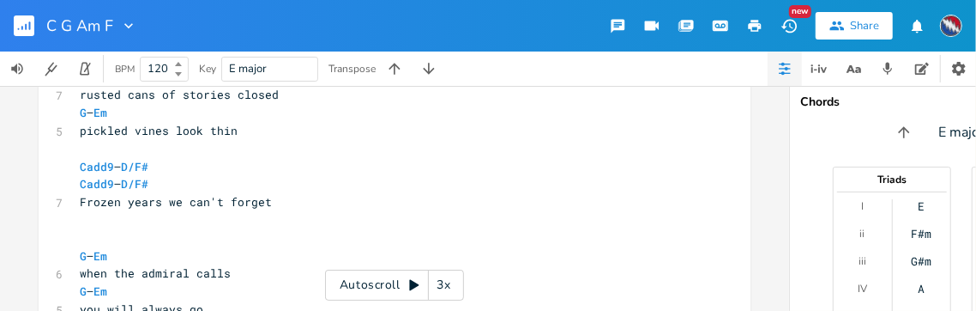
type textarea "the"
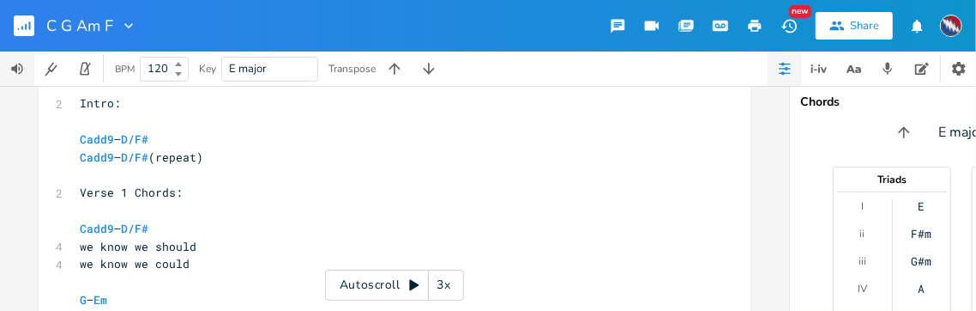
scroll to position [609, 0]
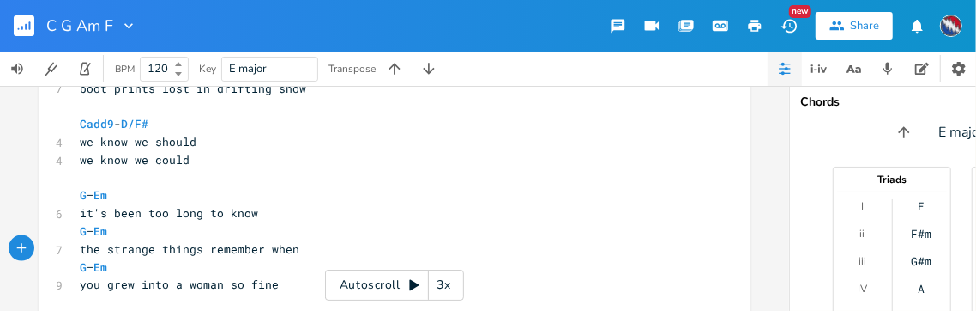
click at [413, 286] on icon at bounding box center [413, 285] width 9 height 11
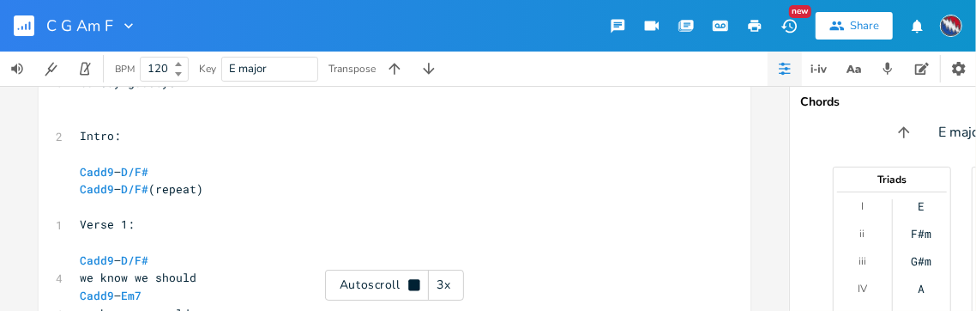
click at [412, 286] on icon at bounding box center [413, 284] width 11 height 11
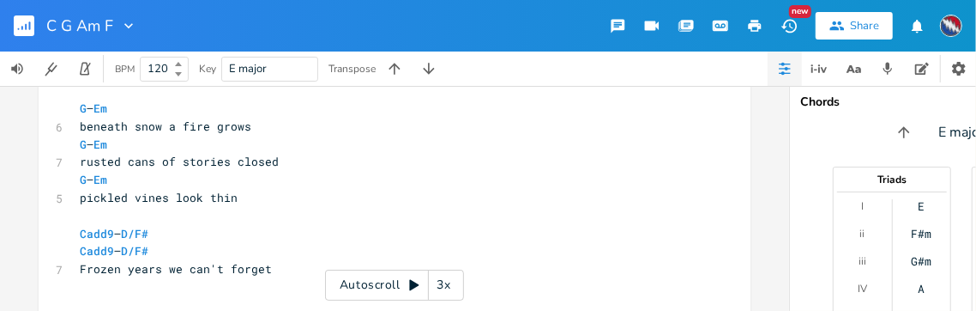
scroll to position [0, 0]
drag, startPoint x: 262, startPoint y: 269, endPoint x: 163, endPoint y: 274, distance: 98.8
click at [163, 274] on pre "Frozen years we can't forget" at bounding box center [385, 269] width 619 height 18
drag, startPoint x: 228, startPoint y: 200, endPoint x: 172, endPoint y: 204, distance: 56.8
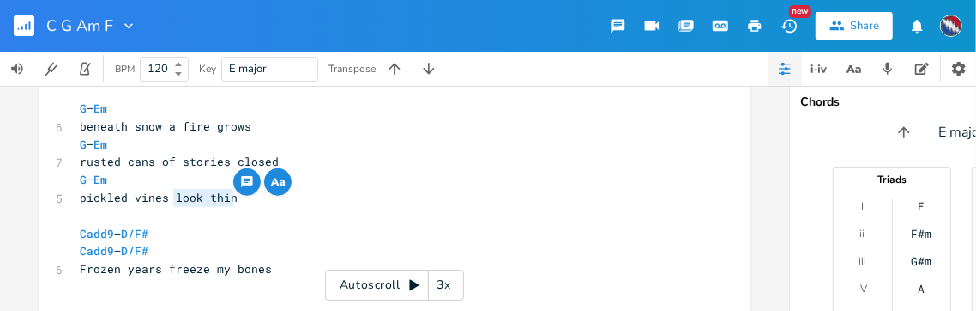
click at [172, 204] on span "pickled vines look thin" at bounding box center [159, 197] width 158 height 15
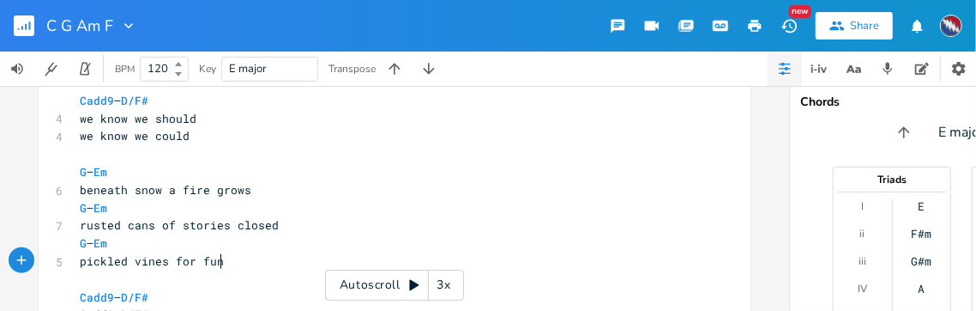
scroll to position [848, 0]
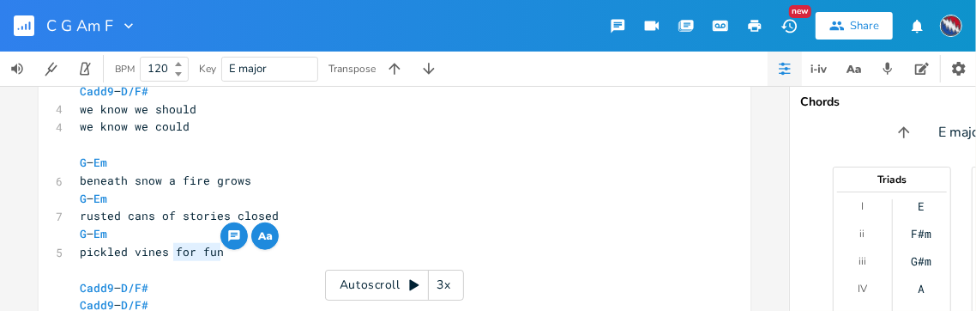
drag, startPoint x: 216, startPoint y: 251, endPoint x: 168, endPoint y: 251, distance: 48.1
click at [167, 251] on span "pickled vines for fun" at bounding box center [152, 251] width 144 height 15
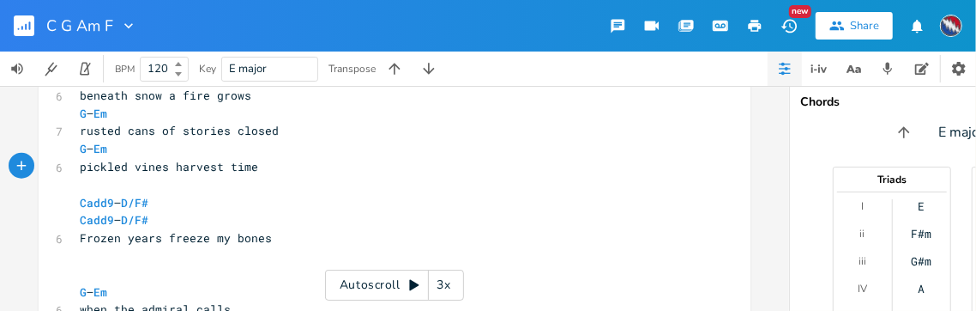
scroll to position [941, 0]
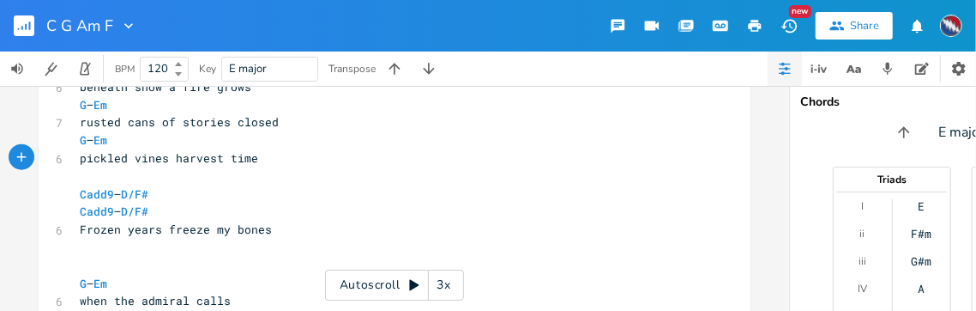
click at [262, 231] on pre "Frozen years freeze my bones" at bounding box center [385, 230] width 619 height 18
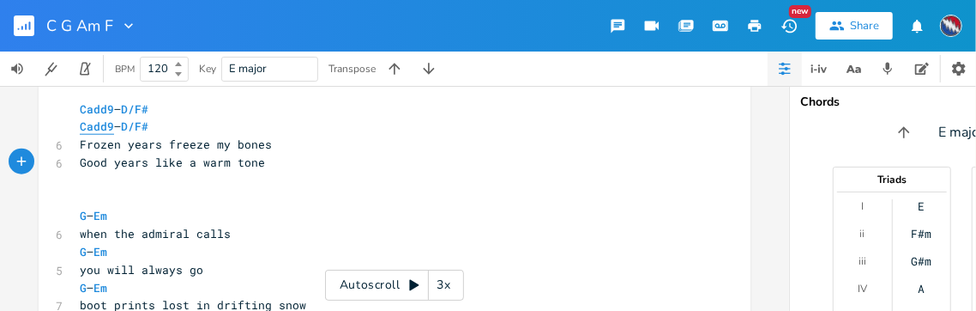
scroll to position [958, 0]
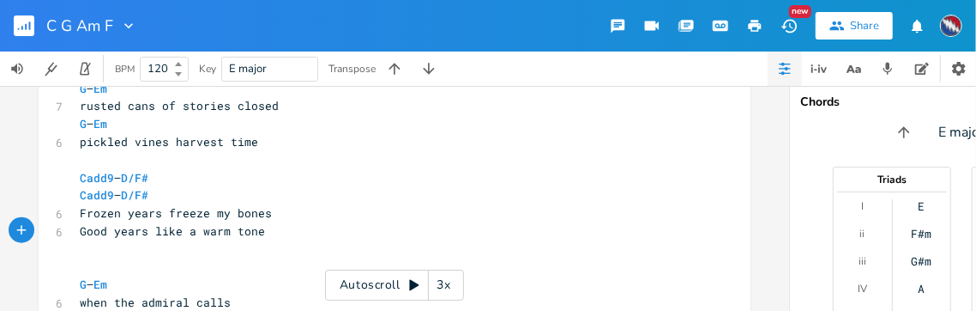
click at [93, 160] on pre "​" at bounding box center [385, 160] width 619 height 18
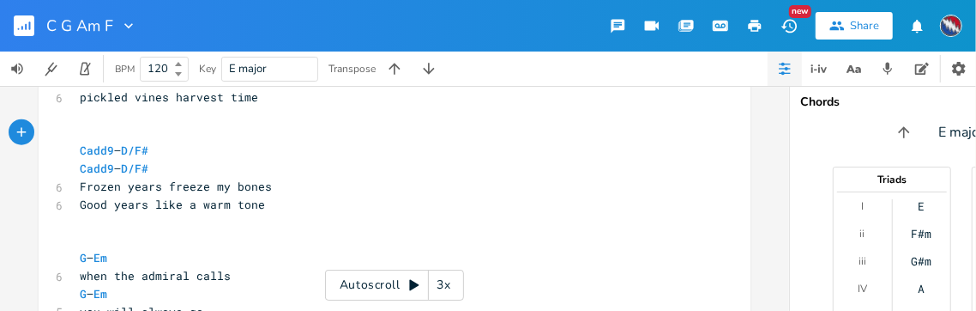
scroll to position [989, 0]
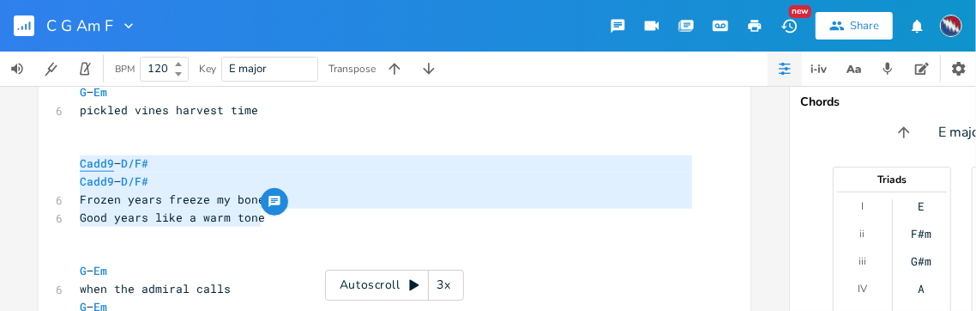
drag, startPoint x: 259, startPoint y: 220, endPoint x: 79, endPoint y: 168, distance: 187.4
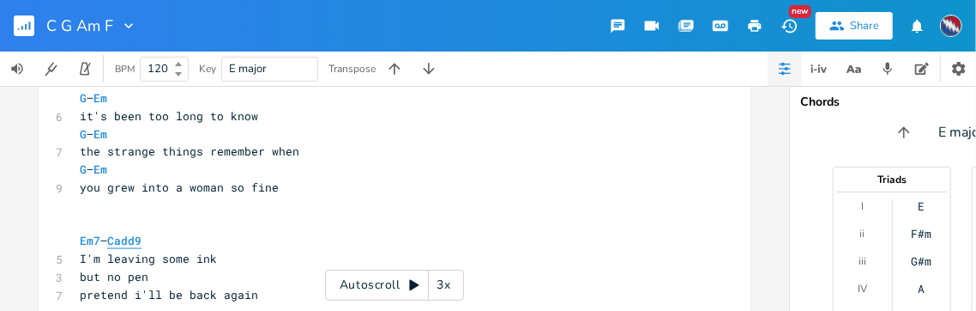
scroll to position [1388, 0]
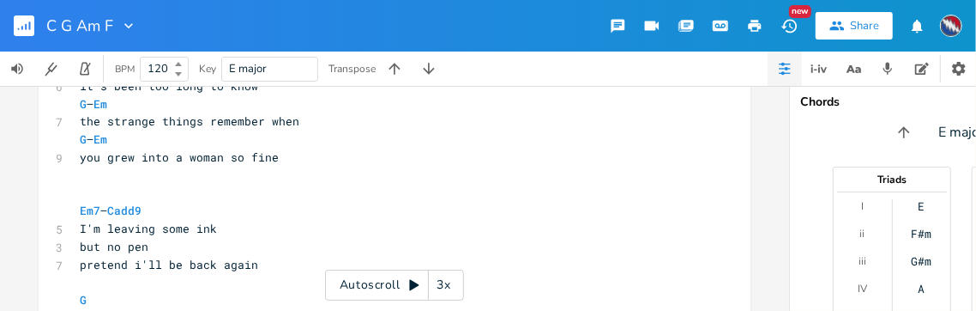
click at [107, 184] on pre "​" at bounding box center [385, 193] width 619 height 18
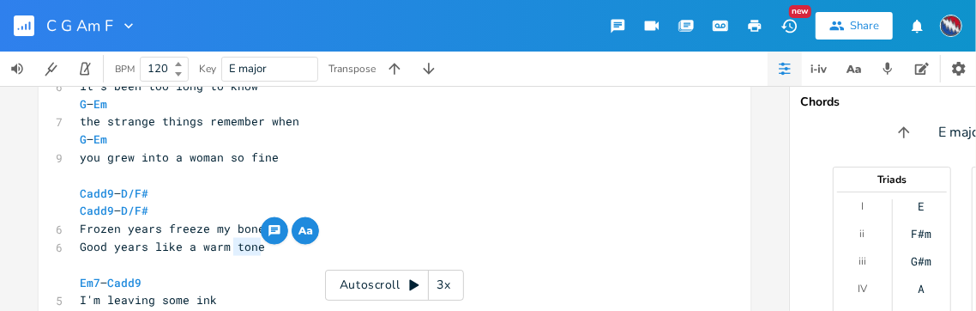
drag, startPoint x: 256, startPoint y: 248, endPoint x: 231, endPoint y: 248, distance: 24.9
click at [231, 248] on pre "Good years like a warm tone" at bounding box center [385, 247] width 619 height 18
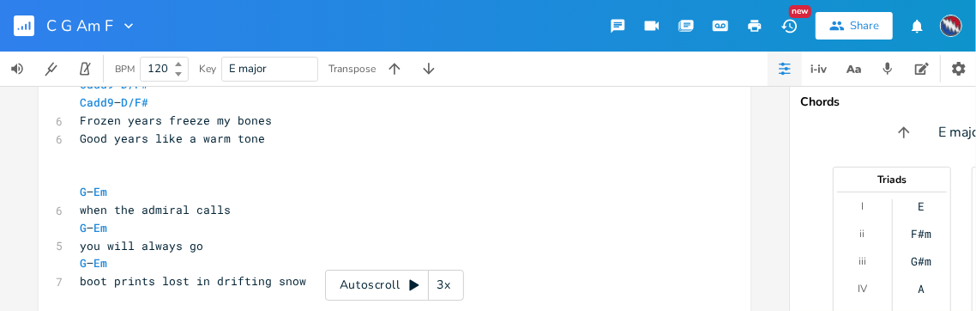
scroll to position [1026, 0]
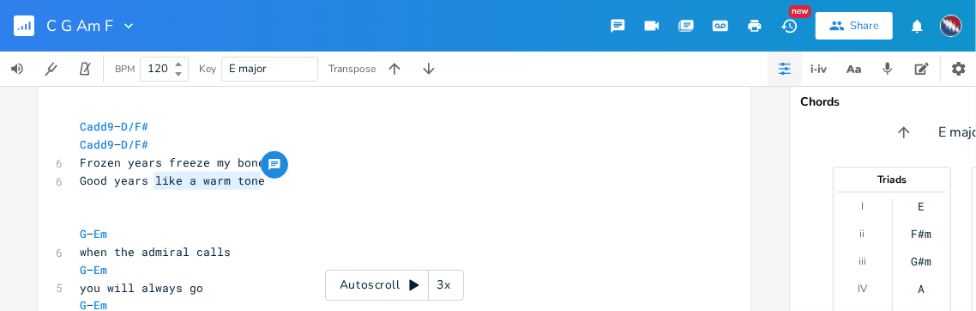
drag, startPoint x: 254, startPoint y: 182, endPoint x: 150, endPoint y: 184, distance: 103.8
click at [150, 184] on span "Good years like a warm tone" at bounding box center [172, 179] width 185 height 15
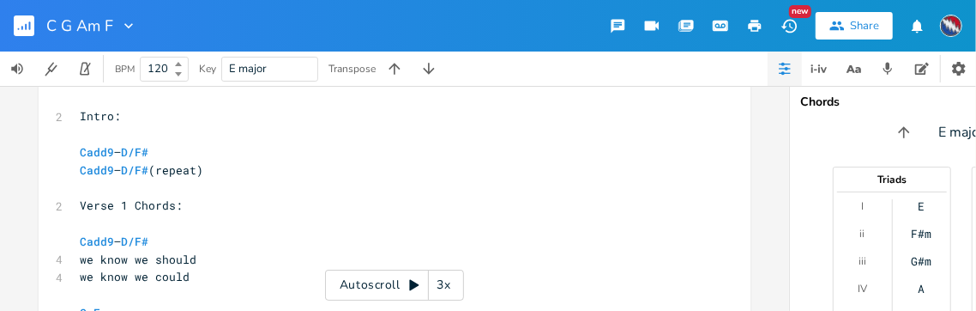
scroll to position [687, 0]
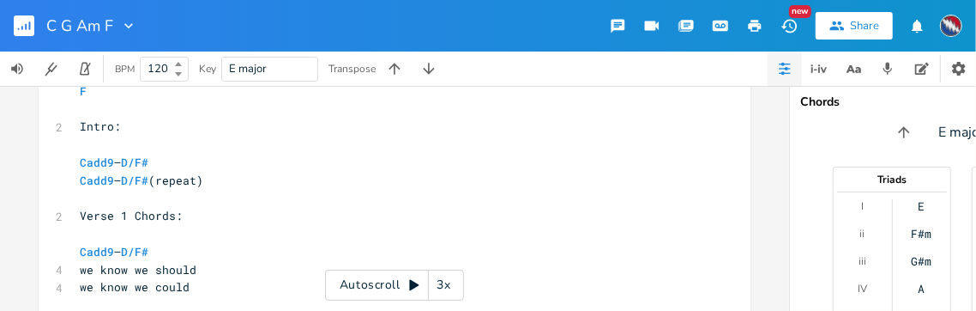
click at [414, 285] on icon at bounding box center [413, 285] width 9 height 11
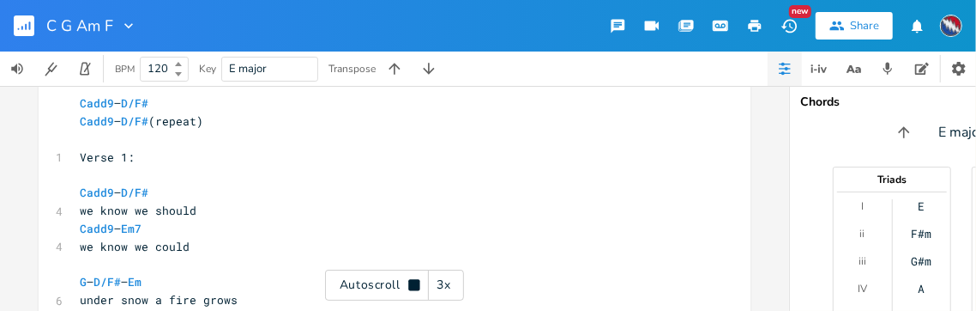
click at [416, 283] on icon at bounding box center [413, 284] width 11 height 11
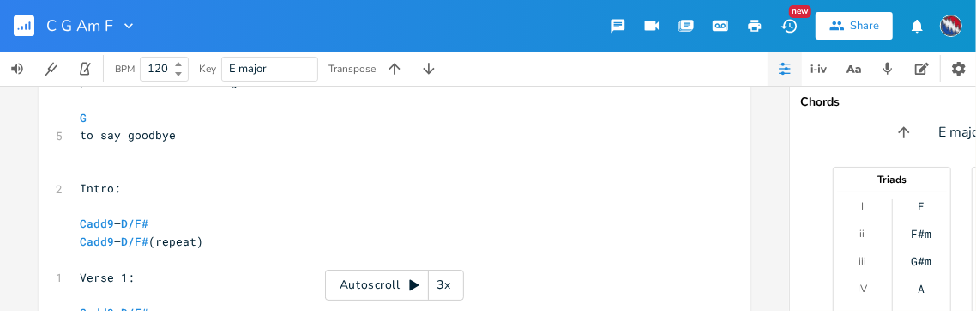
scroll to position [1570, 0]
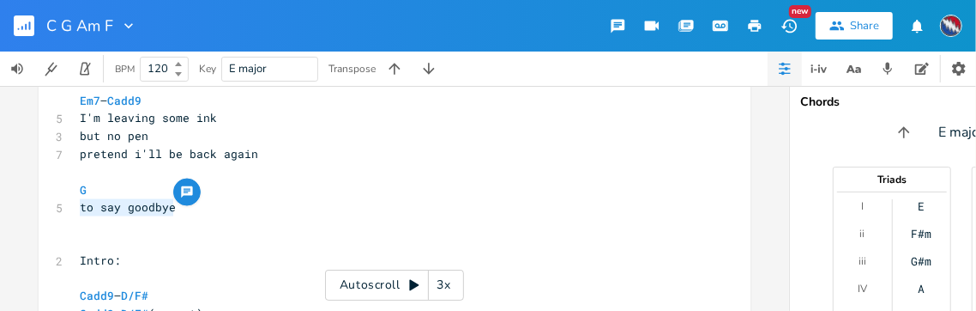
drag, startPoint x: 169, startPoint y: 208, endPoint x: 76, endPoint y: 206, distance: 93.5
click at [76, 206] on pre "to say goodbye" at bounding box center [385, 207] width 619 height 18
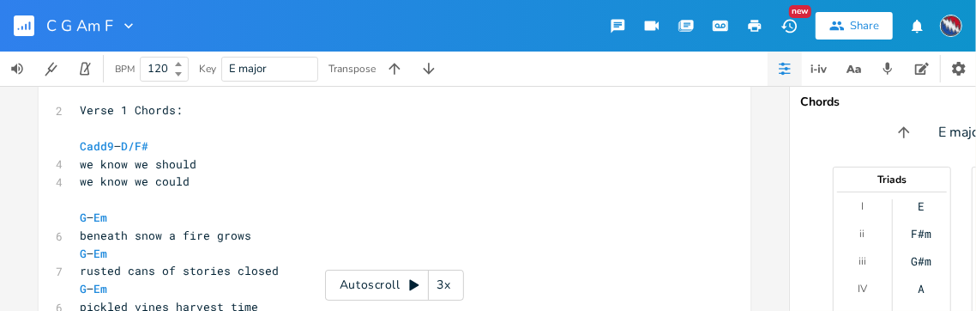
scroll to position [776, 0]
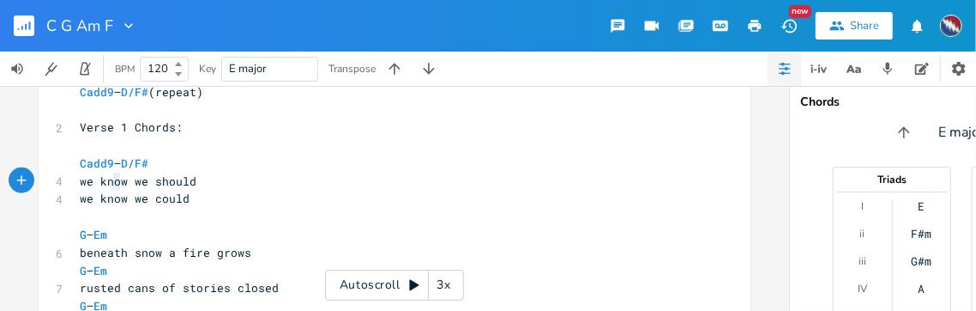
click at [108, 182] on span "we know we should" at bounding box center [138, 180] width 117 height 15
click at [110, 201] on span "we know we could" at bounding box center [135, 197] width 110 height 15
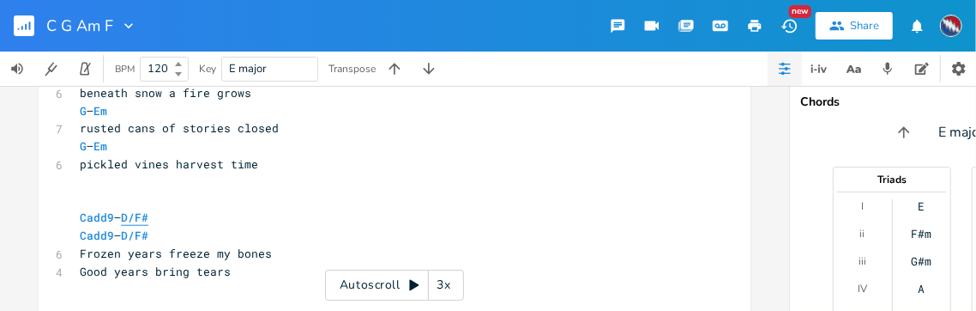
scroll to position [805, 0]
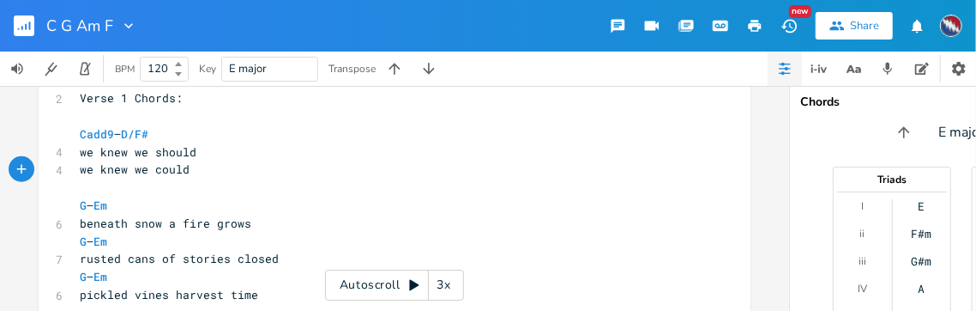
click at [108, 186] on pre "​" at bounding box center [385, 187] width 619 height 18
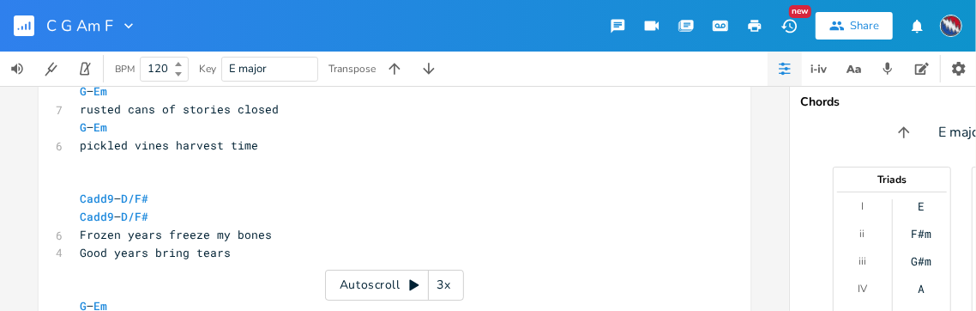
scroll to position [981, 0]
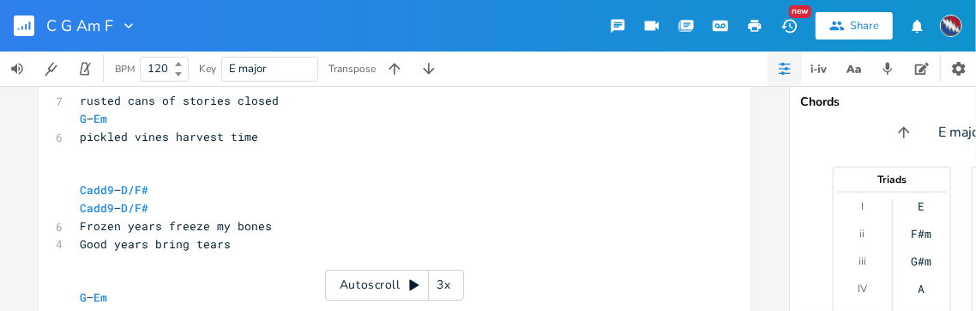
click at [96, 175] on pre "​" at bounding box center [385, 172] width 619 height 18
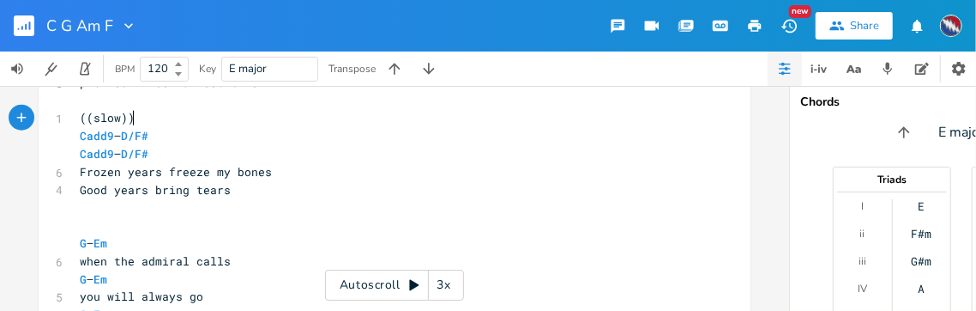
scroll to position [1042, 0]
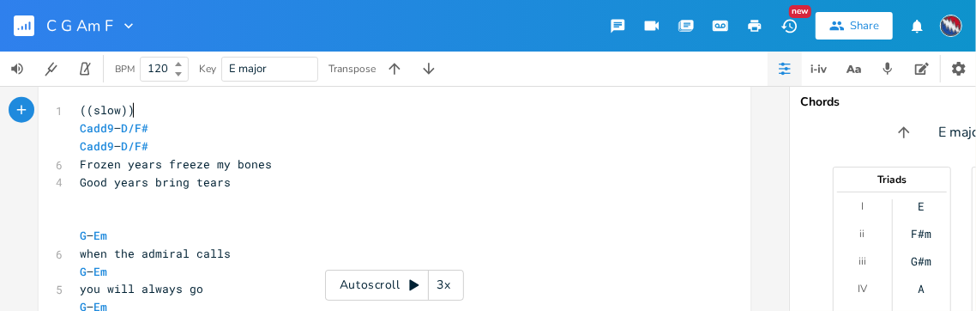
click at [80, 183] on span "Good years bring tears" at bounding box center [155, 181] width 151 height 15
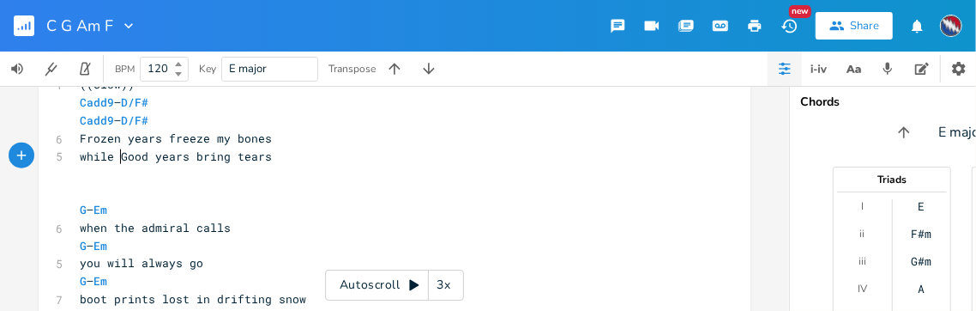
scroll to position [1084, 0]
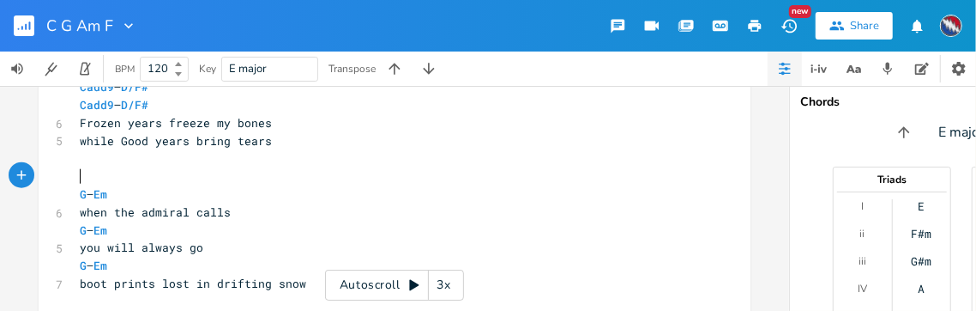
click at [89, 179] on pre "​" at bounding box center [385, 176] width 619 height 18
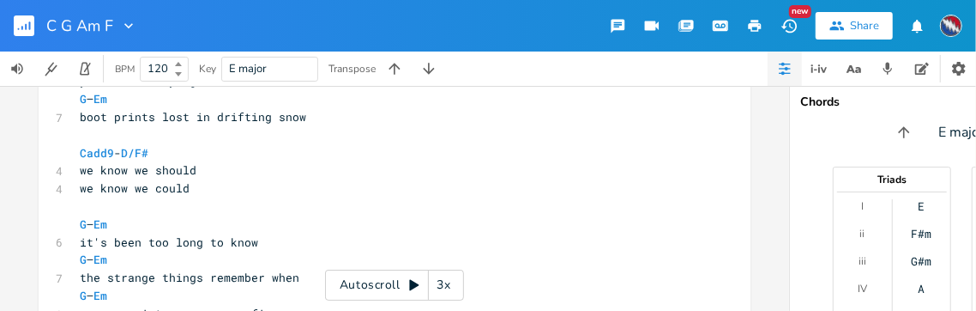
scroll to position [1251, 0]
click at [82, 209] on pre "​" at bounding box center [385, 205] width 619 height 18
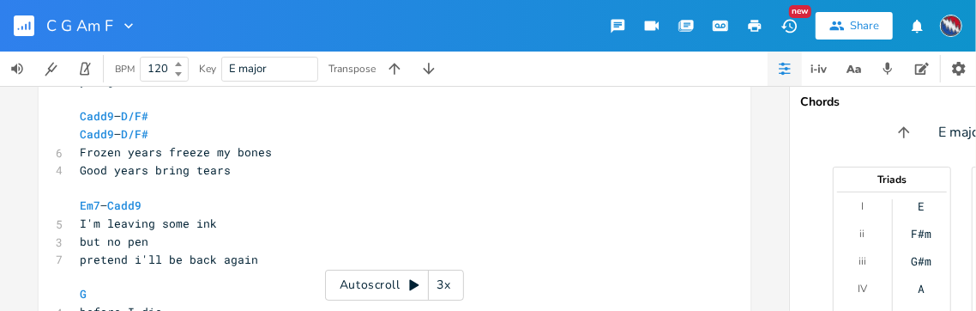
scroll to position [1501, 0]
click at [99, 194] on pre "​" at bounding box center [385, 187] width 619 height 18
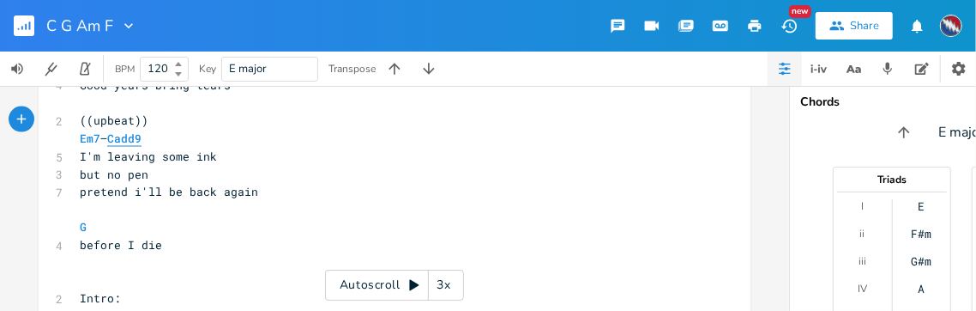
scroll to position [1586, 0]
click at [411, 285] on icon at bounding box center [413, 285] width 9 height 11
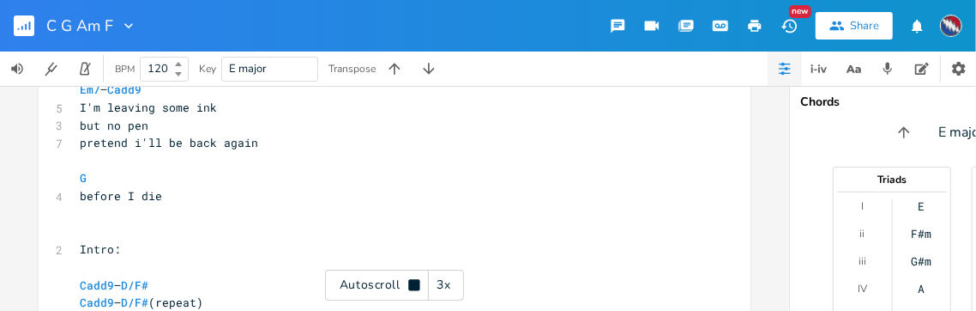
scroll to position [1637, 0]
click at [411, 283] on icon at bounding box center [413, 284] width 11 height 11
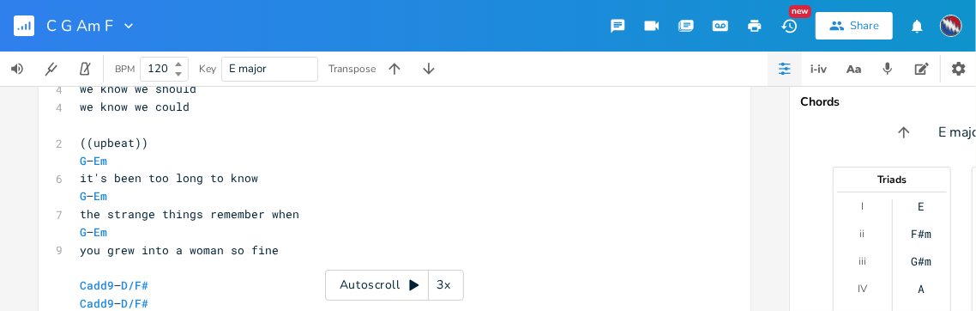
scroll to position [0, 5]
click at [109, 92] on span "we know we should" at bounding box center [138, 88] width 117 height 15
click at [108, 110] on span "we know we could" at bounding box center [135, 106] width 110 height 15
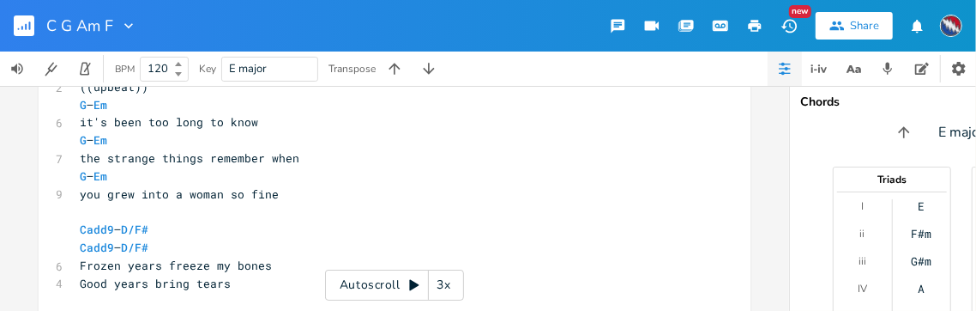
scroll to position [1401, 0]
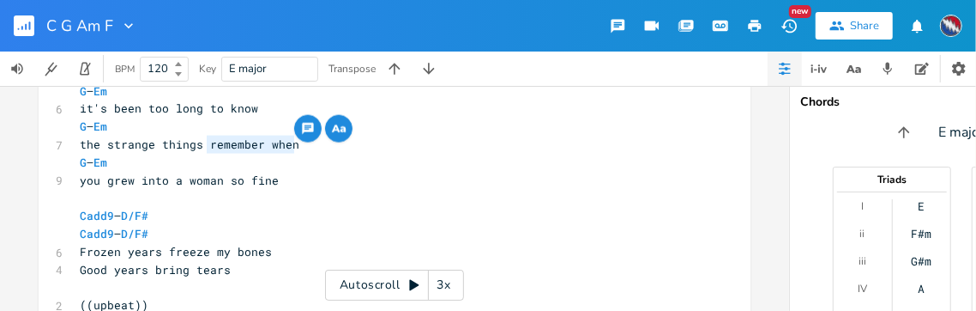
drag, startPoint x: 289, startPoint y: 146, endPoint x: 202, endPoint y: 148, distance: 86.7
click at [202, 148] on pre "the strange things remember when" at bounding box center [385, 145] width 619 height 18
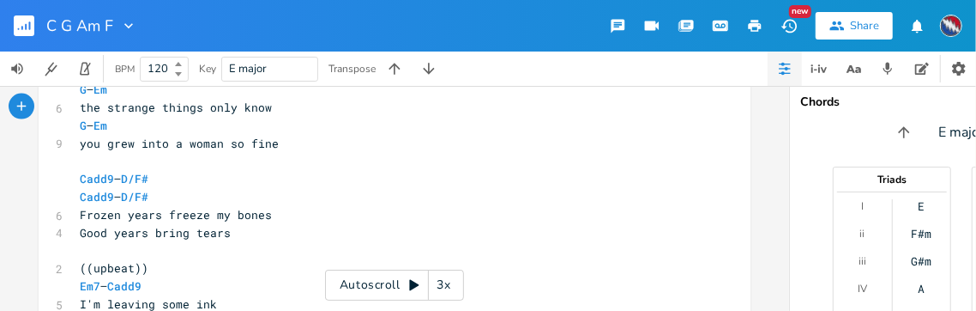
scroll to position [1449, 0]
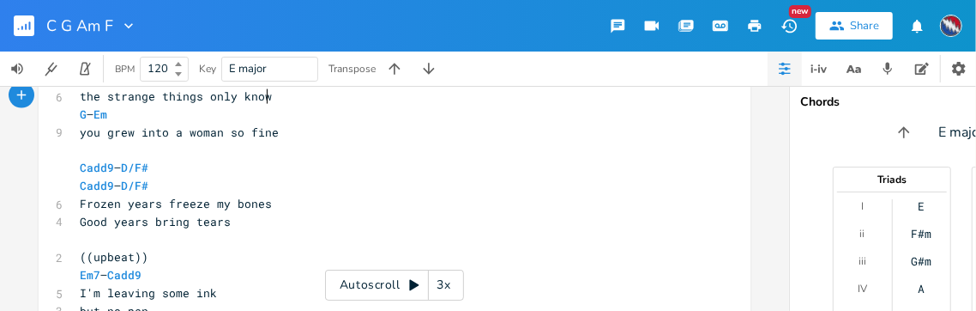
click at [80, 219] on span "Good years bring tears" at bounding box center [155, 221] width 151 height 15
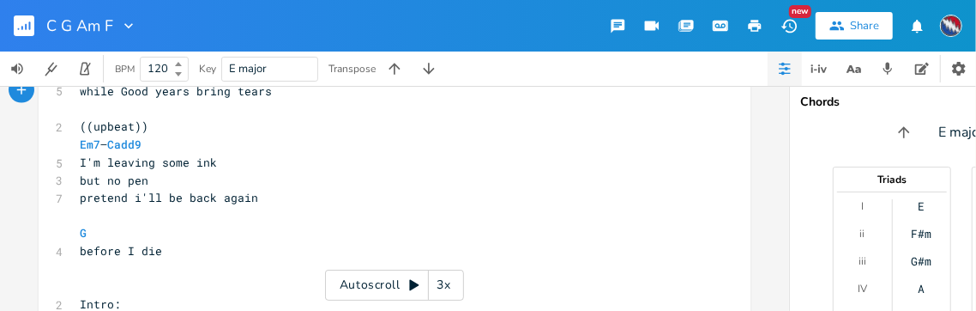
scroll to position [1607, 0]
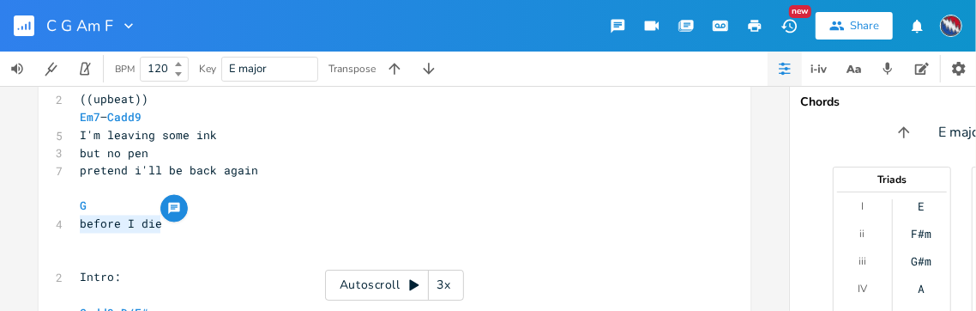
drag, startPoint x: 156, startPoint y: 226, endPoint x: 76, endPoint y: 225, distance: 79.8
click at [76, 225] on pre "before I die" at bounding box center [385, 224] width 619 height 18
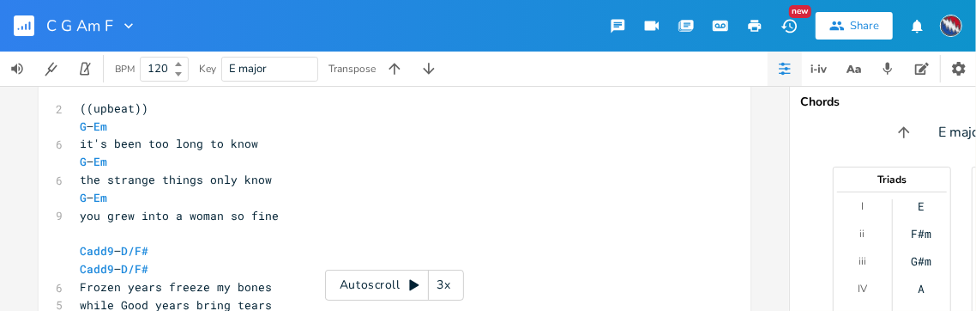
scroll to position [1369, 0]
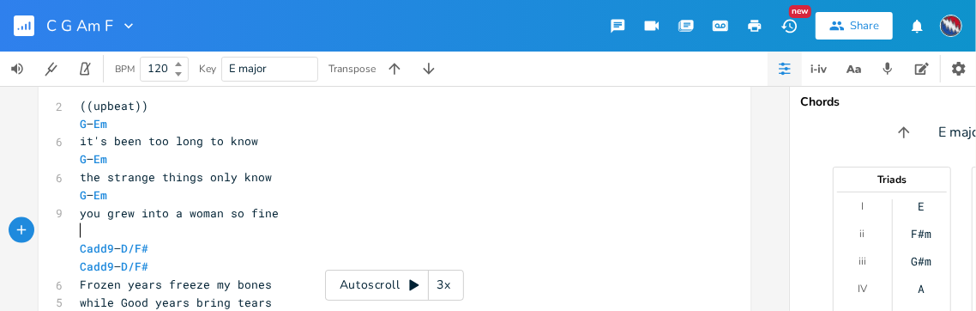
click at [103, 232] on pre "​" at bounding box center [385, 230] width 619 height 18
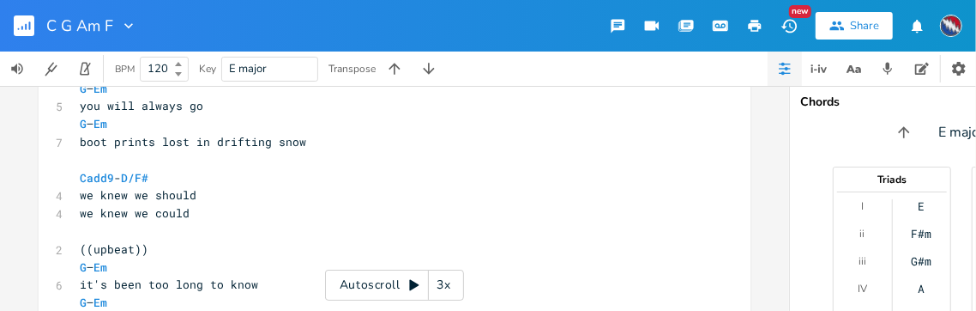
scroll to position [1224, 0]
click at [84, 166] on pre "​" at bounding box center [385, 161] width 619 height 18
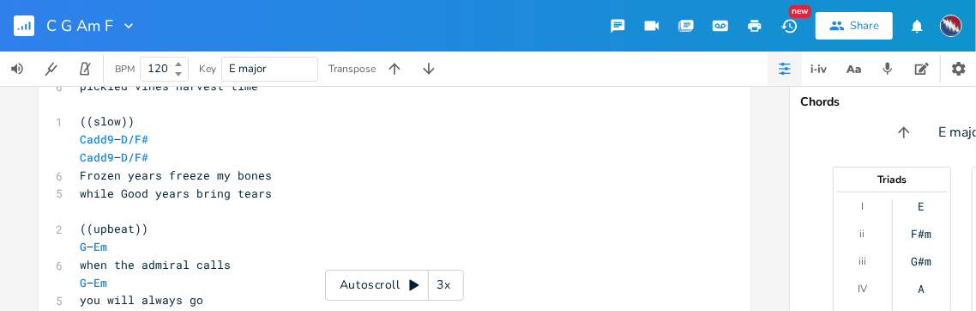
scroll to position [1018, 0]
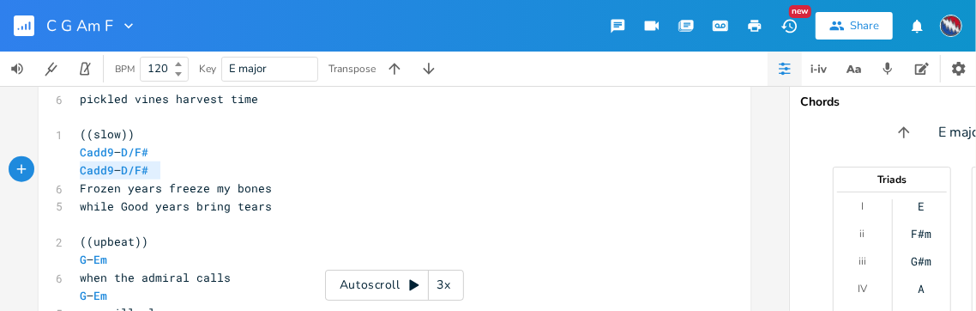
drag, startPoint x: 164, startPoint y: 169, endPoint x: 72, endPoint y: 172, distance: 91.9
click at [76, 172] on pre "Cadd9 – D/F#" at bounding box center [385, 170] width 619 height 18
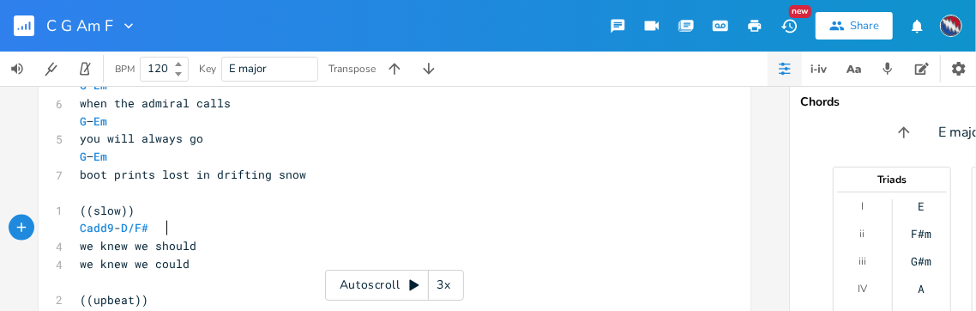
click at [155, 227] on span "Cadd9 - D/F#" at bounding box center [118, 227] width 76 height 15
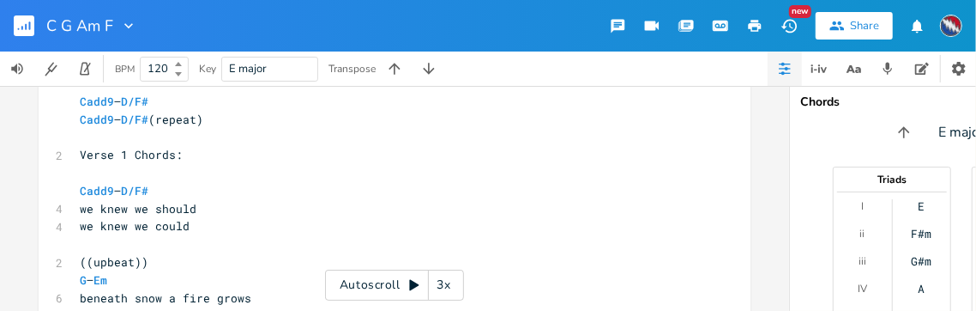
scroll to position [742, 0]
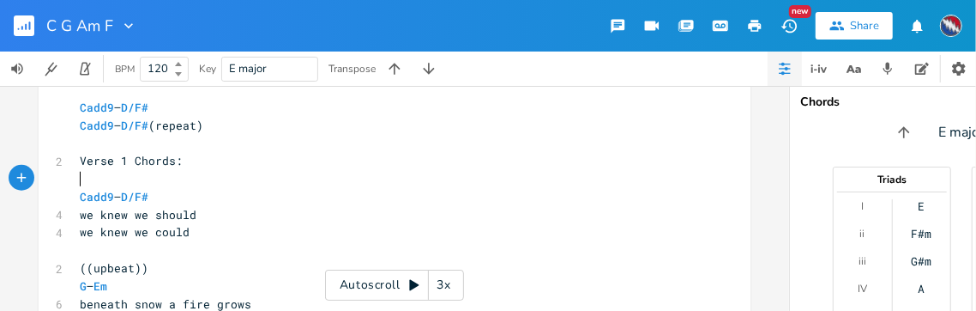
click at [77, 183] on pre "​" at bounding box center [385, 179] width 619 height 18
paste textarea
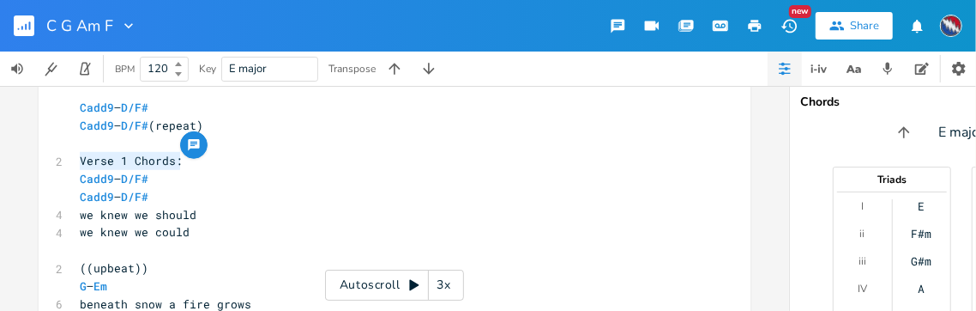
drag, startPoint x: 178, startPoint y: 162, endPoint x: 69, endPoint y: 164, distance: 109.0
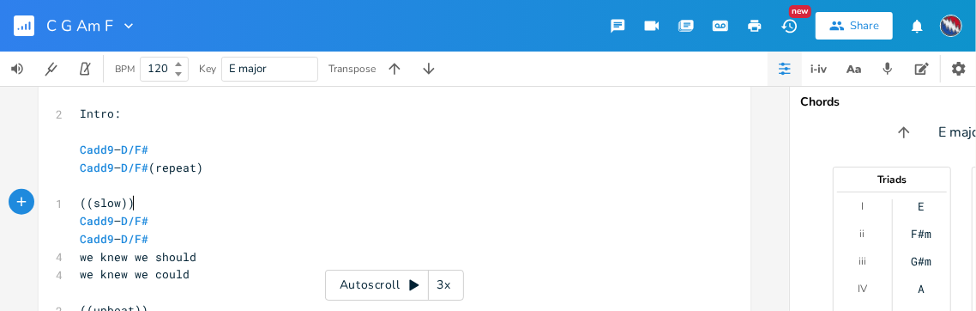
scroll to position [635, 0]
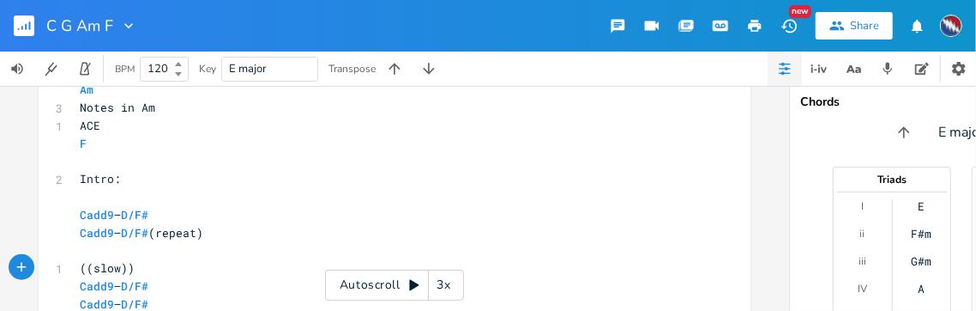
click at [410, 281] on icon at bounding box center [413, 285] width 9 height 11
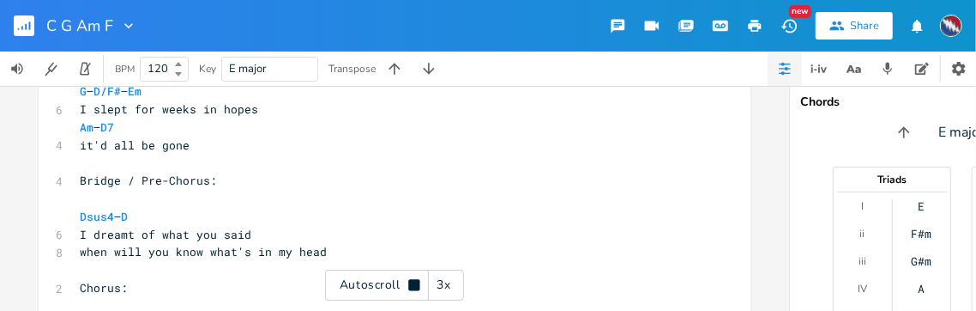
scroll to position [2134, 0]
click at [414, 287] on icon at bounding box center [413, 284] width 11 height 11
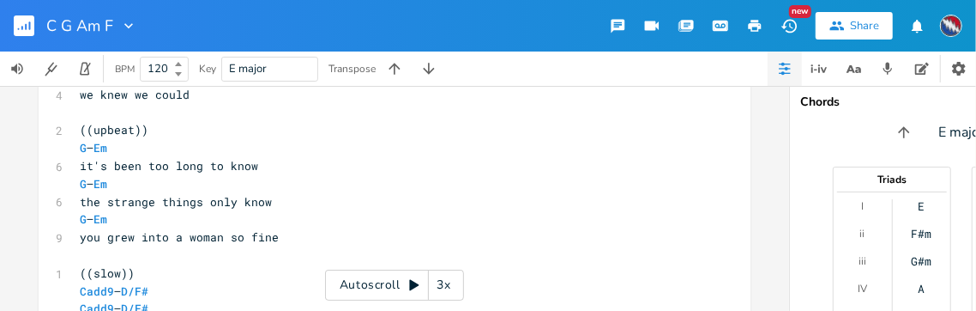
scroll to position [1369, 0]
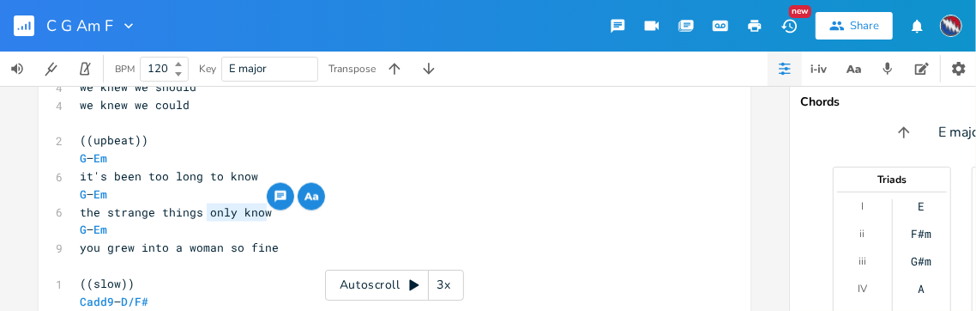
drag, startPoint x: 263, startPoint y: 213, endPoint x: 204, endPoint y: 213, distance: 59.2
click at [204, 213] on pre "the strange things only know" at bounding box center [385, 212] width 619 height 18
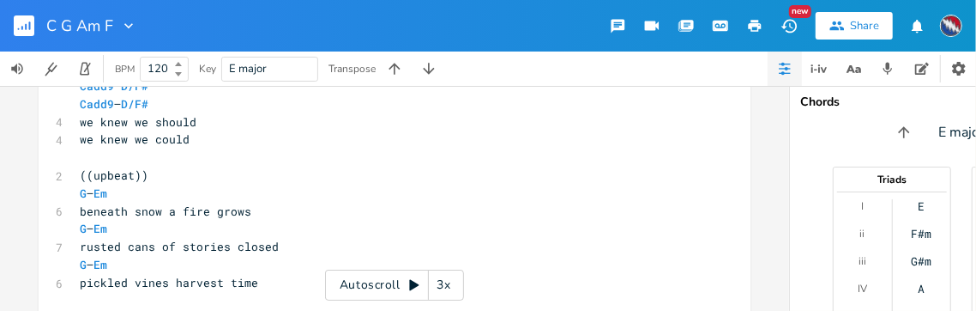
scroll to position [830, 0]
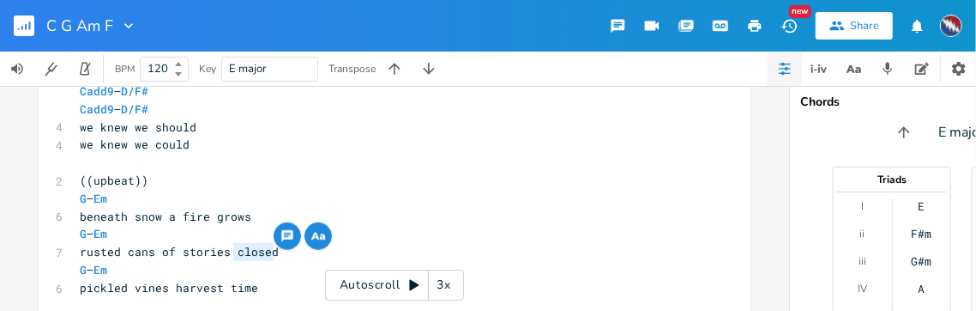
drag, startPoint x: 264, startPoint y: 252, endPoint x: 230, endPoint y: 254, distance: 34.4
click at [230, 254] on pre "rusted cans of stories closed" at bounding box center [385, 252] width 619 height 18
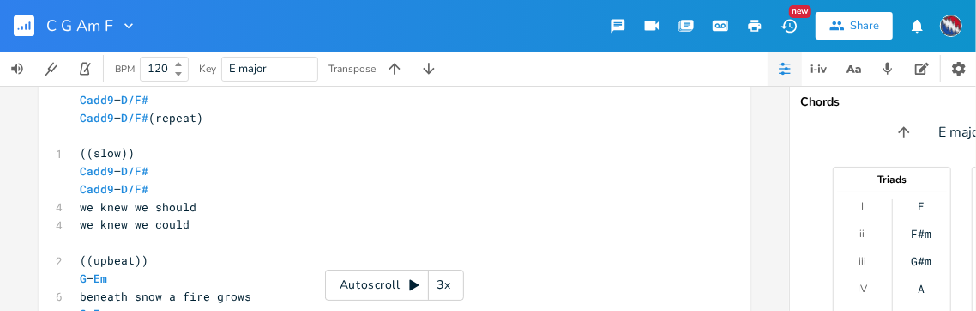
scroll to position [677, 0]
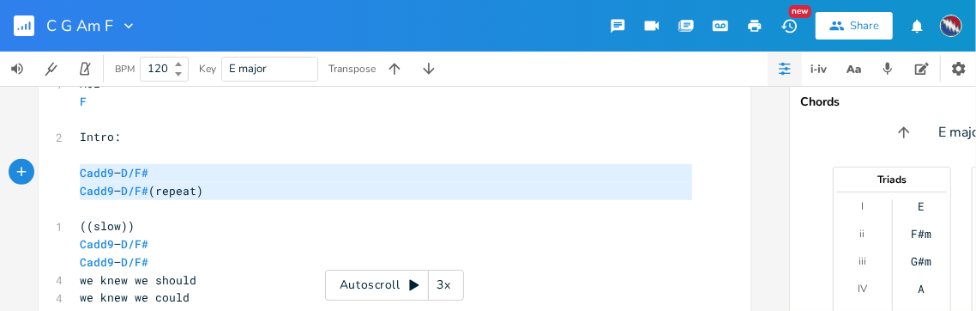
drag, startPoint x: 129, startPoint y: 210, endPoint x: 60, endPoint y: 171, distance: 79.2
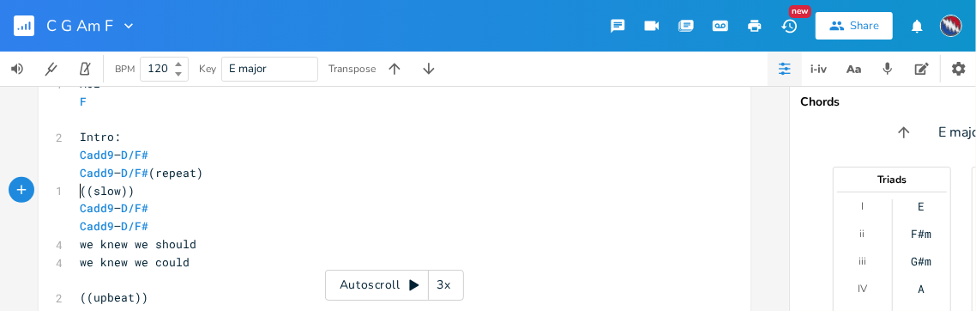
click at [76, 189] on pre "((slow))" at bounding box center [385, 191] width 619 height 18
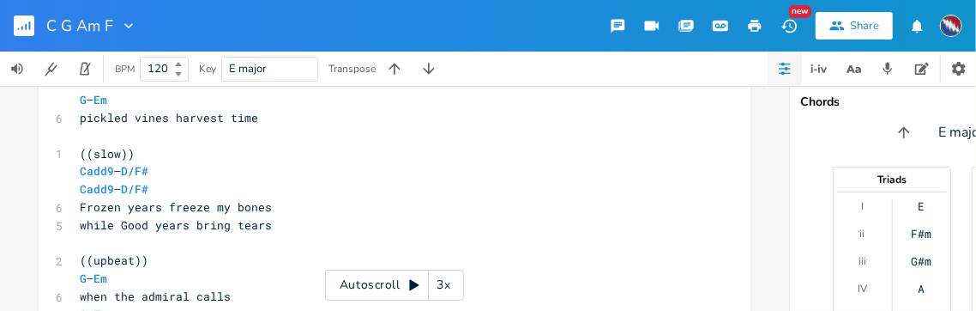
scroll to position [988, 0]
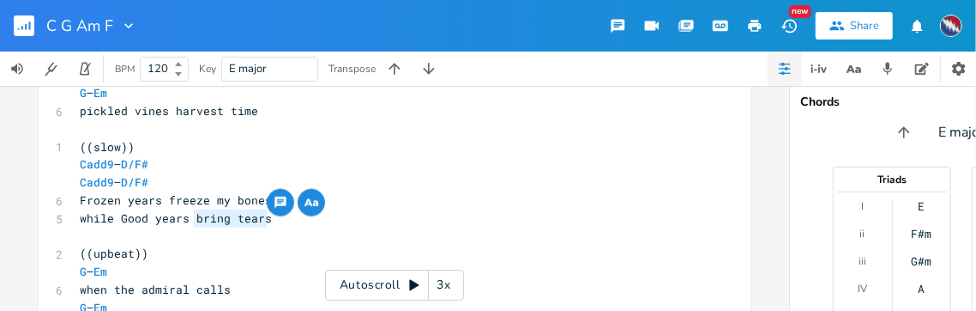
drag, startPoint x: 262, startPoint y: 220, endPoint x: 188, endPoint y: 221, distance: 73.8
click at [188, 221] on span "while Good years bring tears" at bounding box center [176, 217] width 192 height 15
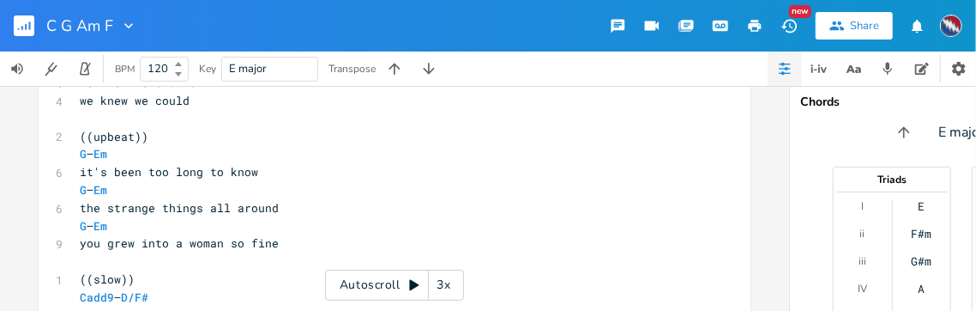
scroll to position [1362, 0]
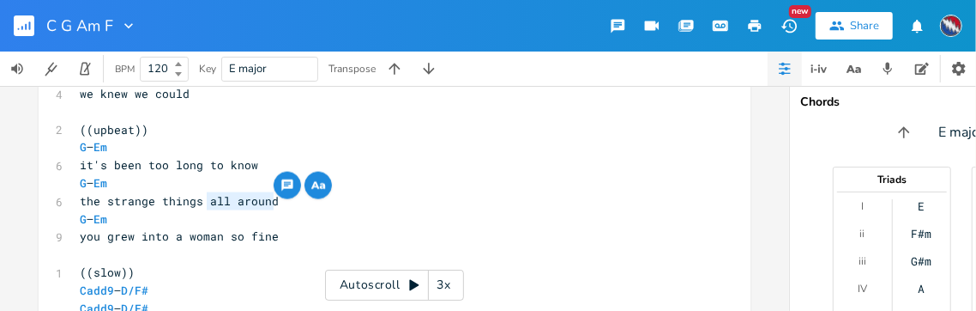
drag, startPoint x: 269, startPoint y: 202, endPoint x: 205, endPoint y: 205, distance: 63.5
click at [205, 205] on pre "the strange things all around" at bounding box center [385, 201] width 619 height 18
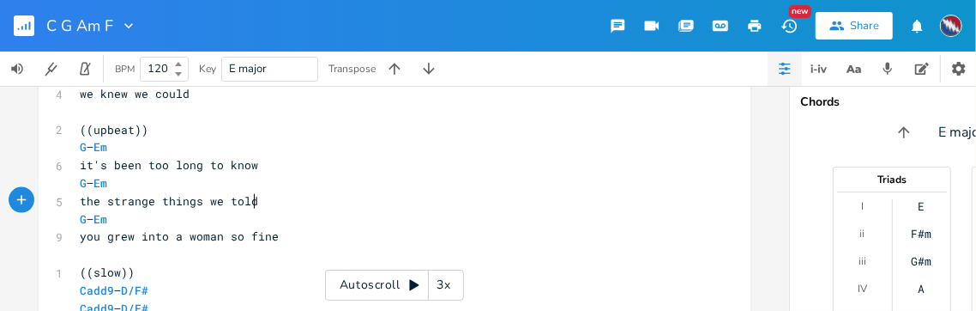
scroll to position [0, 38]
drag, startPoint x: 169, startPoint y: 238, endPoint x: 104, endPoint y: 238, distance: 65.2
click at [104, 238] on span "you grew into a woman so fine" at bounding box center [179, 235] width 199 height 15
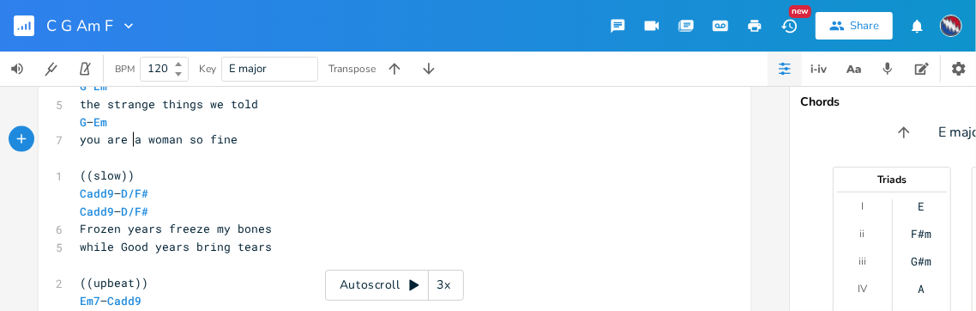
scroll to position [1462, 0]
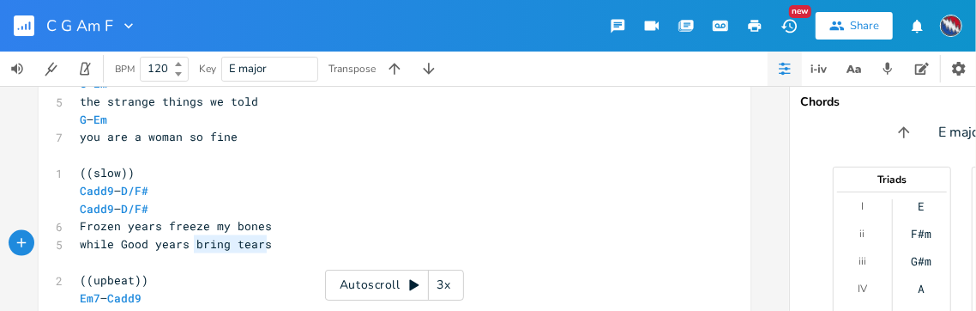
drag, startPoint x: 266, startPoint y: 245, endPoint x: 189, endPoint y: 249, distance: 77.3
click at [189, 249] on pre "while Good years bring tears" at bounding box center [385, 244] width 619 height 18
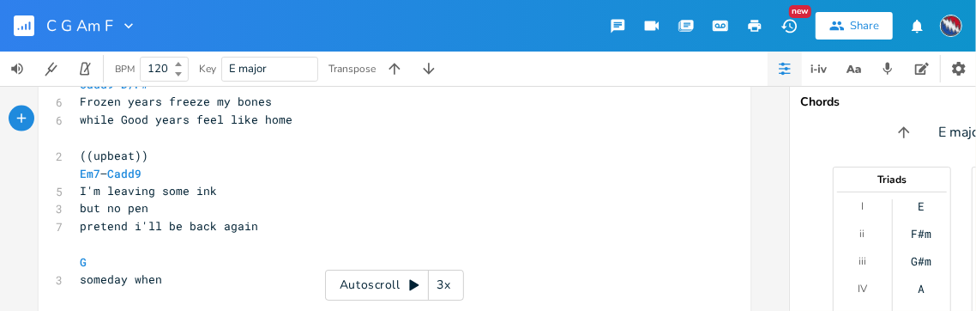
scroll to position [1610, 0]
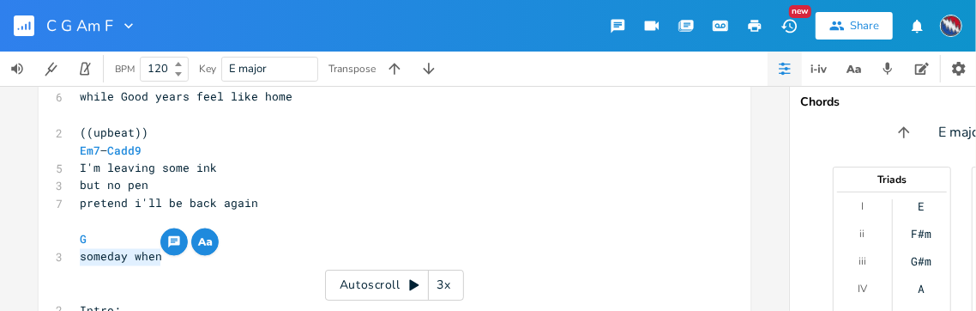
drag, startPoint x: 154, startPoint y: 257, endPoint x: 74, endPoint y: 256, distance: 80.7
click at [76, 256] on pre "someday when" at bounding box center [385, 257] width 619 height 18
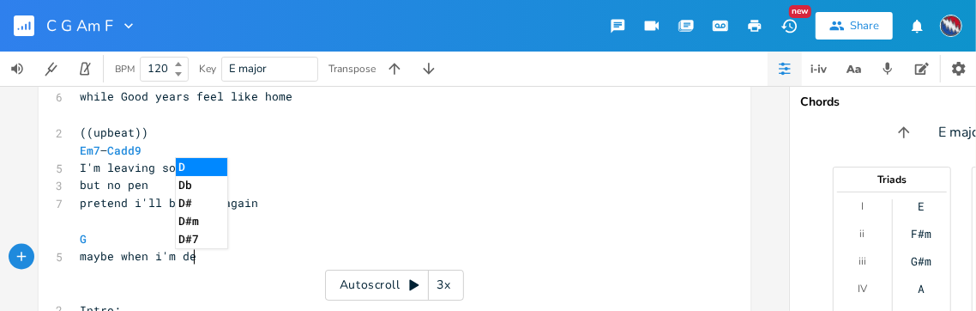
scroll to position [0, 82]
click at [409, 284] on icon at bounding box center [413, 285] width 9 height 11
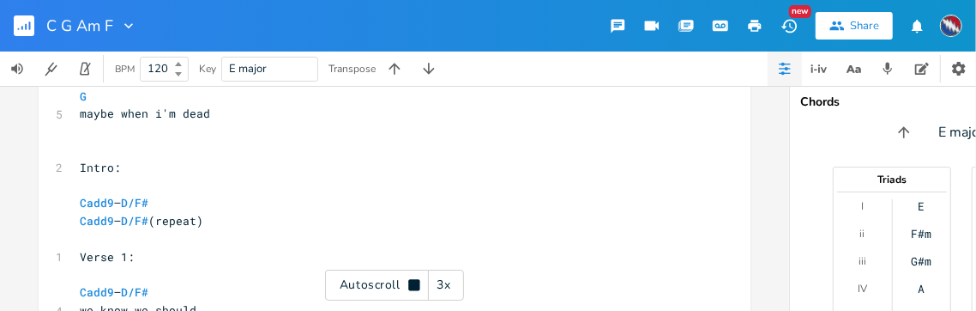
click at [413, 287] on icon at bounding box center [413, 284] width 11 height 11
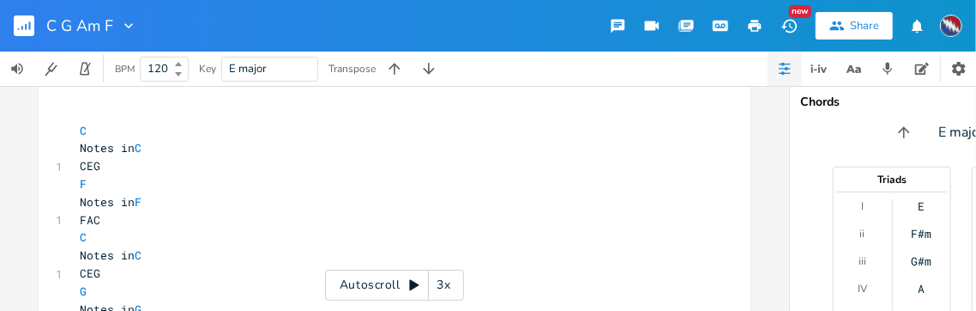
scroll to position [0, 0]
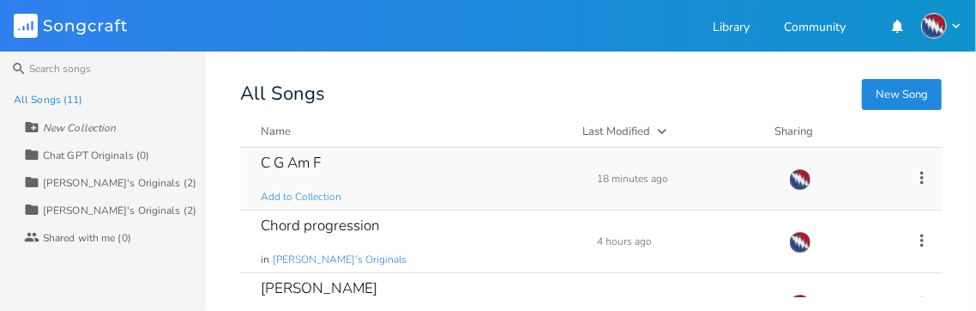
click at [320, 155] on div "C G Am F" at bounding box center [291, 162] width 60 height 15
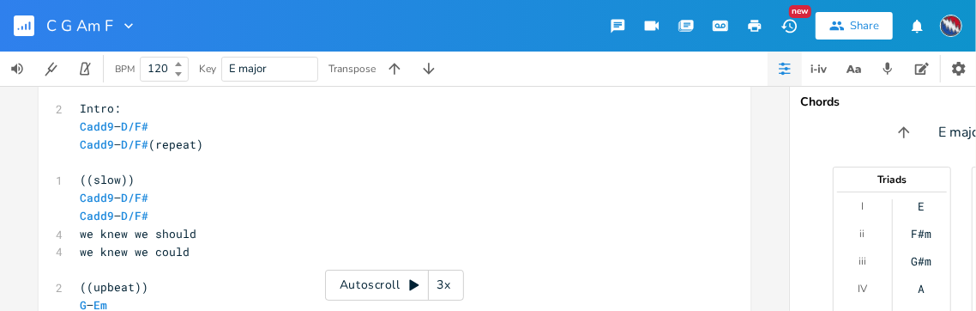
scroll to position [721, 0]
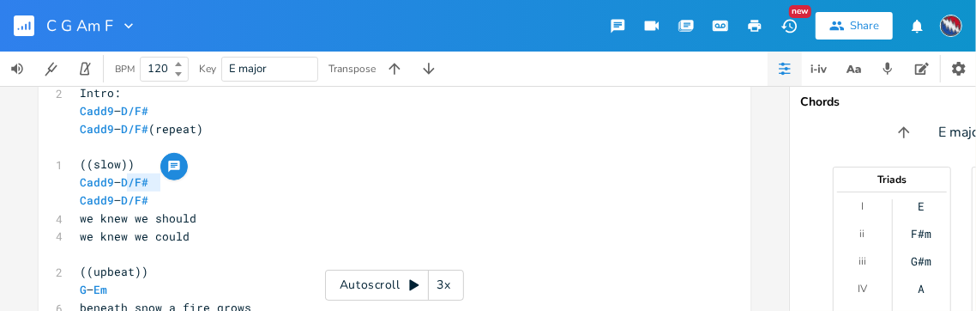
type textarea "– D/F#"
drag, startPoint x: 159, startPoint y: 184, endPoint x: 117, endPoint y: 184, distance: 42.0
click at [117, 184] on pre "Cadd9 – D/F#" at bounding box center [385, 182] width 619 height 18
click at [127, 200] on span "D/F#" at bounding box center [134, 200] width 27 height 16
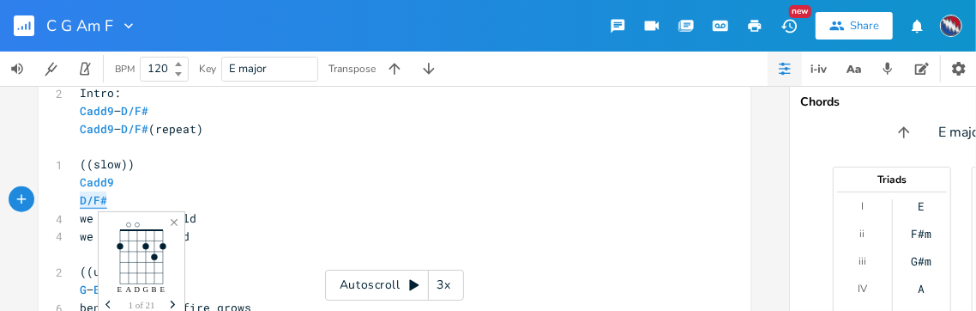
drag, startPoint x: 104, startPoint y: 200, endPoint x: 75, endPoint y: 199, distance: 29.2
click at [76, 199] on pre "D/F#" at bounding box center [385, 200] width 619 height 18
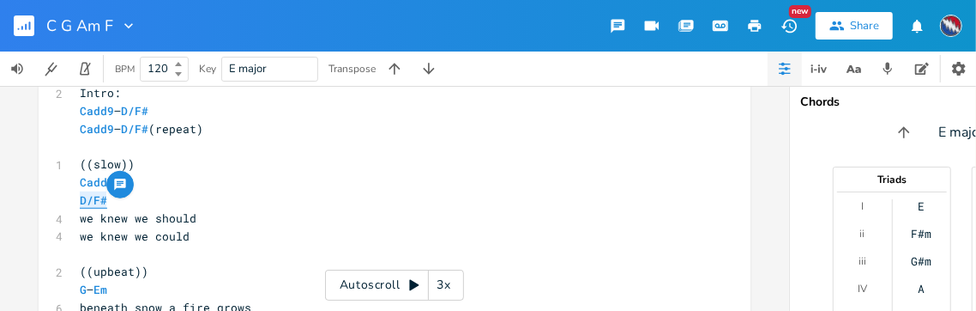
type textarea "​D/F#"
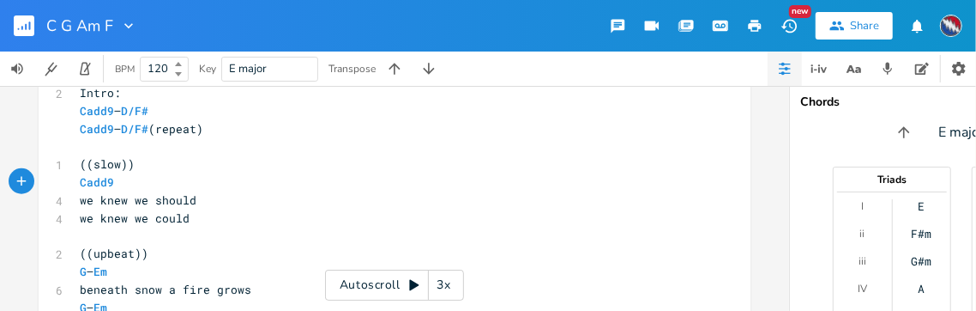
click at [190, 219] on pre "we knew we could" at bounding box center [385, 218] width 619 height 18
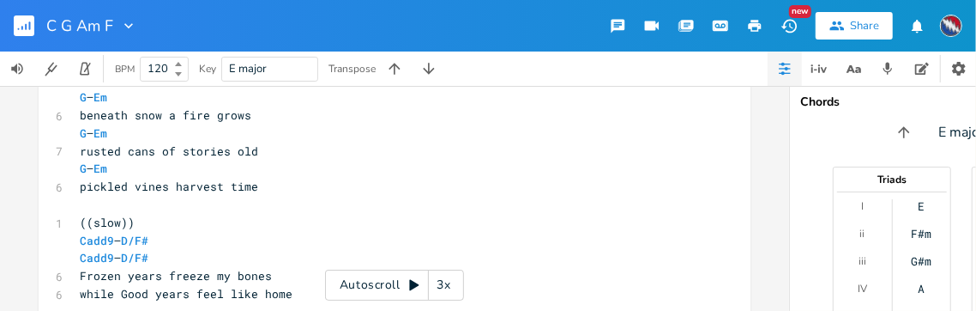
scroll to position [901, 0]
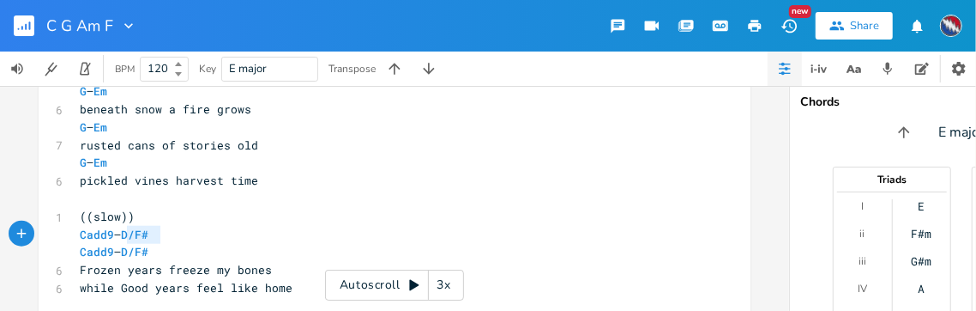
type textarea "– D/F#"
drag, startPoint x: 126, startPoint y: 234, endPoint x: 112, endPoint y: 234, distance: 13.7
click at [112, 234] on pre "Cadd9 – D/F#" at bounding box center [385, 235] width 619 height 18
type textarea "Cadd9 –"
drag, startPoint x: 128, startPoint y: 253, endPoint x: 76, endPoint y: 253, distance: 51.5
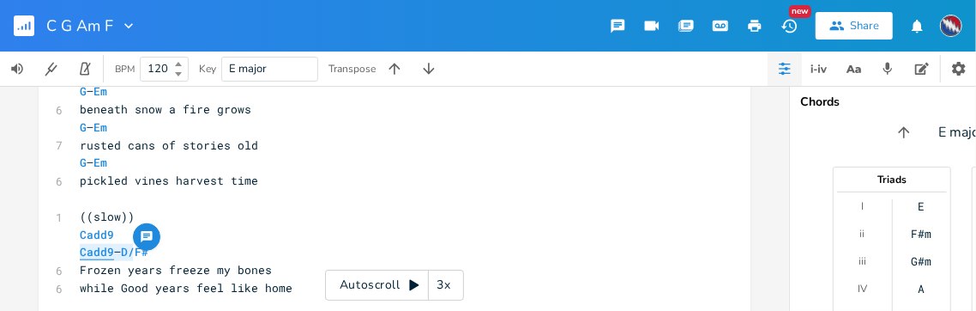
click at [80, 253] on span "Cadd9 – D/F#" at bounding box center [114, 251] width 69 height 15
drag, startPoint x: 98, startPoint y: 252, endPoint x: 70, endPoint y: 251, distance: 27.5
type textarea "​D/F#"
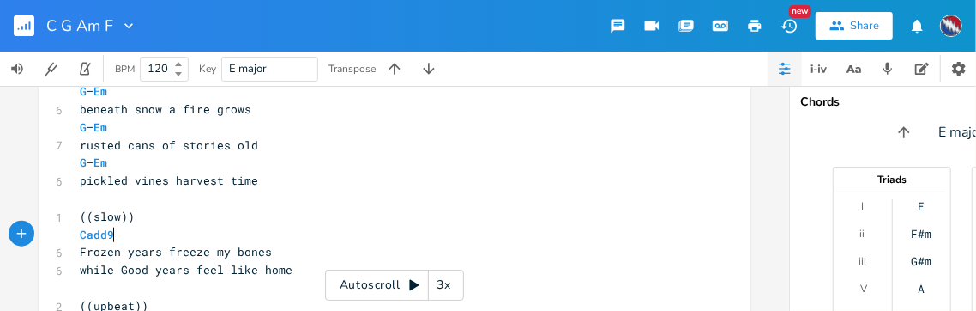
click at [285, 270] on pre "while Good years feel like home" at bounding box center [385, 270] width 619 height 18
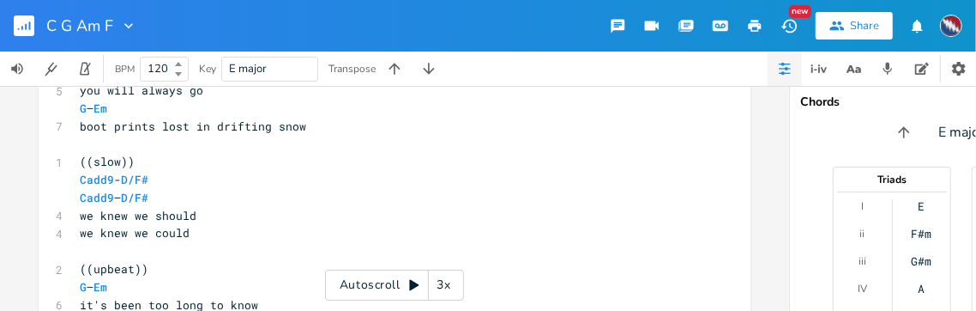
scroll to position [1193, 0]
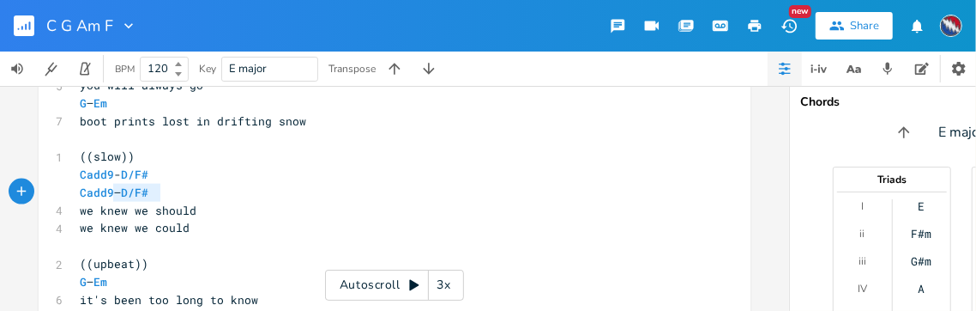
type textarea "Cadd9 – D/F#"
drag, startPoint x: 158, startPoint y: 191, endPoint x: 62, endPoint y: 197, distance: 96.3
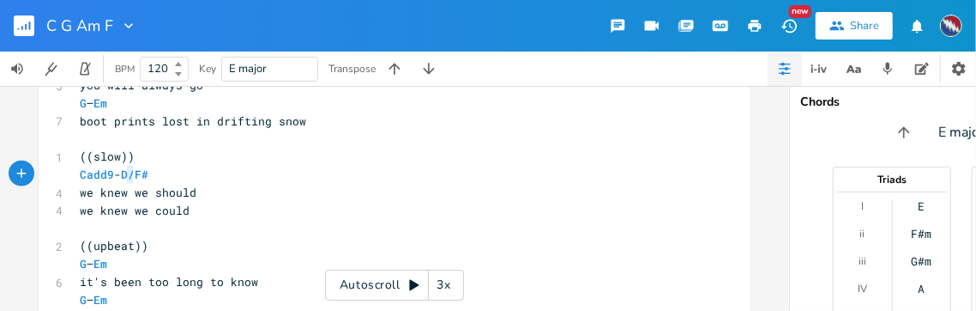
type textarea "-"
drag, startPoint x: 128, startPoint y: 175, endPoint x: 115, endPoint y: 178, distance: 13.1
click at [115, 178] on span "Cadd9 - D/F#" at bounding box center [118, 173] width 76 height 15
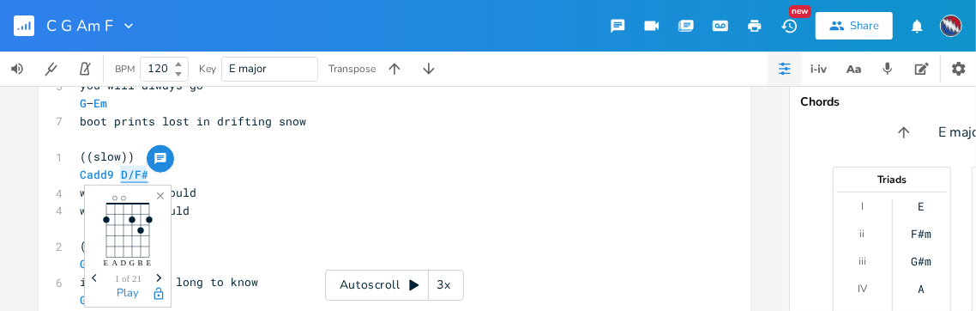
drag, startPoint x: 142, startPoint y: 175, endPoint x: 117, endPoint y: 177, distance: 24.9
click at [117, 177] on span "Cadd9 D/F#" at bounding box center [118, 173] width 76 height 15
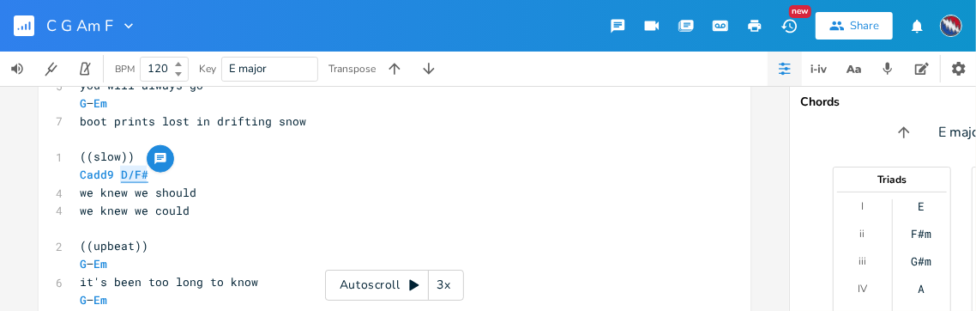
type textarea "​D/F#"
click at [187, 208] on pre "we knew we could" at bounding box center [385, 211] width 619 height 18
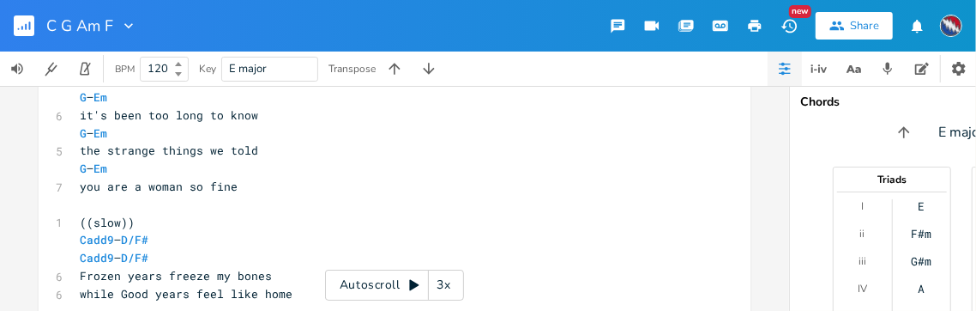
scroll to position [1396, 0]
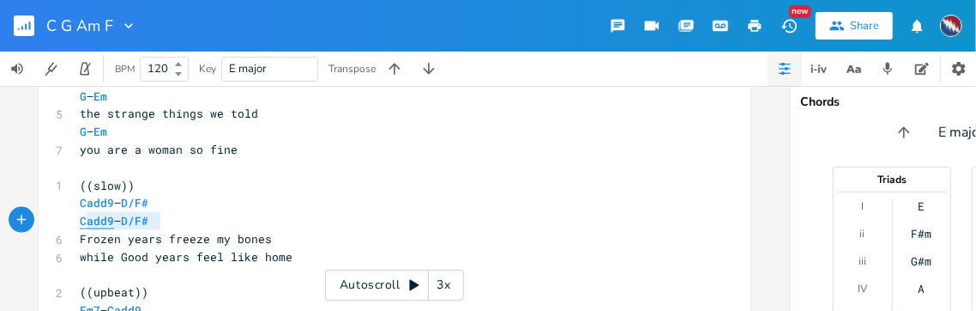
type textarea "Cadd9 – D/F#"
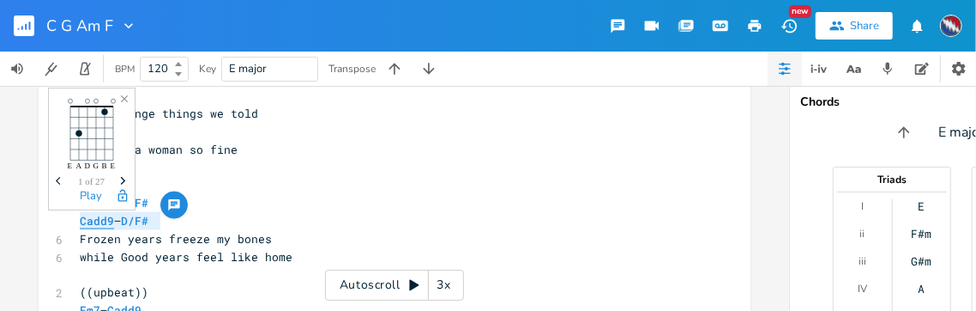
drag, startPoint x: 154, startPoint y: 221, endPoint x: 77, endPoint y: 222, distance: 76.4
click at [76, 222] on pre "Cadd9 – D/F#" at bounding box center [385, 221] width 619 height 18
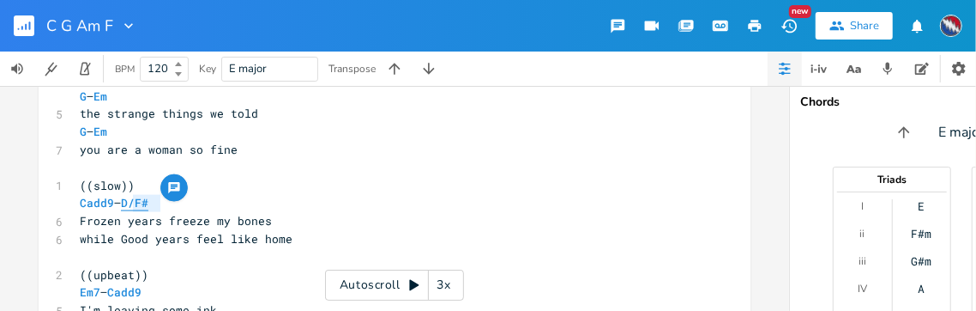
drag, startPoint x: 156, startPoint y: 202, endPoint x: 127, endPoint y: 204, distance: 29.2
click at [127, 204] on pre "Cadd9 – D/F#" at bounding box center [385, 203] width 619 height 18
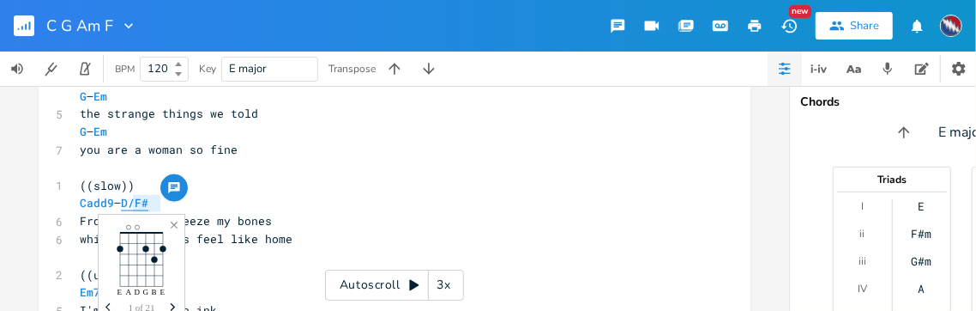
type textarea "​D/F#"
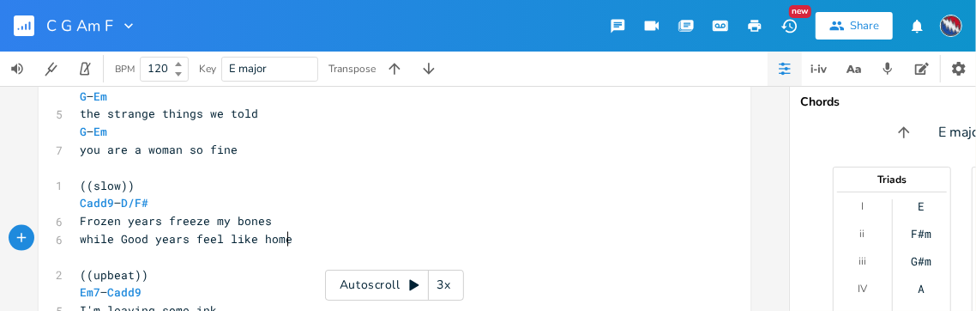
click at [285, 239] on pre "while Good years feel like home" at bounding box center [385, 239] width 619 height 18
paste textarea
type textarea "– D/F#"
drag, startPoint x: 170, startPoint y: 202, endPoint x: 114, endPoint y: 202, distance: 55.8
click at [114, 202] on pre "Cadd9 – D/F#" at bounding box center [385, 203] width 619 height 18
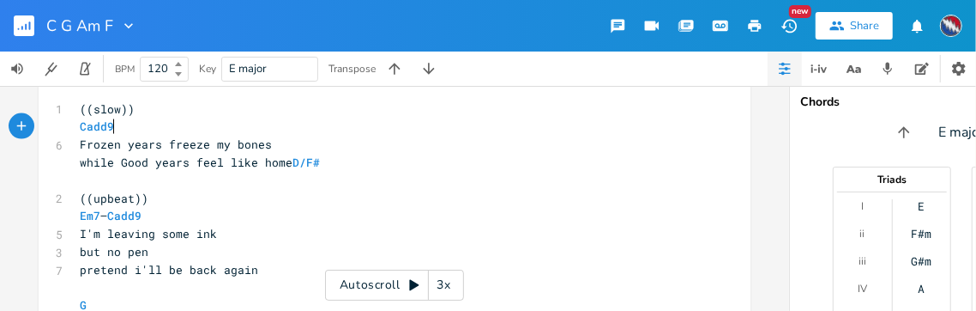
scroll to position [1486, 0]
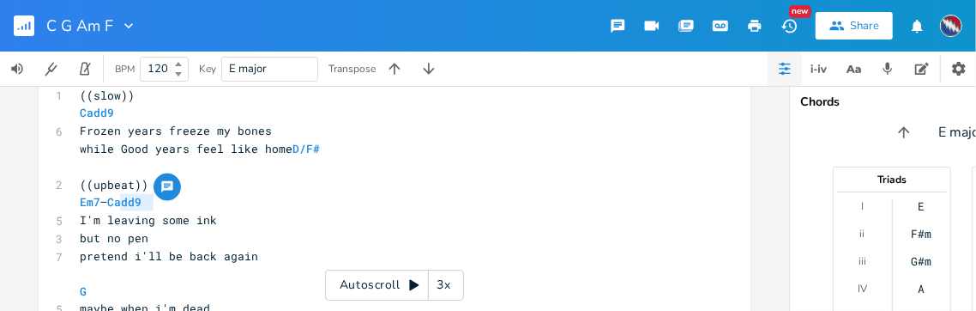
drag, startPoint x: 149, startPoint y: 202, endPoint x: 112, endPoint y: 203, distance: 36.9
click at [112, 203] on pre "Em7 – Cadd9" at bounding box center [385, 202] width 619 height 18
click at [130, 202] on span "Cadd9" at bounding box center [124, 202] width 34 height 16
type textarea "Cadd9"
click at [130, 202] on span "Cadd9" at bounding box center [124, 202] width 34 height 16
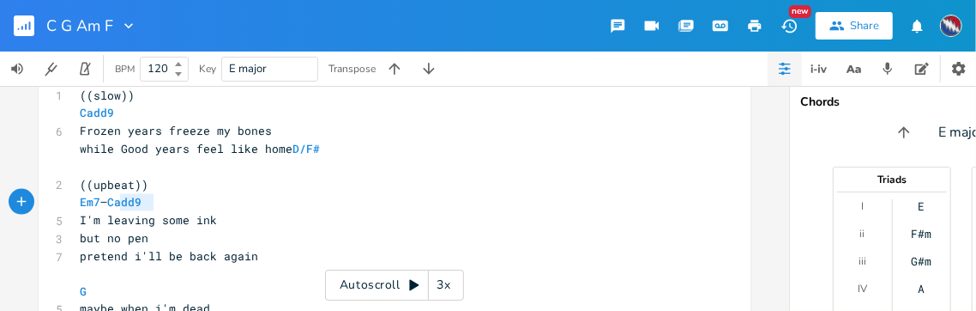
drag, startPoint x: 151, startPoint y: 203, endPoint x: 113, endPoint y: 204, distance: 37.8
click at [112, 204] on pre "Em7 – Cadd9" at bounding box center [385, 202] width 619 height 18
type textarea "​Cadd9"
click at [160, 240] on pre "but no pen" at bounding box center [385, 238] width 619 height 18
click at [161, 244] on pre "but no pen" at bounding box center [385, 238] width 619 height 18
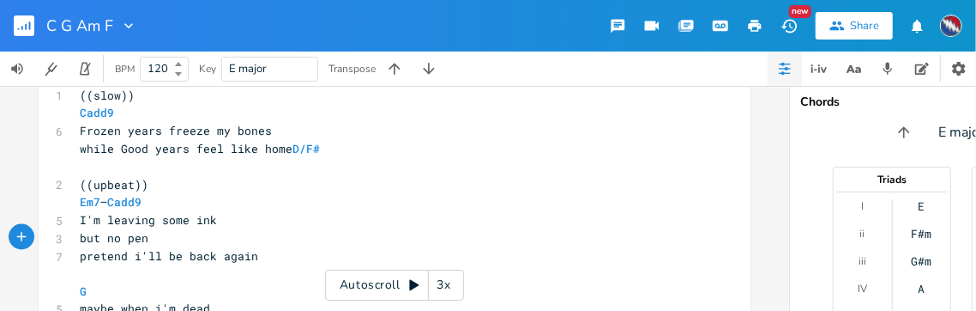
paste textarea "9"
type textarea "– Cadd9"
drag, startPoint x: 158, startPoint y: 202, endPoint x: 103, endPoint y: 203, distance: 54.9
click at [102, 203] on pre "Em7 – Cadd9" at bounding box center [385, 202] width 619 height 18
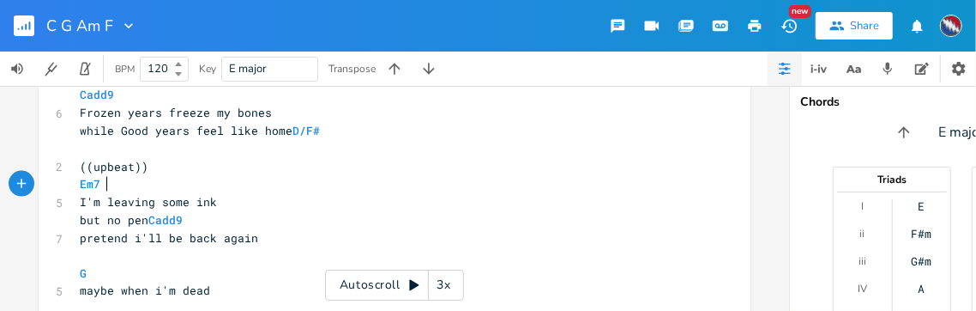
scroll to position [1511, 0]
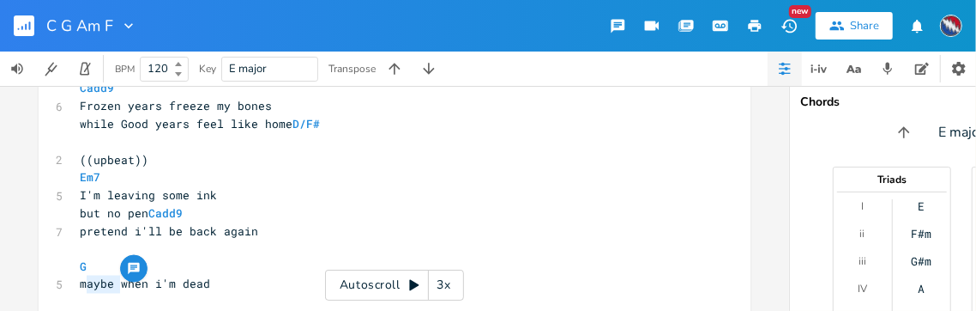
type textarea "maybe"
drag, startPoint x: 115, startPoint y: 286, endPoint x: 76, endPoint y: 285, distance: 38.6
click at [80, 285] on span "maybe when i'm dead" at bounding box center [145, 283] width 130 height 15
click at [171, 286] on pre "when i'm dead" at bounding box center [385, 284] width 619 height 18
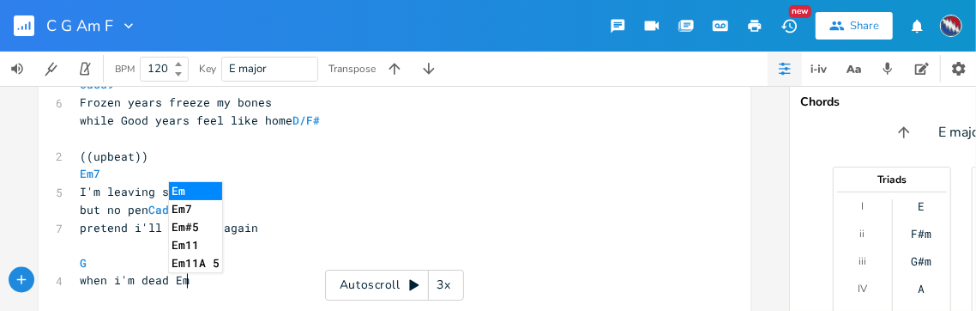
type textarea "Em7"
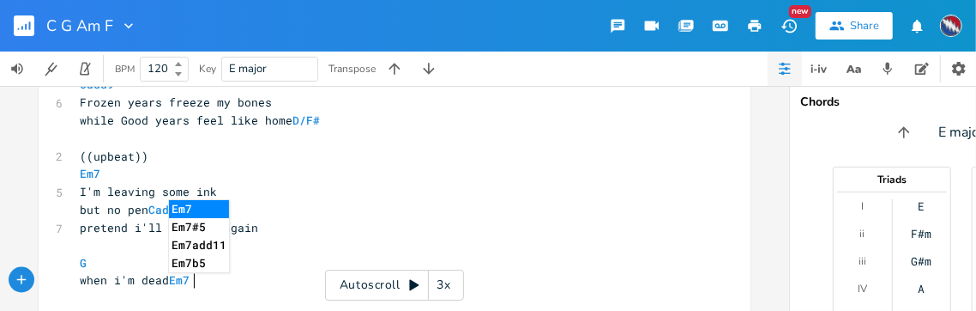
click at [280, 234] on pre "pretend i'll be back again" at bounding box center [385, 228] width 619 height 18
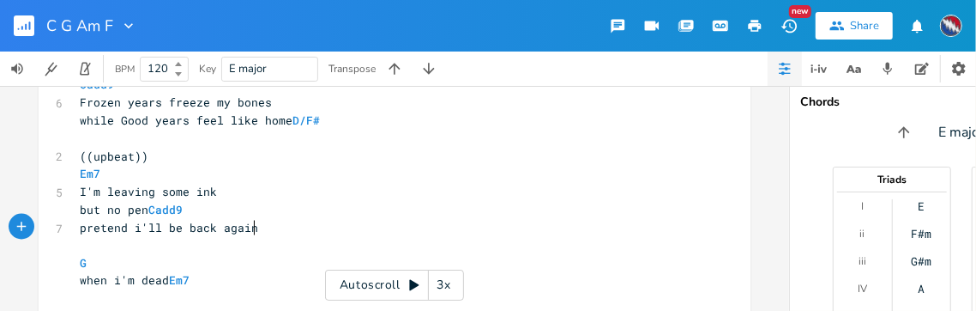
click at [410, 281] on icon at bounding box center [413, 285] width 9 height 11
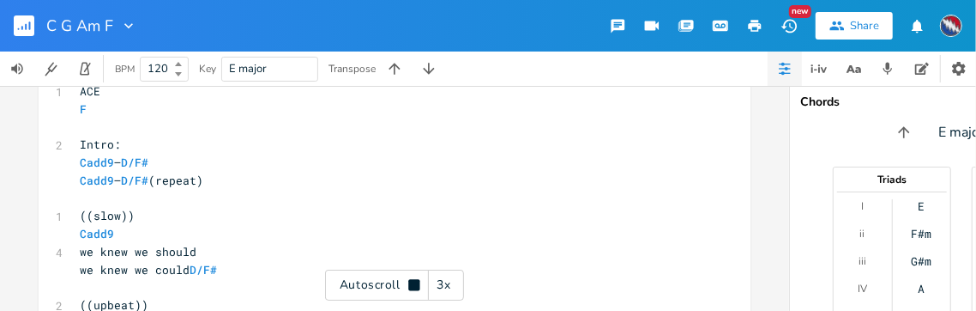
scroll to position [0, 0]
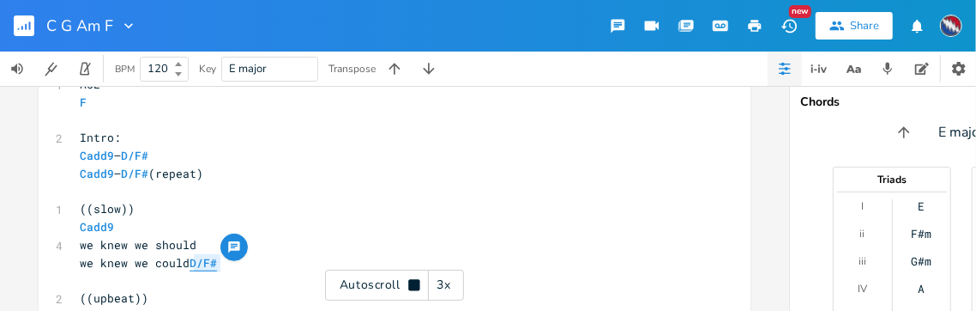
drag, startPoint x: 221, startPoint y: 272, endPoint x: 190, endPoint y: 263, distance: 32.3
click at [190, 263] on pre "we knew we could D/F#" at bounding box center [385, 263] width 619 height 18
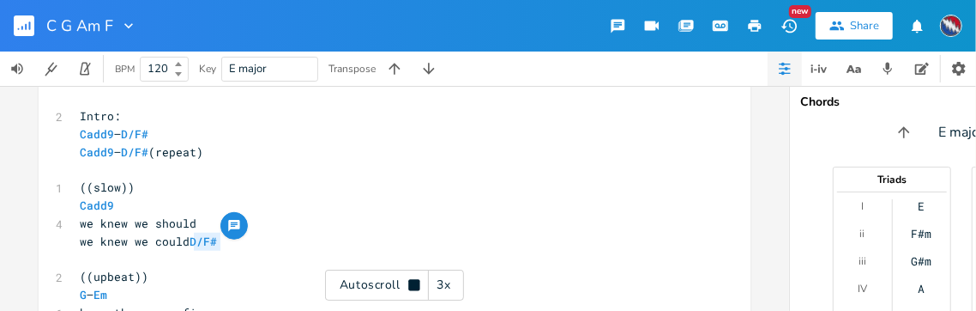
scroll to position [700, 0]
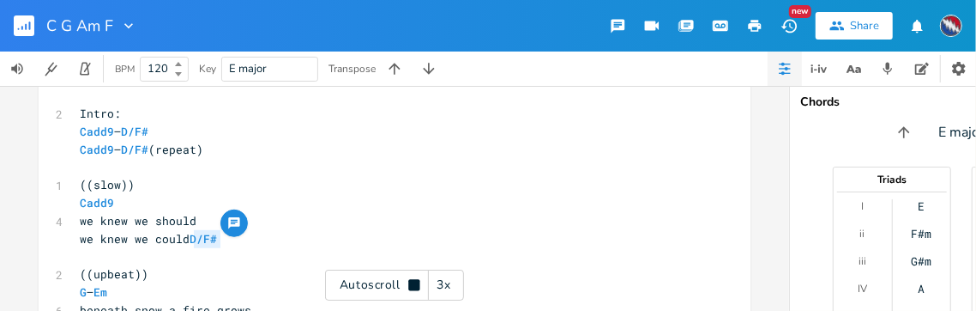
type textarea "G"
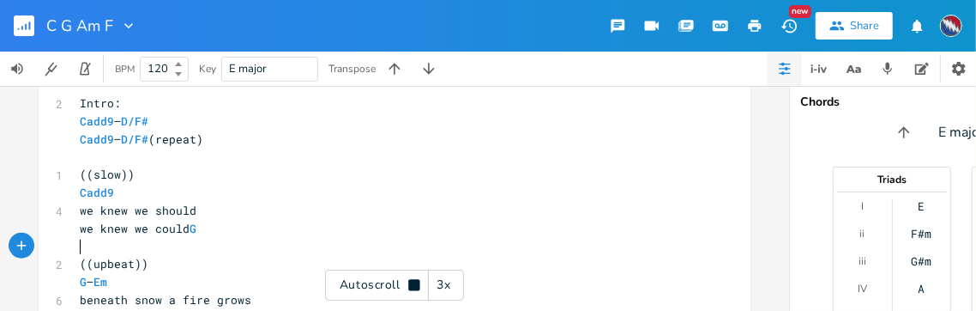
click at [215, 255] on pre "((upbeat))" at bounding box center [385, 264] width 619 height 18
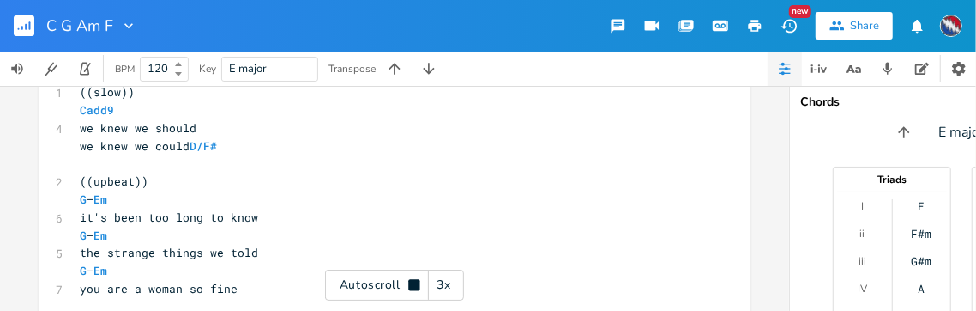
click at [408, 280] on icon at bounding box center [413, 284] width 11 height 11
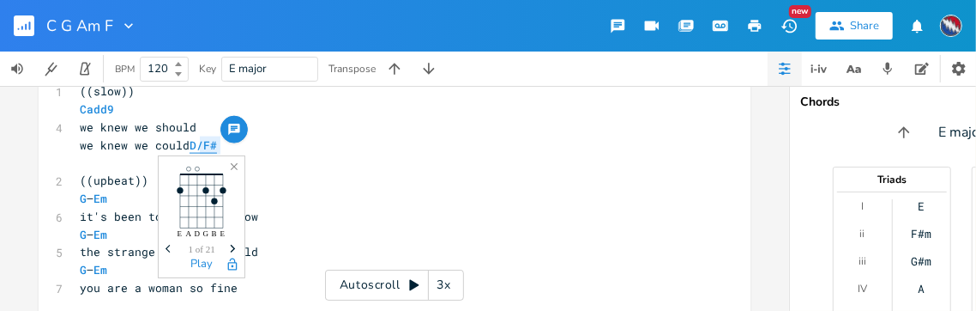
drag, startPoint x: 217, startPoint y: 145, endPoint x: 196, endPoint y: 145, distance: 21.4
click at [196, 145] on pre "we knew we could D/F#" at bounding box center [385, 145] width 619 height 18
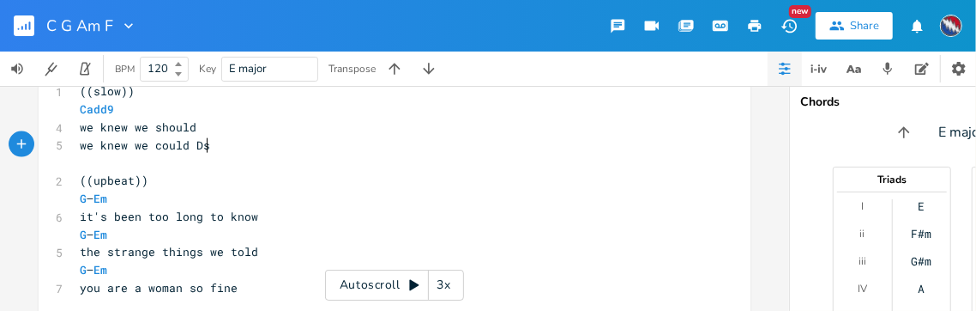
scroll to position [0, 15]
type textarea "sus4"
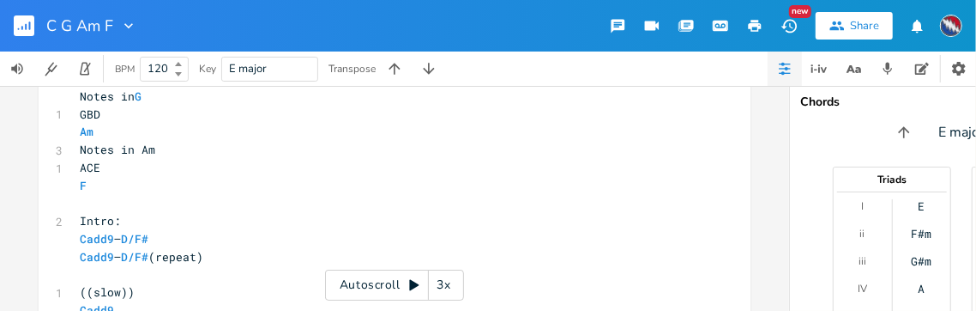
scroll to position [759, 0]
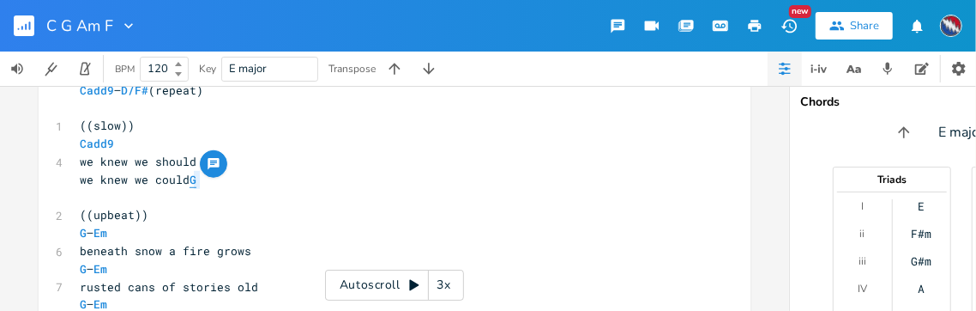
click at [190, 178] on pre "we knew we could G" at bounding box center [385, 180] width 619 height 18
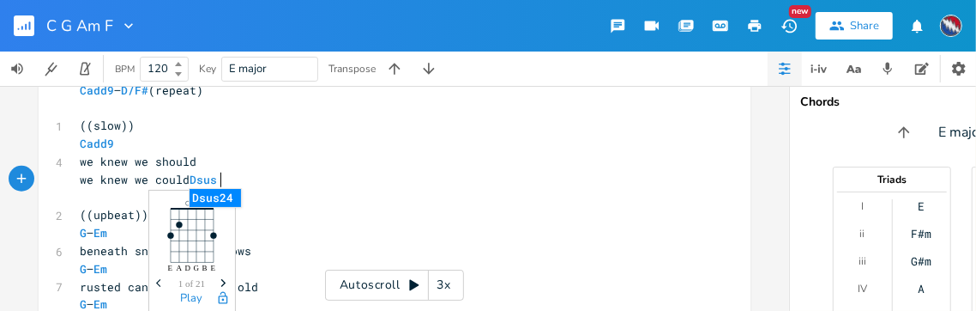
type textarea "Dsus4"
click at [277, 185] on pre "we knew we could Dsus4" at bounding box center [385, 180] width 619 height 18
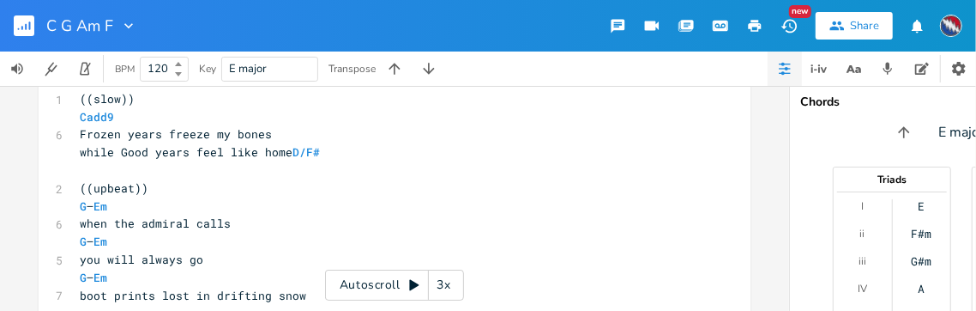
scroll to position [1018, 0]
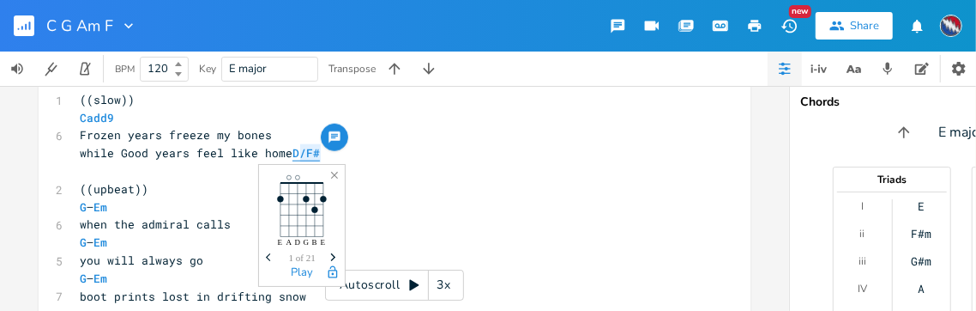
drag, startPoint x: 317, startPoint y: 154, endPoint x: 298, endPoint y: 154, distance: 18.9
click at [298, 154] on pre "while Good years feel like home D/F#" at bounding box center [385, 153] width 619 height 18
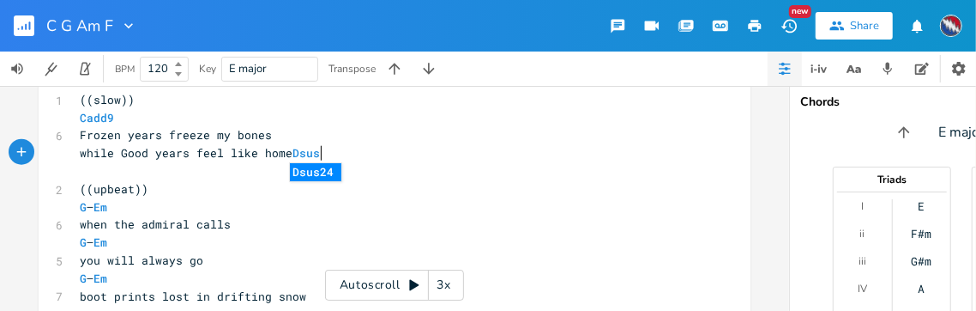
type textarea "sus4"
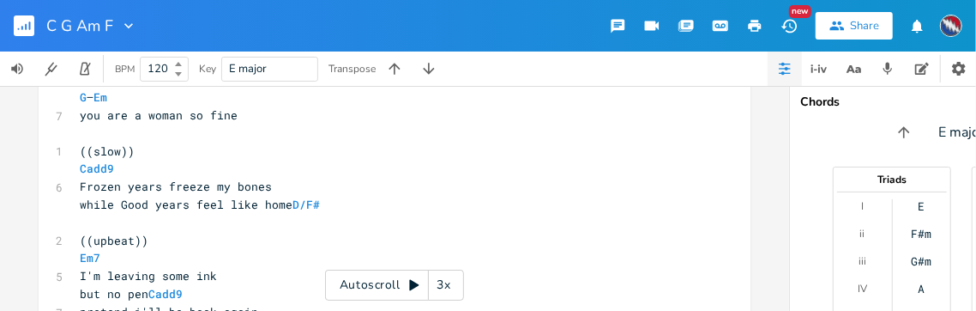
scroll to position [1433, 0]
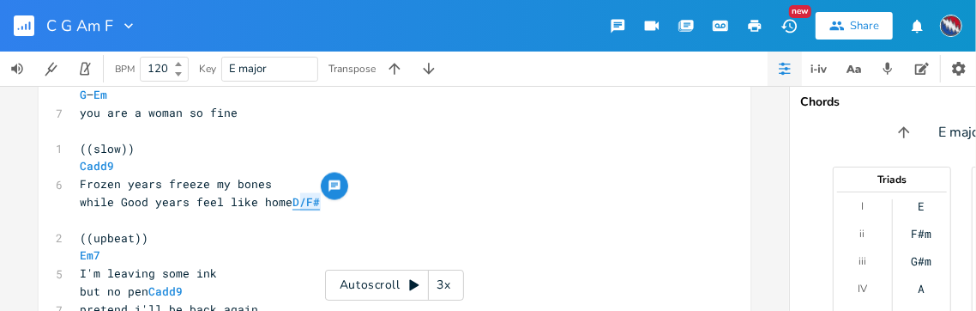
drag, startPoint x: 318, startPoint y: 202, endPoint x: 298, endPoint y: 203, distance: 20.6
click at [298, 203] on pre "while Good years feel like home D/F#" at bounding box center [385, 202] width 619 height 18
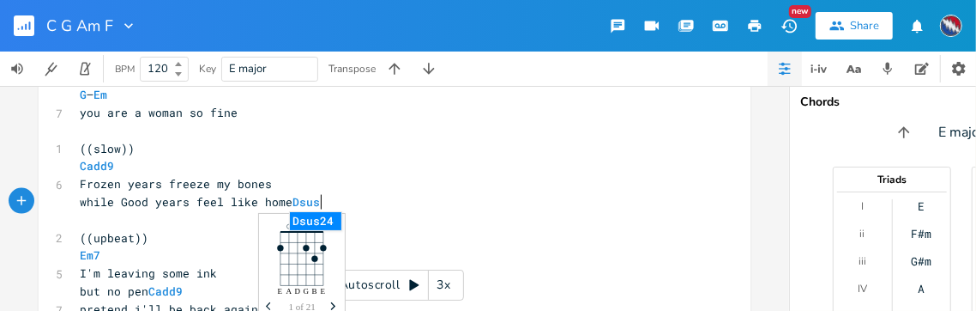
type textarea "sus54"
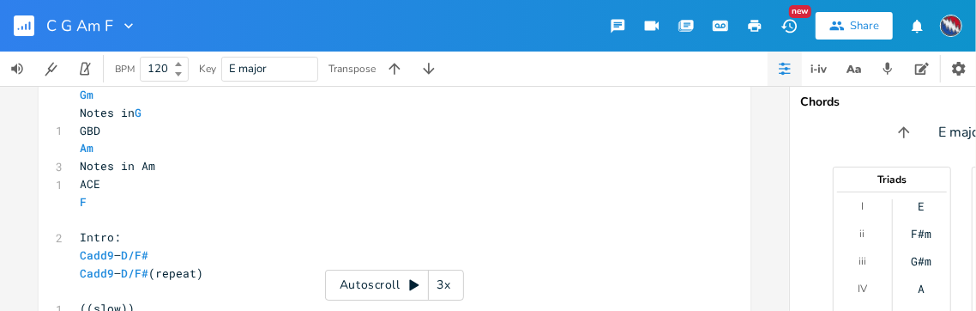
scroll to position [622, 0]
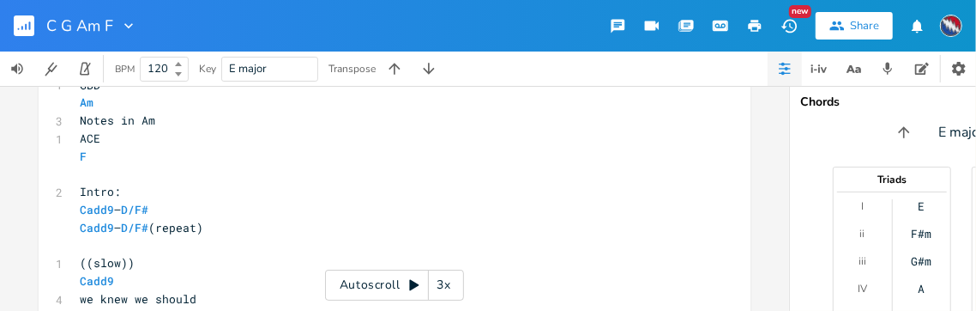
type textarea "4"
click at [414, 283] on icon at bounding box center [413, 285] width 9 height 11
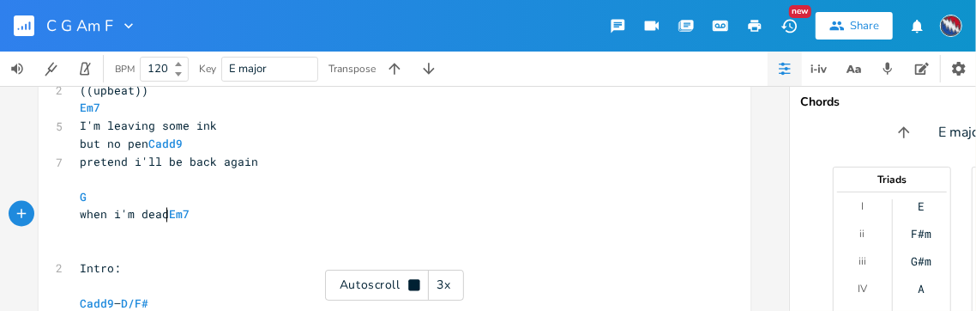
scroll to position [0, 7]
click at [164, 215] on span "when i'm dead Em7" at bounding box center [135, 212] width 110 height 15
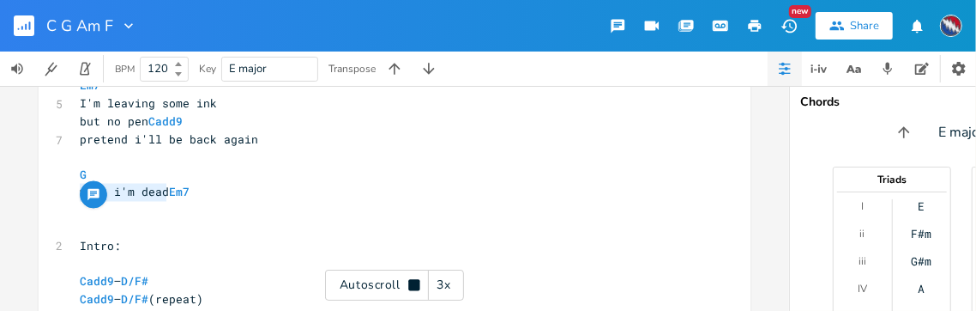
drag, startPoint x: 163, startPoint y: 215, endPoint x: 64, endPoint y: 190, distance: 102.0
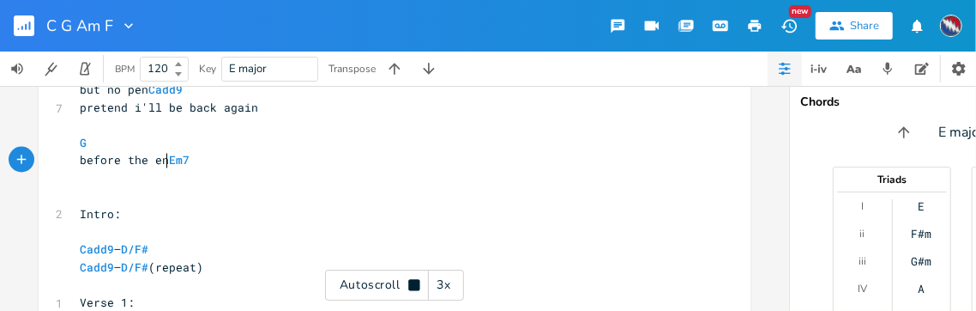
scroll to position [0, 73]
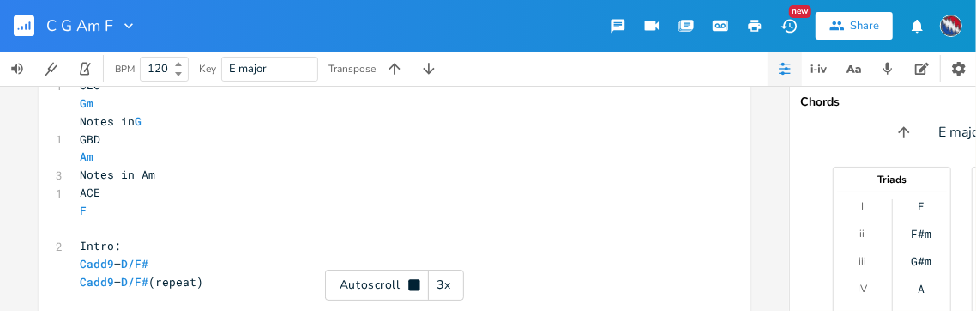
type textarea "before the end"
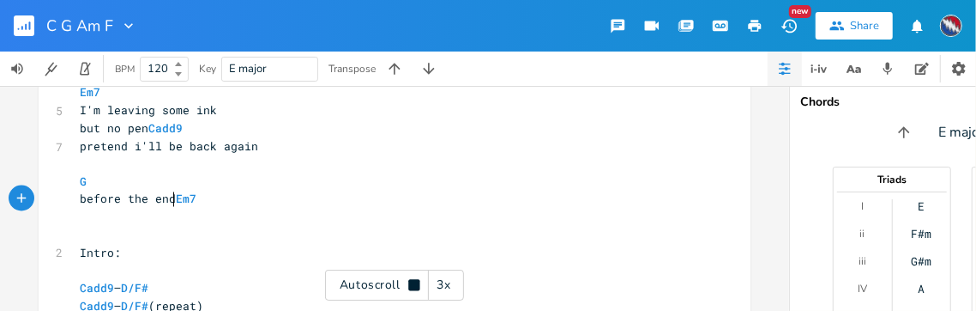
scroll to position [1598, 0]
click at [408, 281] on icon at bounding box center [413, 284] width 11 height 11
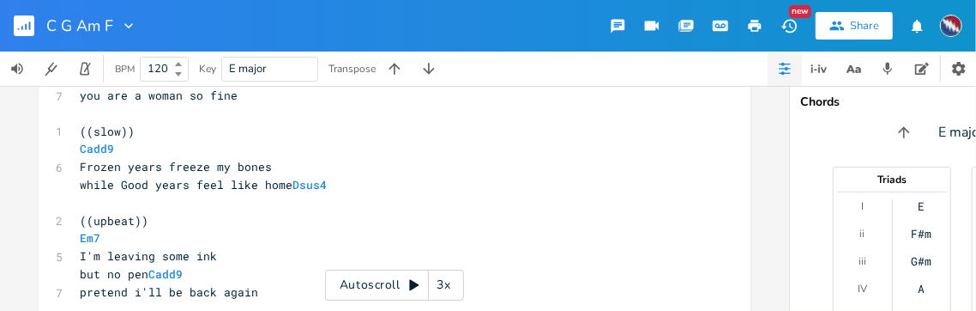
scroll to position [1448, 0]
click at [442, 284] on div "3x" at bounding box center [444, 284] width 31 height 31
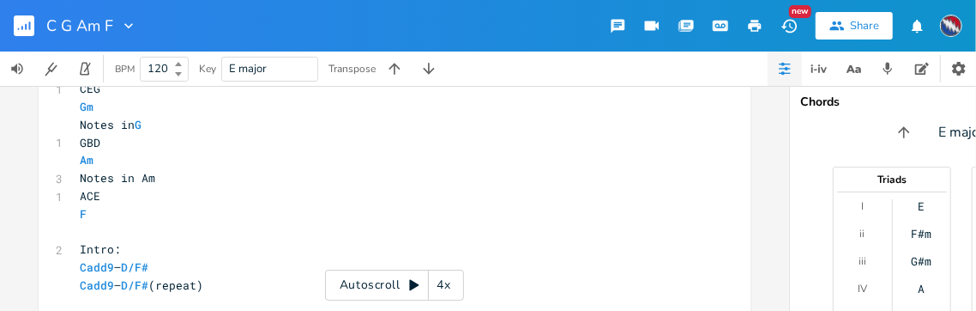
scroll to position [550, 0]
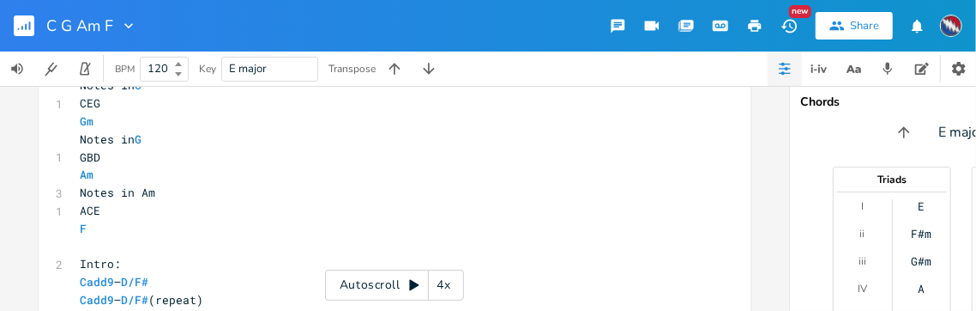
click at [411, 284] on icon at bounding box center [413, 285] width 9 height 11
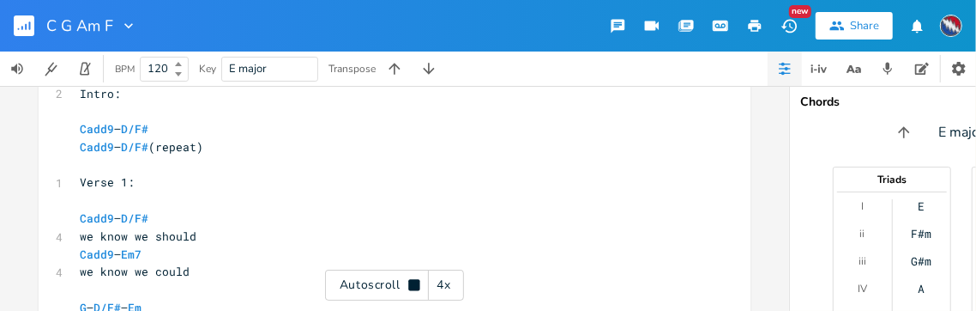
scroll to position [1758, 0]
click at [412, 286] on icon at bounding box center [413, 284] width 11 height 11
